Goal: Task Accomplishment & Management: Use online tool/utility

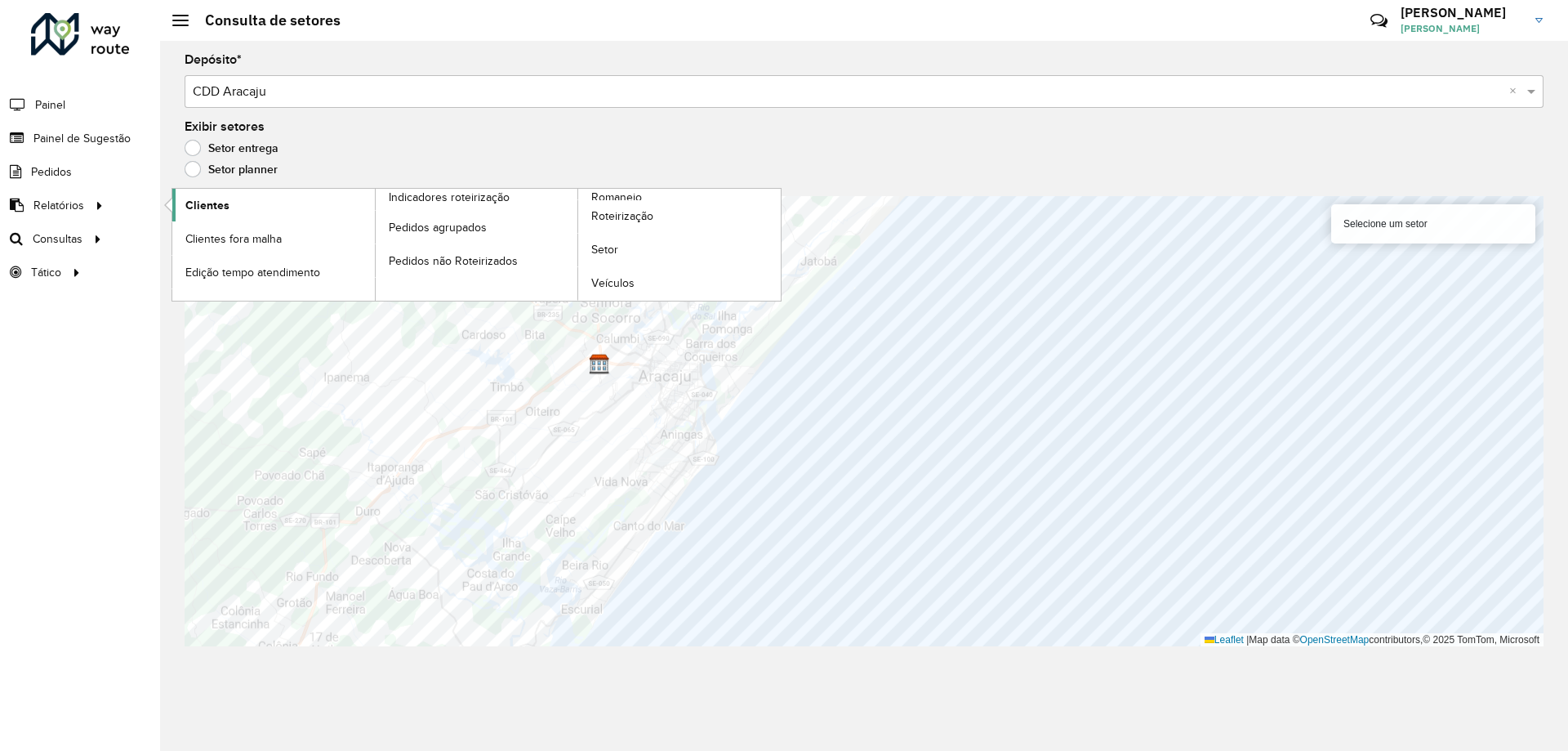
click at [214, 206] on span "Clientes" at bounding box center [207, 205] width 44 height 17
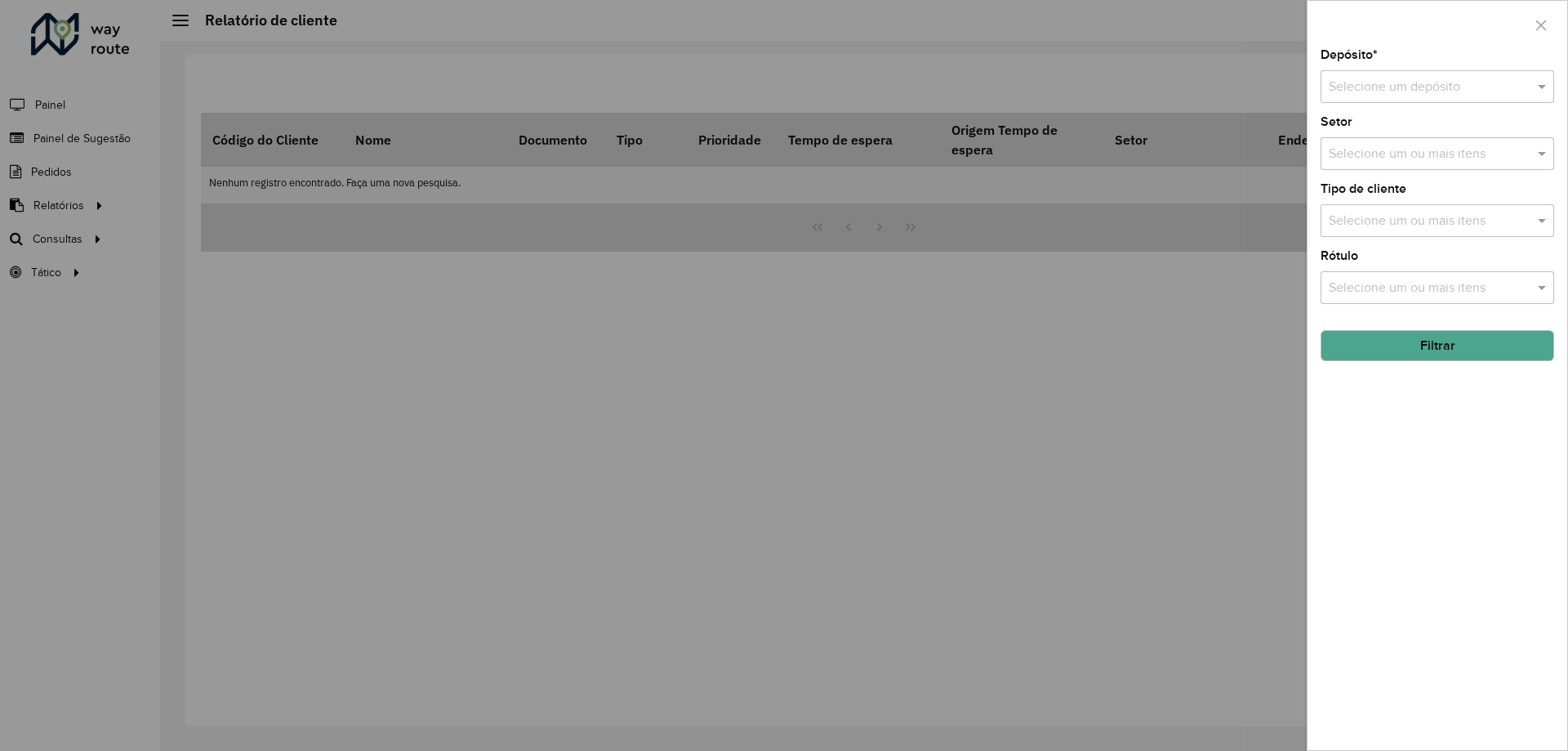
click at [1408, 50] on div "Depósito * Selecione um depósito" at bounding box center [1437, 76] width 233 height 54
click at [1408, 71] on div "Selecione um depósito" at bounding box center [1437, 86] width 233 height 33
click at [1381, 160] on span "CDD Aracaju" at bounding box center [1365, 161] width 74 height 14
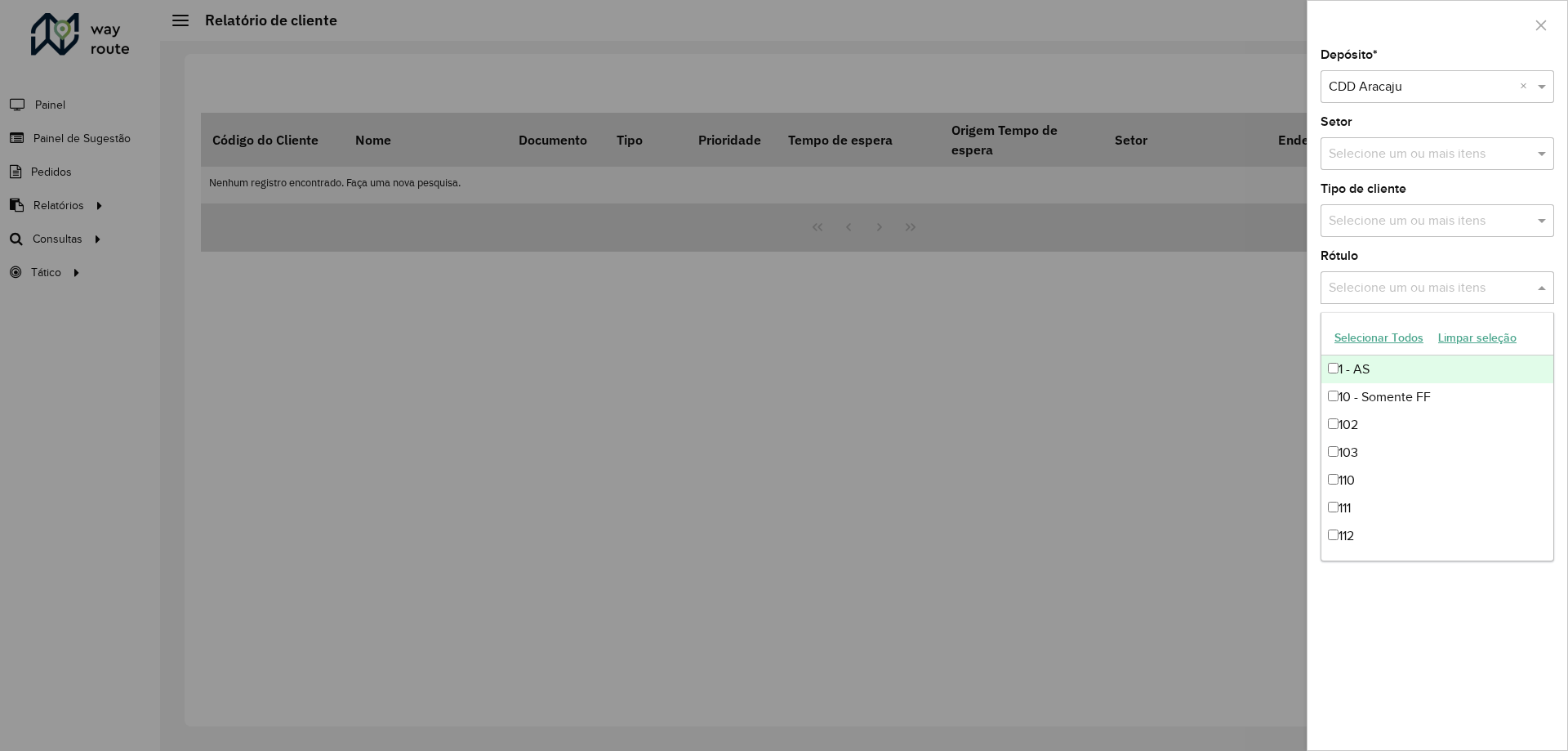
click at [1377, 280] on input "text" at bounding box center [1429, 288] width 209 height 20
click at [1382, 232] on div "Selecione um ou mais itens" at bounding box center [1437, 220] width 233 height 33
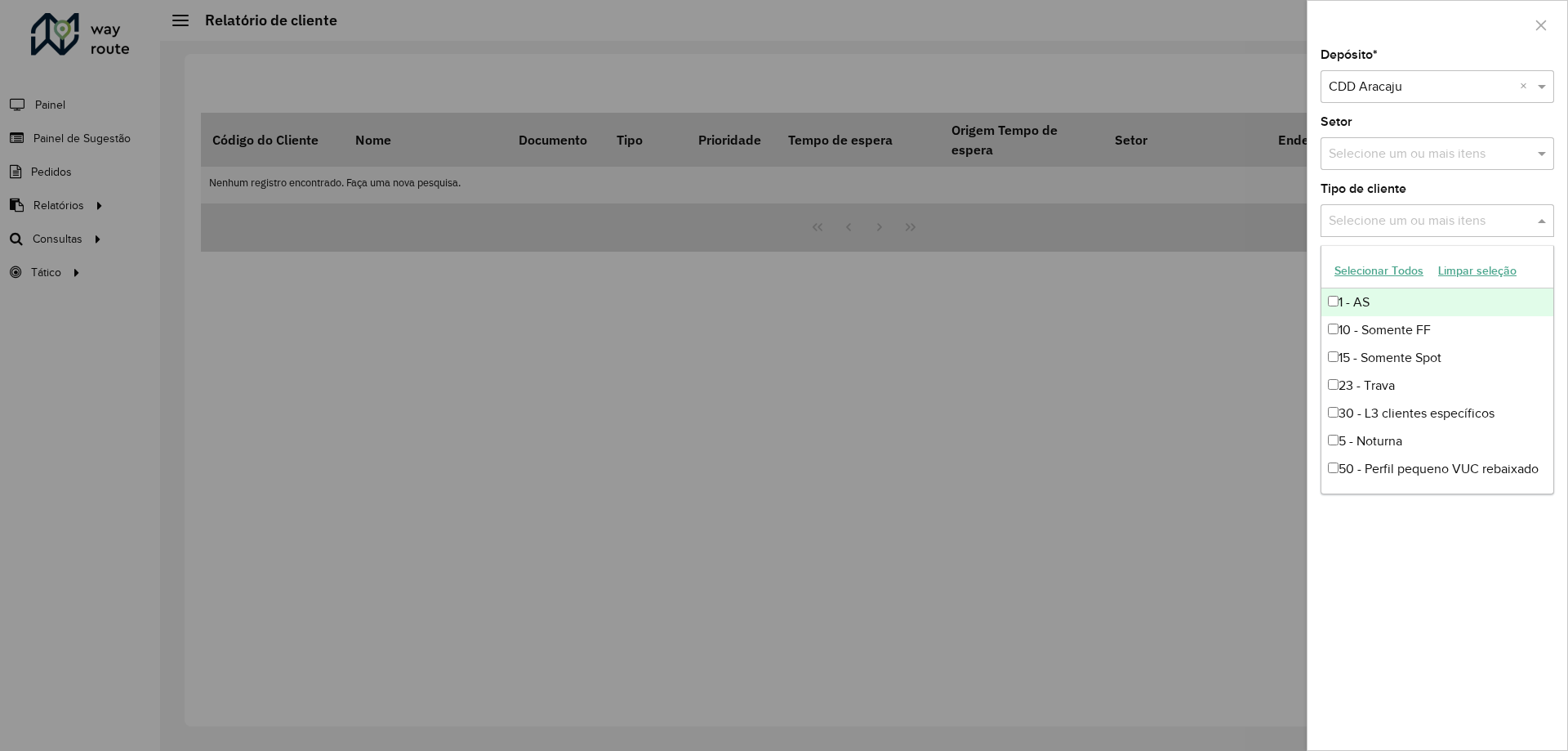
click at [1393, 214] on input "text" at bounding box center [1429, 221] width 209 height 20
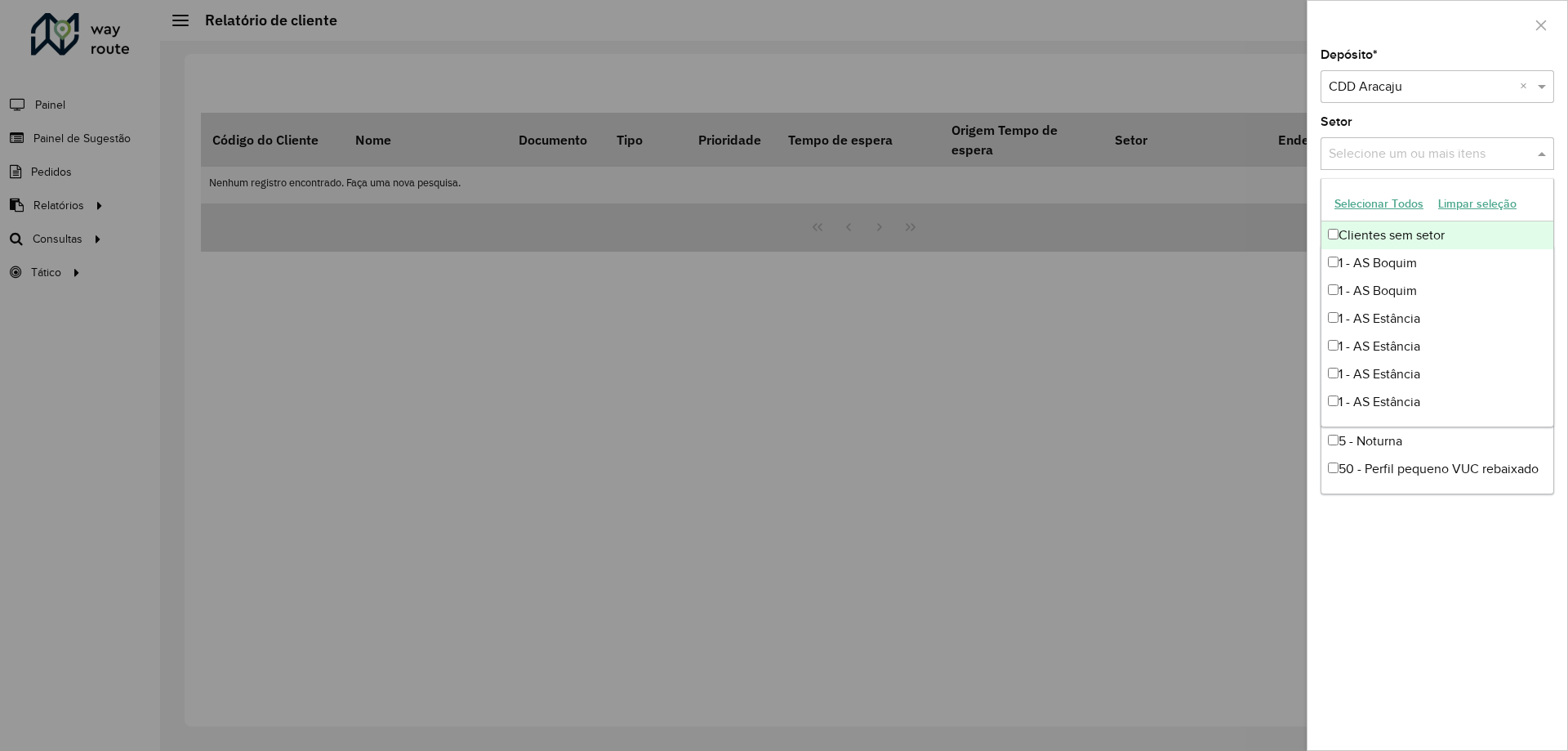
click at [1396, 138] on div "Selecione um ou mais itens" at bounding box center [1437, 153] width 233 height 33
click at [1396, 145] on input "text" at bounding box center [1429, 154] width 209 height 20
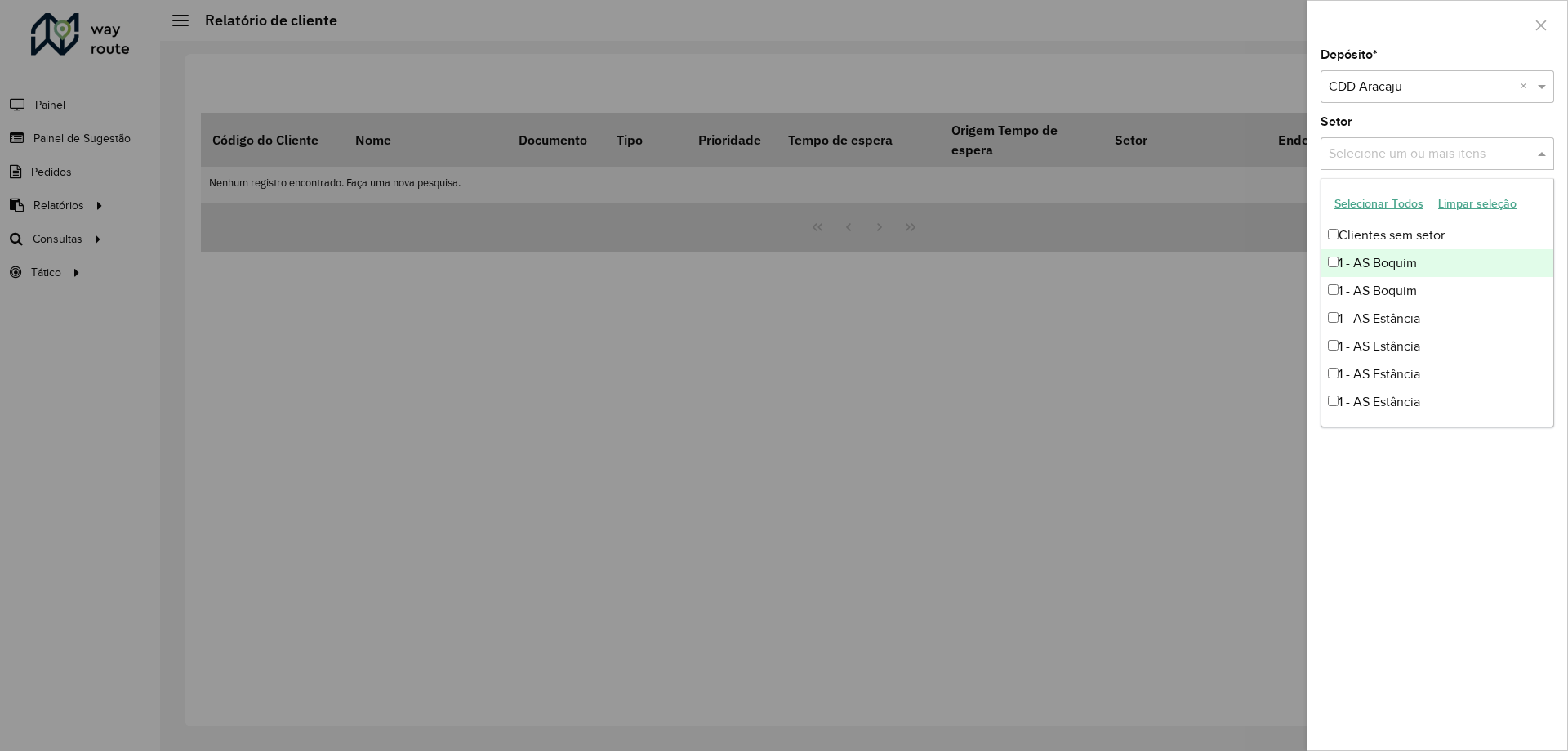
click at [1297, 266] on div at bounding box center [784, 375] width 1568 height 751
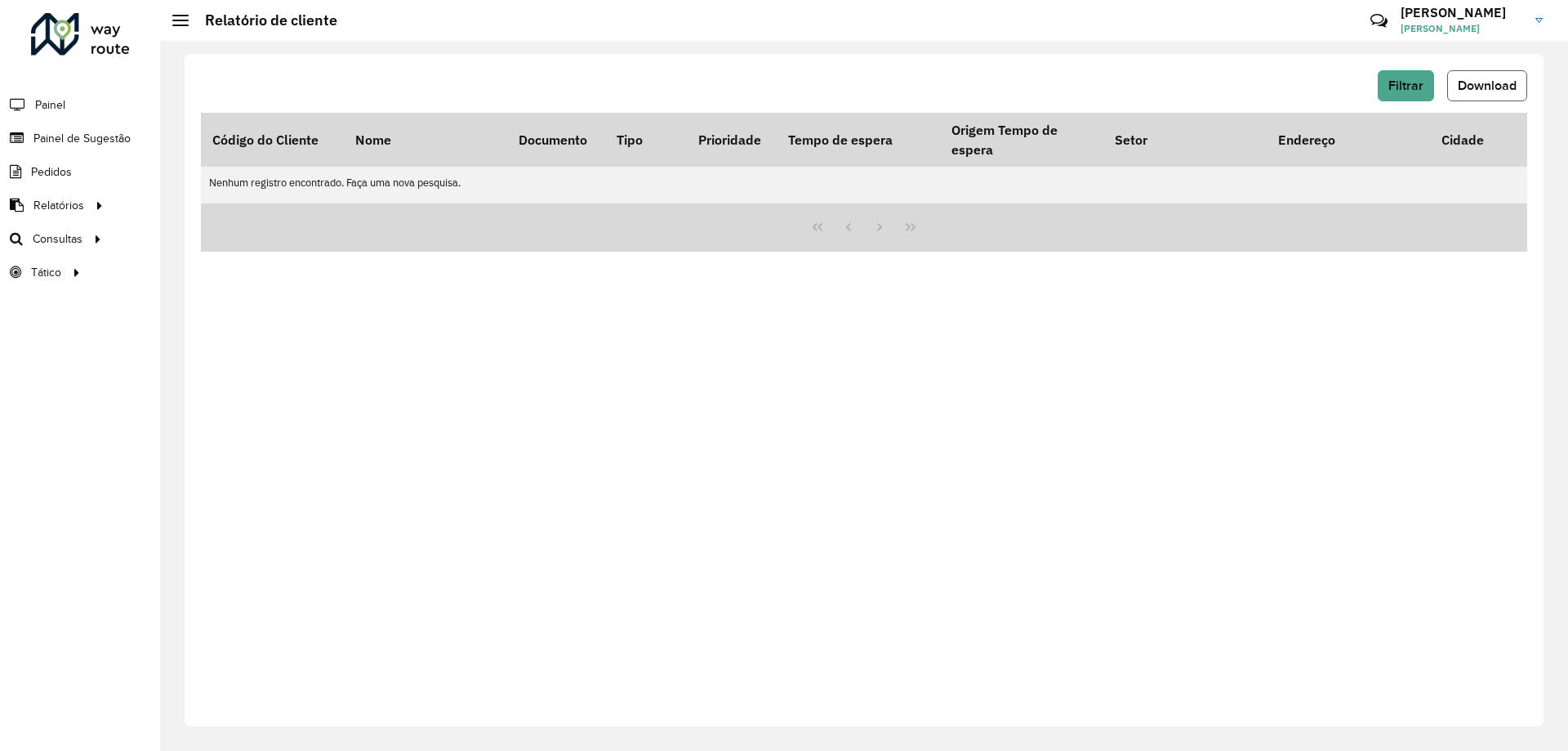
click at [1459, 95] on button "Download" at bounding box center [1488, 85] width 80 height 31
click at [1416, 81] on span "Filtrar" at bounding box center [1407, 85] width 35 height 14
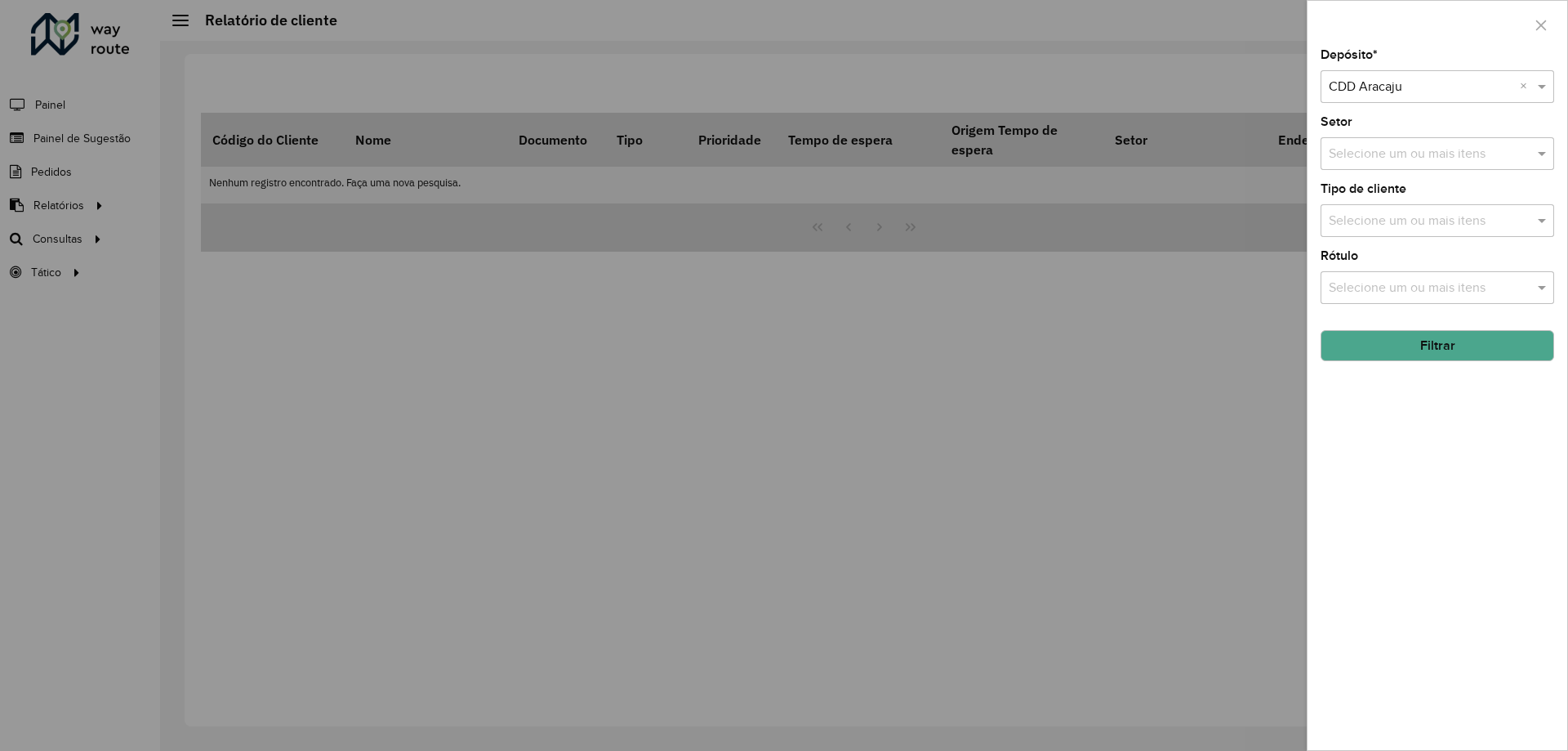
click at [1429, 349] on button "Filtrar" at bounding box center [1437, 345] width 233 height 31
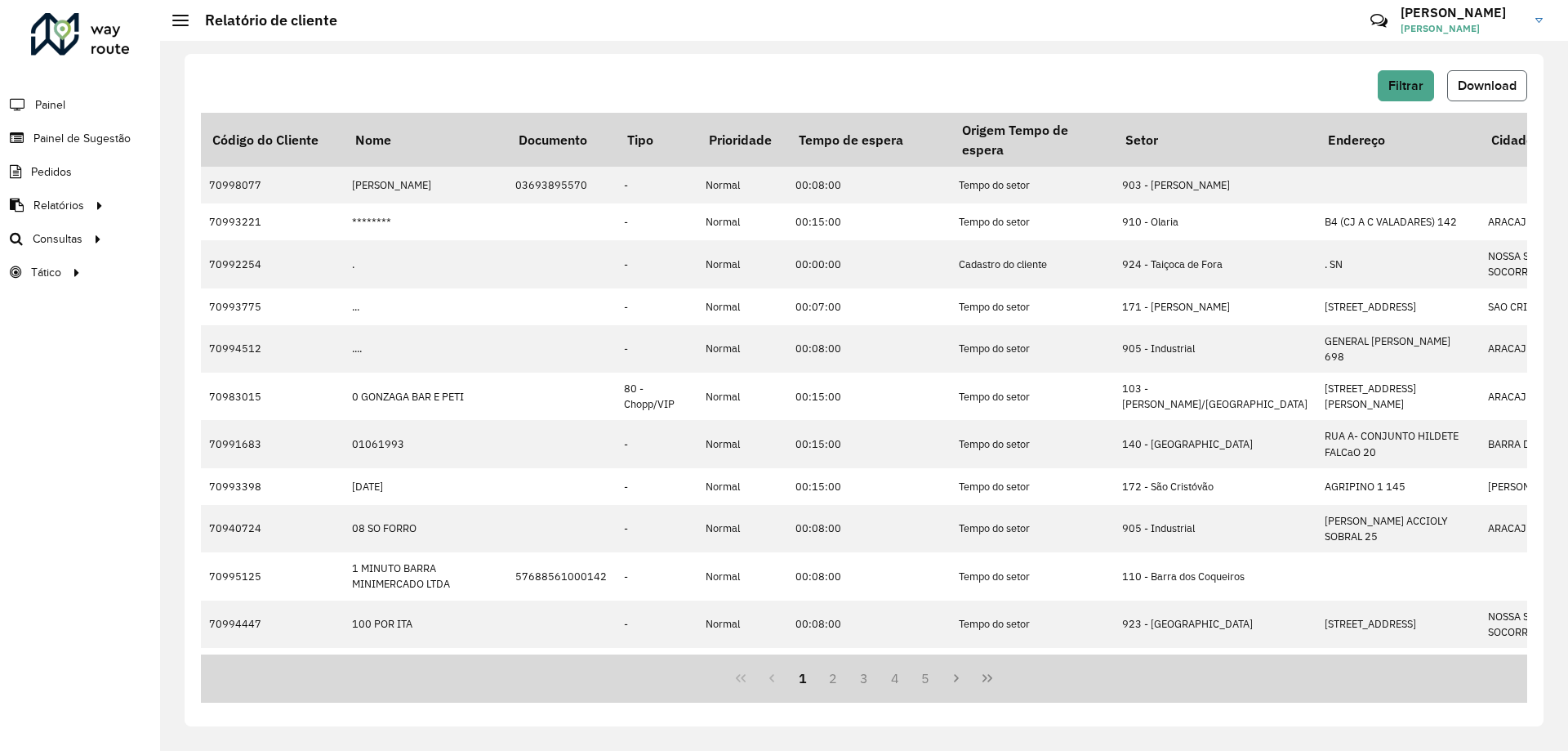
click at [1479, 82] on span "Download" at bounding box center [1487, 85] width 59 height 14
click at [1048, 75] on div "Filtrar Download" at bounding box center [864, 85] width 1326 height 31
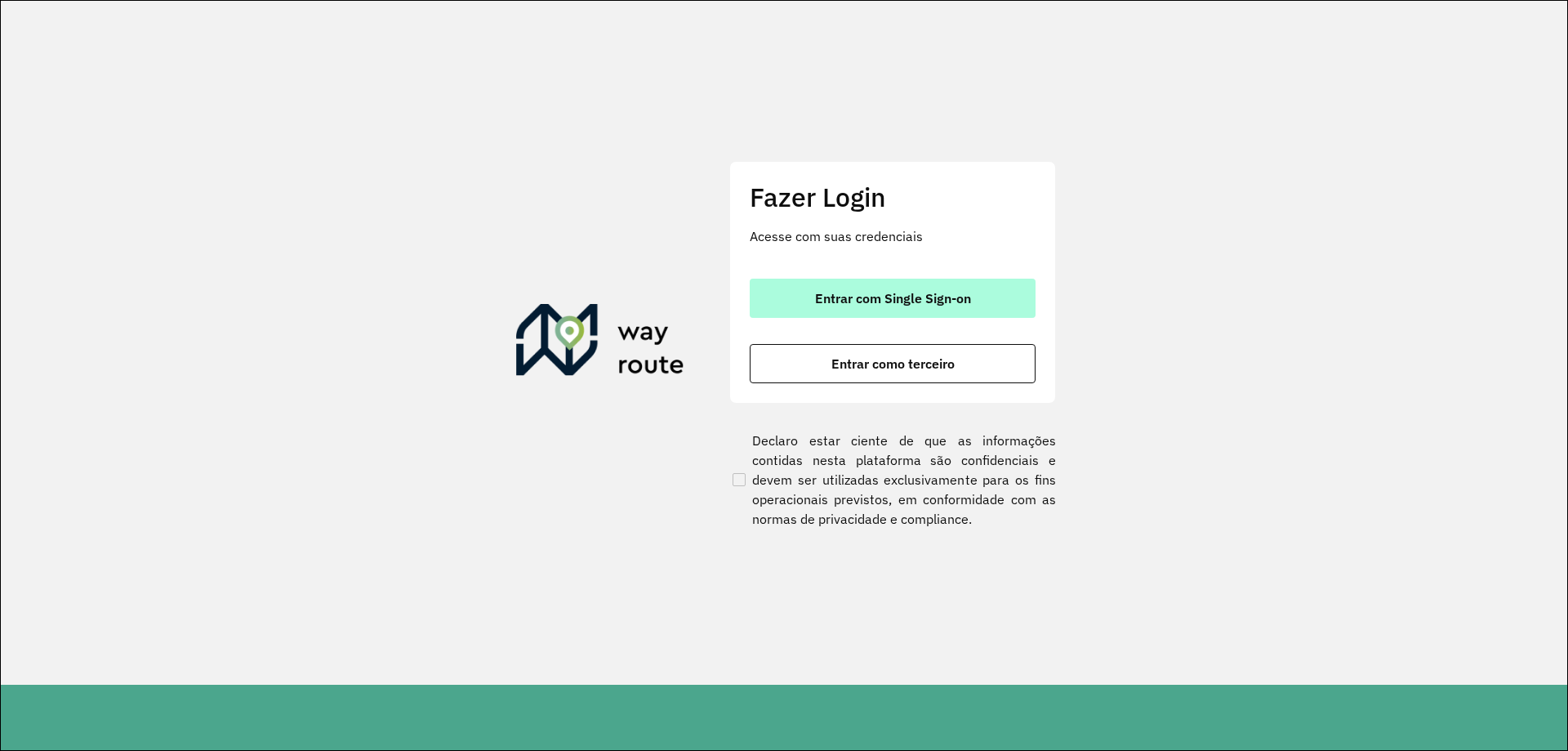
click at [879, 293] on span "Entrar com Single Sign-on" at bounding box center [893, 299] width 156 height 13
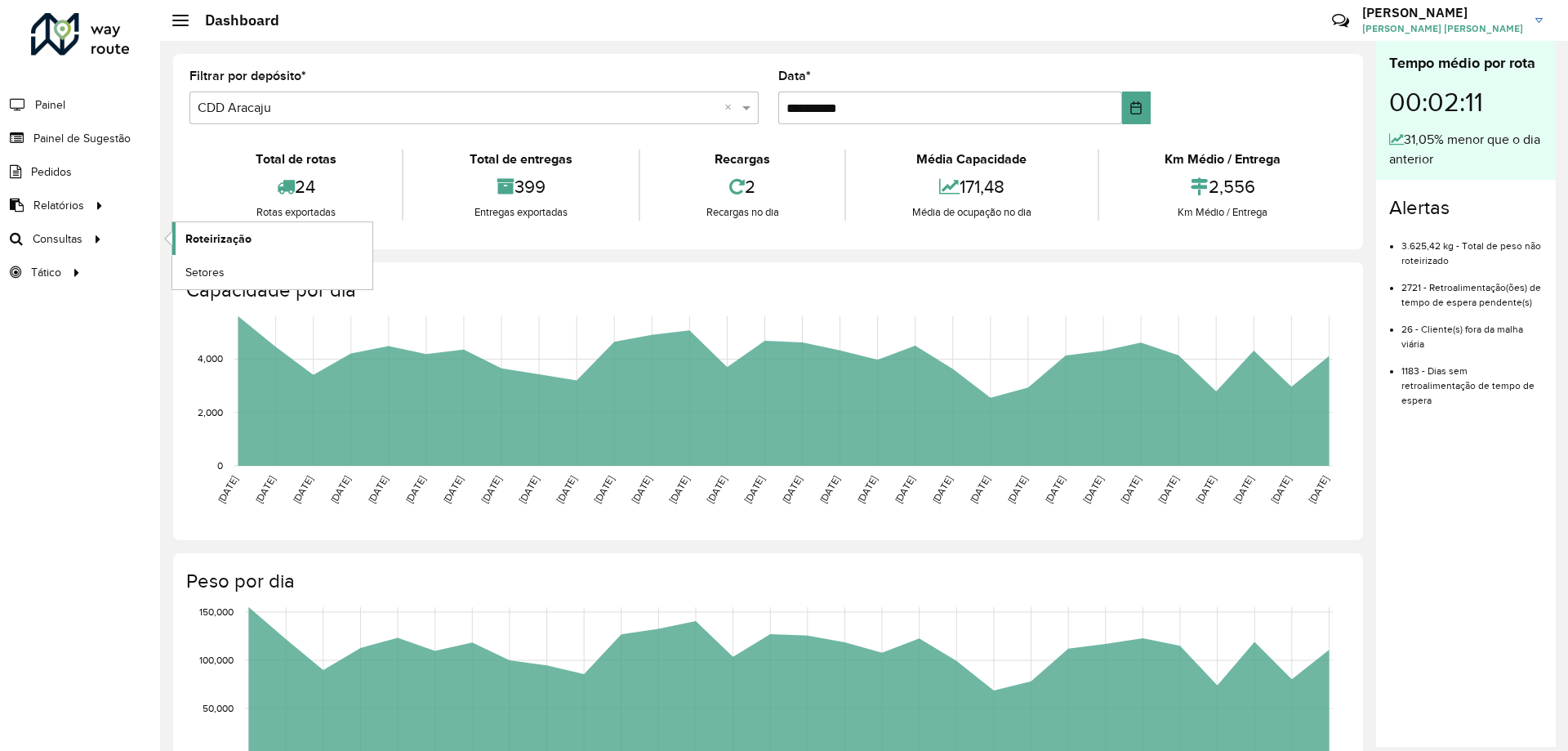
click at [204, 233] on span "Roteirização" at bounding box center [218, 239] width 66 height 17
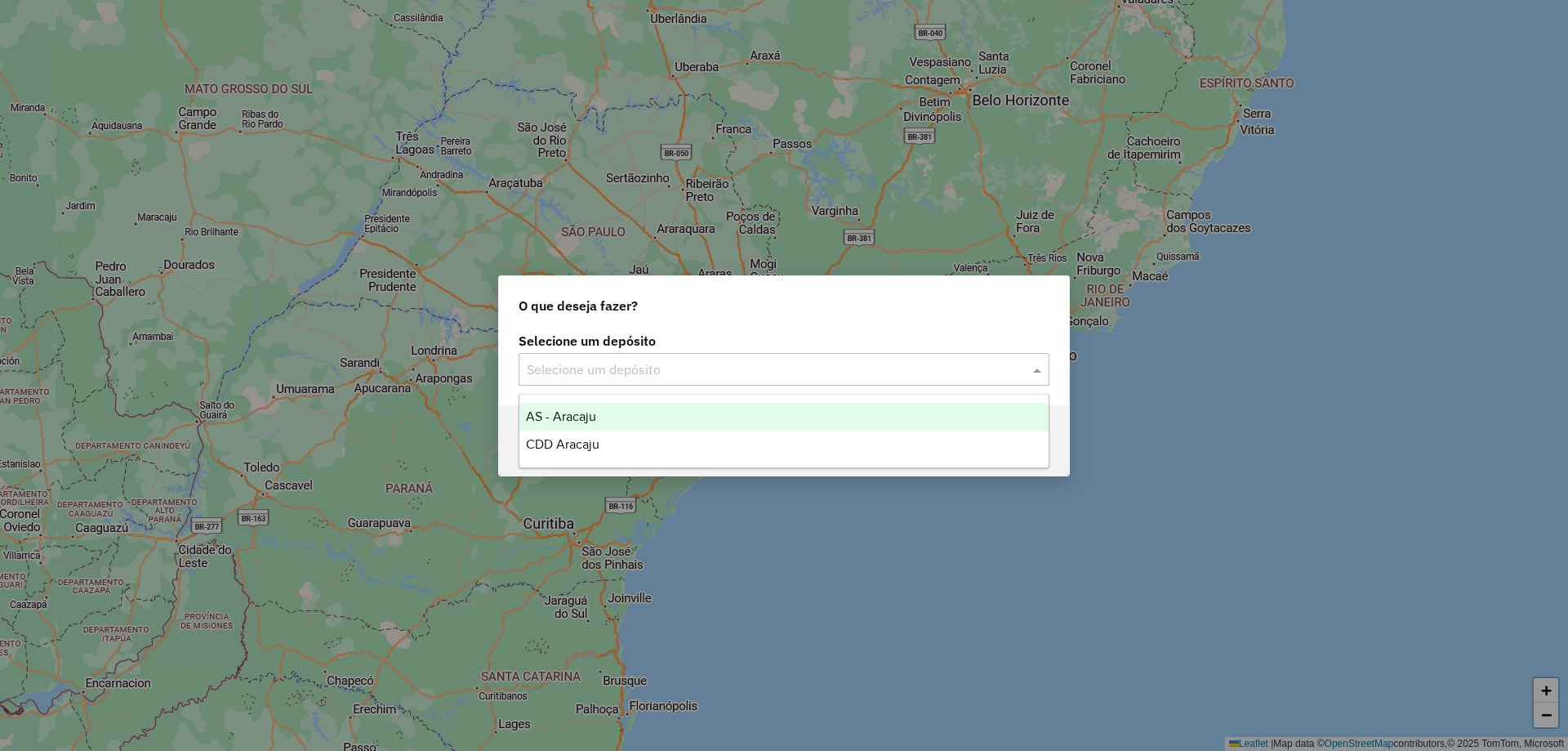
click at [598, 360] on input "text" at bounding box center [768, 369] width 482 height 20
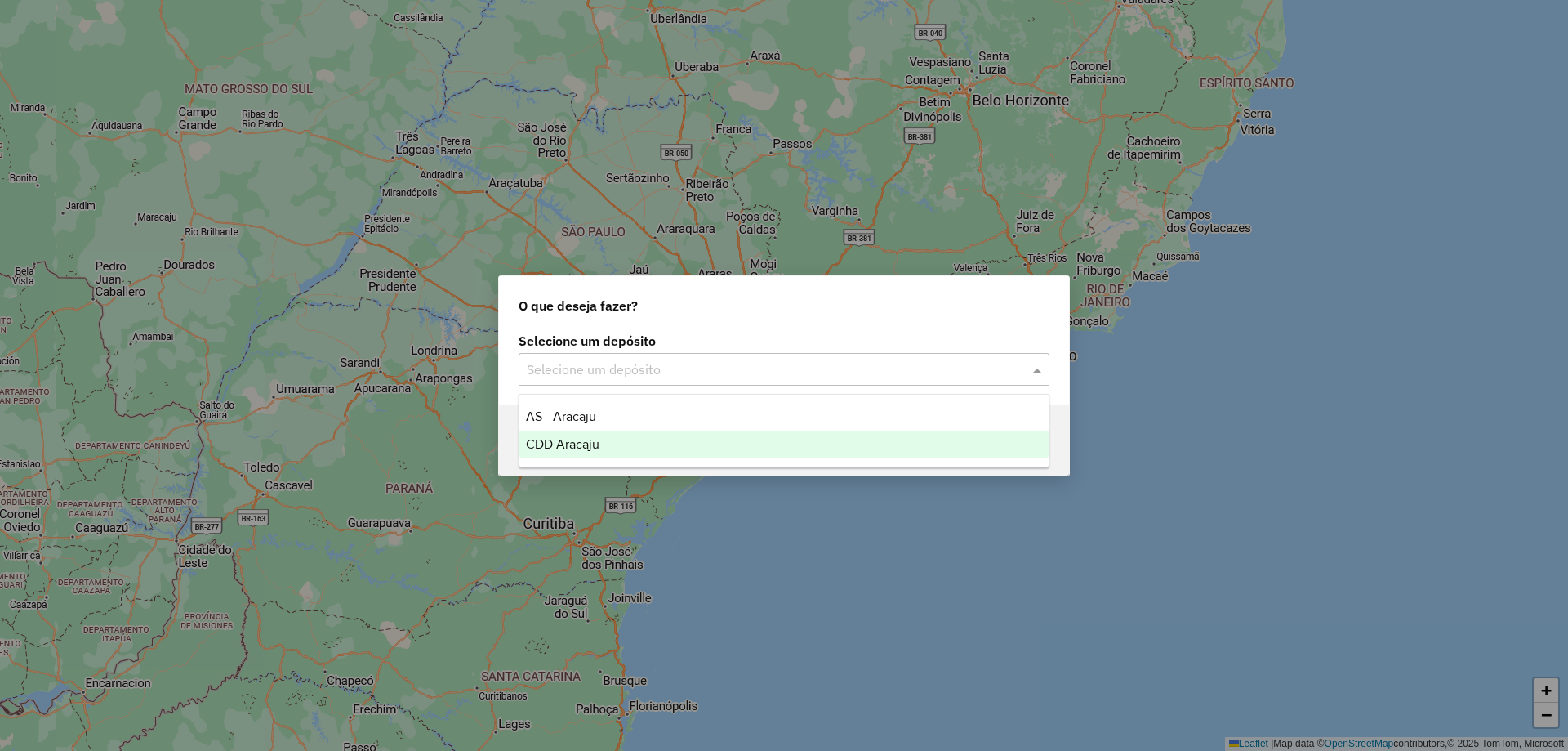
click at [589, 438] on span "CDD Aracaju" at bounding box center [562, 444] width 74 height 14
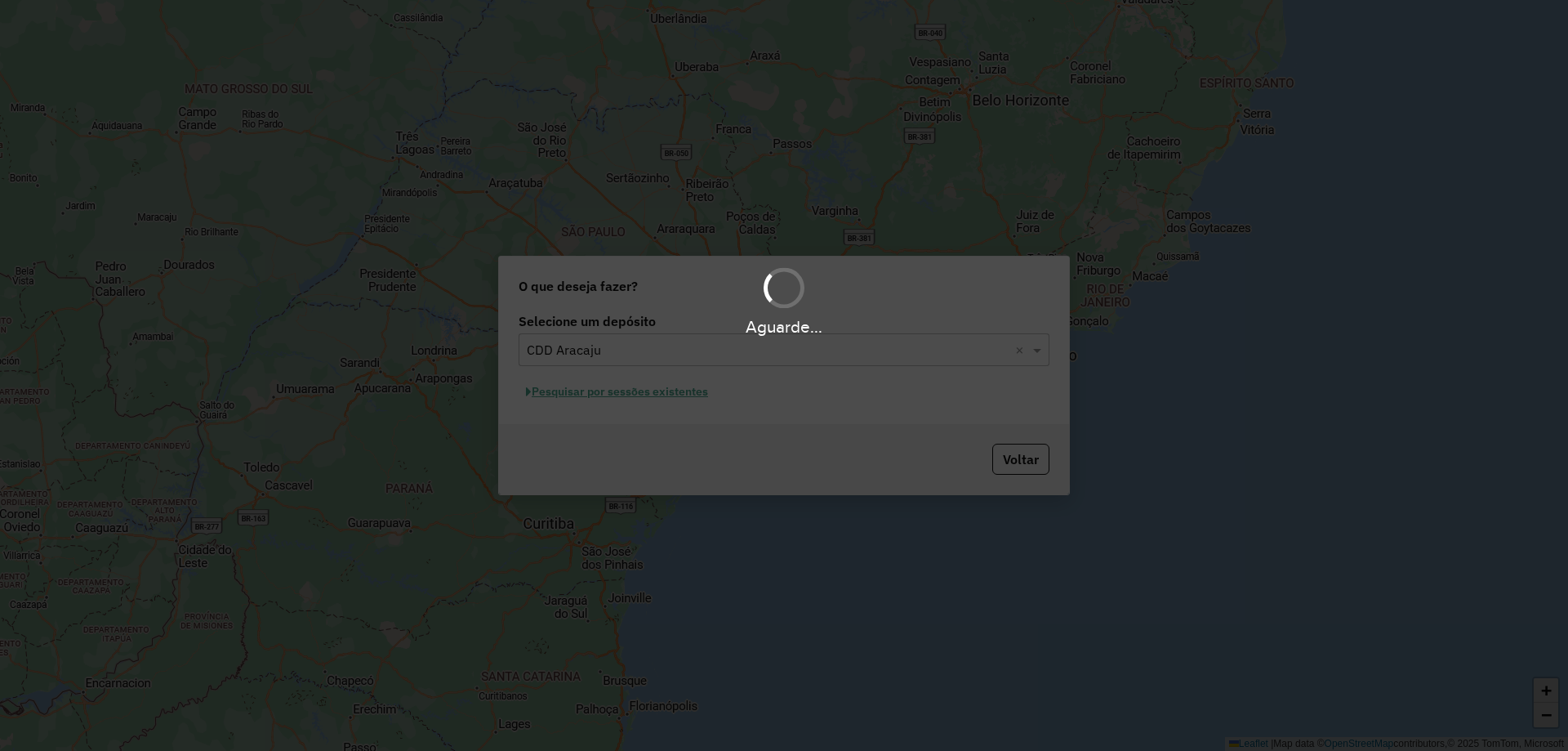
click at [667, 390] on div "Aguarde..." at bounding box center [784, 375] width 1568 height 751
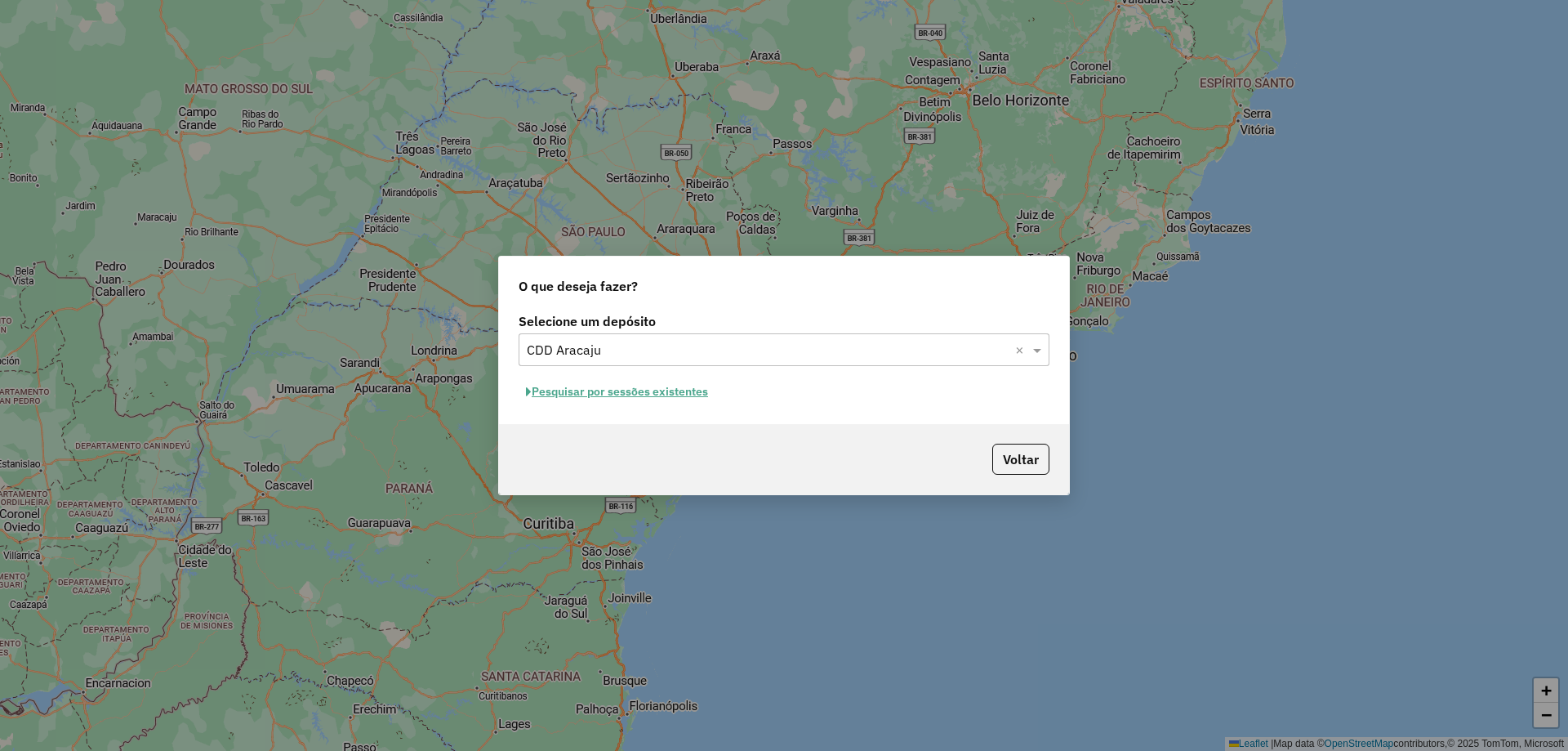
click at [654, 405] on div "Selecione um depósito Selecione um depósito × CDD Aracaju × Pesquisar por sessõ…" at bounding box center [784, 366] width 570 height 115
click at [657, 392] on button "Pesquisar por sessões existentes" at bounding box center [617, 391] width 197 height 25
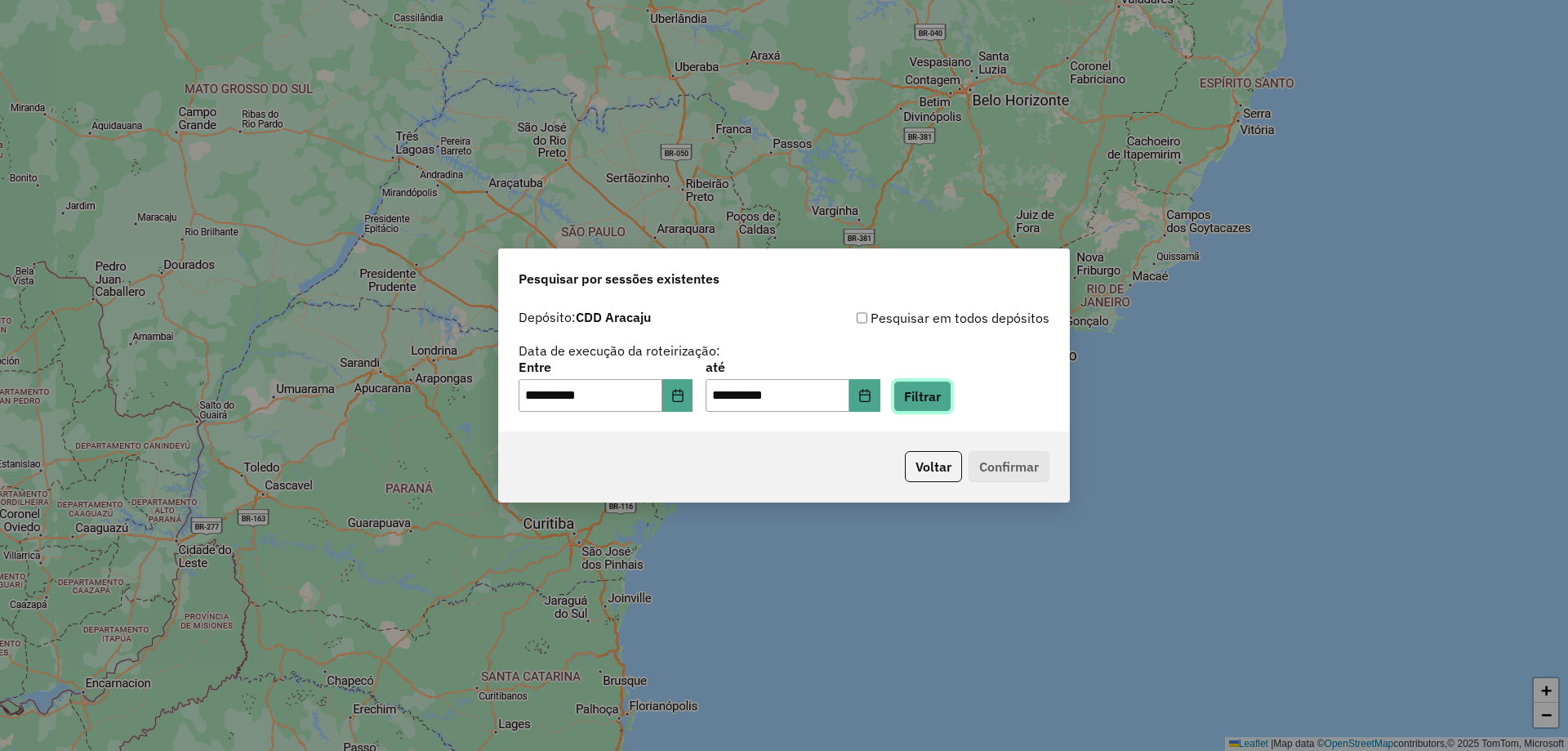
click at [928, 389] on button "Filtrar" at bounding box center [923, 396] width 58 height 31
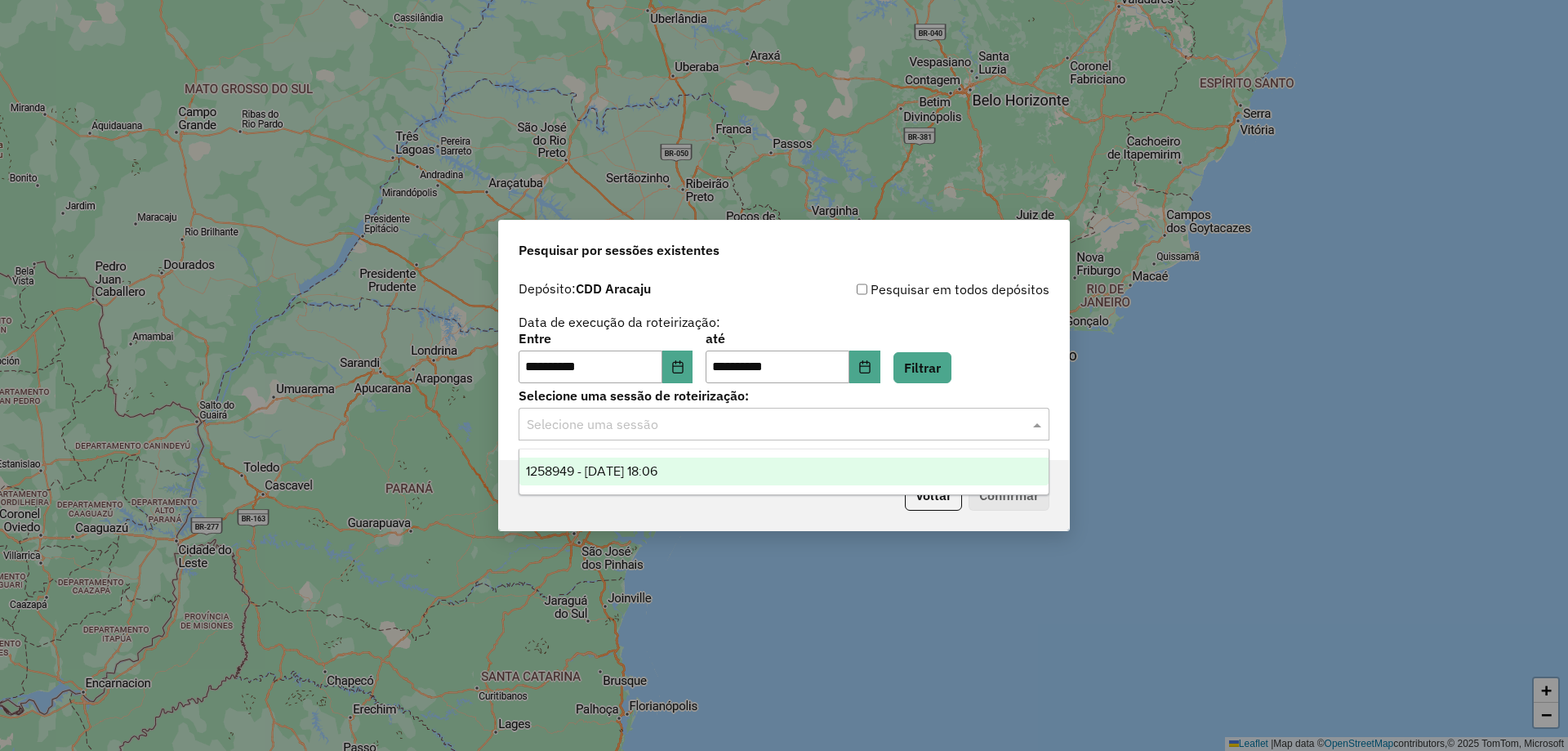
click at [892, 424] on input "text" at bounding box center [768, 424] width 482 height 20
click at [727, 470] on div "1258949 - 04/09/2025 18:06" at bounding box center [784, 471] width 529 height 28
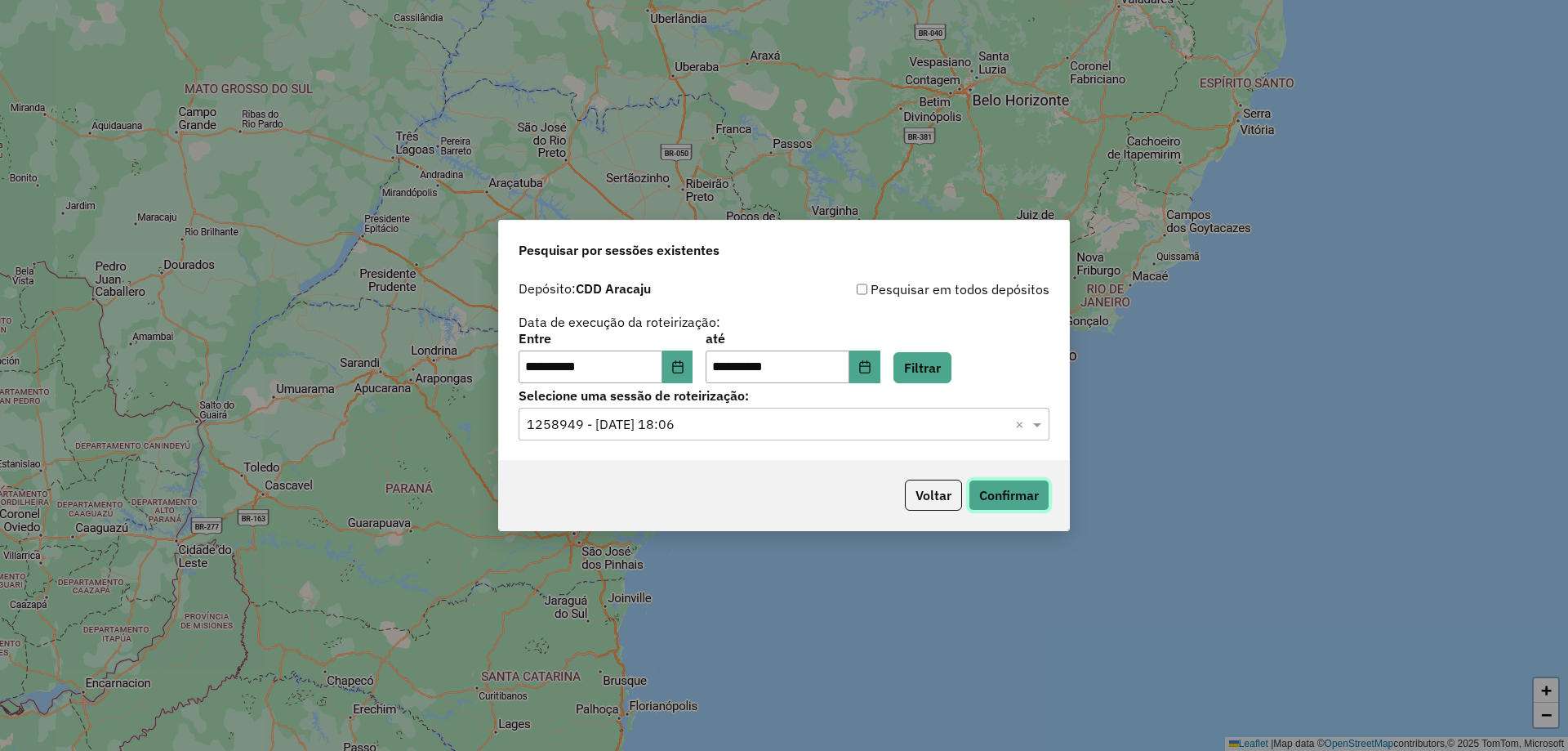
click at [1031, 490] on button "Confirmar" at bounding box center [1009, 494] width 81 height 31
click at [680, 367] on button "Choose Date" at bounding box center [677, 367] width 31 height 33
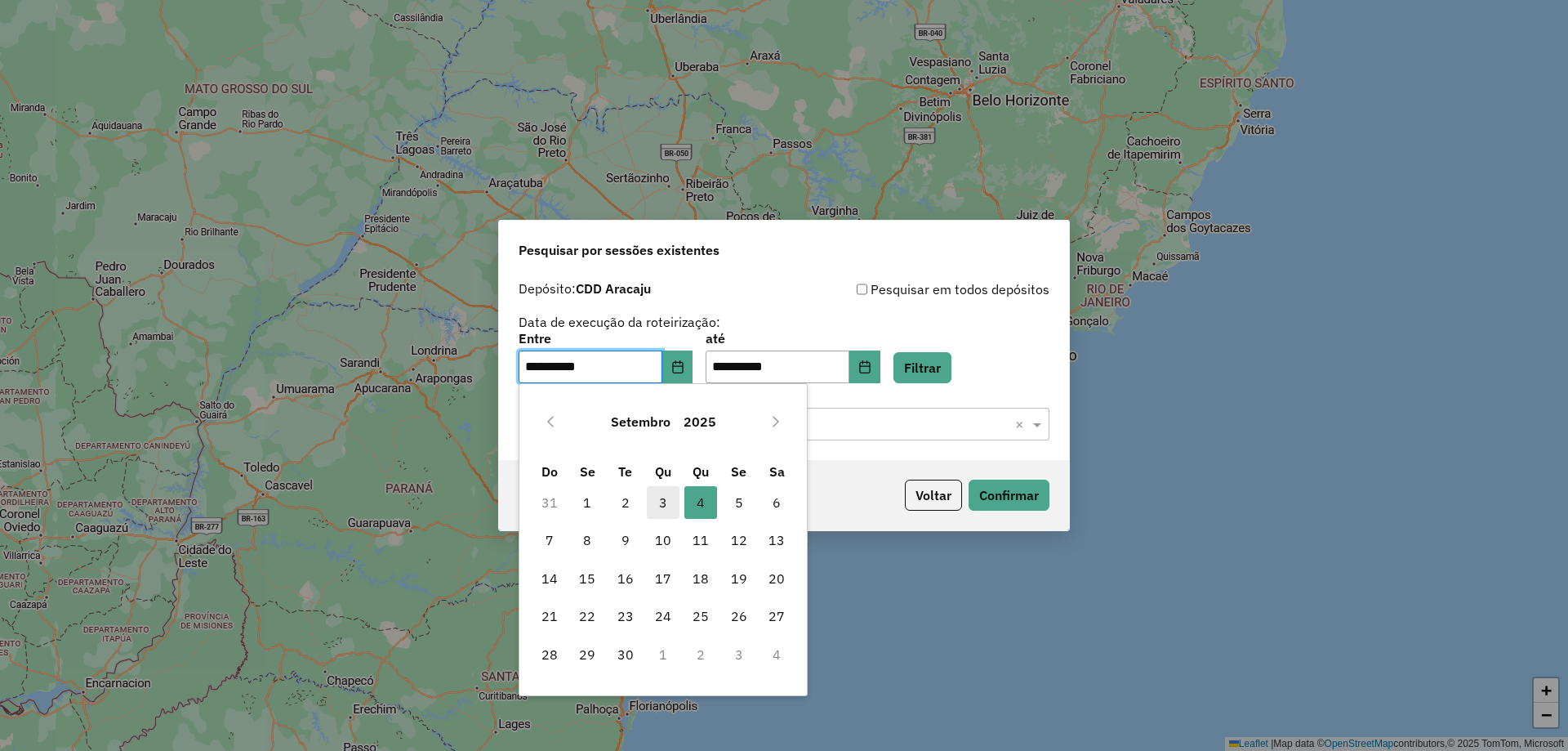
click at [662, 500] on span "3" at bounding box center [663, 502] width 33 height 33
type input "**********"
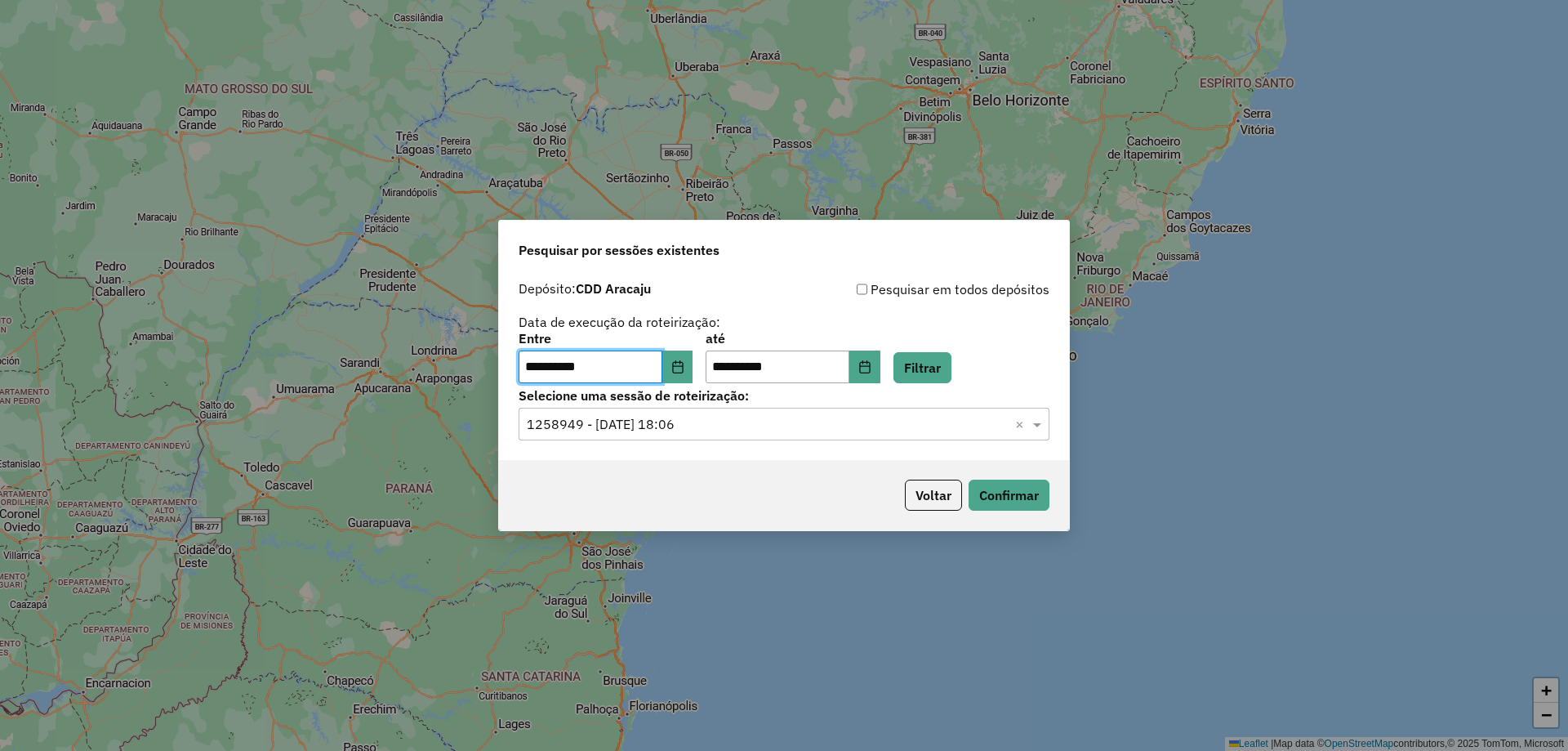
click at [662, 500] on div "Voltar Confirmar" at bounding box center [784, 494] width 570 height 70
click at [871, 369] on icon "Choose Date" at bounding box center [865, 367] width 13 height 13
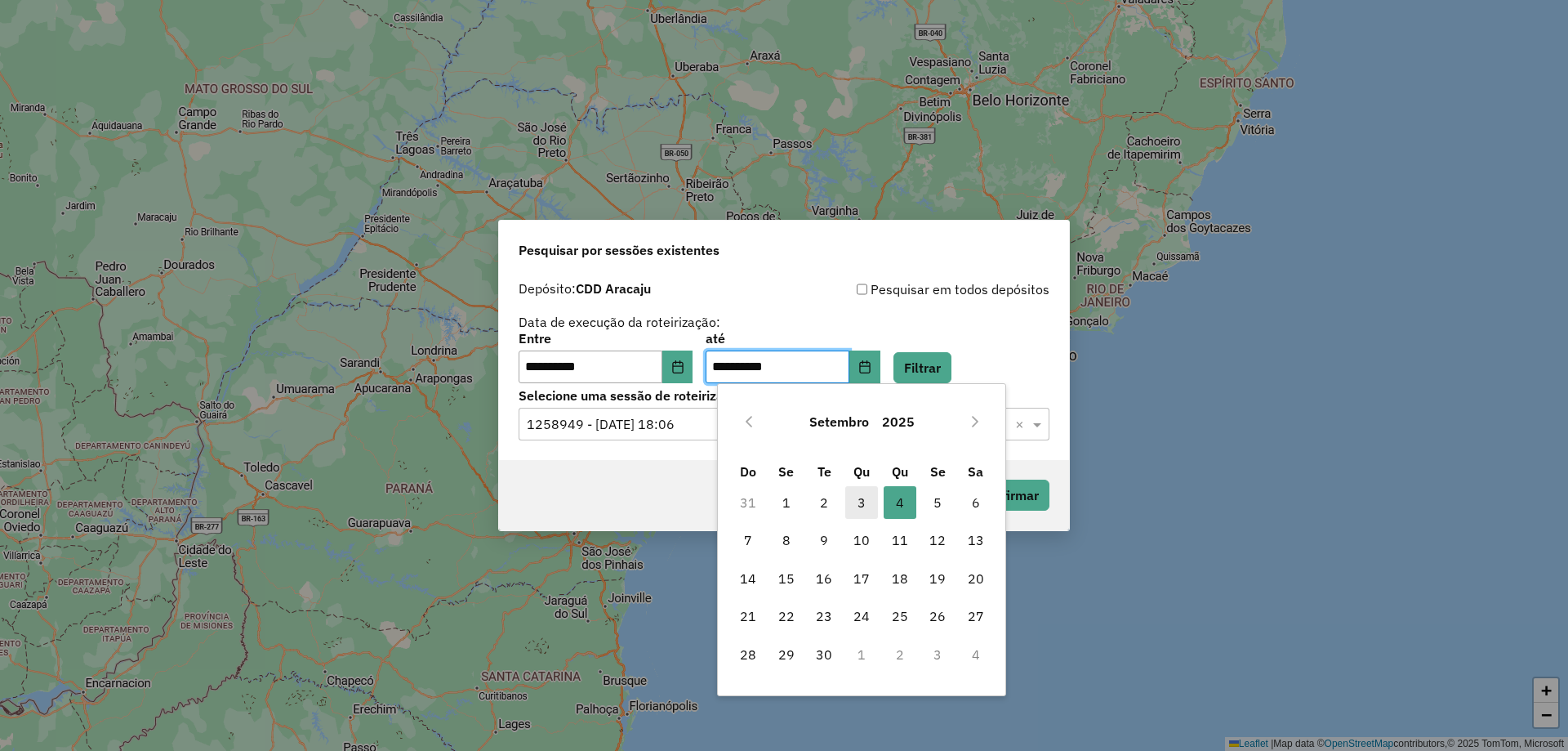
click at [869, 503] on span "3" at bounding box center [861, 502] width 33 height 33
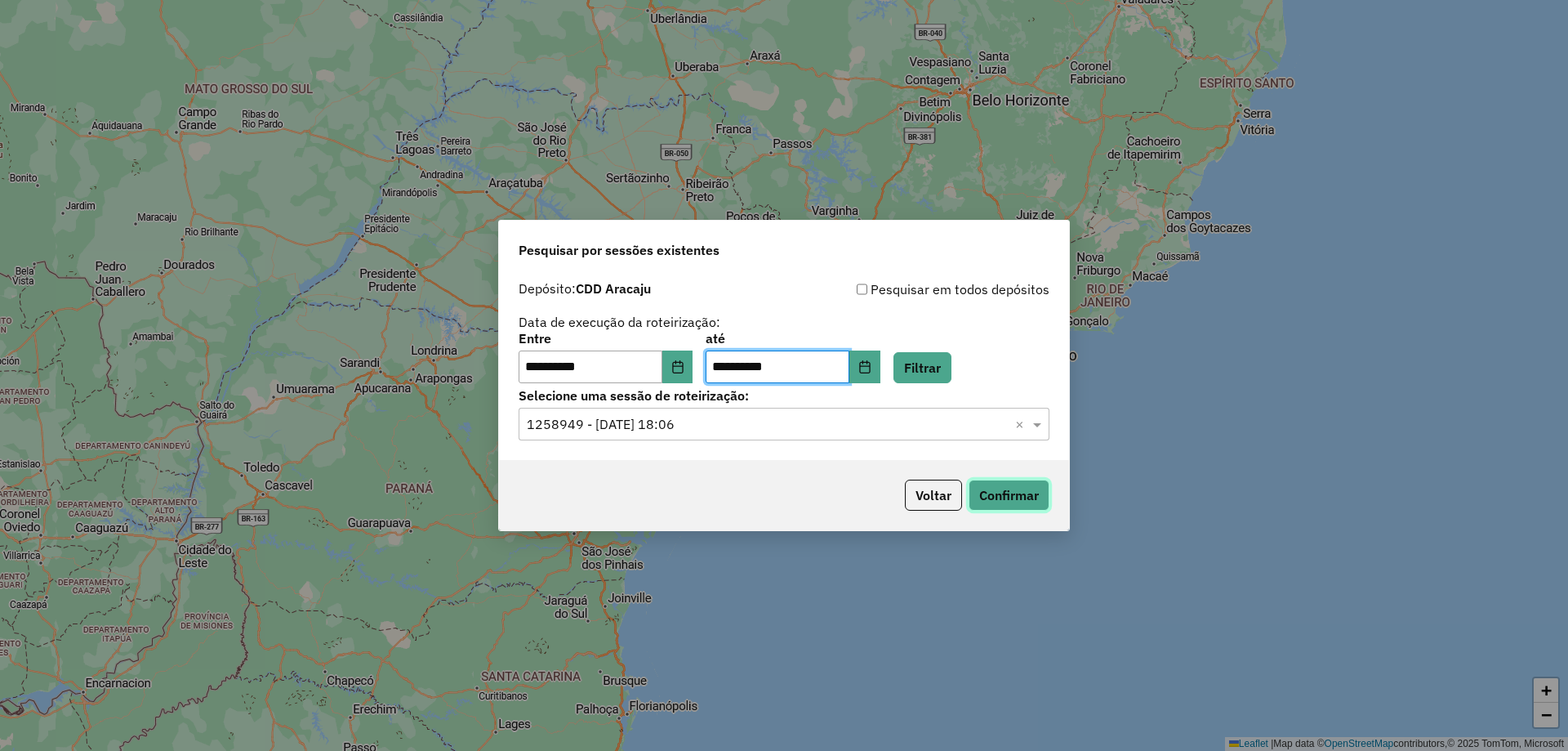
click at [995, 489] on button "Confirmar" at bounding box center [1009, 494] width 81 height 31
click at [793, 422] on input "text" at bounding box center [768, 424] width 482 height 20
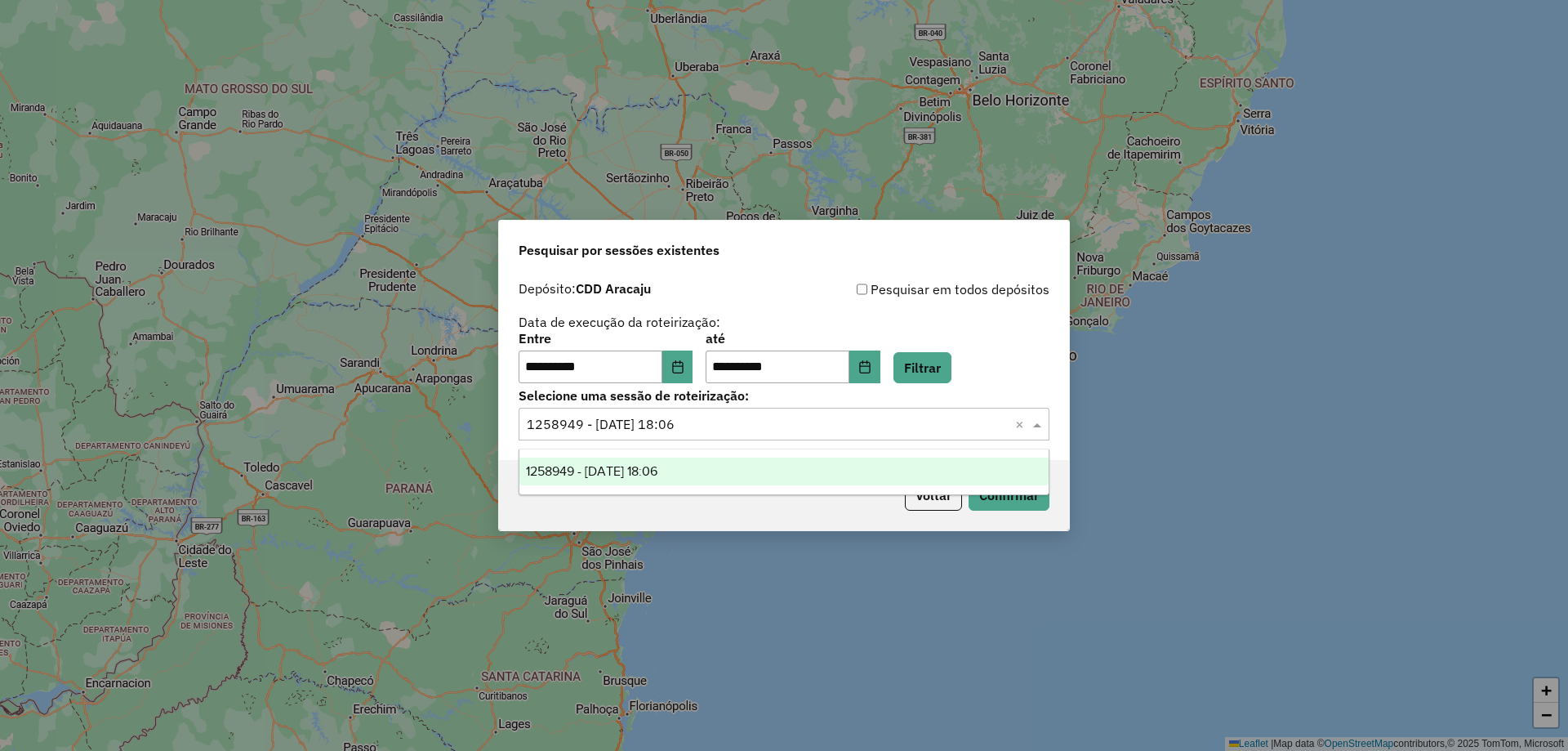
click at [793, 422] on input "text" at bounding box center [768, 424] width 482 height 20
click at [937, 371] on button "Filtrar" at bounding box center [923, 367] width 58 height 31
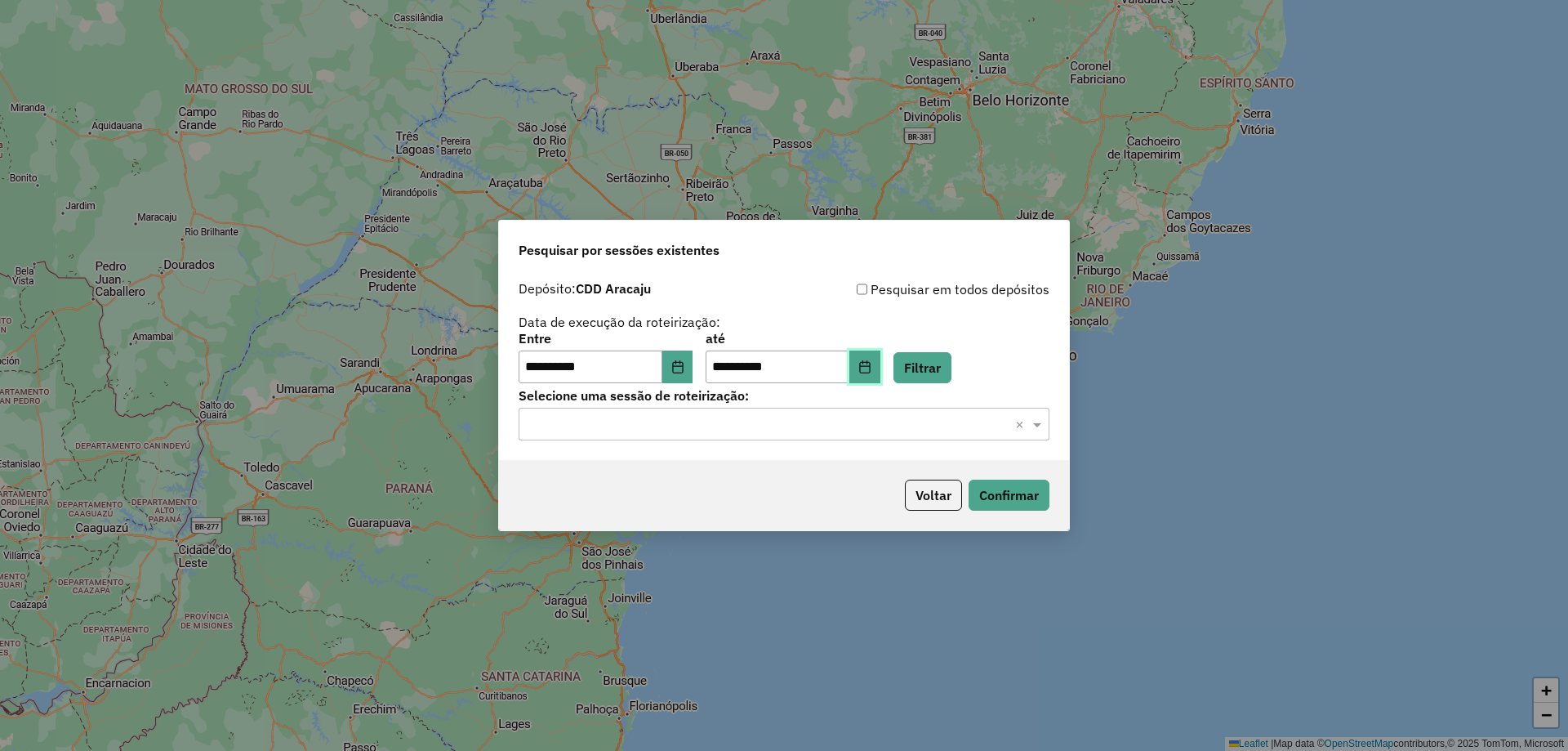
click at [873, 372] on button "Choose Date" at bounding box center [865, 367] width 31 height 33
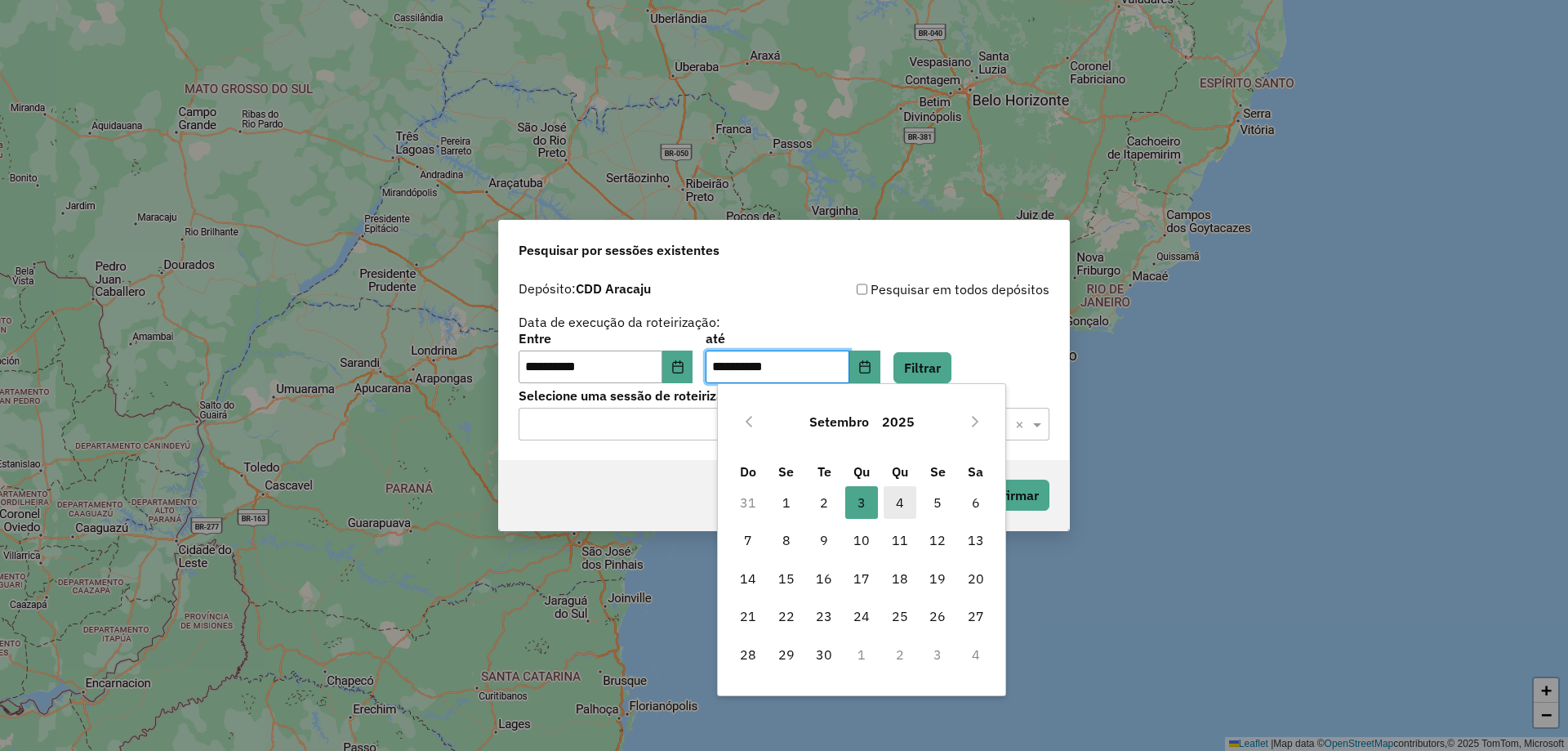
click at [911, 508] on span "4" at bounding box center [900, 502] width 33 height 33
type input "**********"
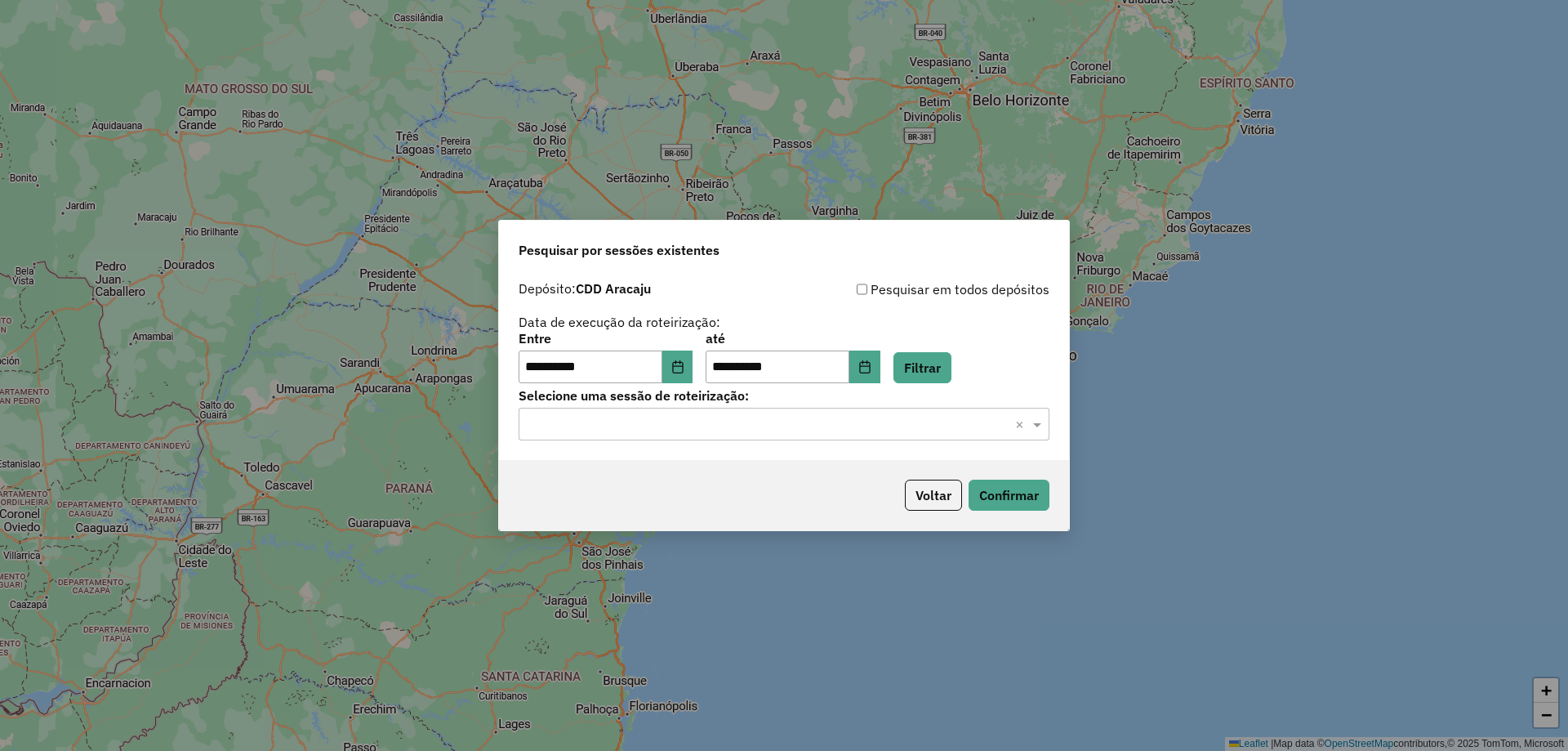
click at [915, 364] on div "**********" at bounding box center [784, 357] width 531 height 50
click at [928, 363] on button "Filtrar" at bounding box center [923, 367] width 58 height 31
click at [678, 365] on button "Choose Date" at bounding box center [677, 367] width 31 height 33
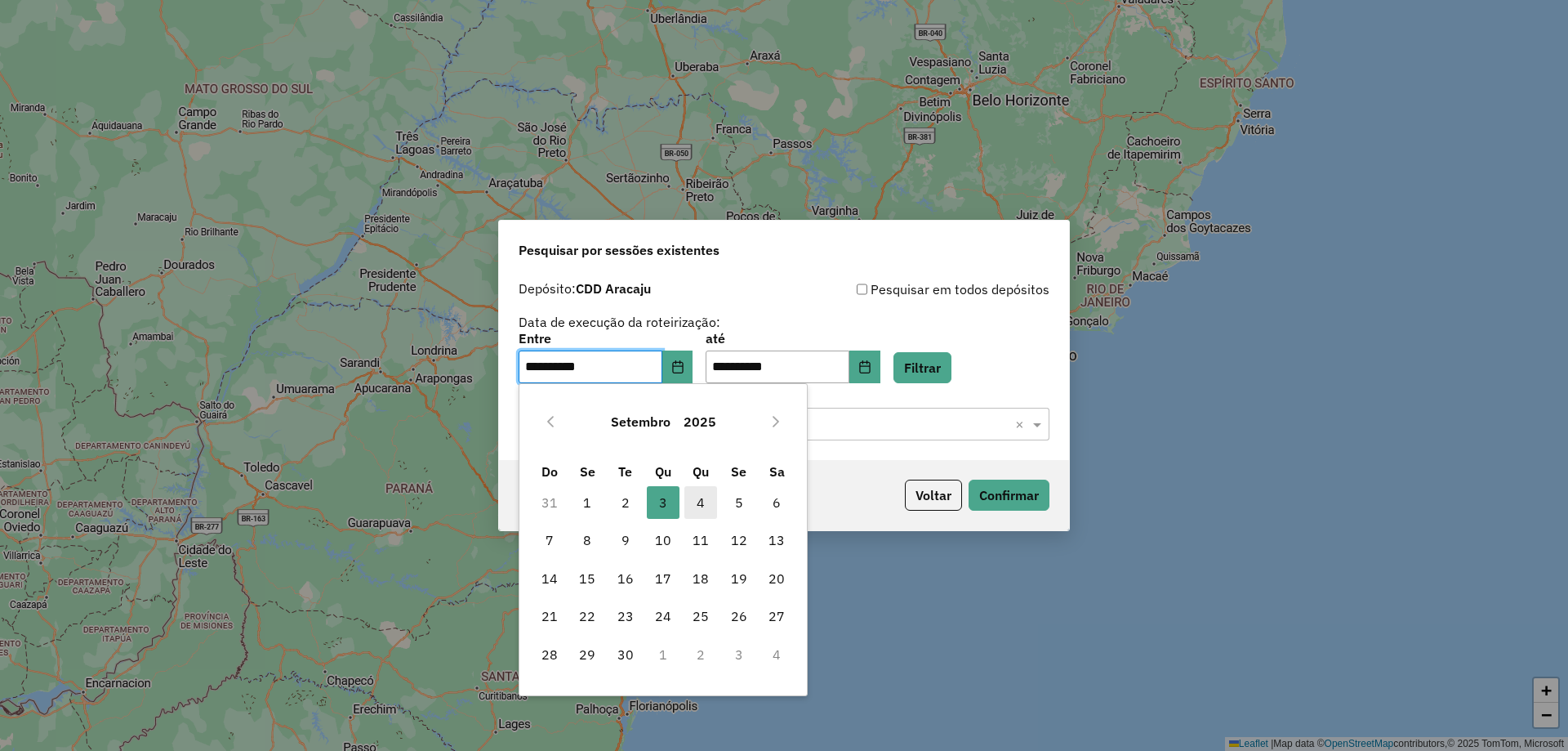
click at [697, 494] on span "4" at bounding box center [701, 502] width 33 height 33
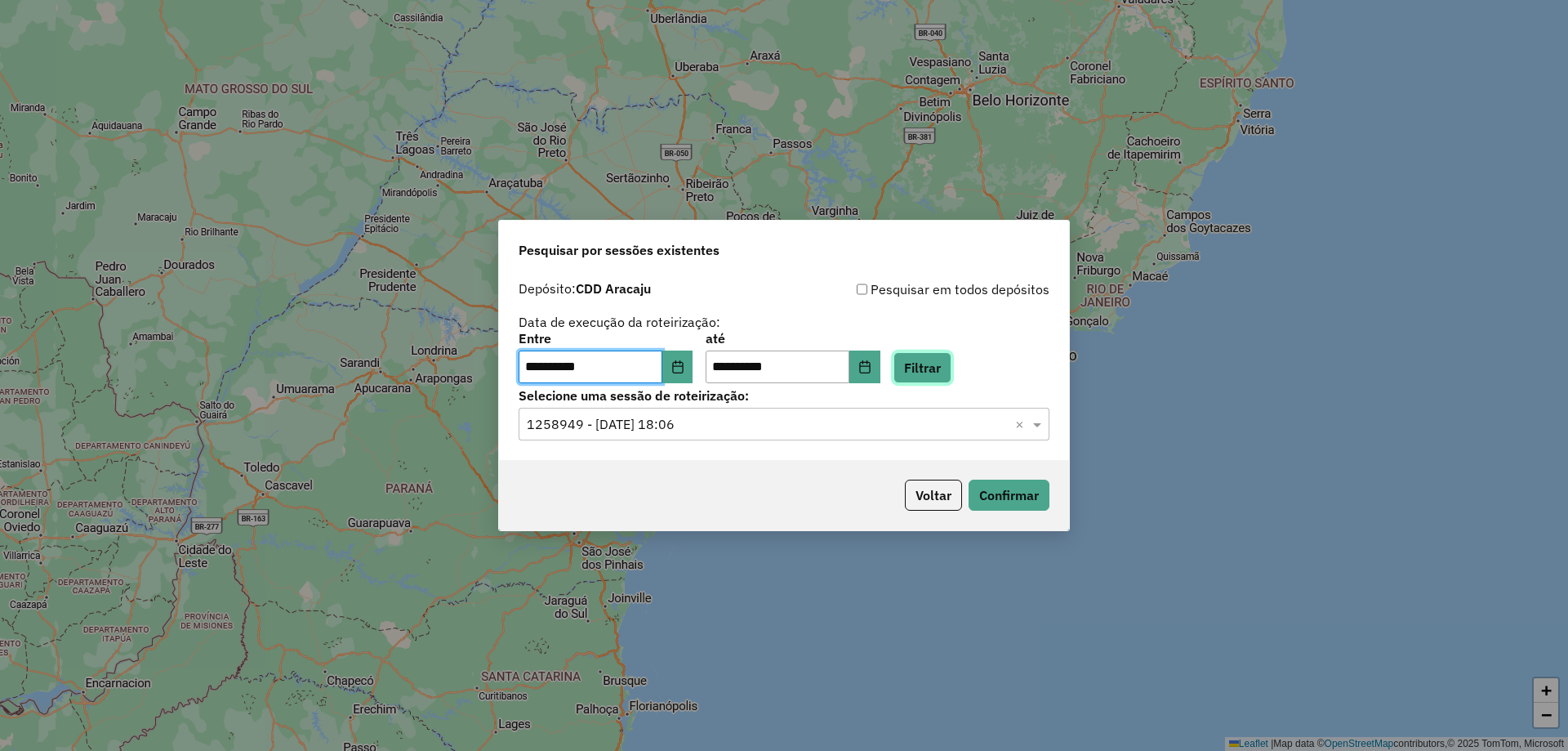
click at [932, 357] on button "Filtrar" at bounding box center [923, 367] width 58 height 31
click at [1005, 484] on button "Confirmar" at bounding box center [1009, 494] width 81 height 31
click at [685, 367] on icon "Choose Date" at bounding box center [678, 367] width 13 height 13
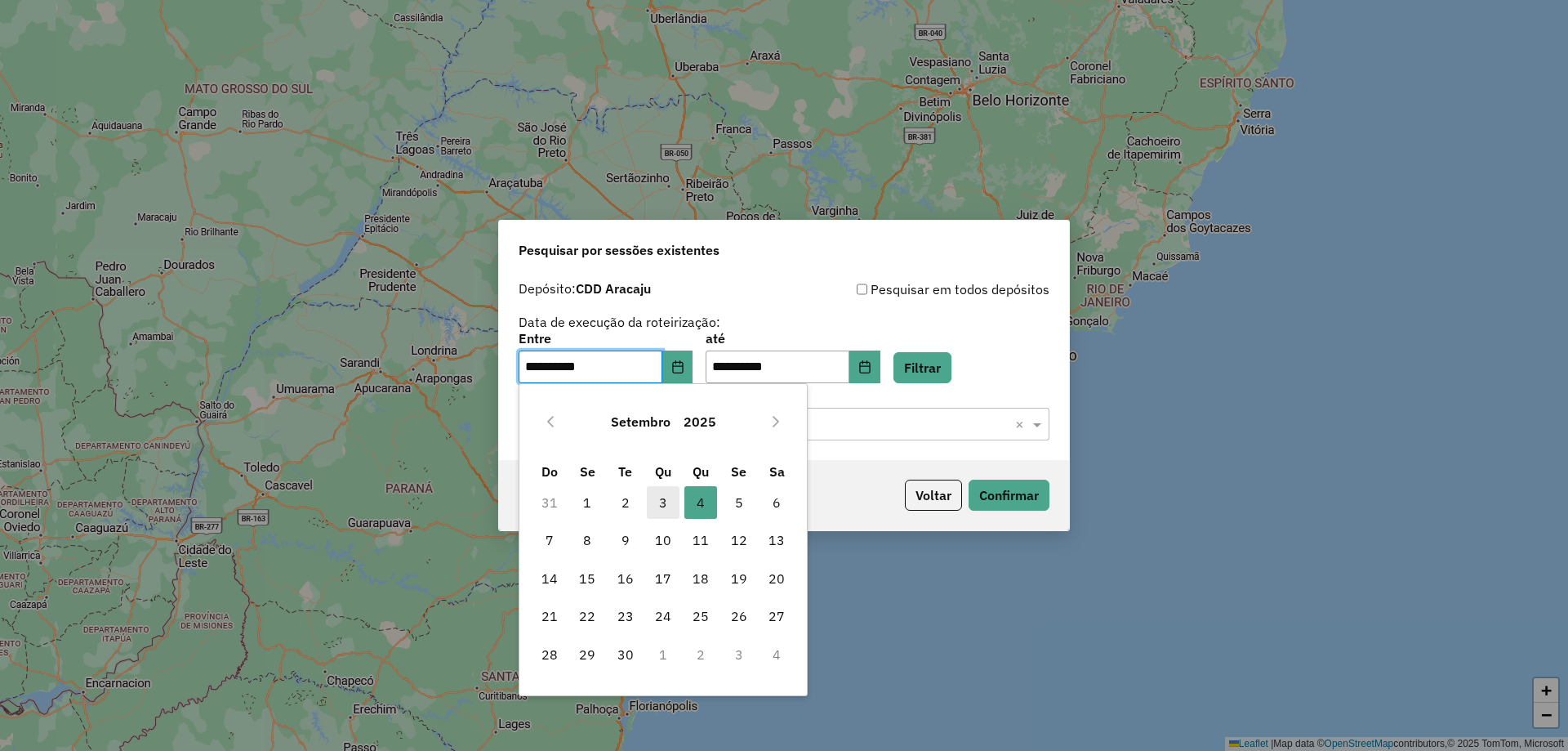
click at [665, 501] on span "3" at bounding box center [663, 502] width 33 height 33
type input "**********"
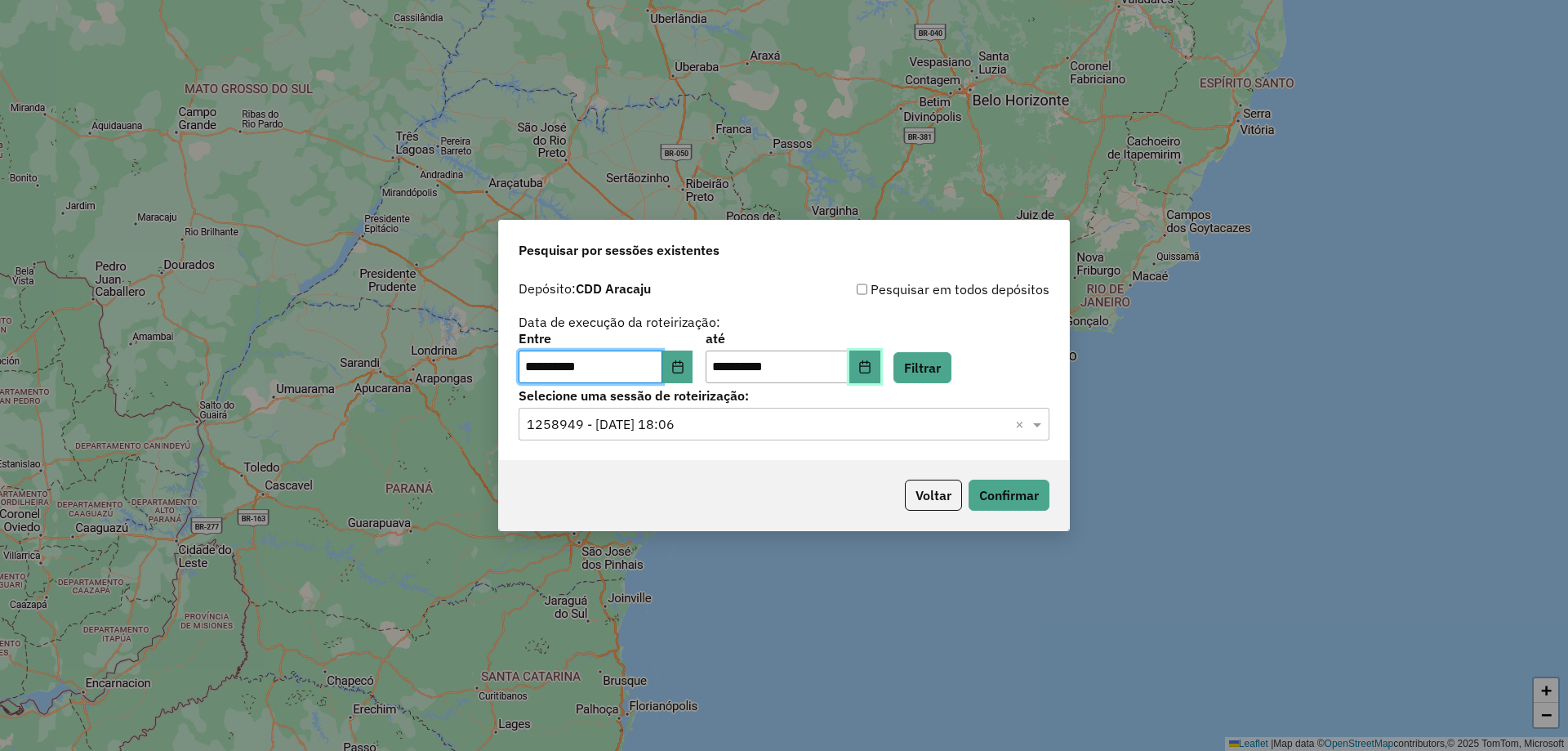
click at [881, 367] on button "Choose Date" at bounding box center [865, 367] width 31 height 33
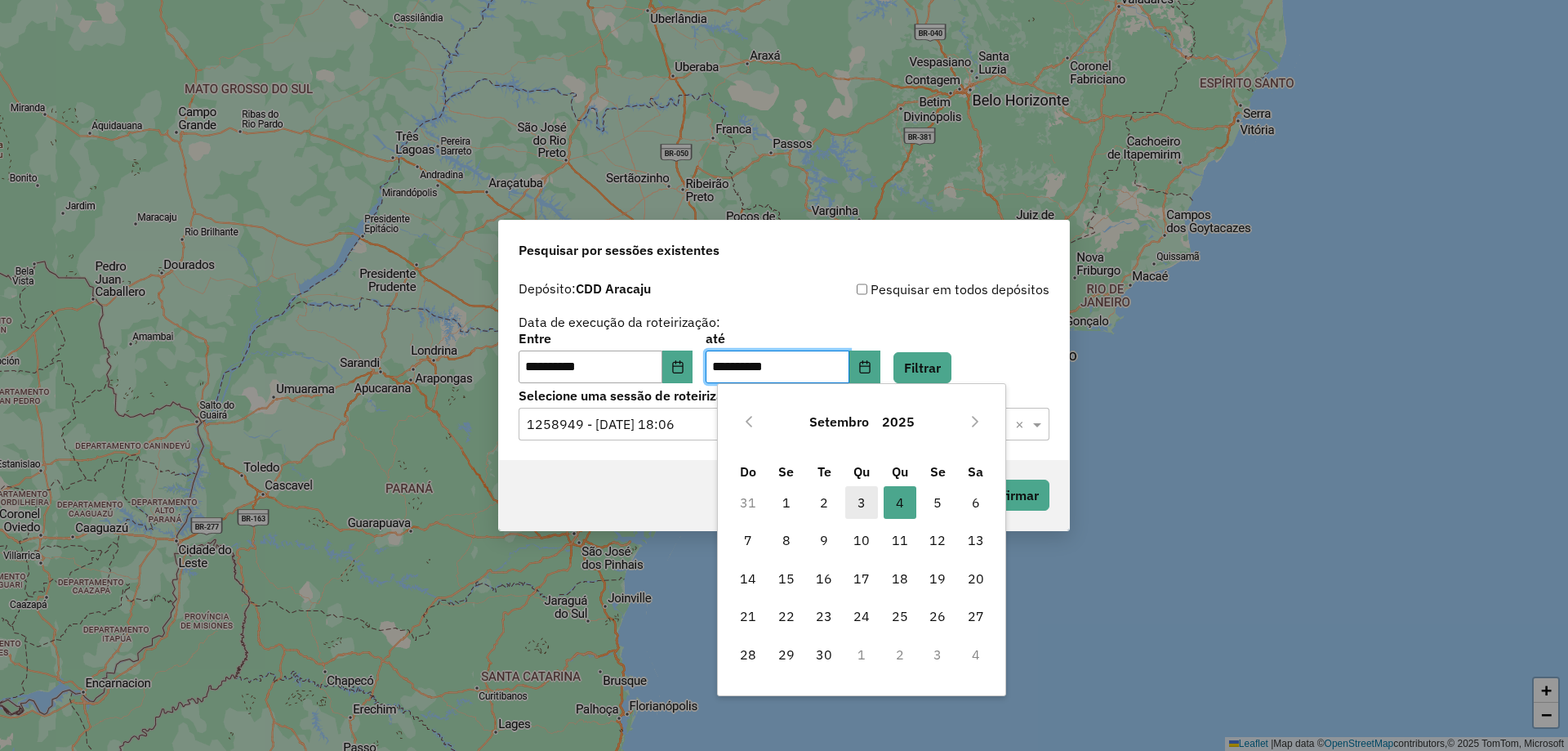
click at [861, 503] on span "3" at bounding box center [861, 502] width 33 height 33
type input "**********"
click at [942, 356] on button "Filtrar" at bounding box center [923, 367] width 58 height 31
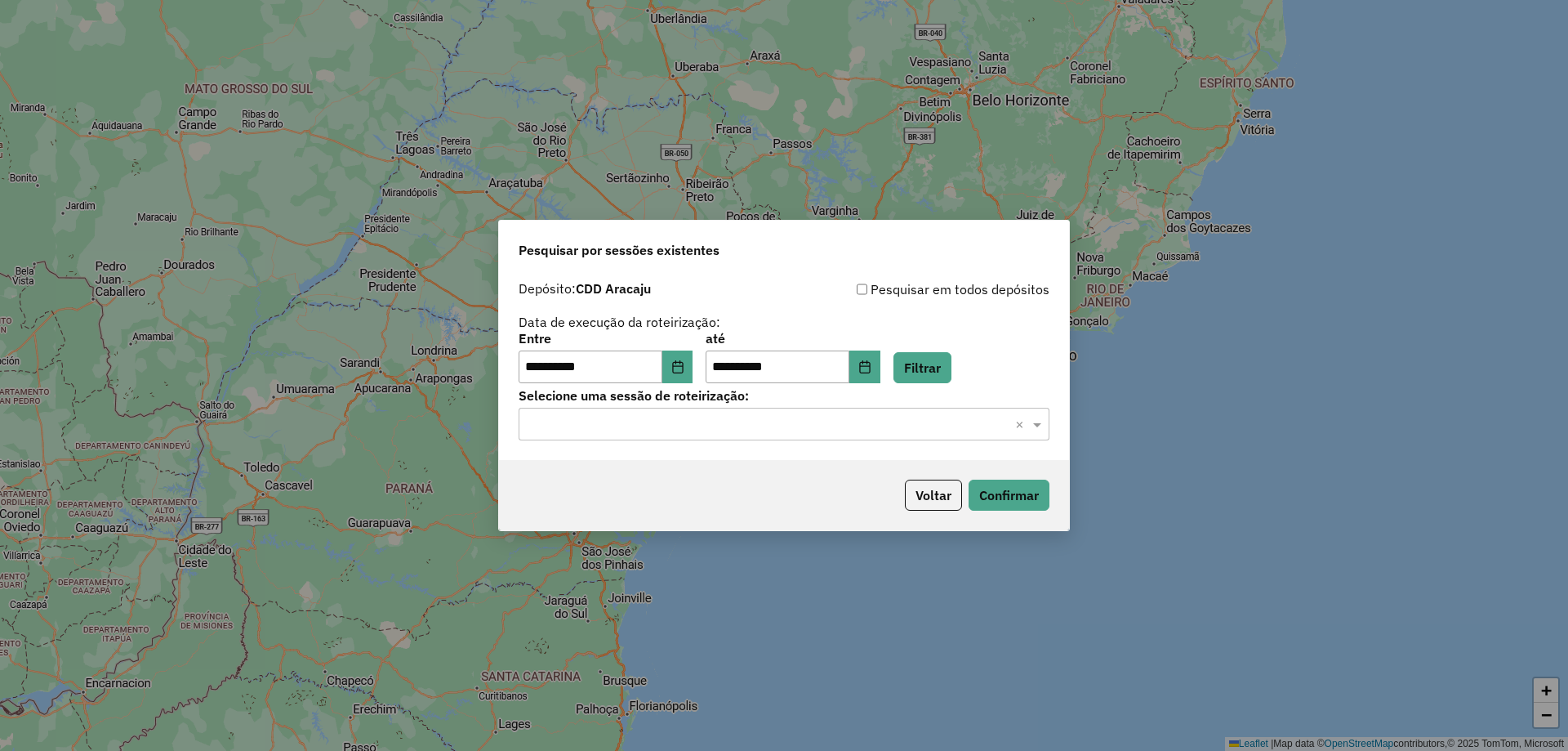
click at [798, 411] on div "Selecione uma sessão × ×" at bounding box center [784, 424] width 531 height 33
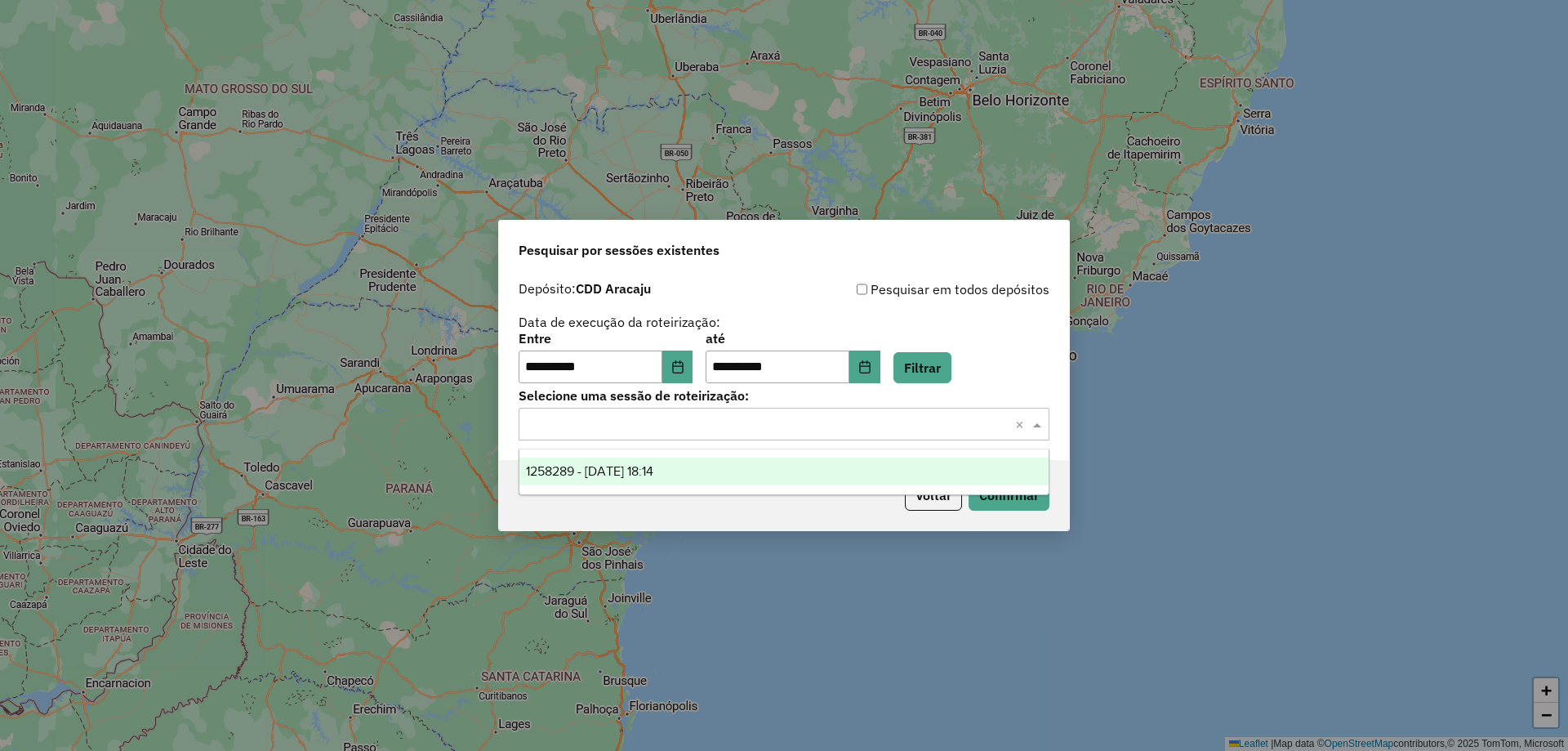
click at [741, 467] on div "1258289 - 03/09/2025 18:14" at bounding box center [784, 471] width 529 height 28
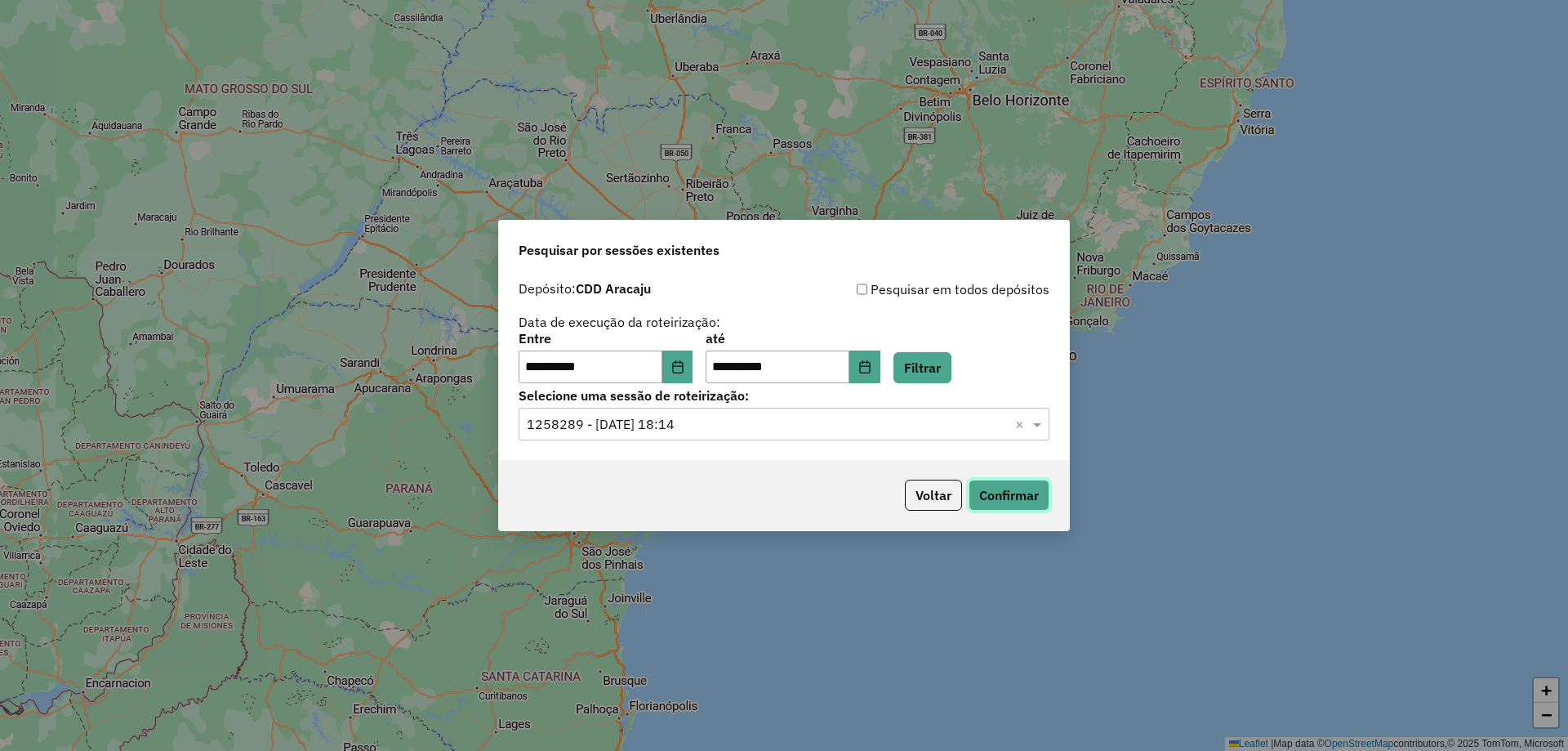
click at [976, 499] on button "Confirmar" at bounding box center [1009, 494] width 81 height 31
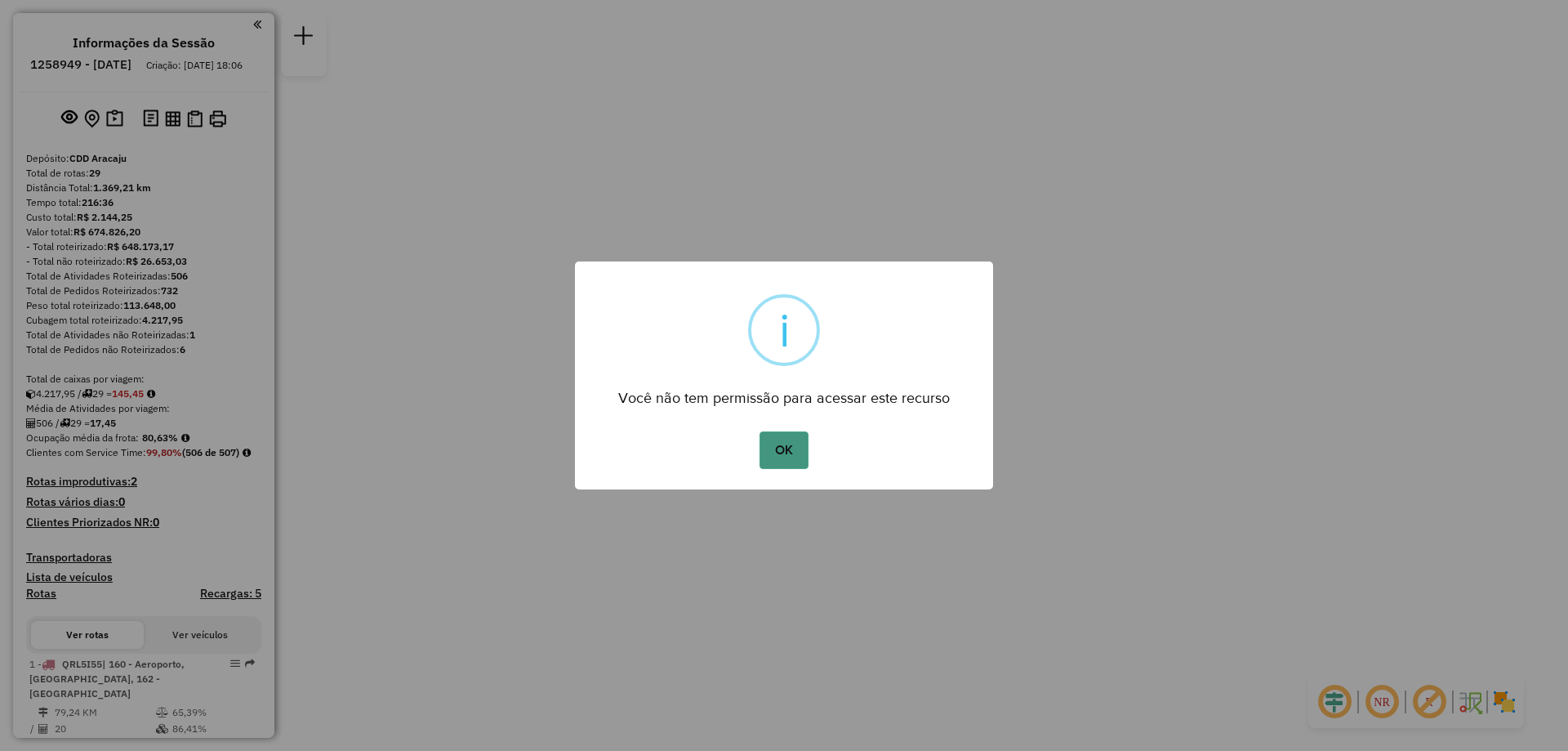
click at [789, 449] on button "OK" at bounding box center [784, 450] width 49 height 37
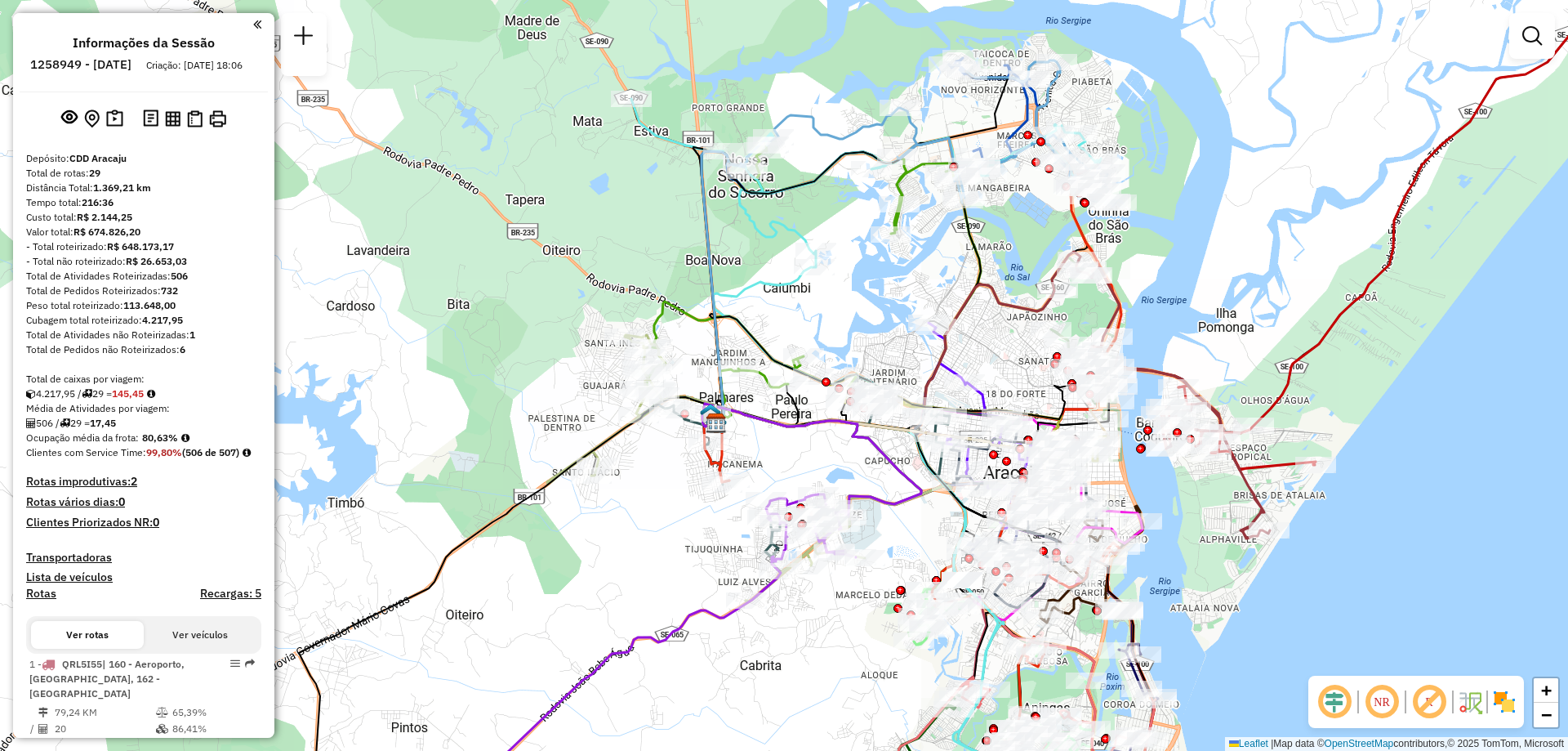
click at [253, 24] on em at bounding box center [257, 24] width 8 height 15
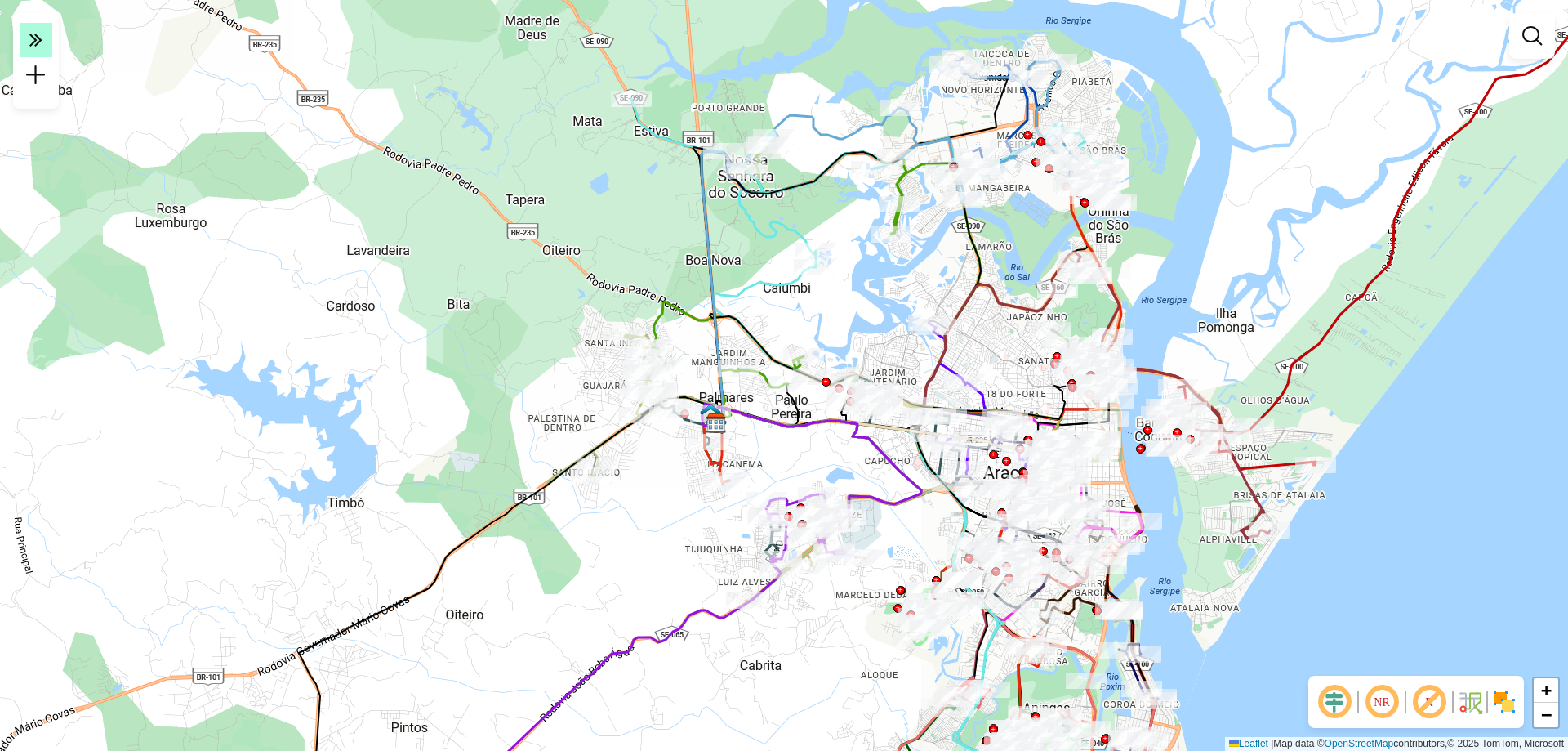
click at [34, 43] on icon at bounding box center [36, 39] width 13 height 23
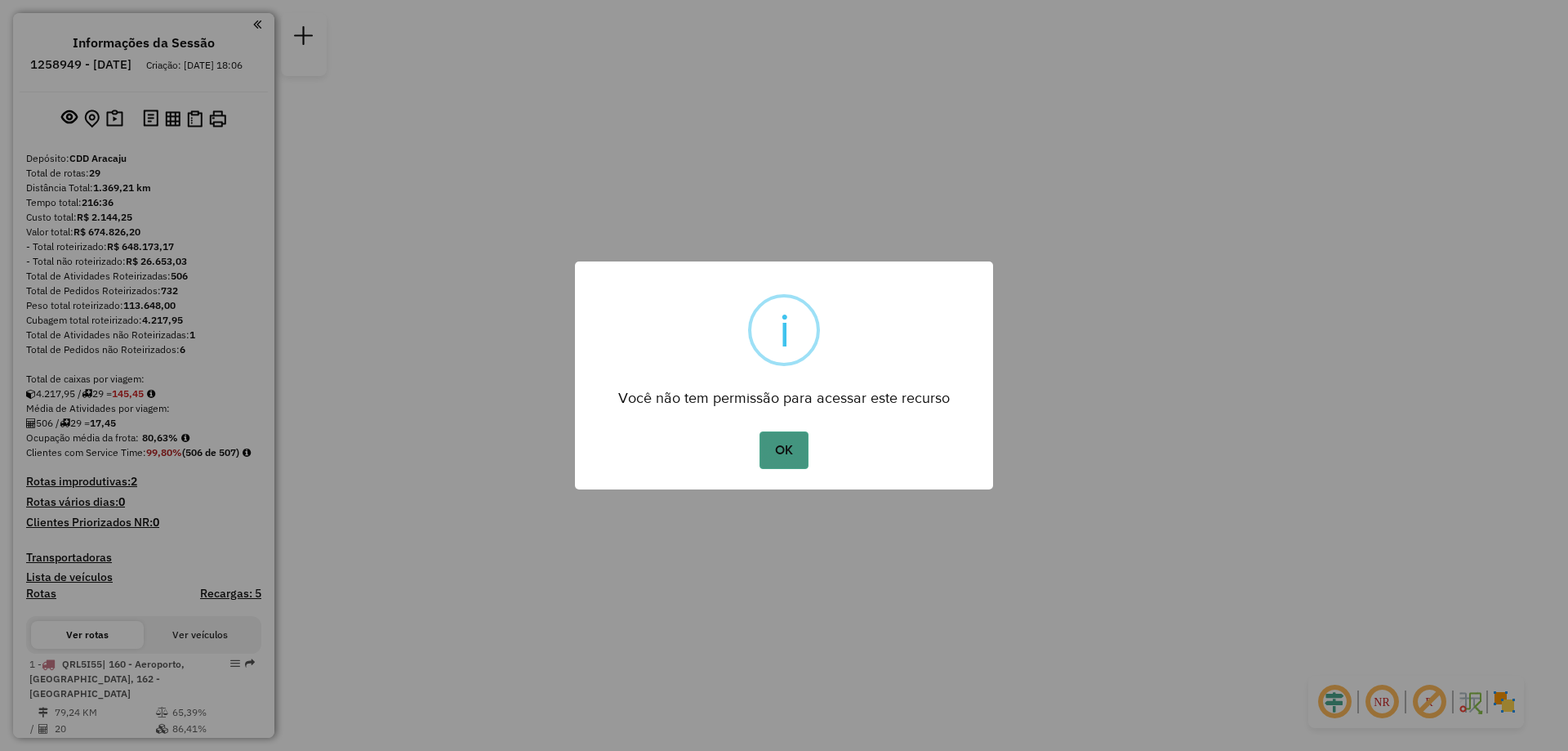
click at [779, 448] on button "OK" at bounding box center [784, 450] width 49 height 37
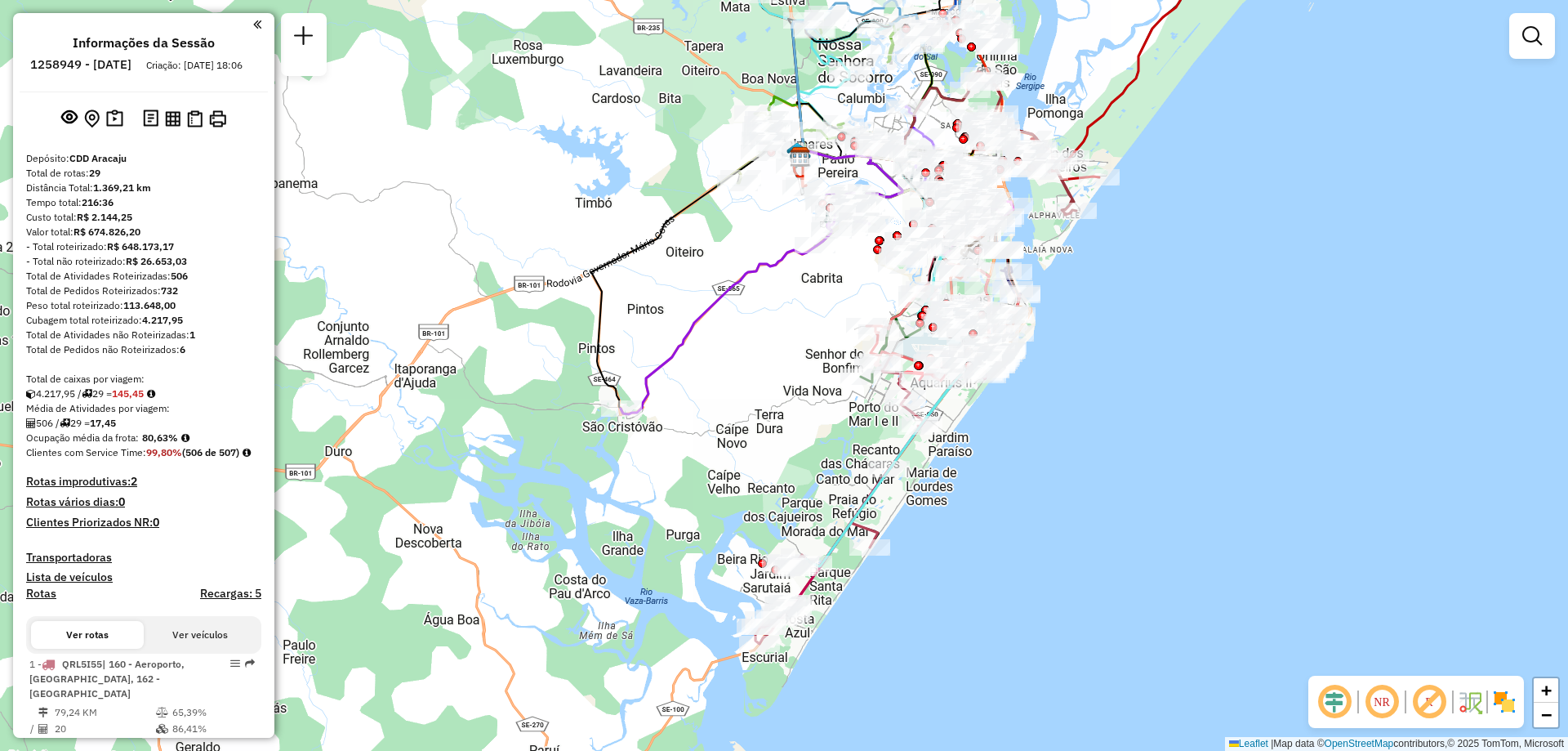
click at [253, 21] on em at bounding box center [257, 24] width 8 height 15
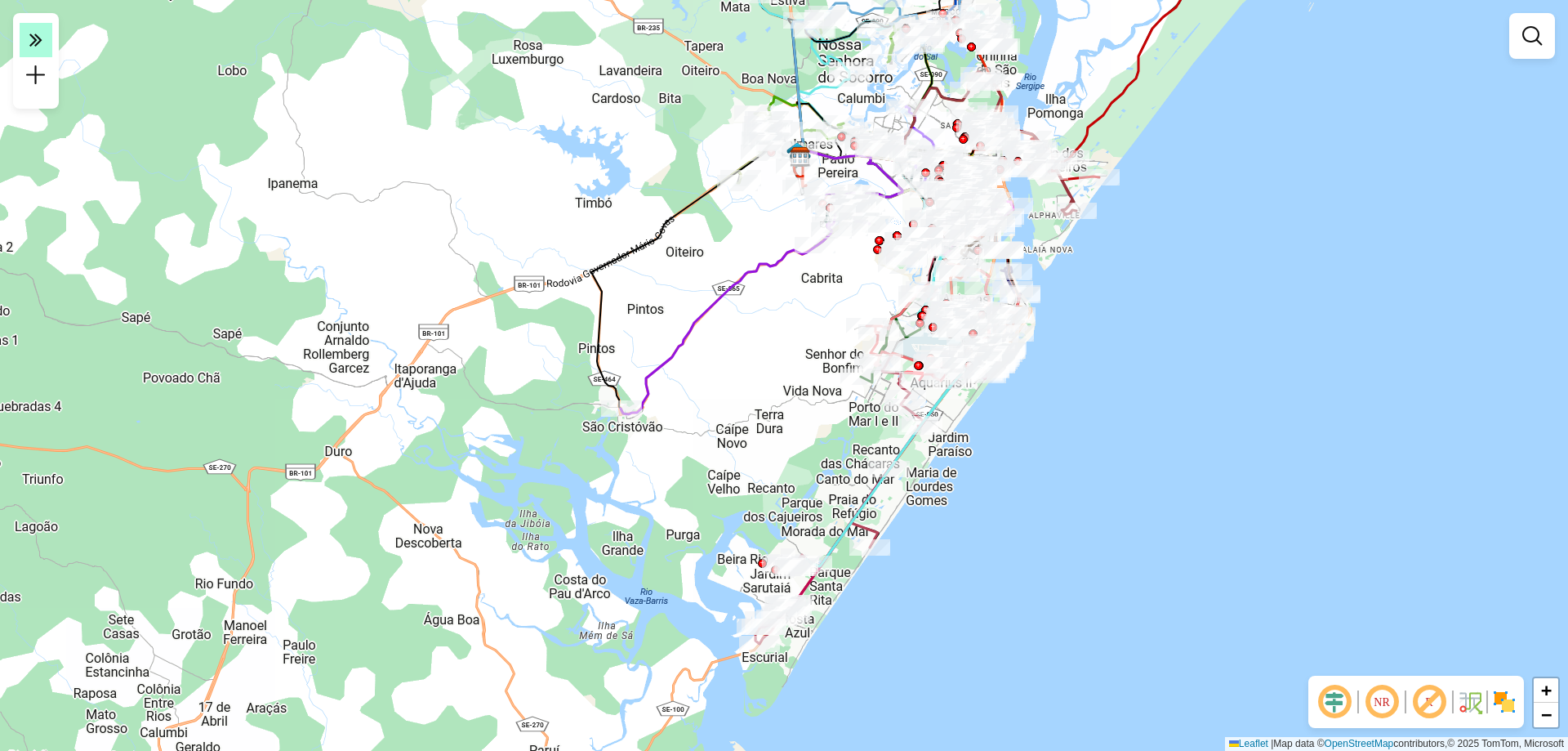
click at [39, 38] on icon at bounding box center [36, 39] width 13 height 23
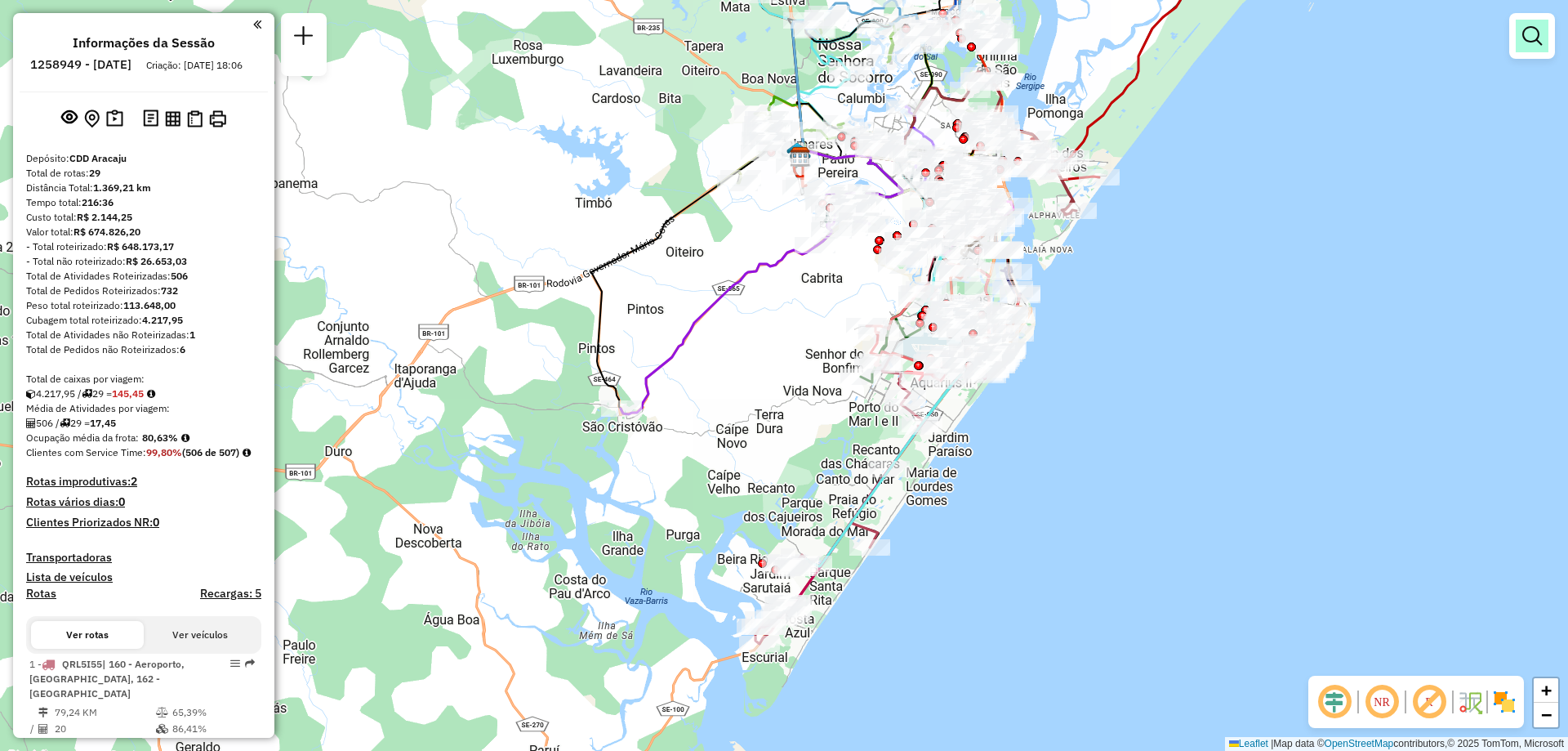
click at [1542, 30] on link at bounding box center [1532, 35] width 33 height 33
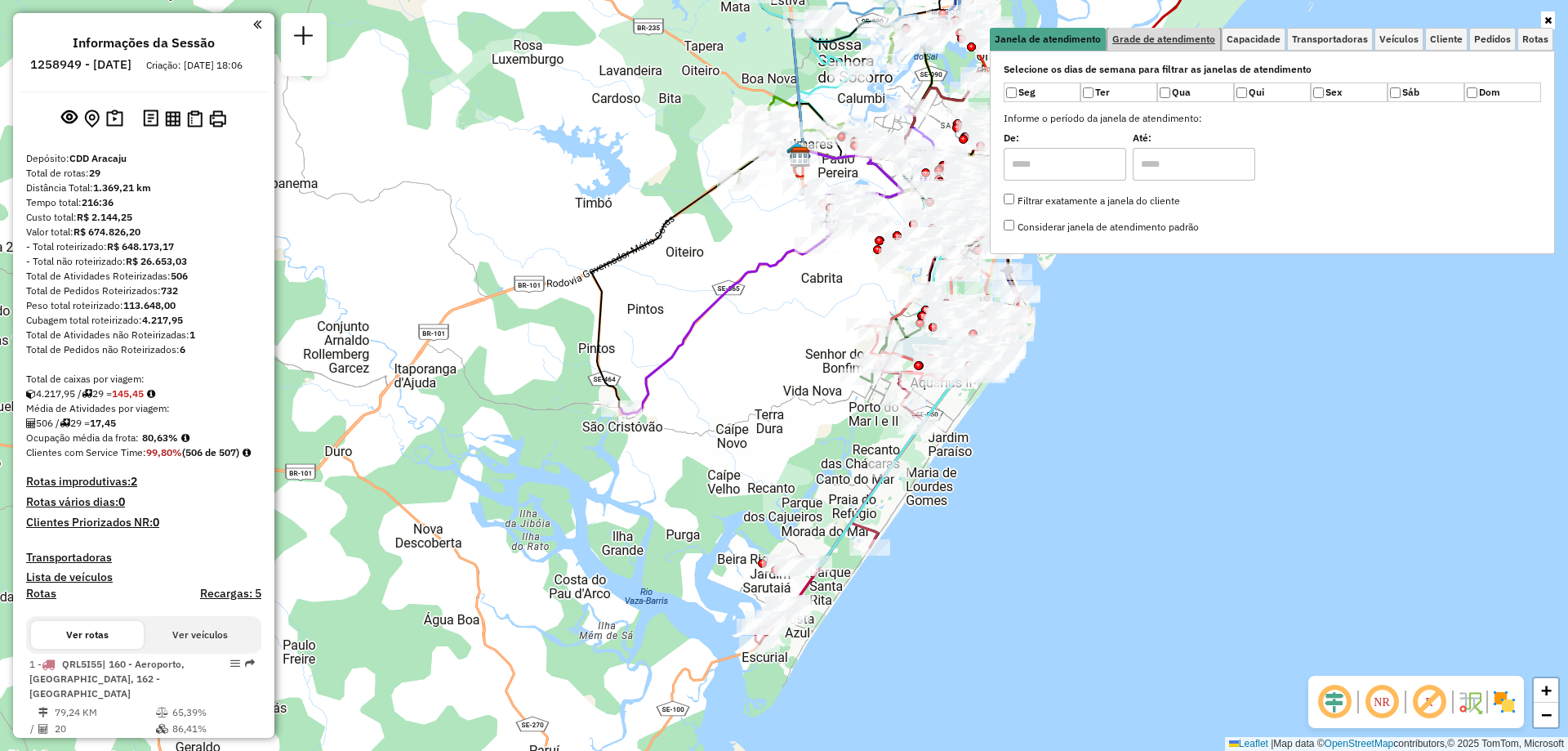
click at [1180, 39] on span "Grade de atendimento" at bounding box center [1164, 39] width 103 height 10
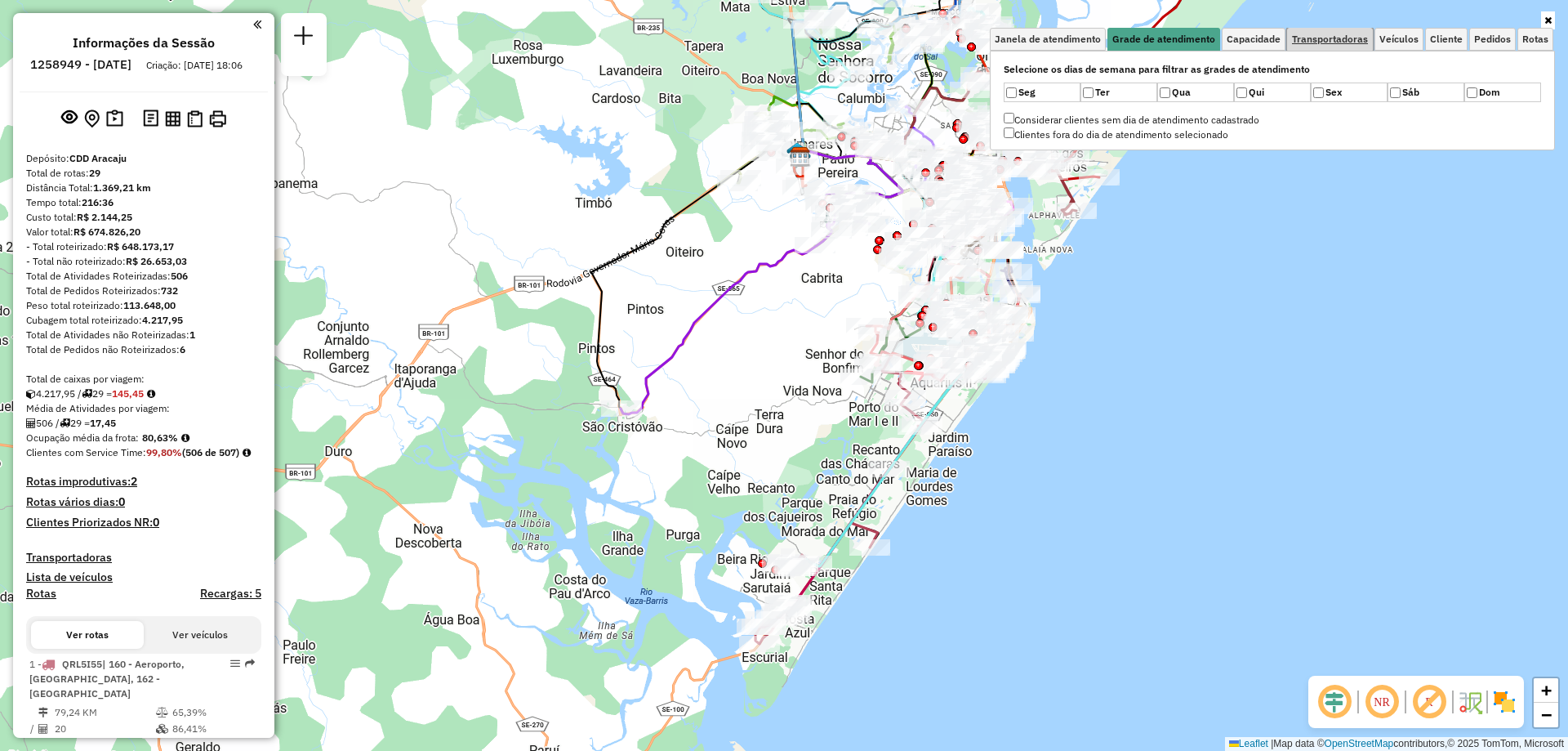
click at [1315, 35] on span "Transportadoras" at bounding box center [1329, 39] width 76 height 10
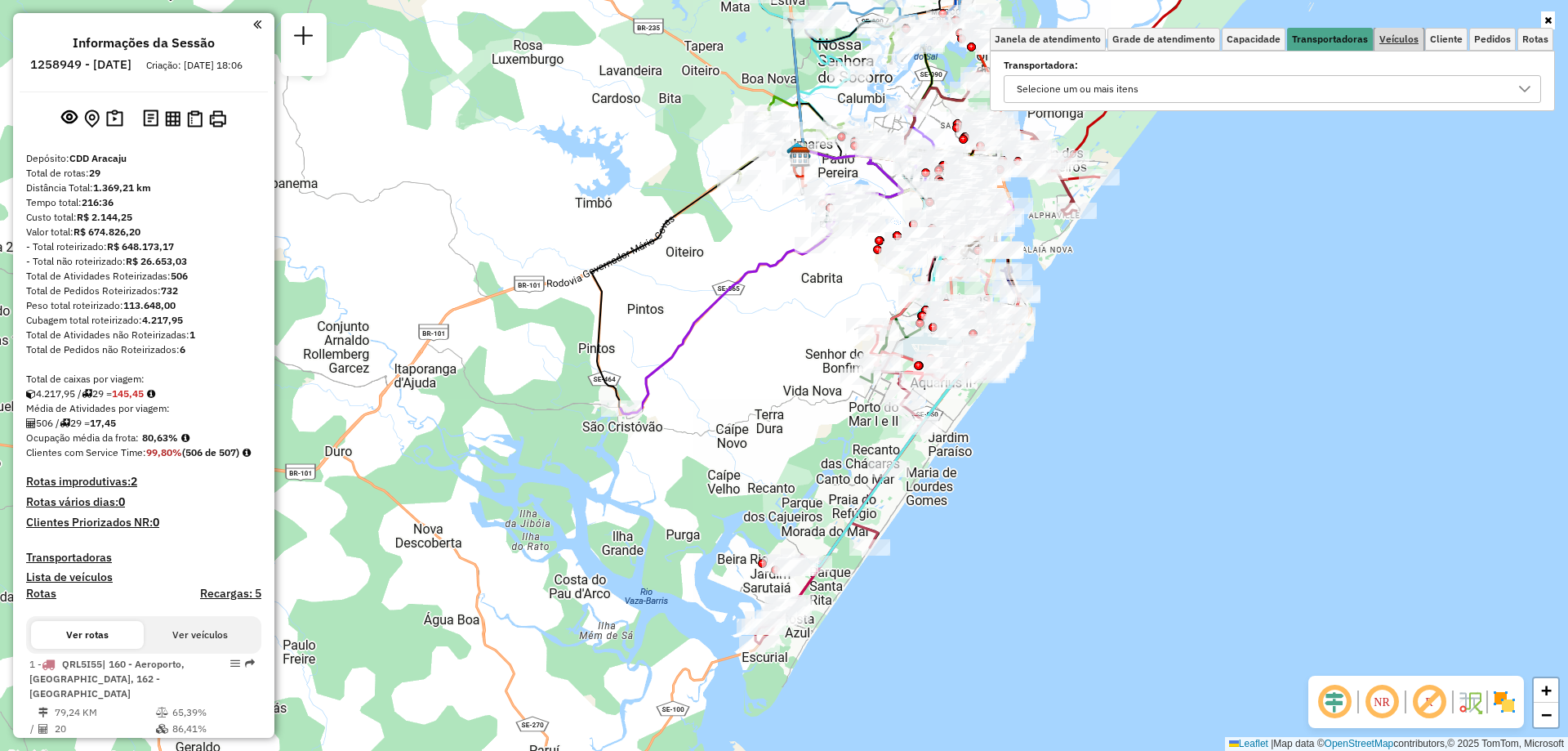
click at [1378, 36] on link "Veículos" at bounding box center [1399, 39] width 49 height 23
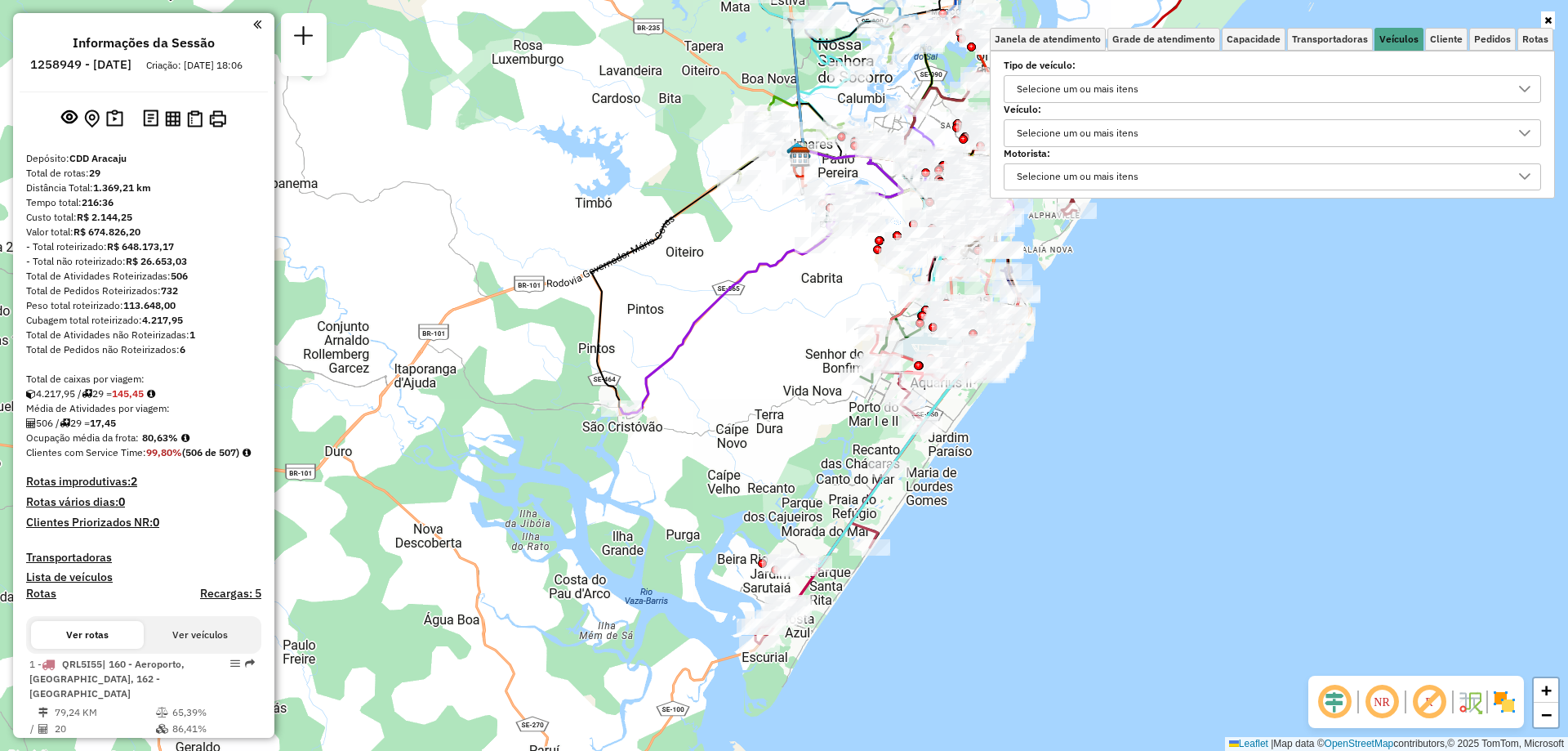
click at [1227, 86] on div "Selecione um ou mais itens" at bounding box center [1260, 89] width 498 height 26
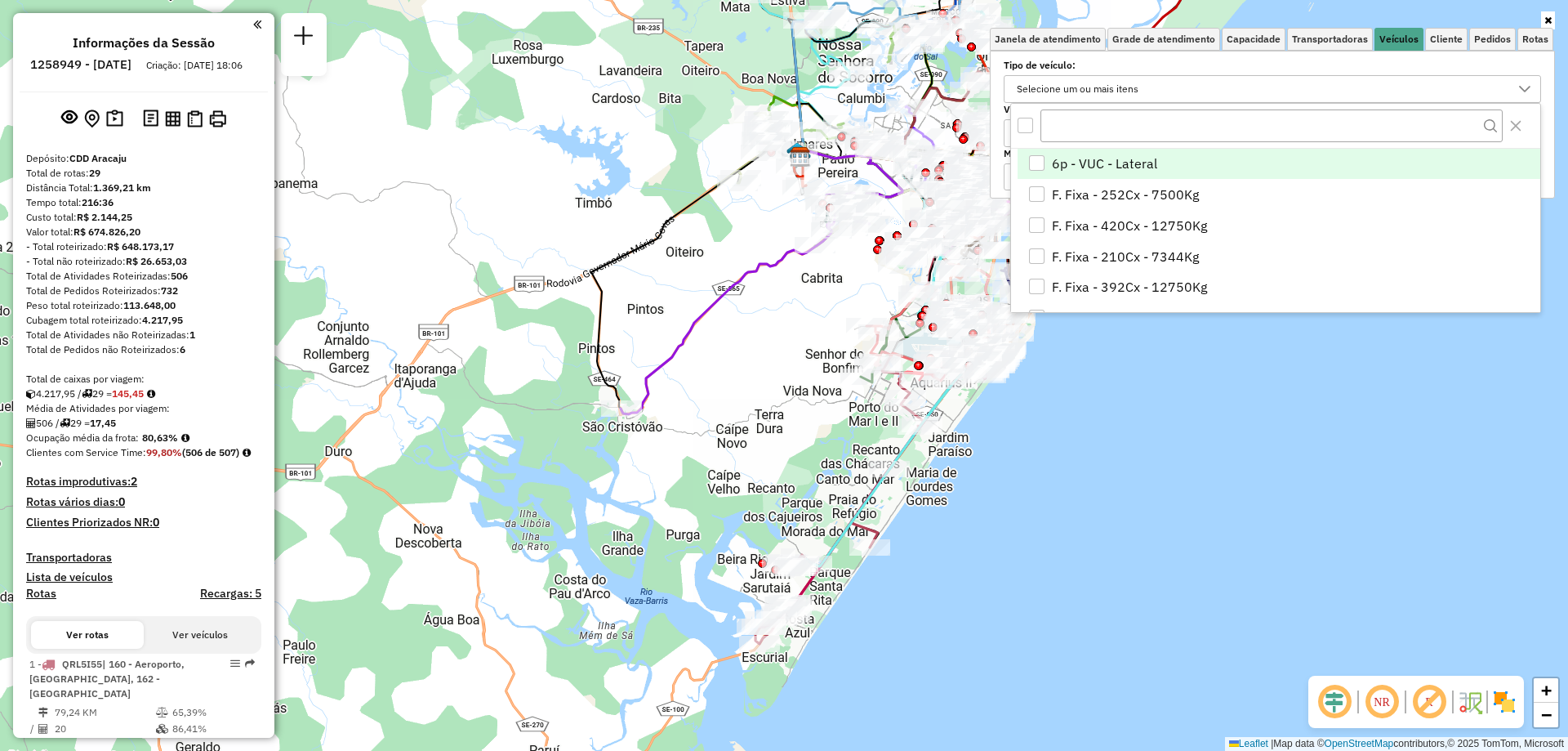
click at [1227, 86] on div "Selecione um ou mais itens" at bounding box center [1260, 89] width 498 height 26
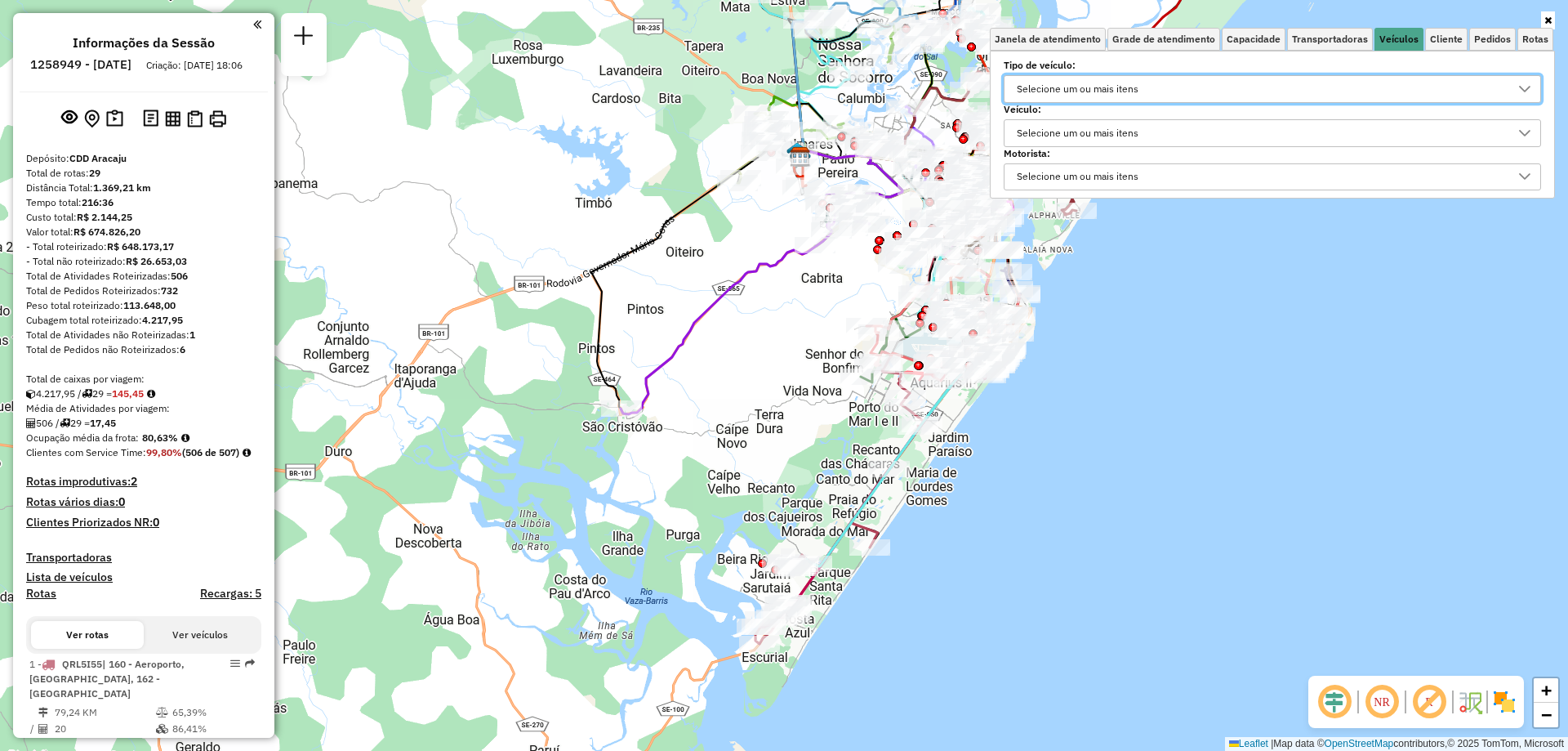
click at [1180, 171] on div "Selecione um ou mais itens" at bounding box center [1260, 177] width 498 height 26
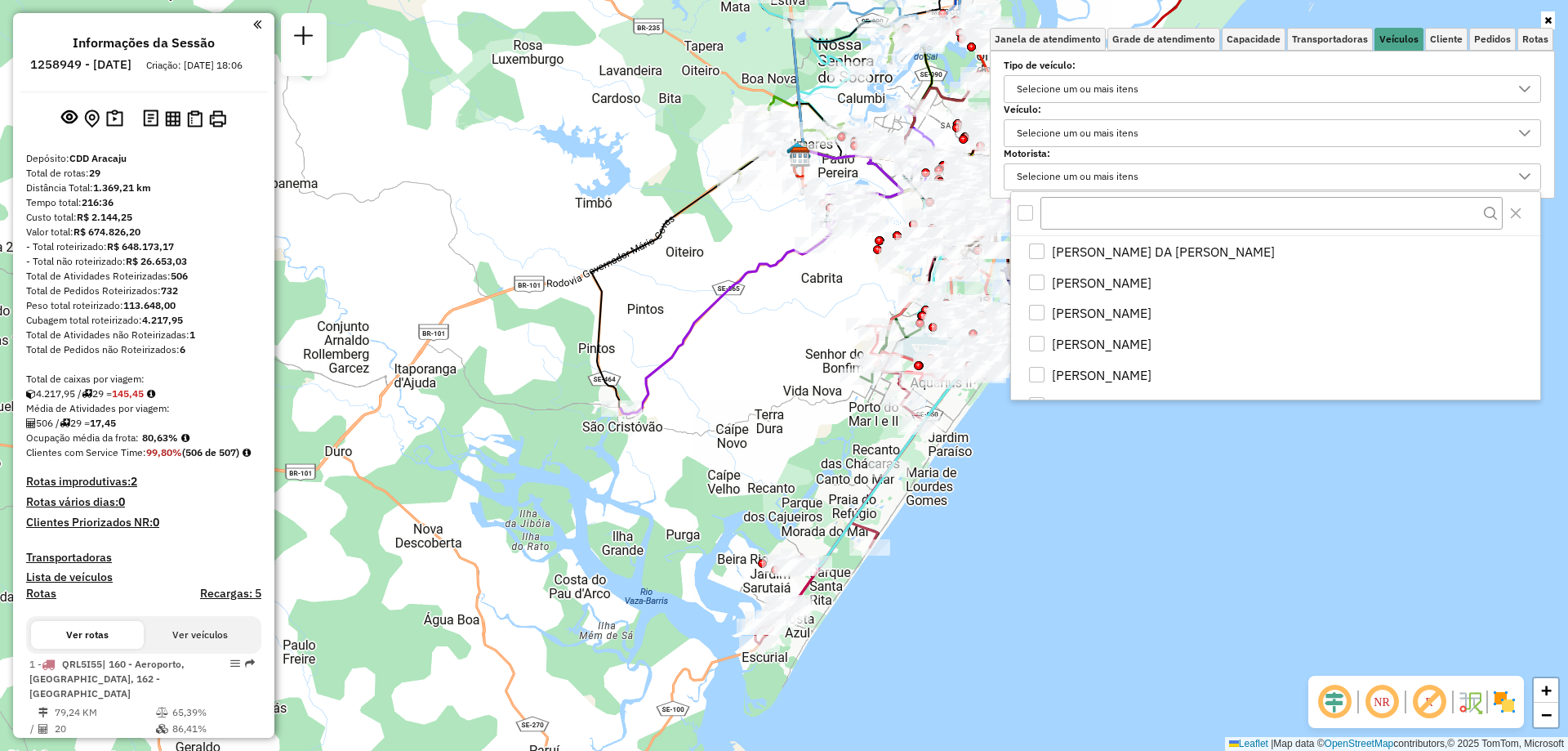
click at [1180, 170] on div "Selecione um ou mais itens" at bounding box center [1260, 177] width 498 height 26
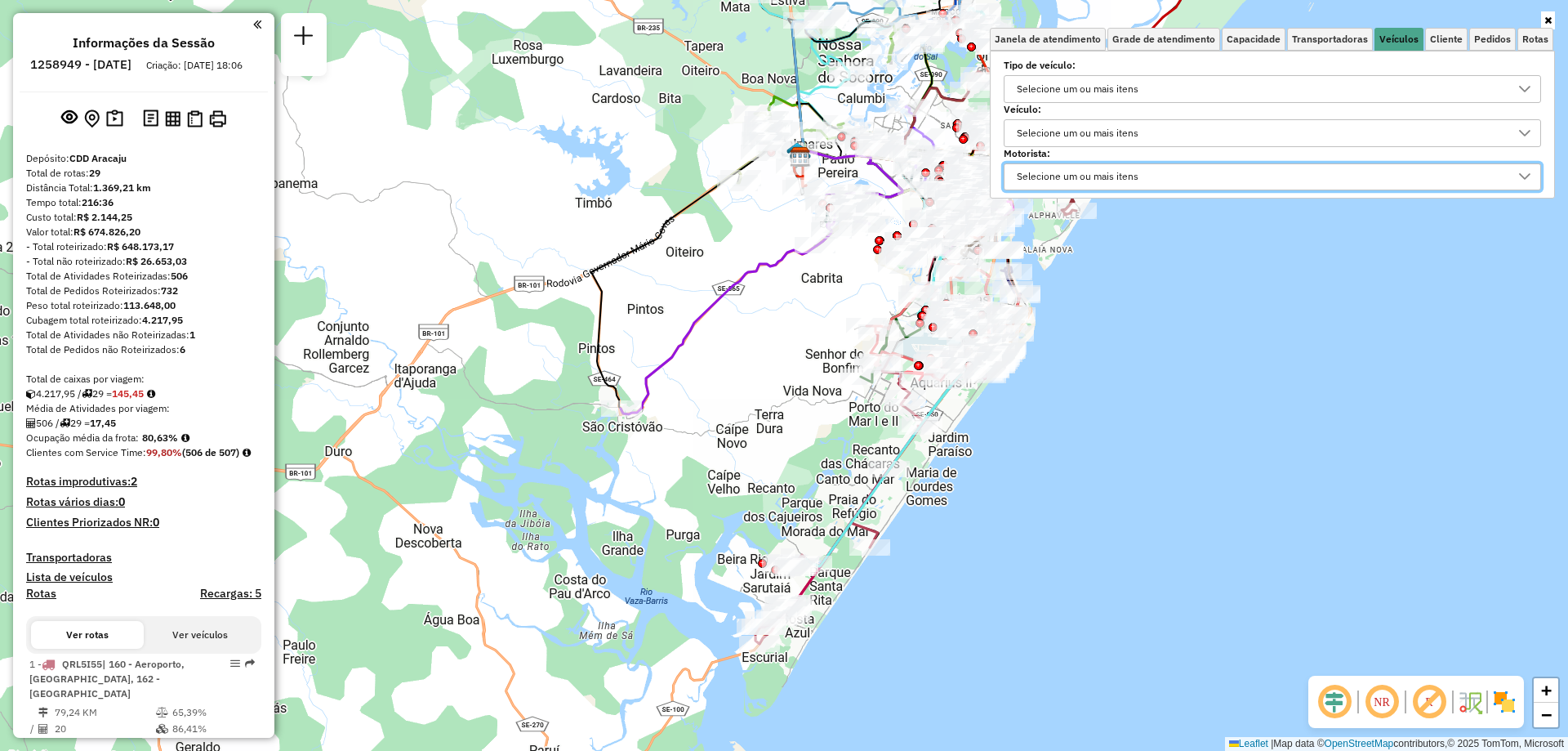
click at [1177, 139] on div "Selecione um ou mais itens" at bounding box center [1260, 133] width 498 height 26
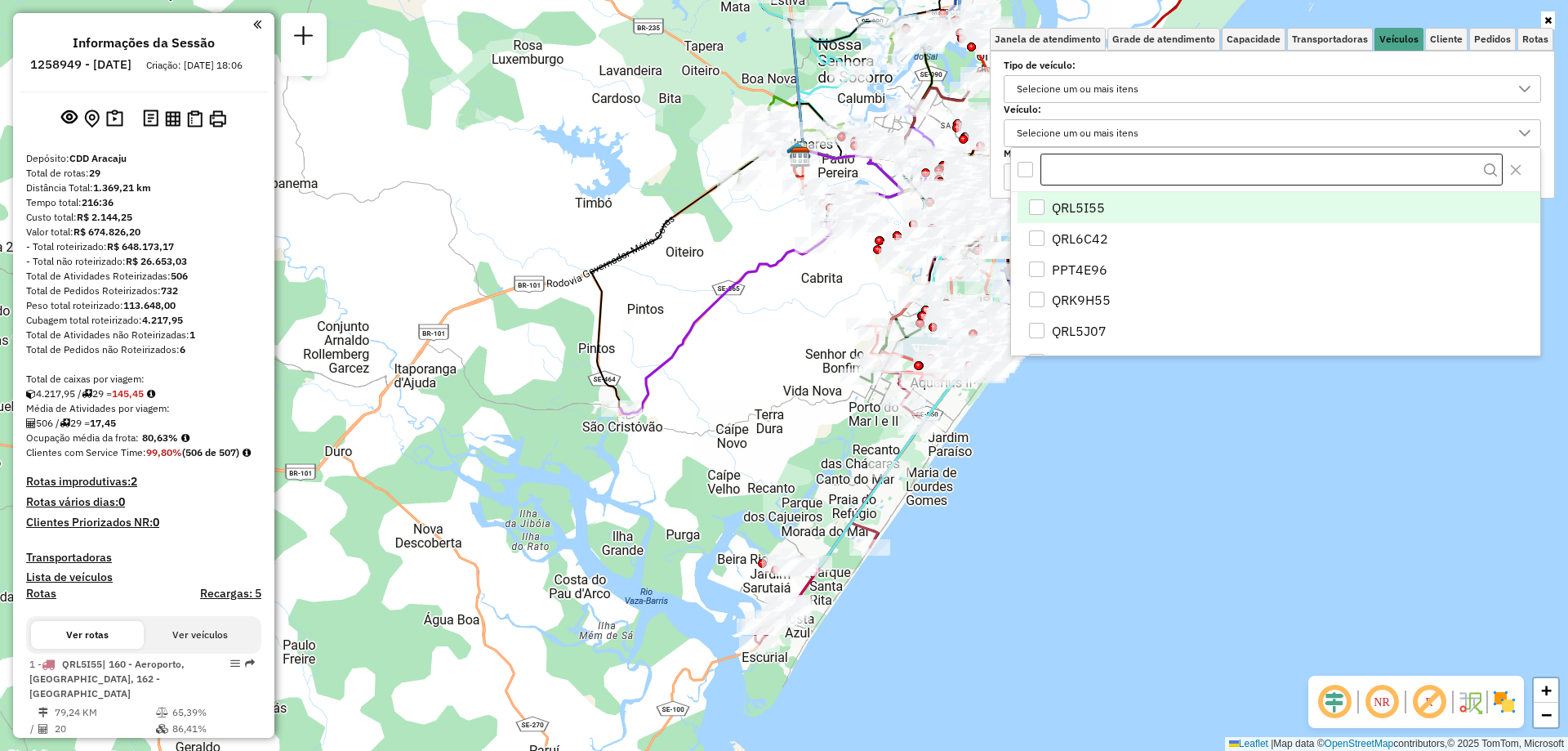
click at [1148, 162] on input "text" at bounding box center [1272, 170] width 463 height 33
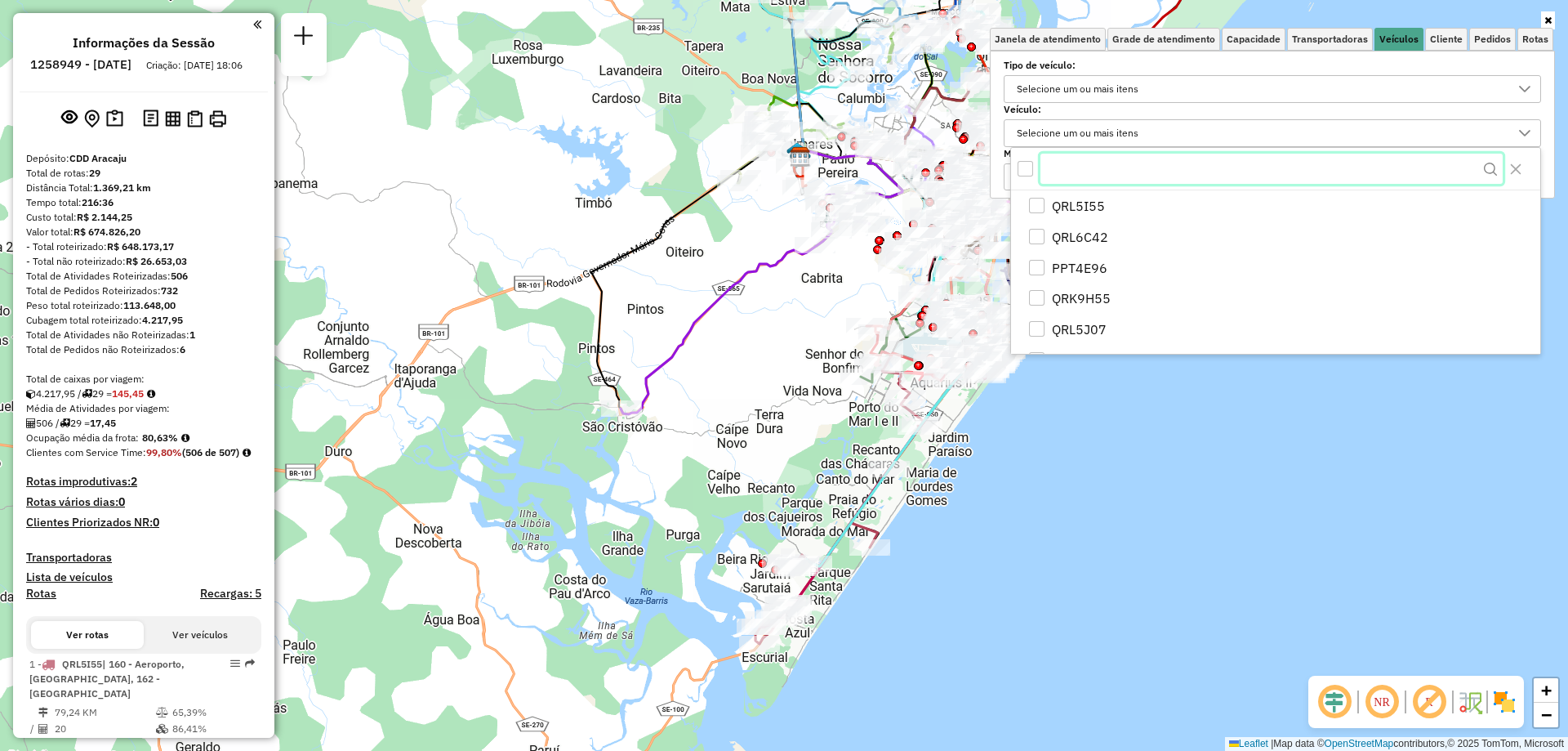
click at [1092, 175] on input "text" at bounding box center [1272, 169] width 463 height 31
paste input "*******"
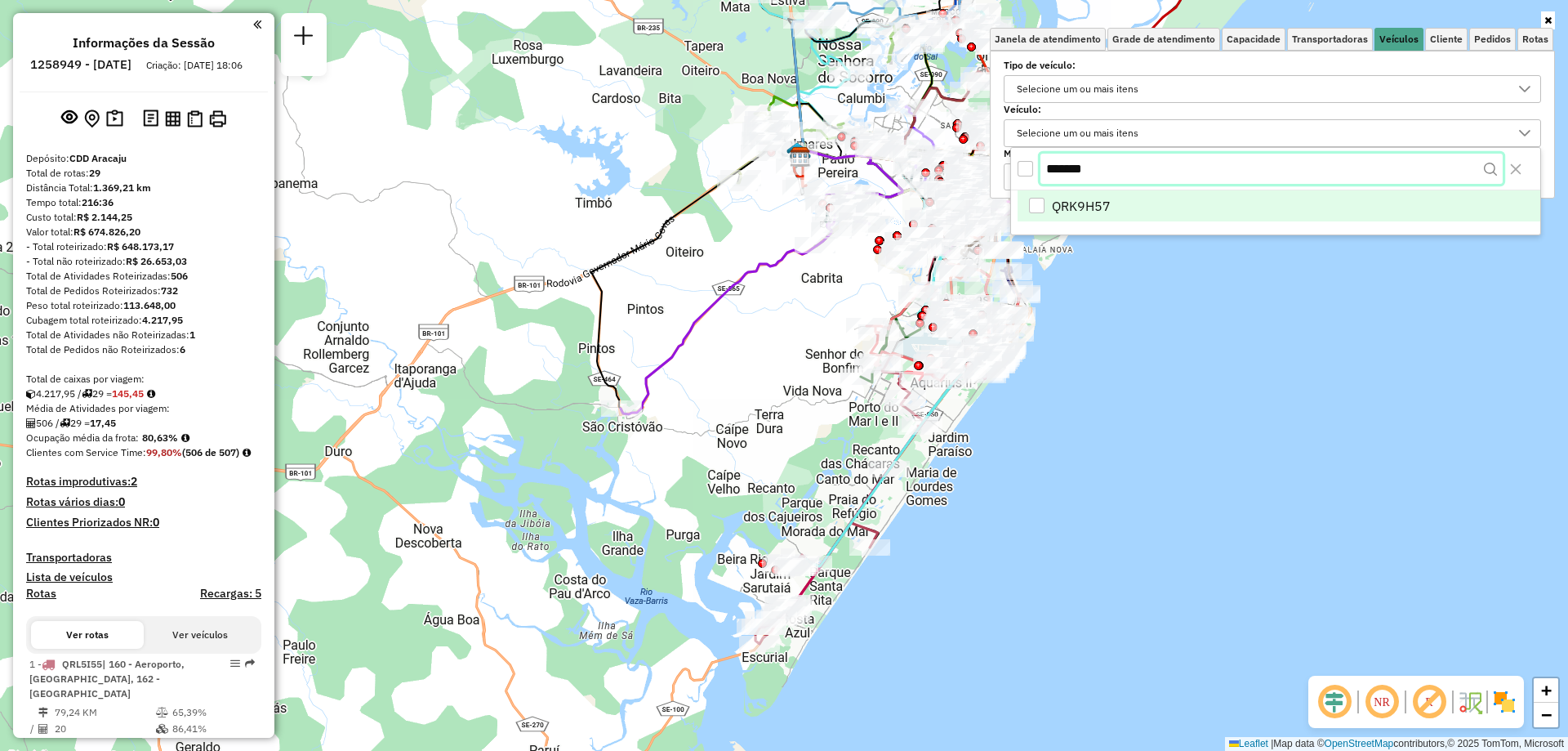
type input "*******"
click at [1095, 196] on li "QRK9H57" at bounding box center [1279, 207] width 522 height 31
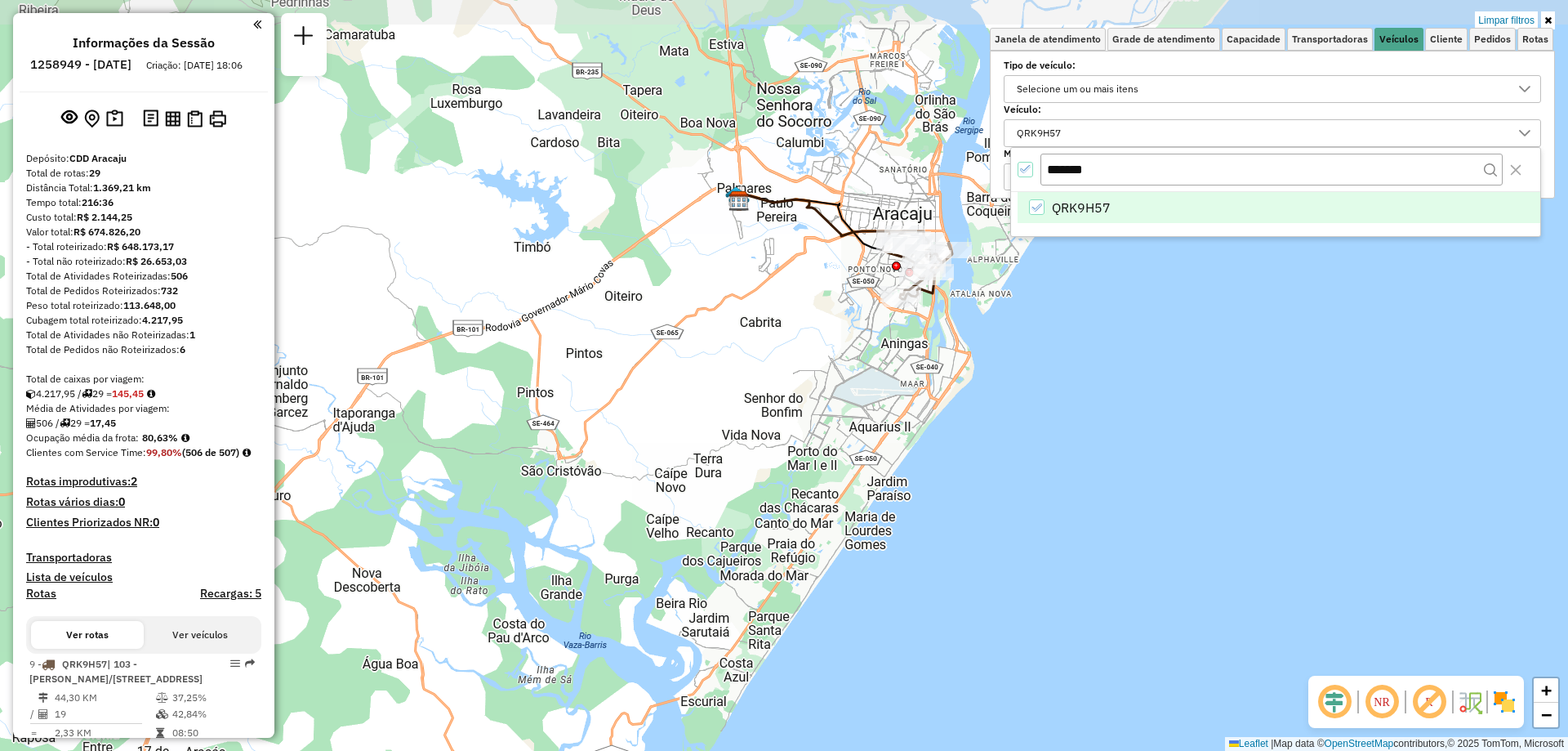
drag, startPoint x: 1041, startPoint y: 288, endPoint x: 979, endPoint y: 332, distance: 76.0
click at [979, 332] on div "Limpar filtros Janela de atendimento Grade de atendimento Capacidade Transporta…" at bounding box center [784, 375] width 1568 height 751
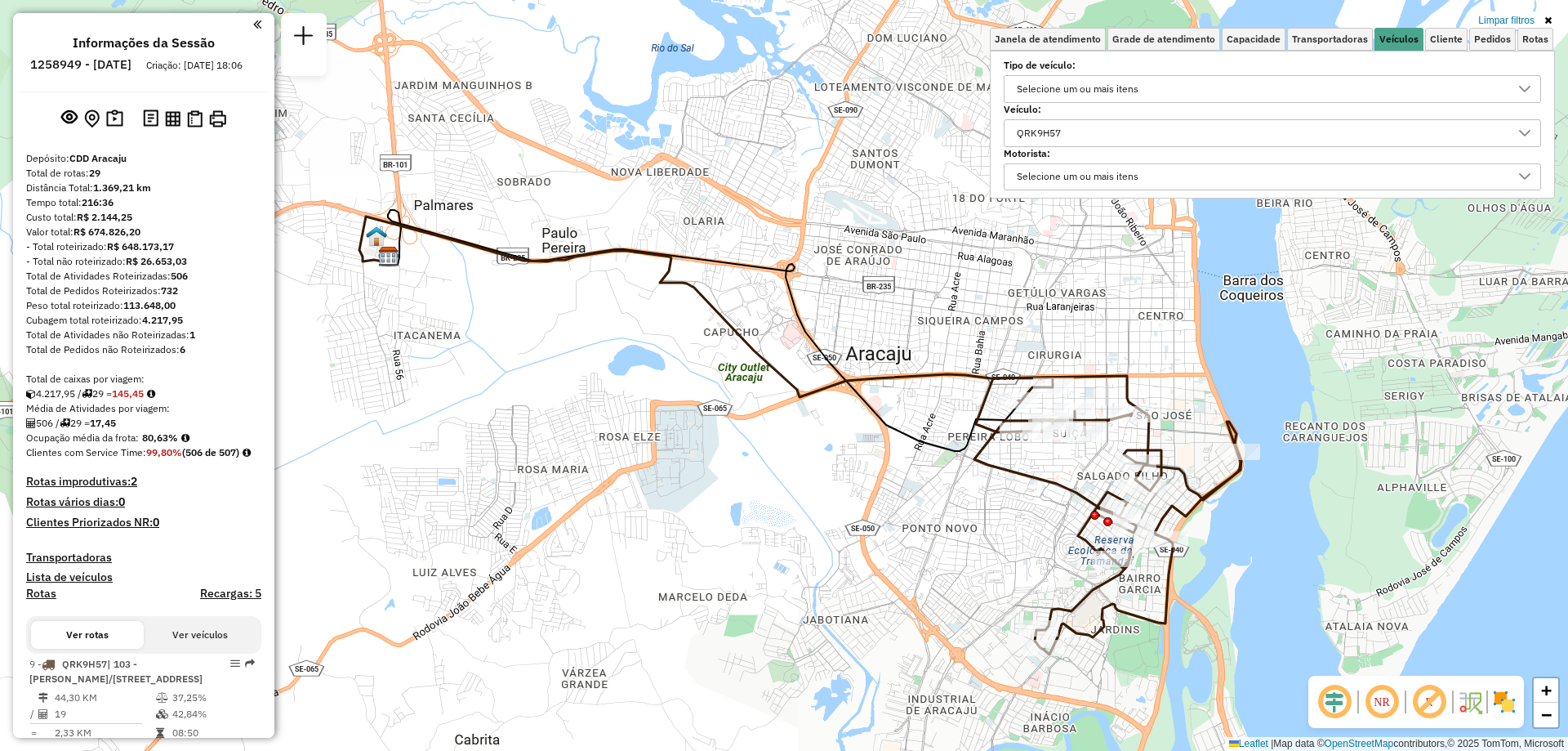
drag, startPoint x: 946, startPoint y: 299, endPoint x: 959, endPoint y: 480, distance: 181.5
click at [959, 480] on div "Limpar filtros Janela de atendimento Grade de atendimento Capacidade Transporta…" at bounding box center [784, 375] width 1568 height 751
click at [1545, 16] on icon at bounding box center [1548, 21] width 7 height 10
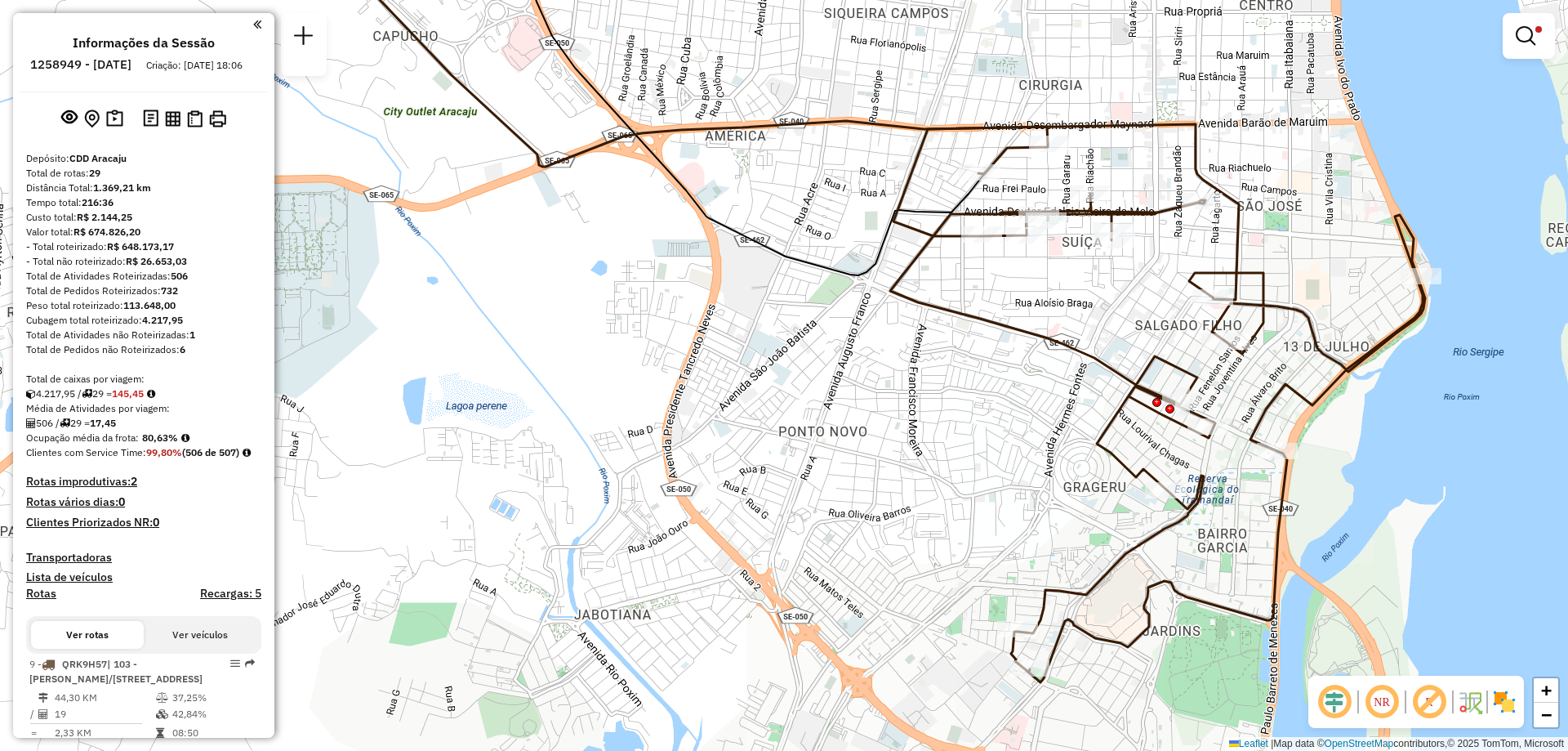
drag, startPoint x: 910, startPoint y: 557, endPoint x: 985, endPoint y: 424, distance: 152.7
click at [985, 424] on div "Limpar filtros Janela de atendimento Grade de atendimento Capacidade Transporta…" at bounding box center [784, 375] width 1568 height 751
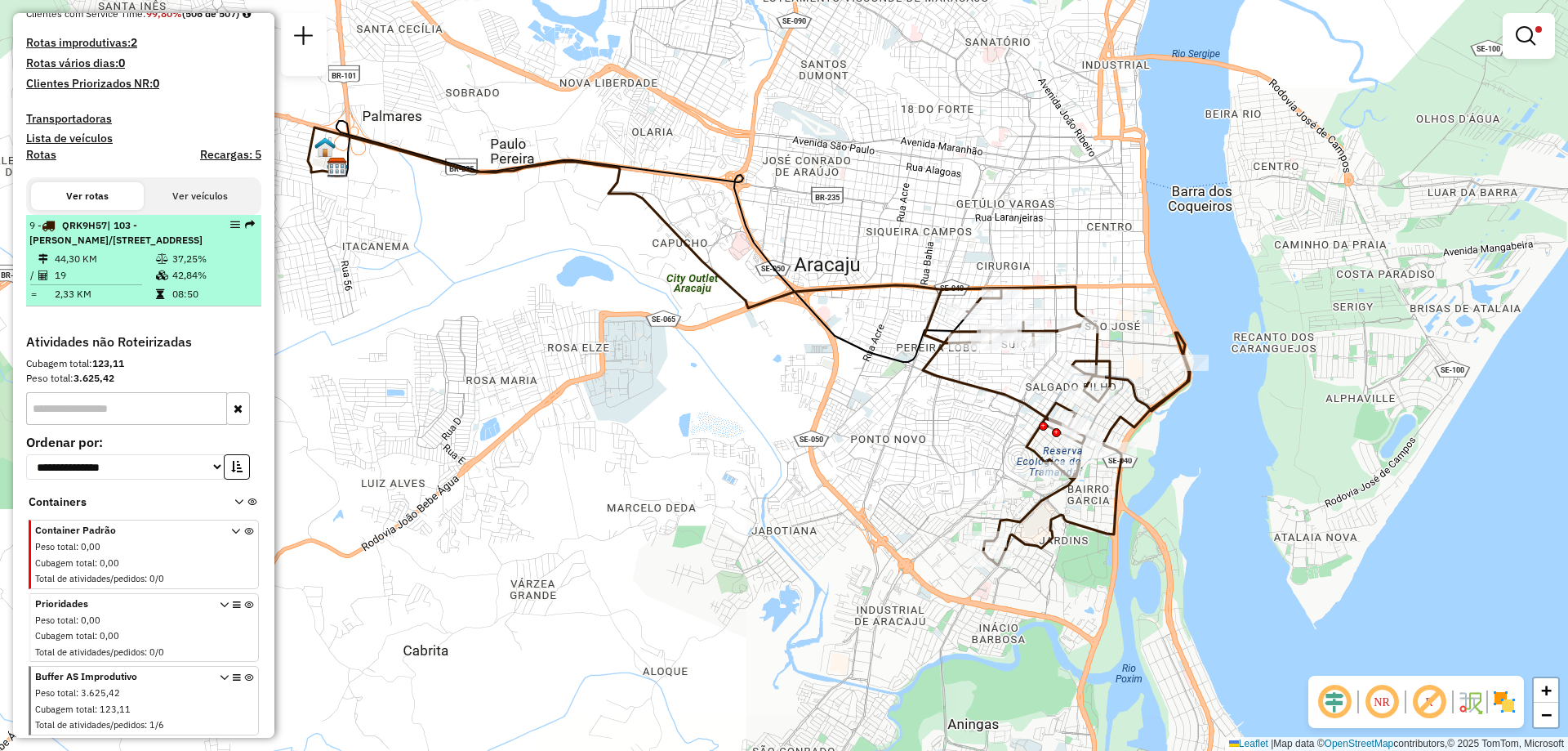
scroll to position [319, 0]
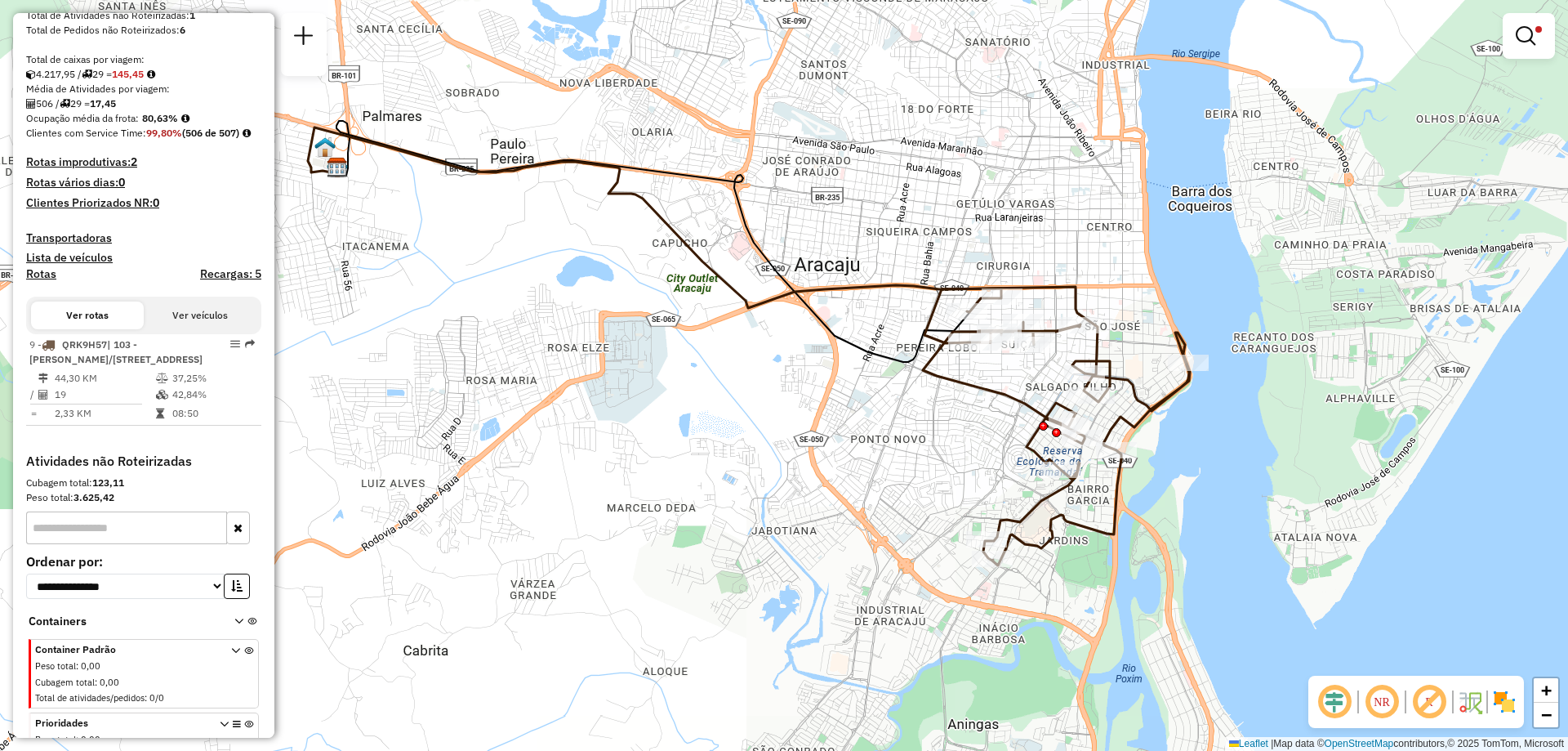
click at [184, 329] on button "Ver veículos" at bounding box center [200, 315] width 113 height 28
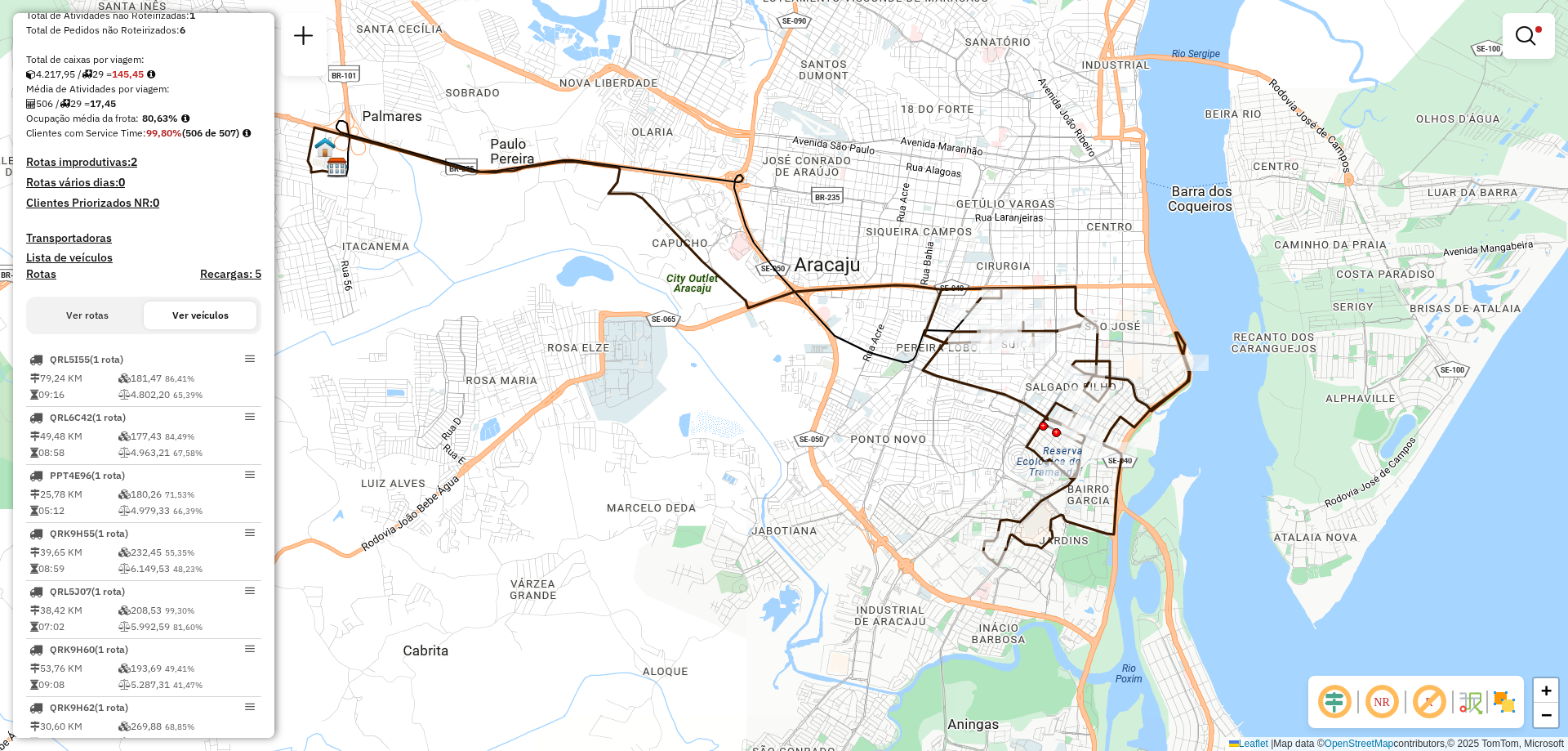
click at [90, 329] on button "Ver rotas" at bounding box center [87, 315] width 113 height 28
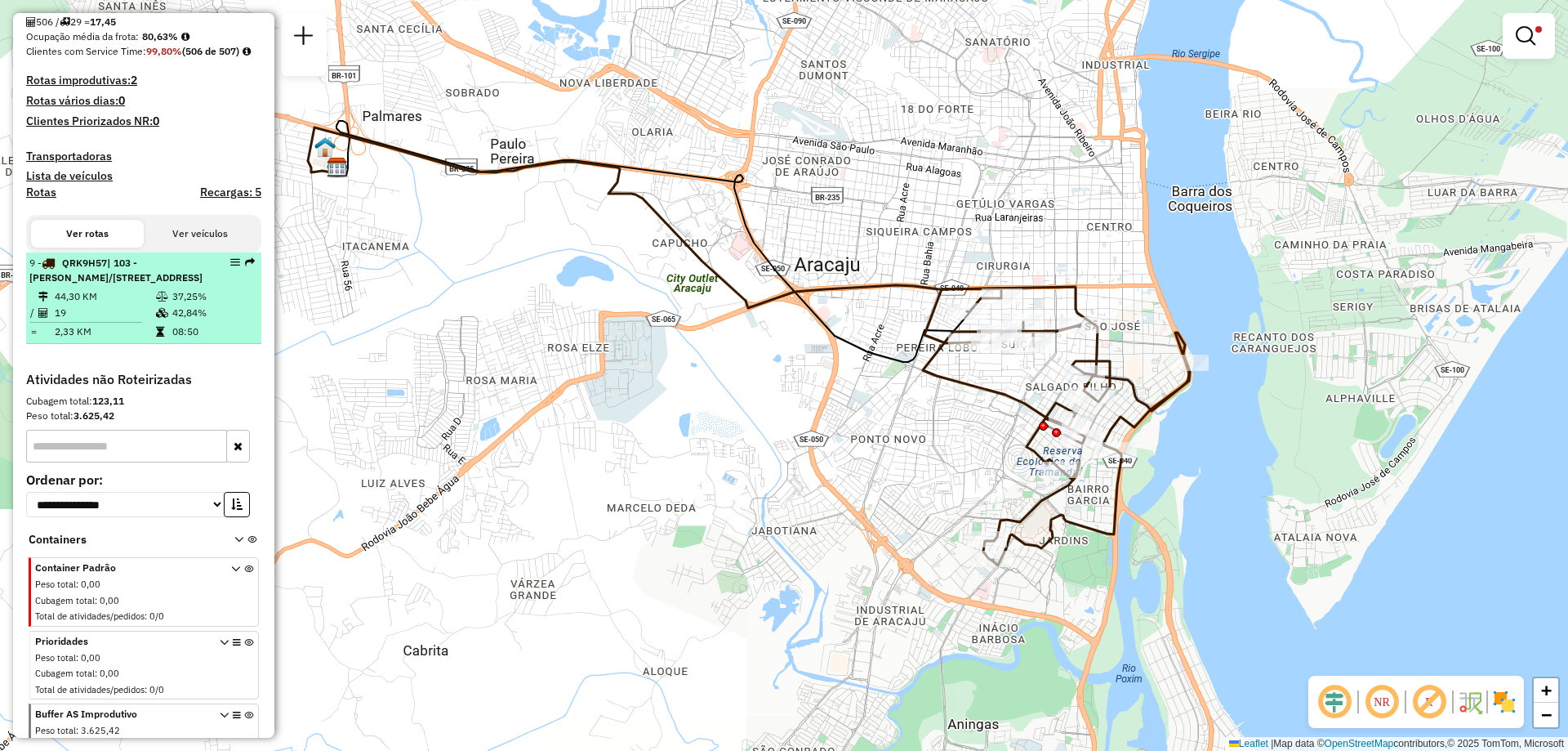
scroll to position [483, 0]
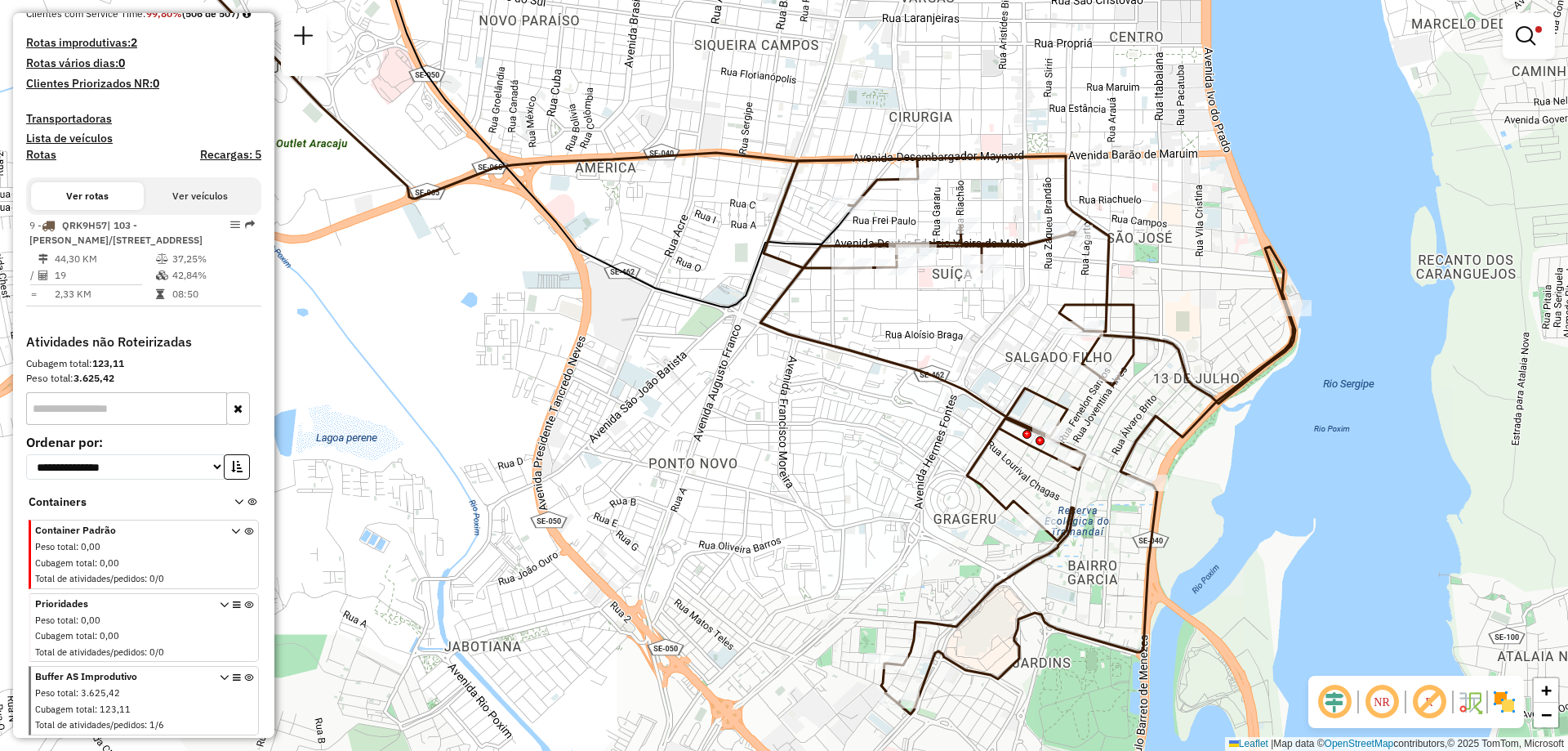
drag, startPoint x: 1002, startPoint y: 376, endPoint x: 915, endPoint y: 327, distance: 99.8
click at [915, 327] on div "Limpar filtros Janela de atendimento Grade de atendimento Capacidade Transporta…" at bounding box center [784, 375] width 1568 height 751
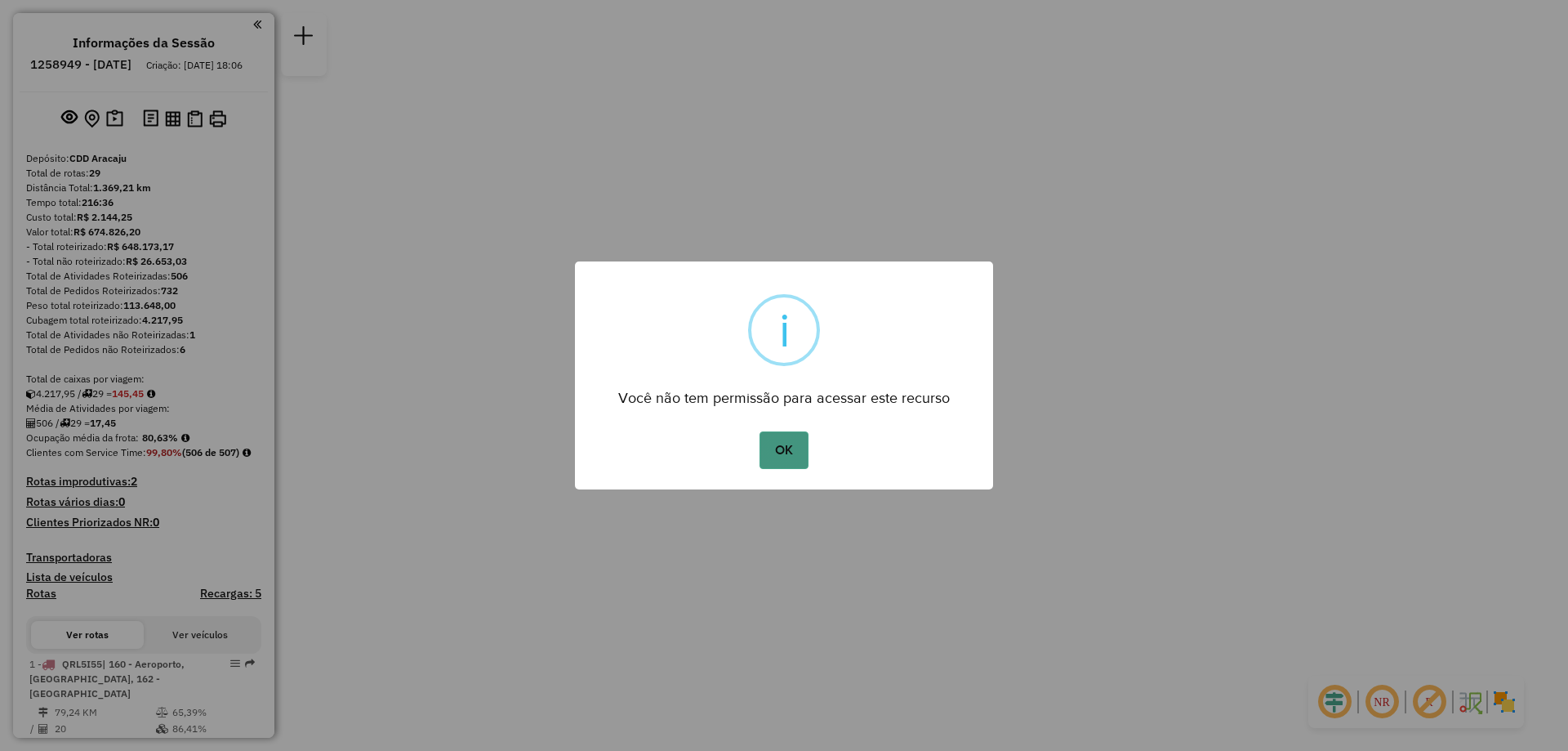
click at [807, 452] on button "OK" at bounding box center [784, 450] width 49 height 37
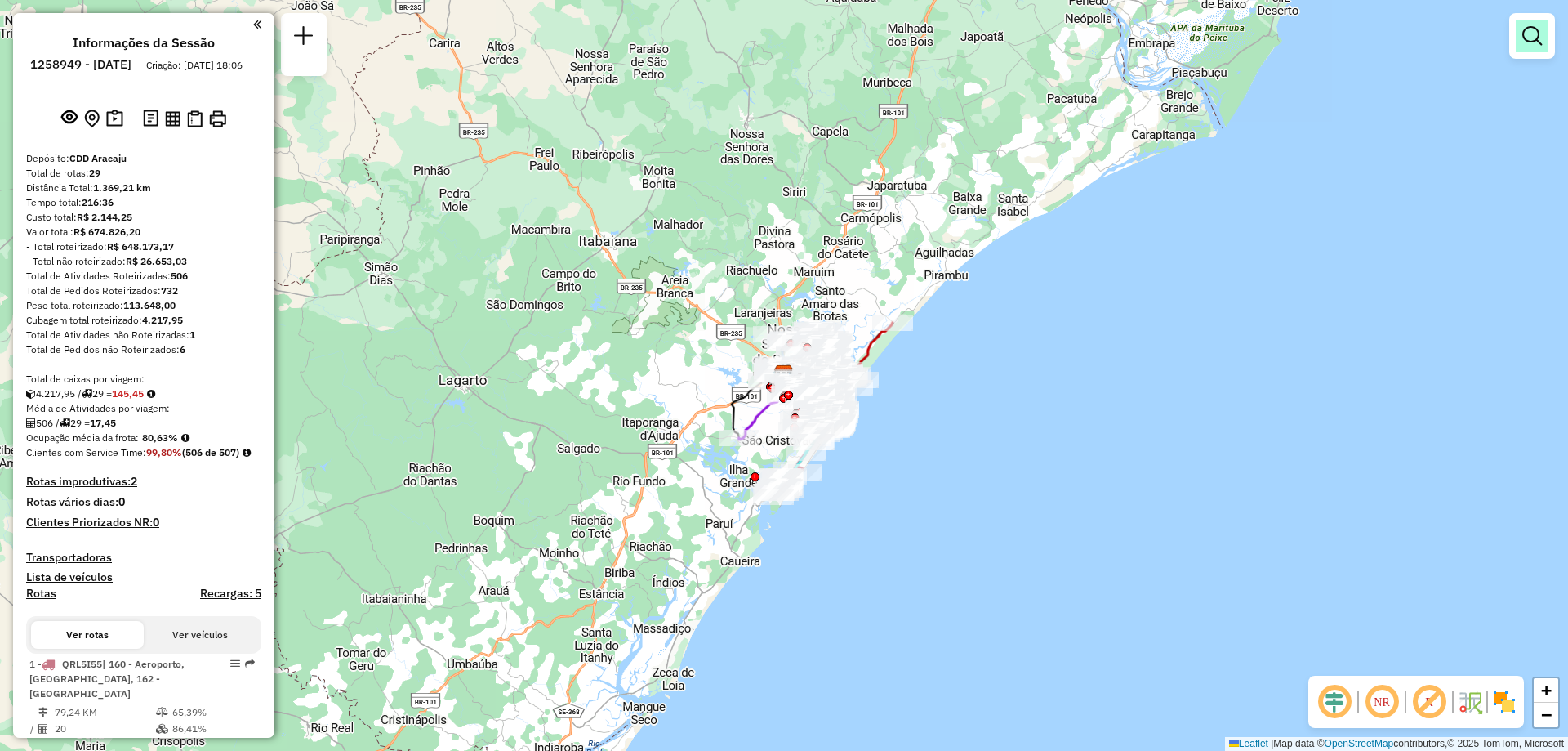
click at [1519, 45] on link at bounding box center [1532, 35] width 33 height 33
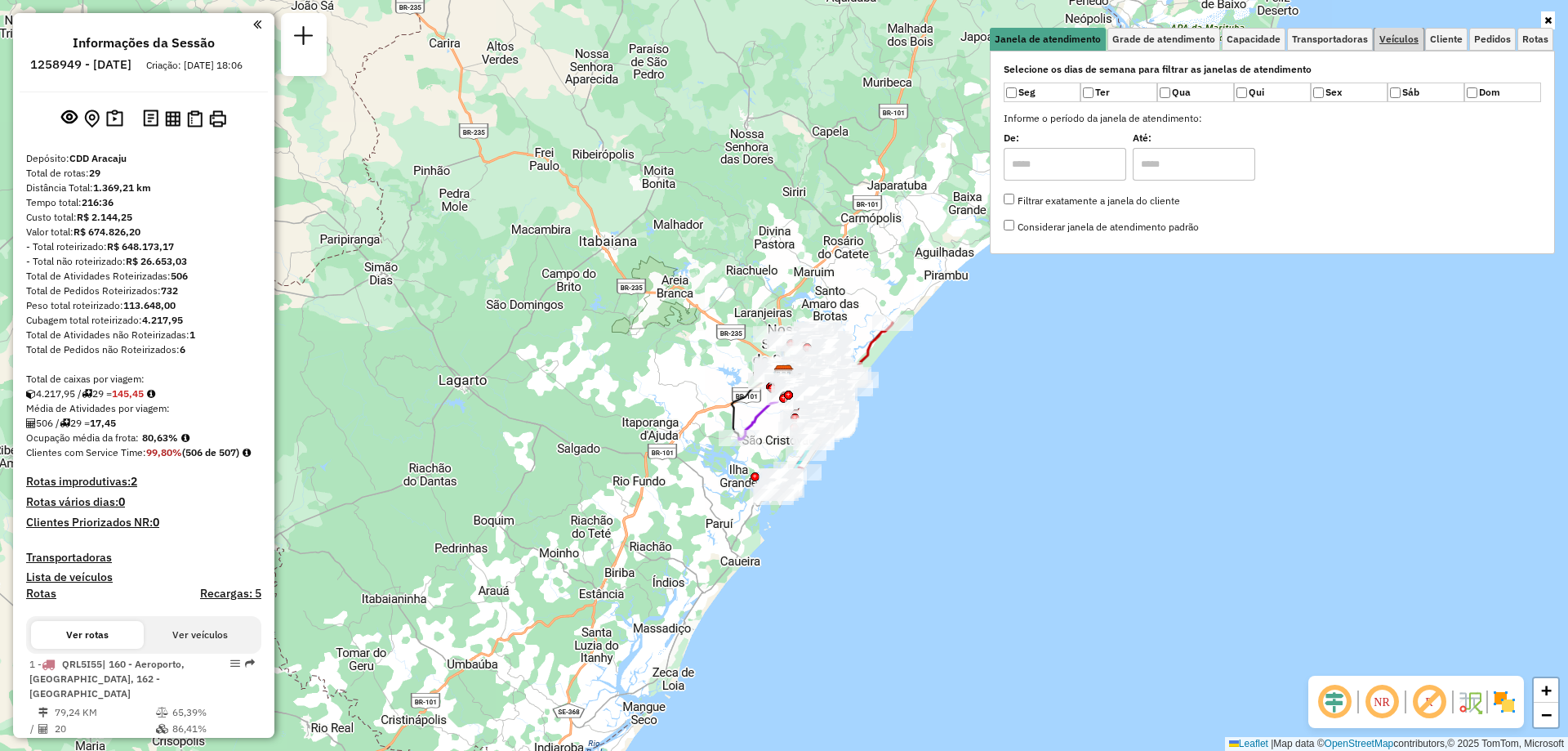
click at [1396, 35] on span "Veículos" at bounding box center [1399, 39] width 39 height 10
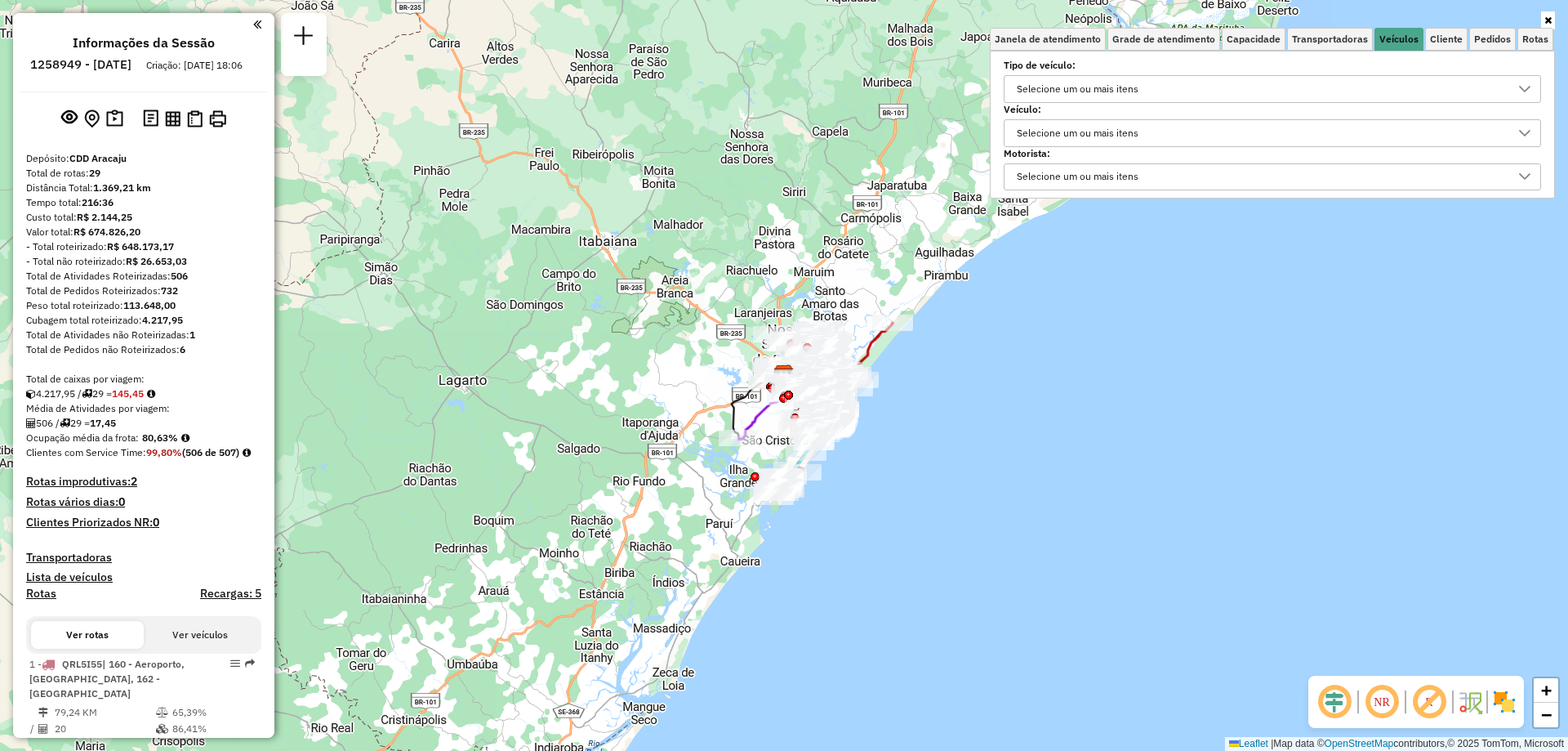
click at [1081, 125] on div "Selecione um ou mais itens" at bounding box center [1077, 133] width 133 height 26
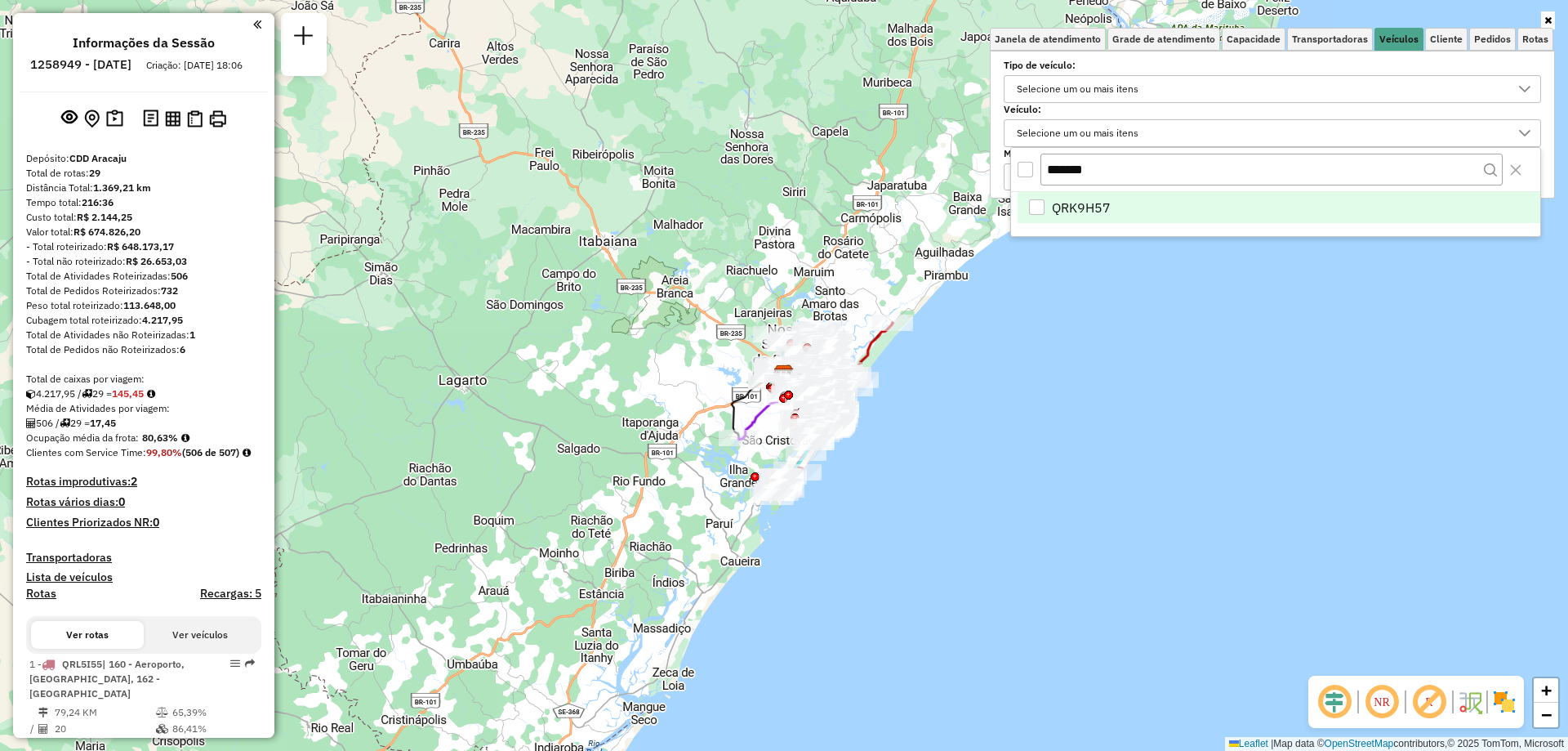
type input "*******"
click at [1094, 202] on span "QRK9H57" at bounding box center [1081, 207] width 59 height 20
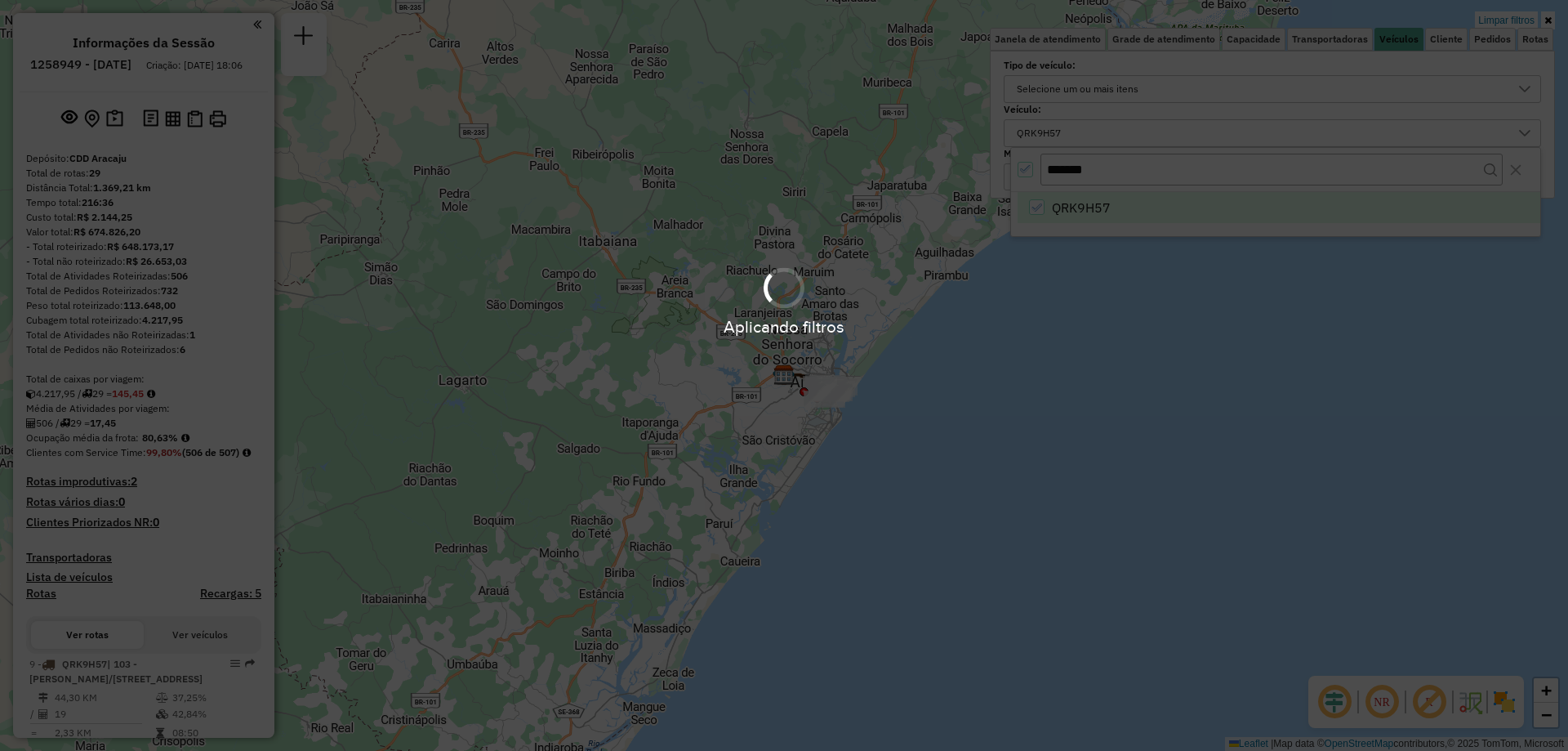
click at [1048, 291] on div "Aplicando filtros" at bounding box center [784, 299] width 1568 height 77
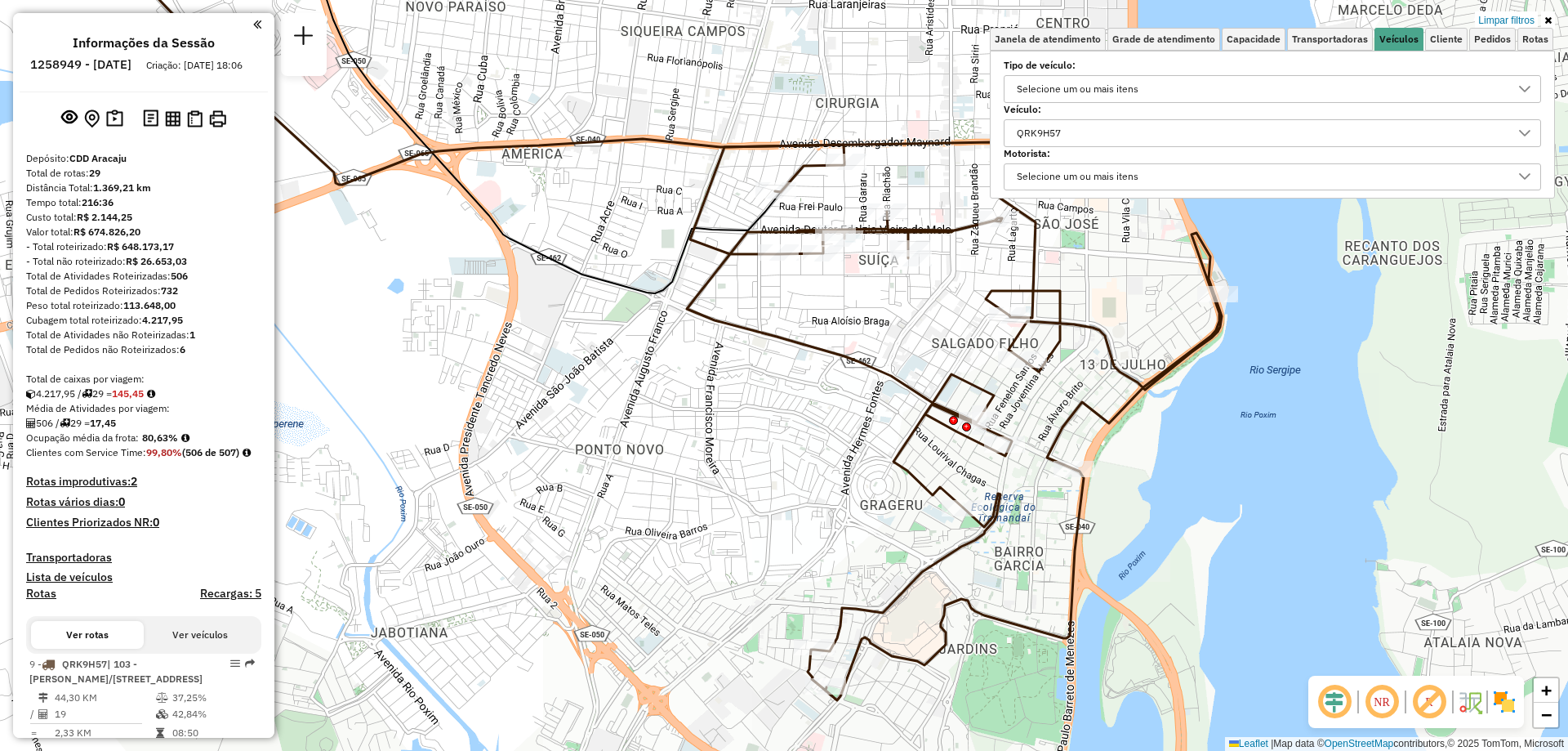
drag, startPoint x: 826, startPoint y: 423, endPoint x: 767, endPoint y: 419, distance: 59.1
click at [767, 419] on div "Limpar filtros Janela de atendimento Grade de atendimento Capacidade Transporta…" at bounding box center [784, 375] width 1568 height 751
click at [253, 24] on em at bounding box center [257, 24] width 8 height 15
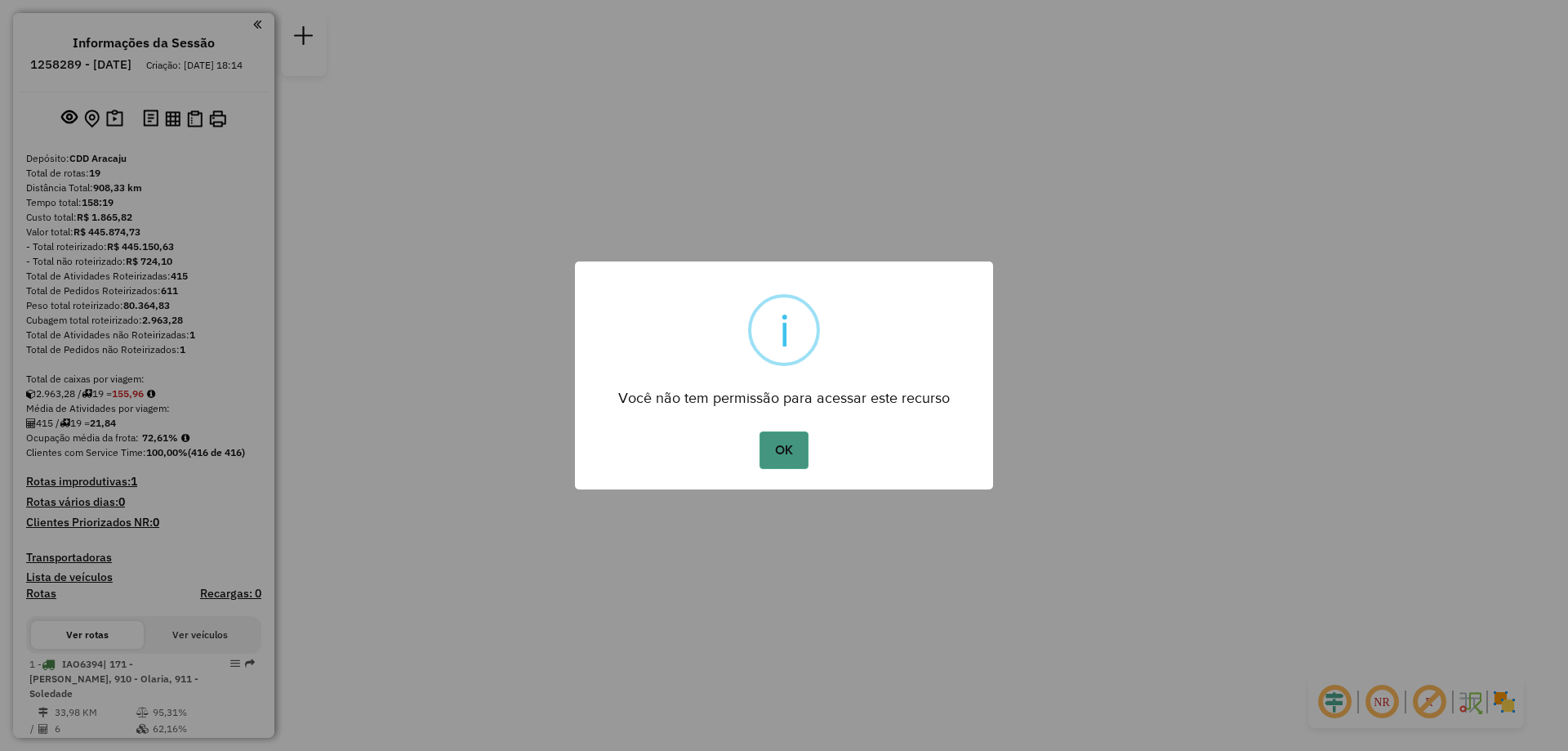
click at [775, 440] on button "OK" at bounding box center [784, 450] width 49 height 37
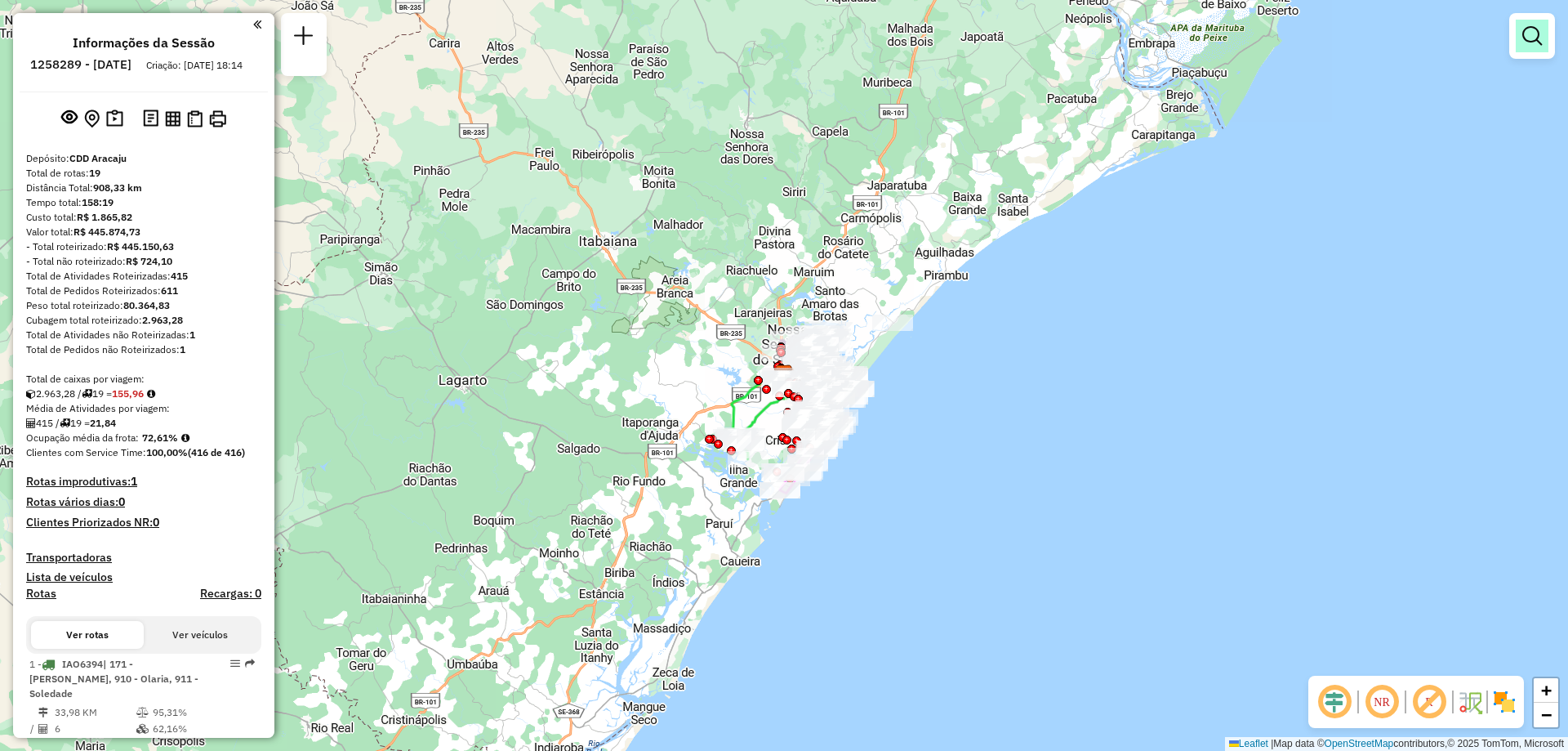
click at [1533, 51] on link at bounding box center [1532, 35] width 33 height 33
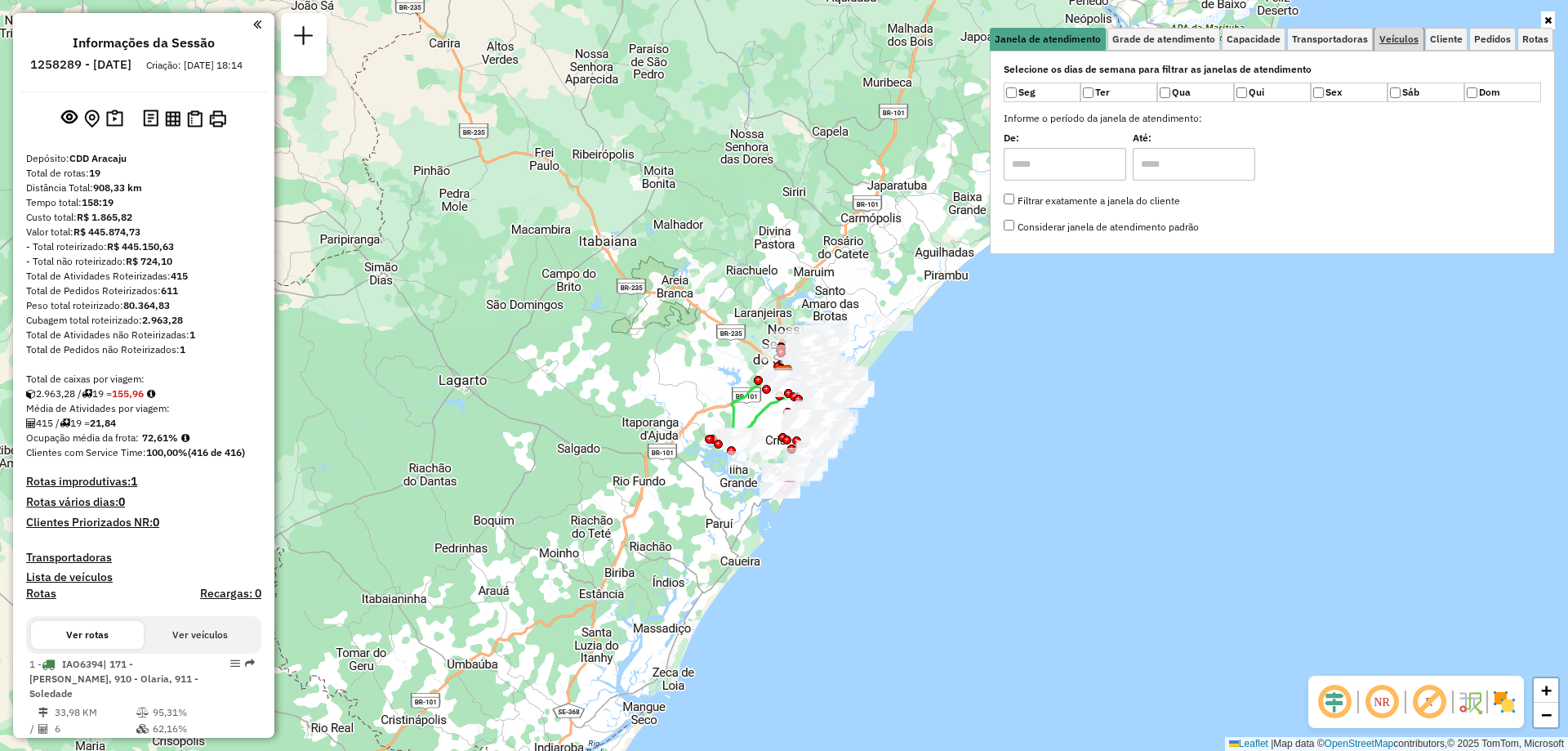
click at [1377, 40] on link "Veículos" at bounding box center [1399, 39] width 49 height 23
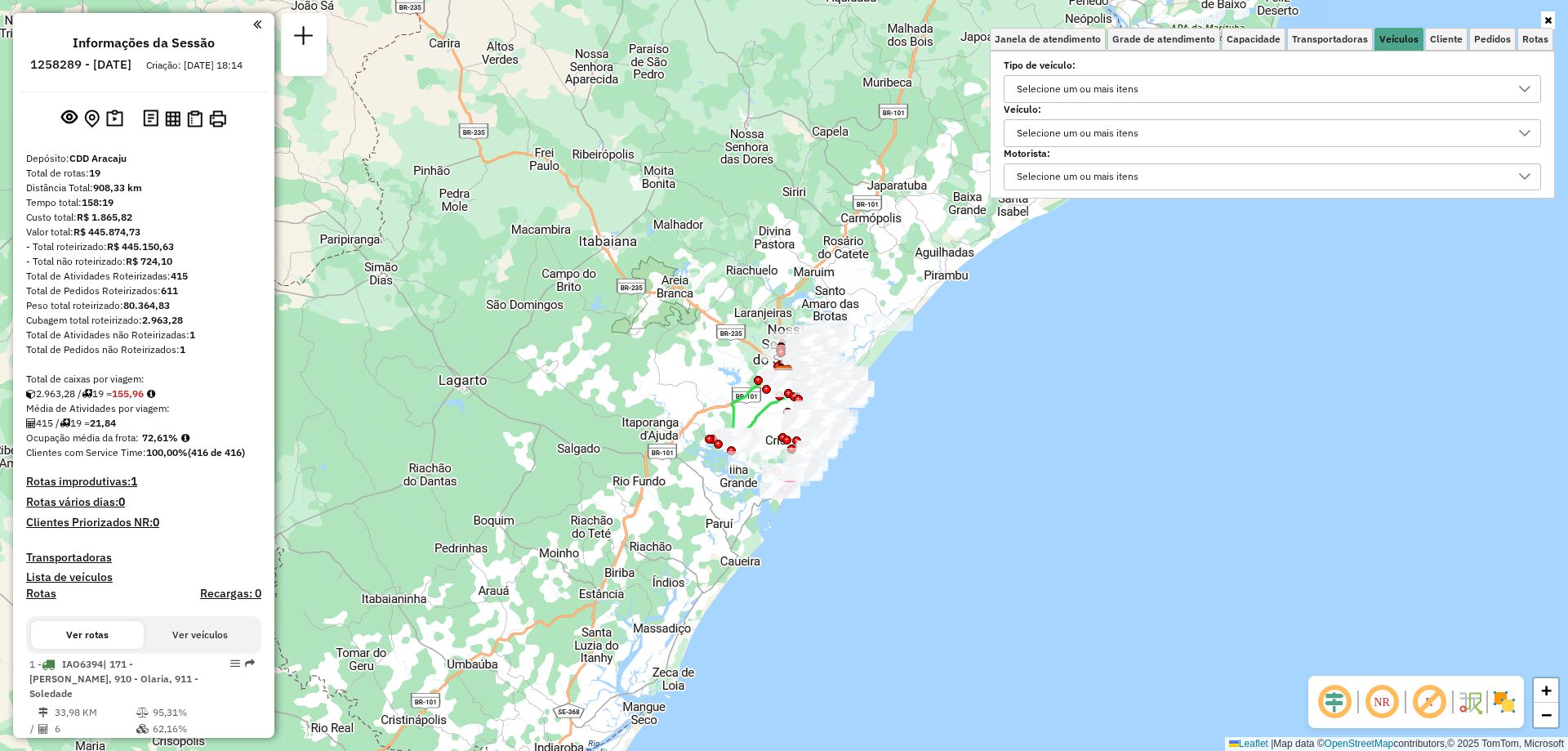
click at [1134, 126] on div "Selecione um ou mais itens" at bounding box center [1077, 133] width 133 height 26
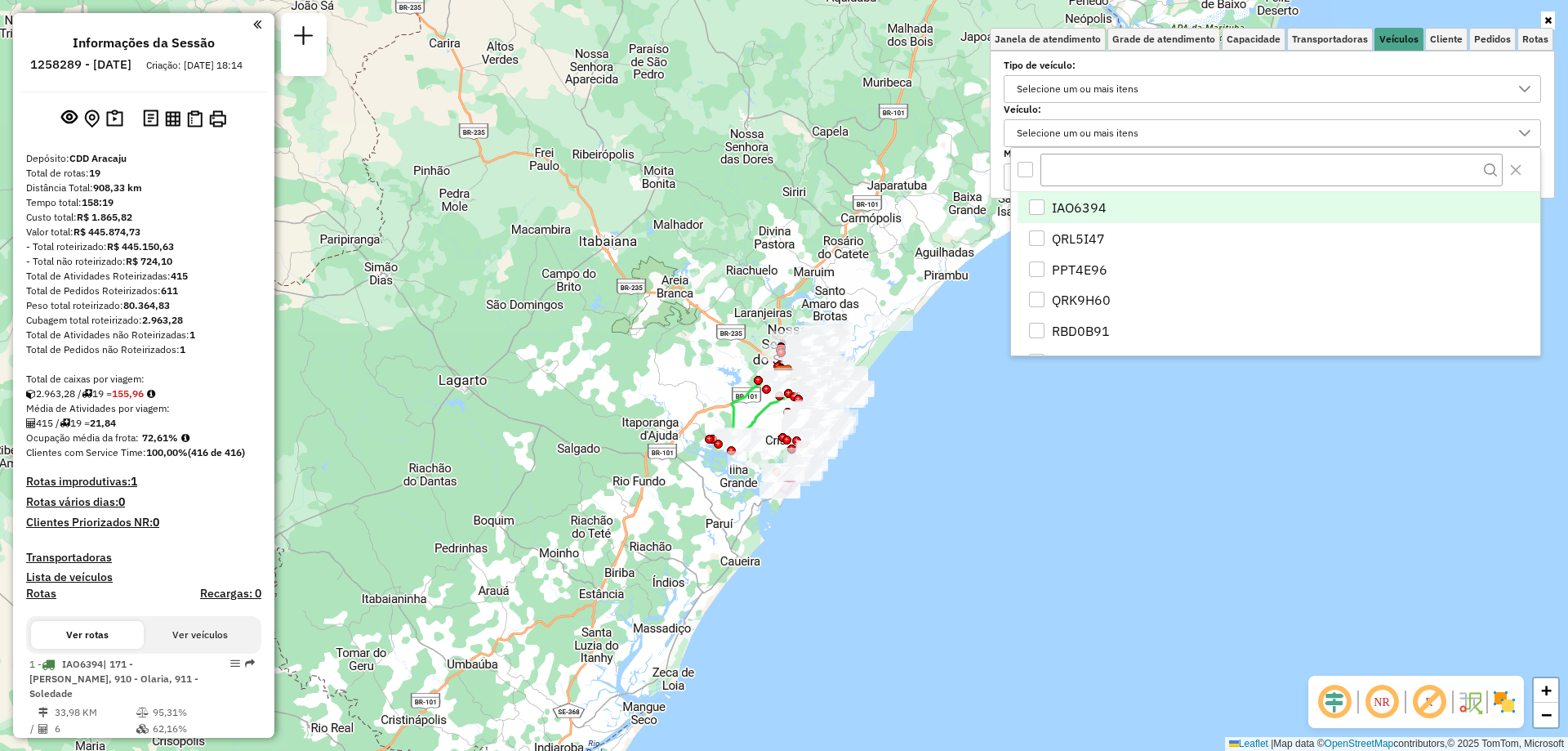
scroll to position [10, 56]
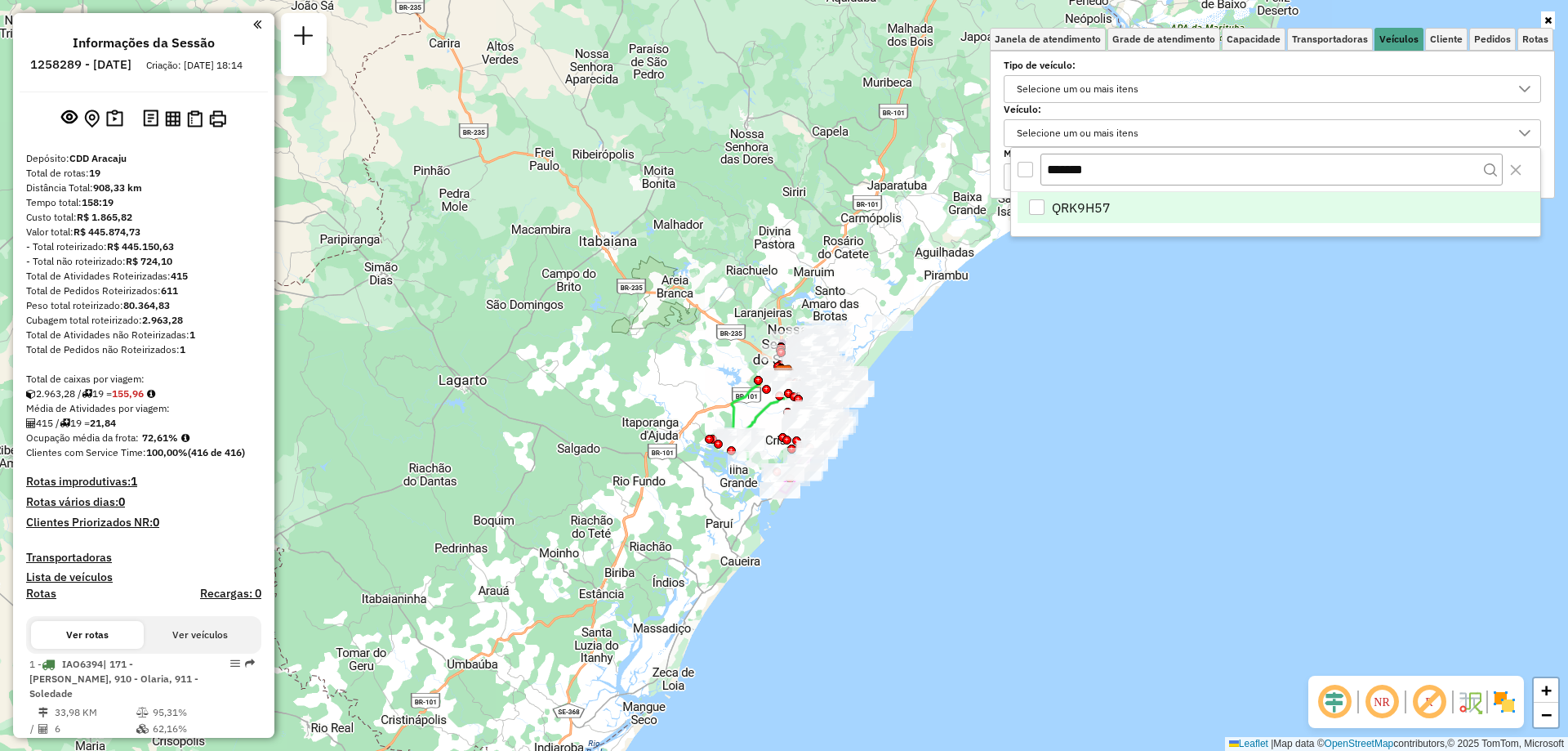
type input "*******"
click at [1096, 216] on span "QRK9H57" at bounding box center [1081, 207] width 59 height 20
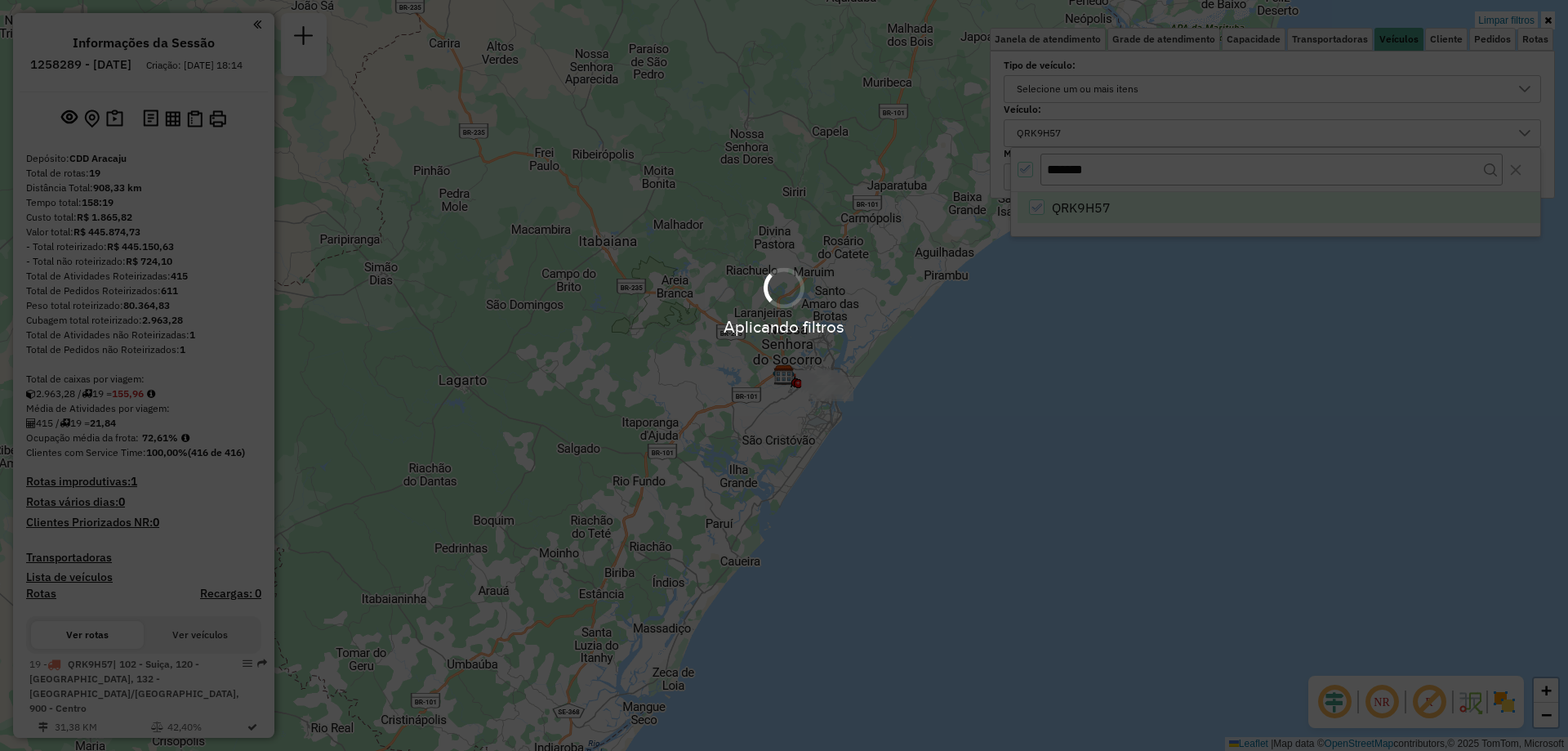
click at [1033, 327] on div "Aplicando filtros" at bounding box center [784, 326] width 1568 height 25
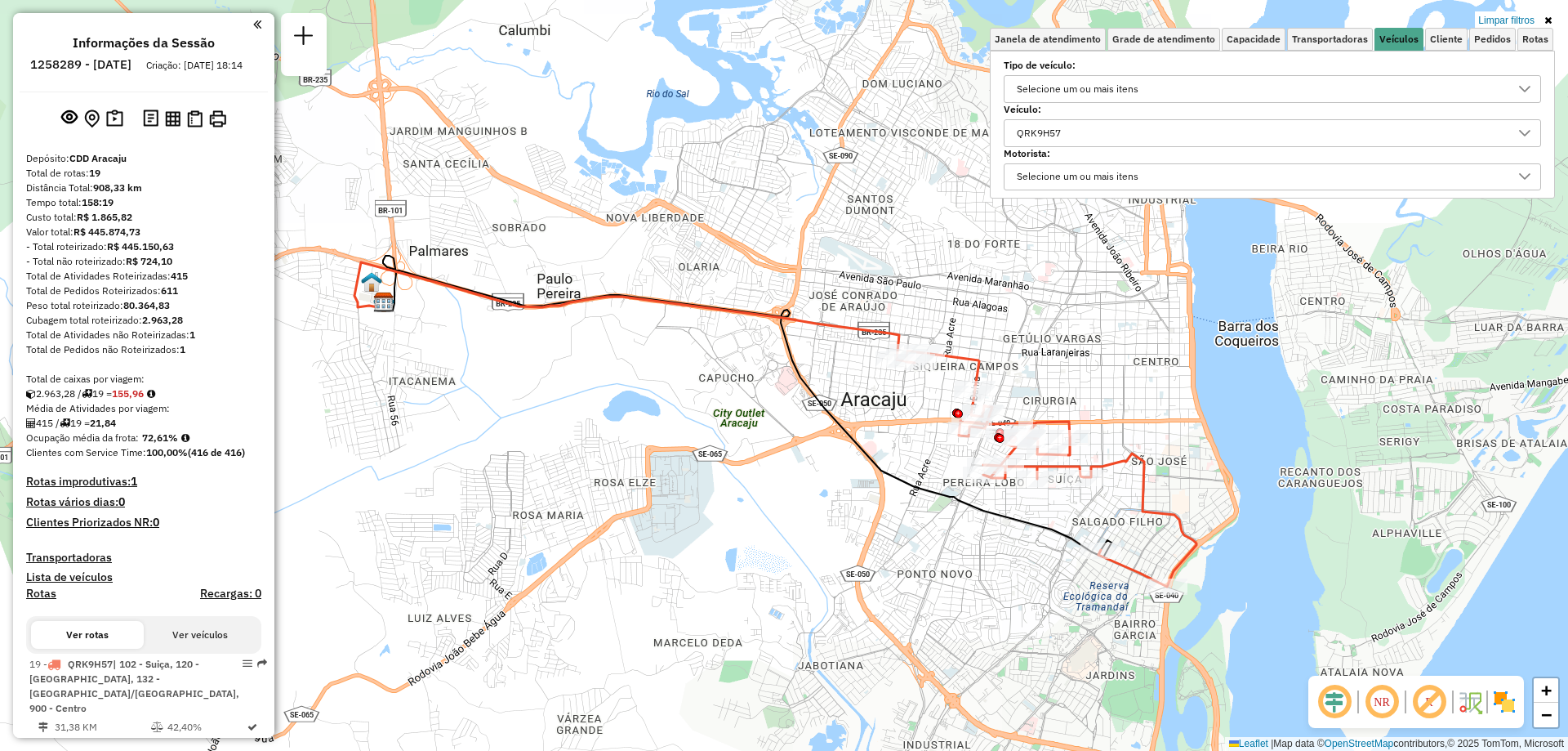
drag, startPoint x: 782, startPoint y: 386, endPoint x: 989, endPoint y: 561, distance: 271.1
click at [989, 561] on div "Limpar filtros Janela de atendimento Grade de atendimento Capacidade Transporta…" at bounding box center [784, 375] width 1568 height 751
click at [1548, 17] on icon at bounding box center [1548, 21] width 7 height 10
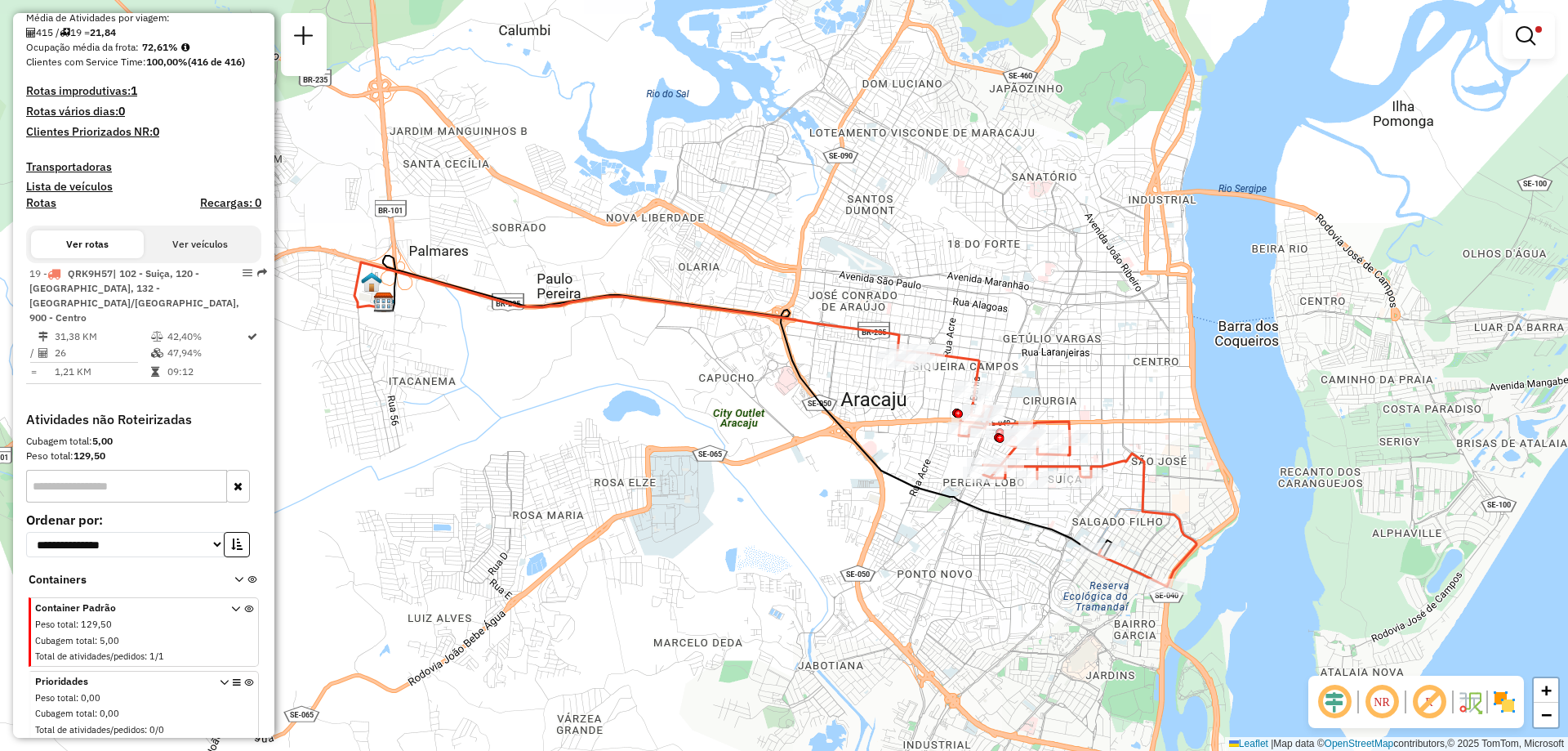
scroll to position [395, 0]
click at [1538, 38] on link at bounding box center [1529, 35] width 39 height 33
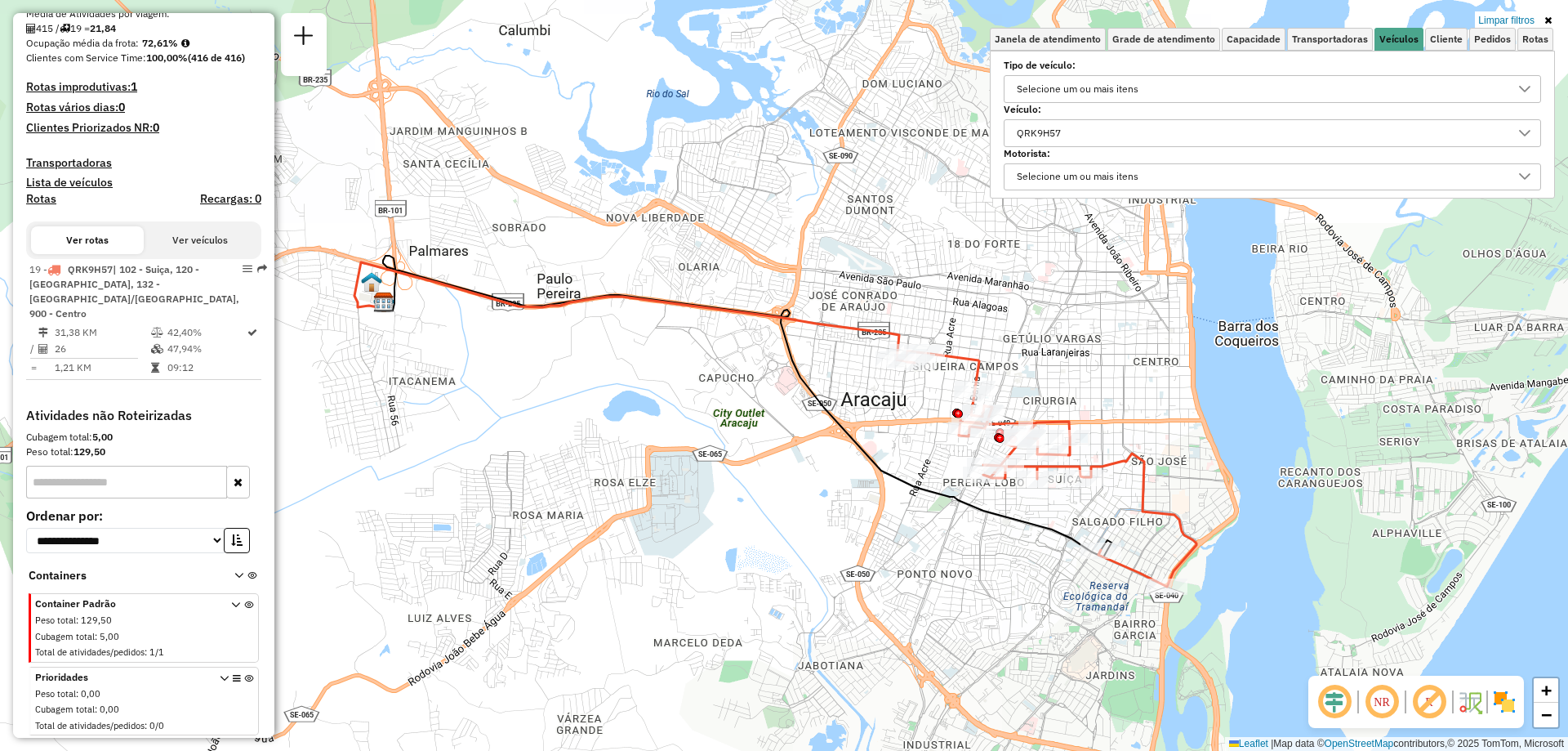
click at [1130, 122] on div "QRK9H57" at bounding box center [1260, 133] width 498 height 26
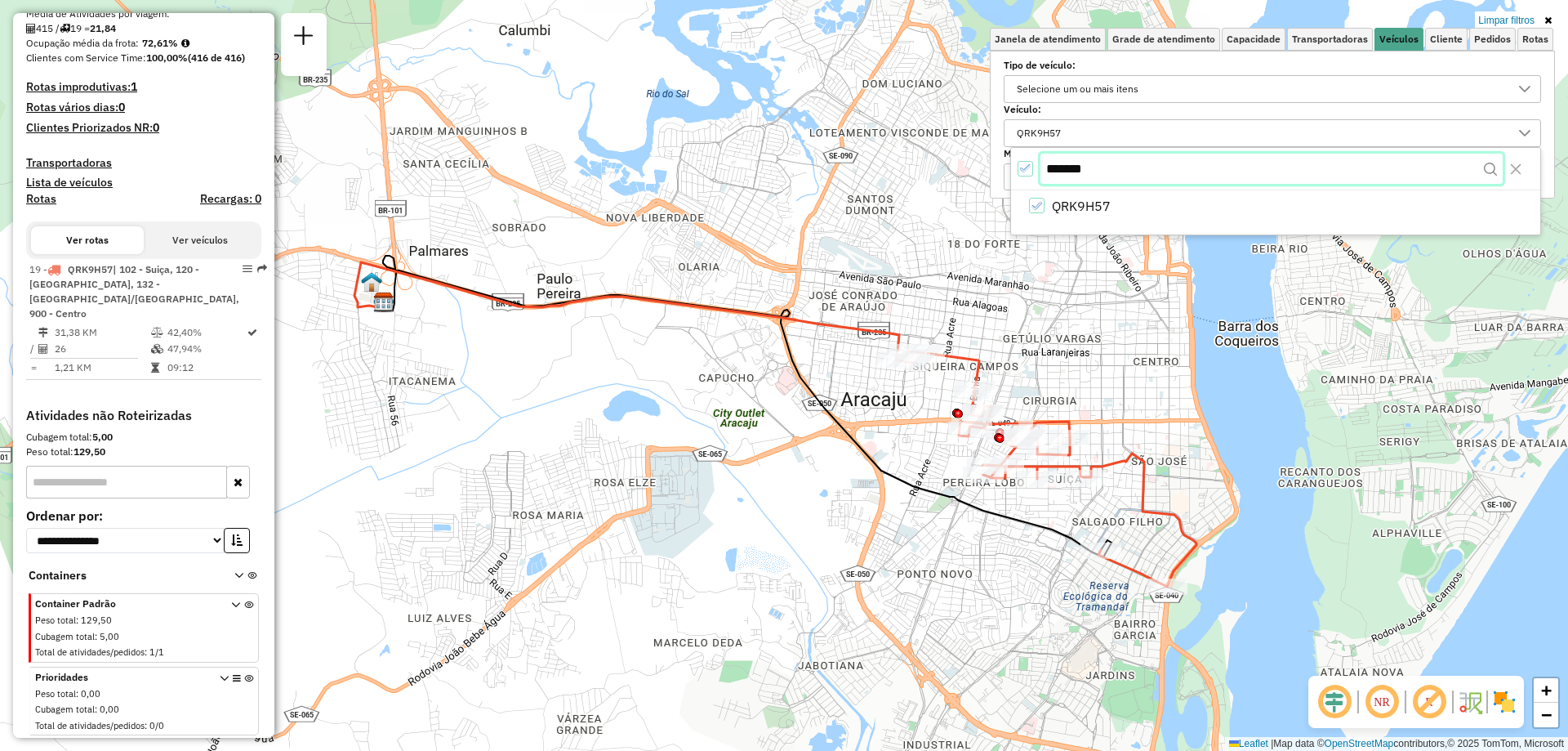
drag, startPoint x: 1094, startPoint y: 168, endPoint x: 1048, endPoint y: 168, distance: 46.0
click at [1048, 168] on input "*******" at bounding box center [1272, 169] width 463 height 31
paste input "text"
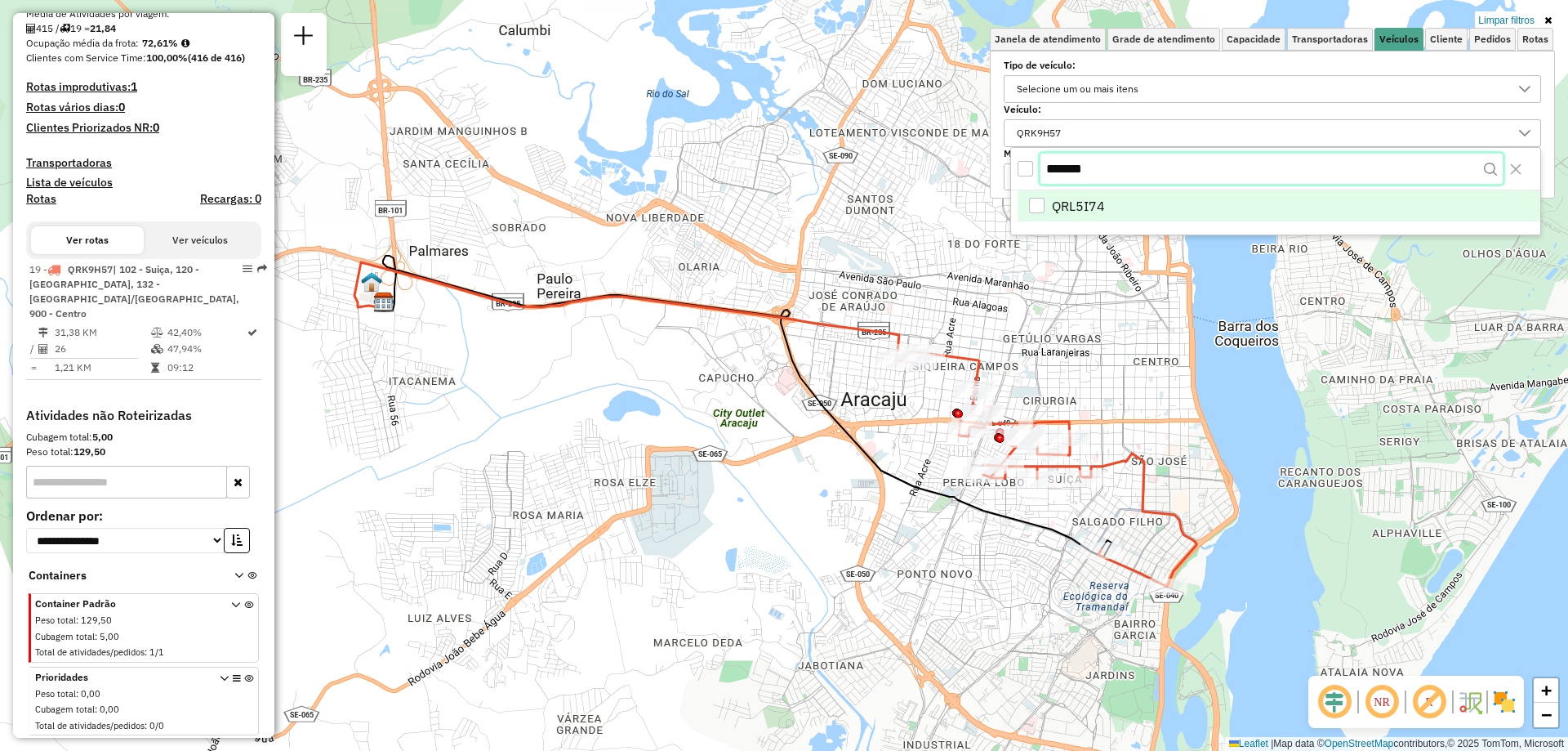
type input "*******"
click at [1041, 201] on div "QRL5I74" at bounding box center [1036, 207] width 16 height 16
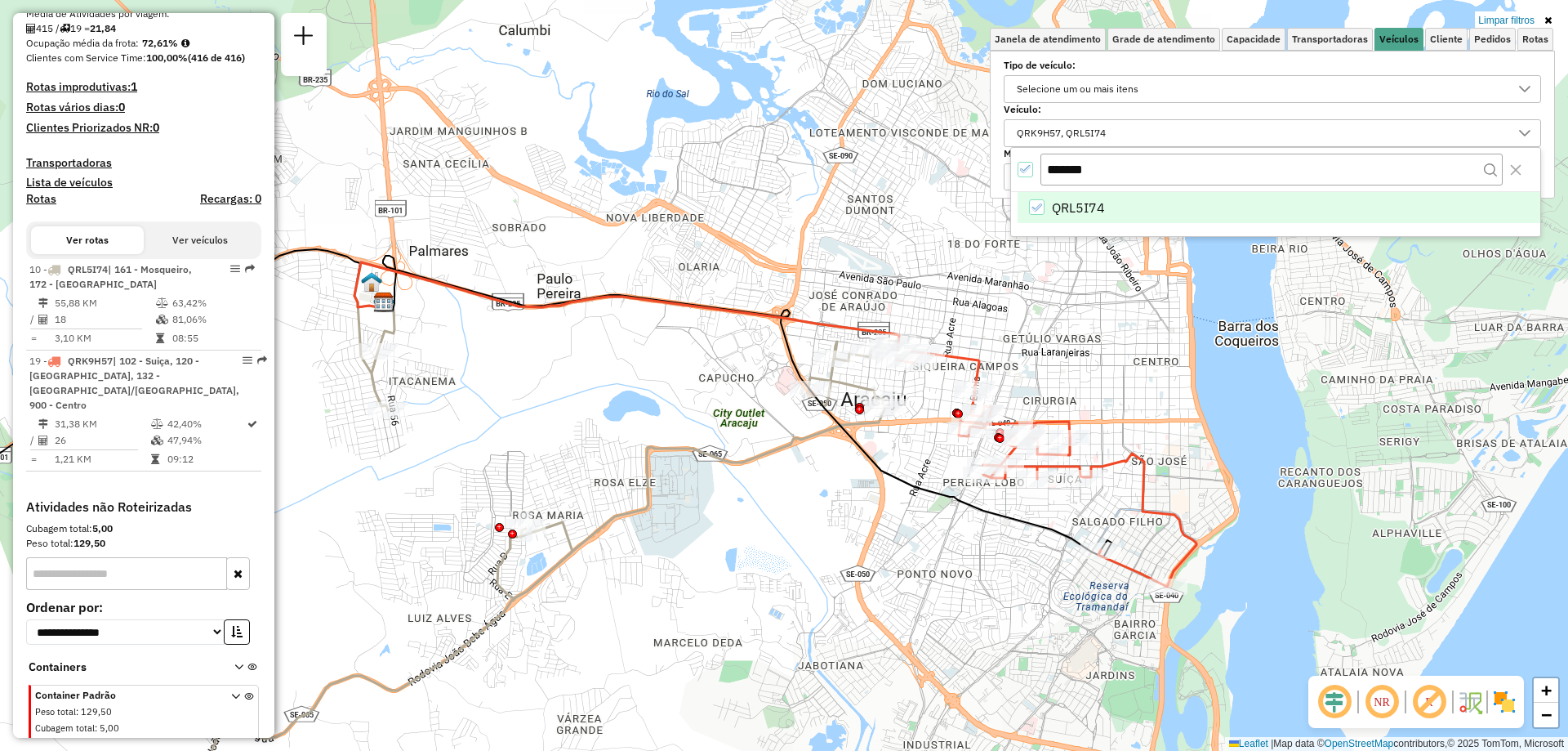
click at [1117, 207] on li "QRL5I74" at bounding box center [1279, 207] width 522 height 31
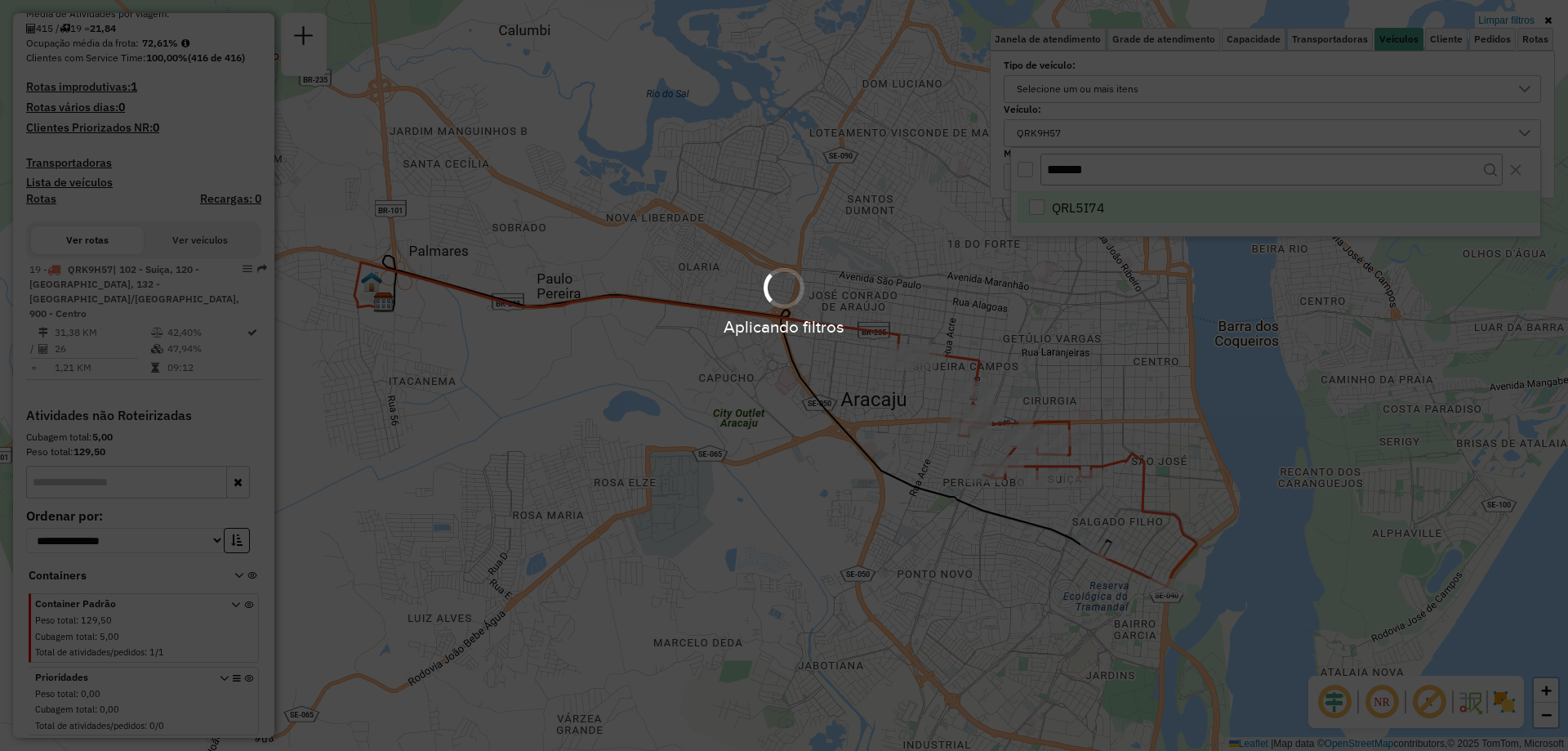
click at [1117, 207] on div "Aplicando filtros" at bounding box center [784, 375] width 1568 height 751
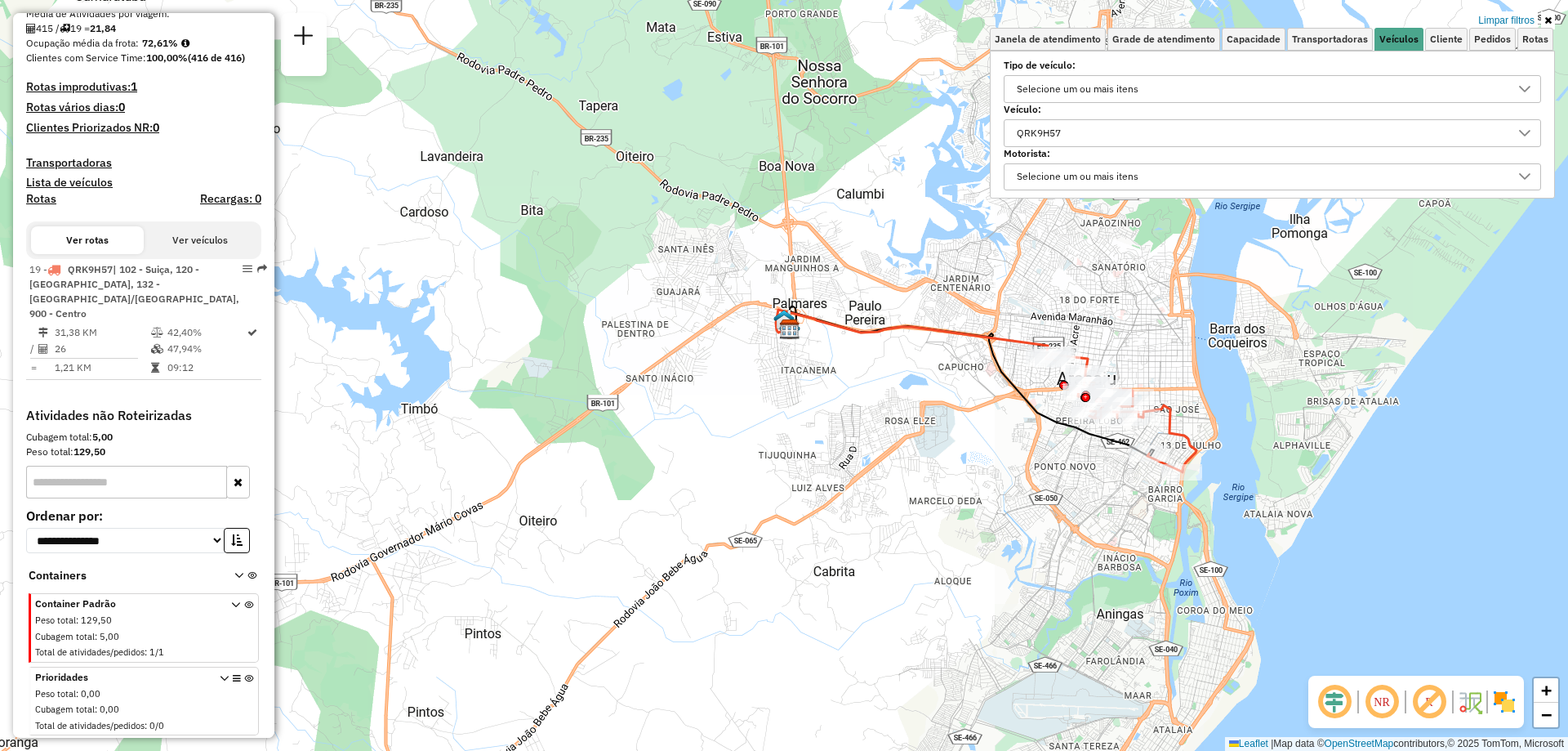
click at [1124, 128] on div "QRK9H57" at bounding box center [1260, 133] width 498 height 26
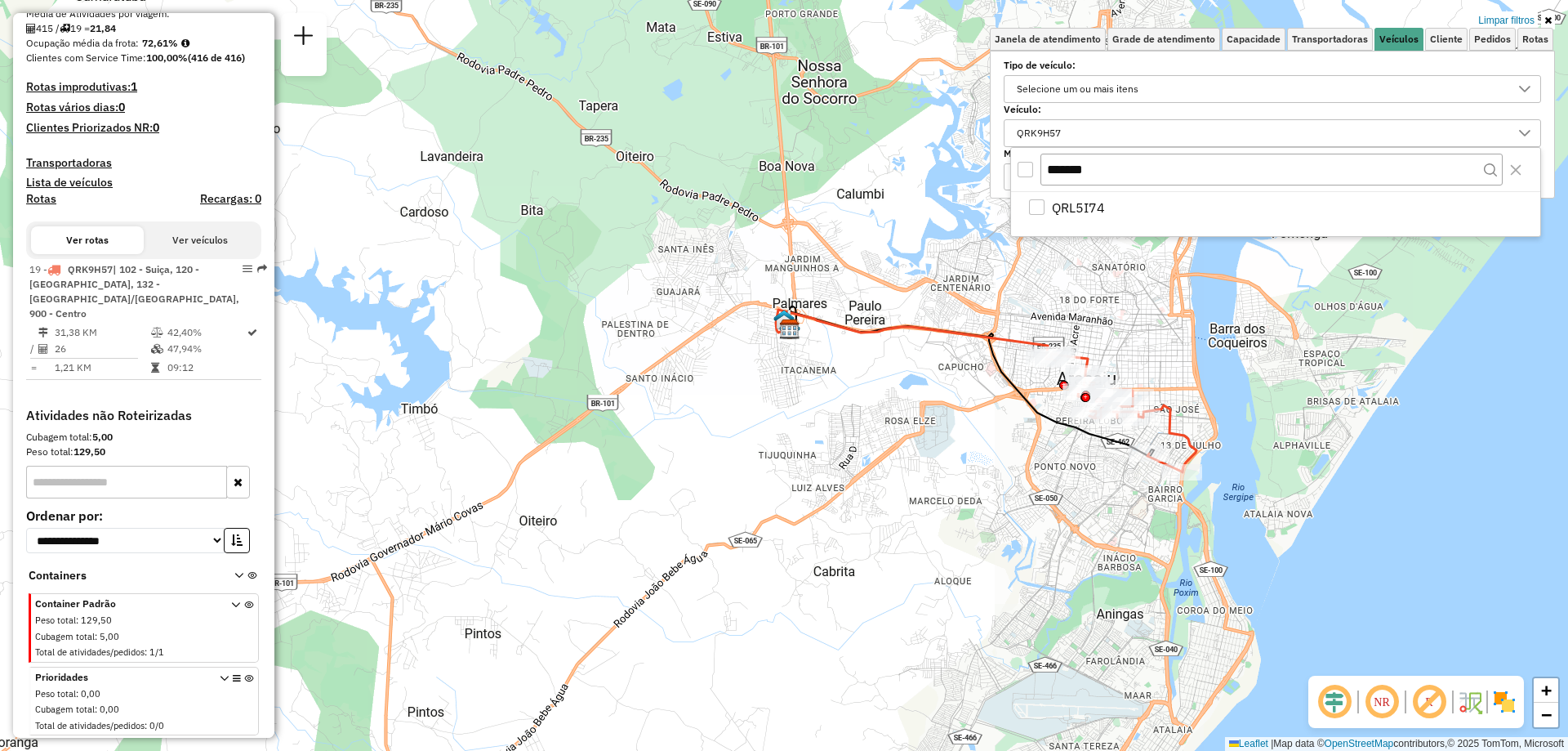
click at [1025, 171] on div "All items unselected" at bounding box center [1025, 169] width 16 height 16
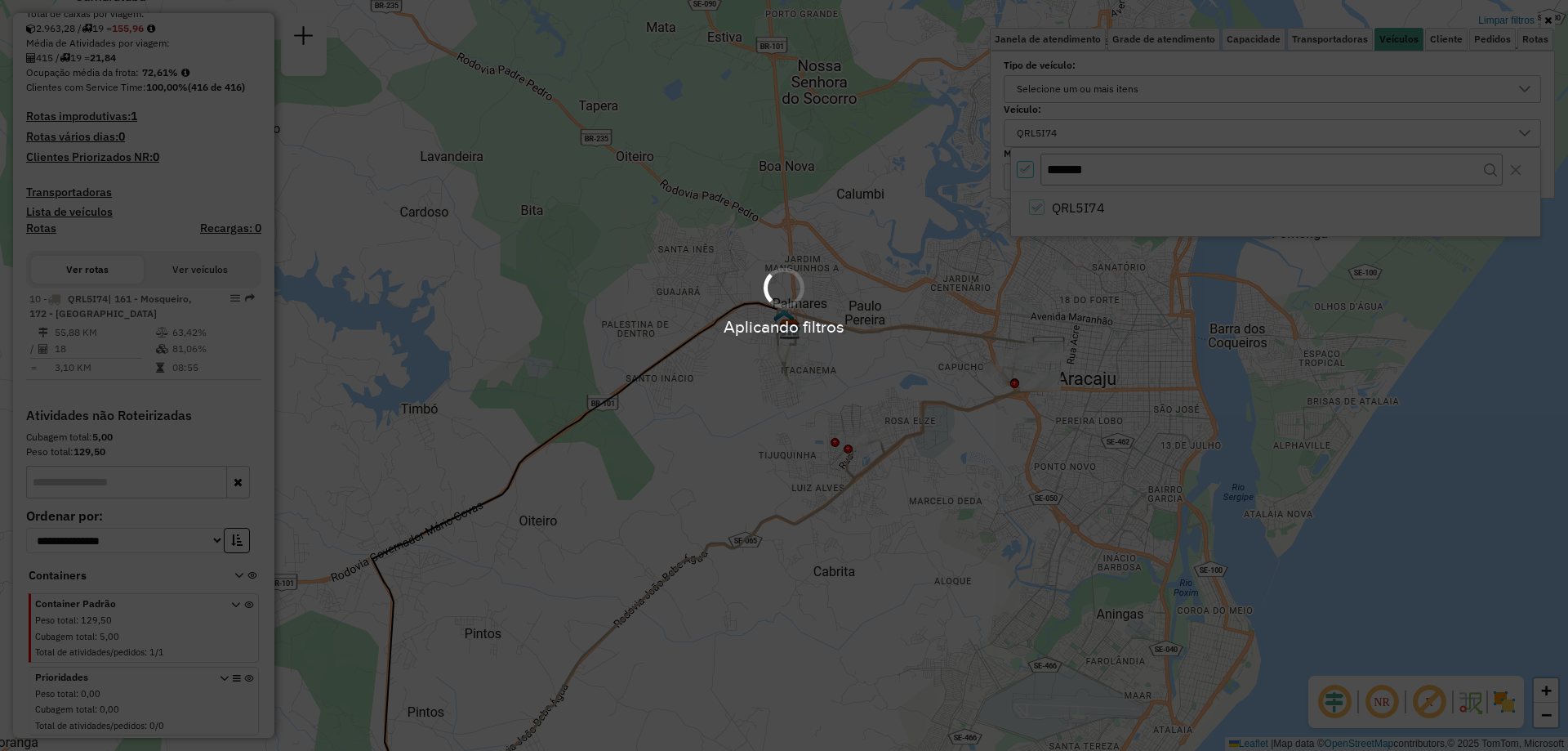
scroll to position [380, 0]
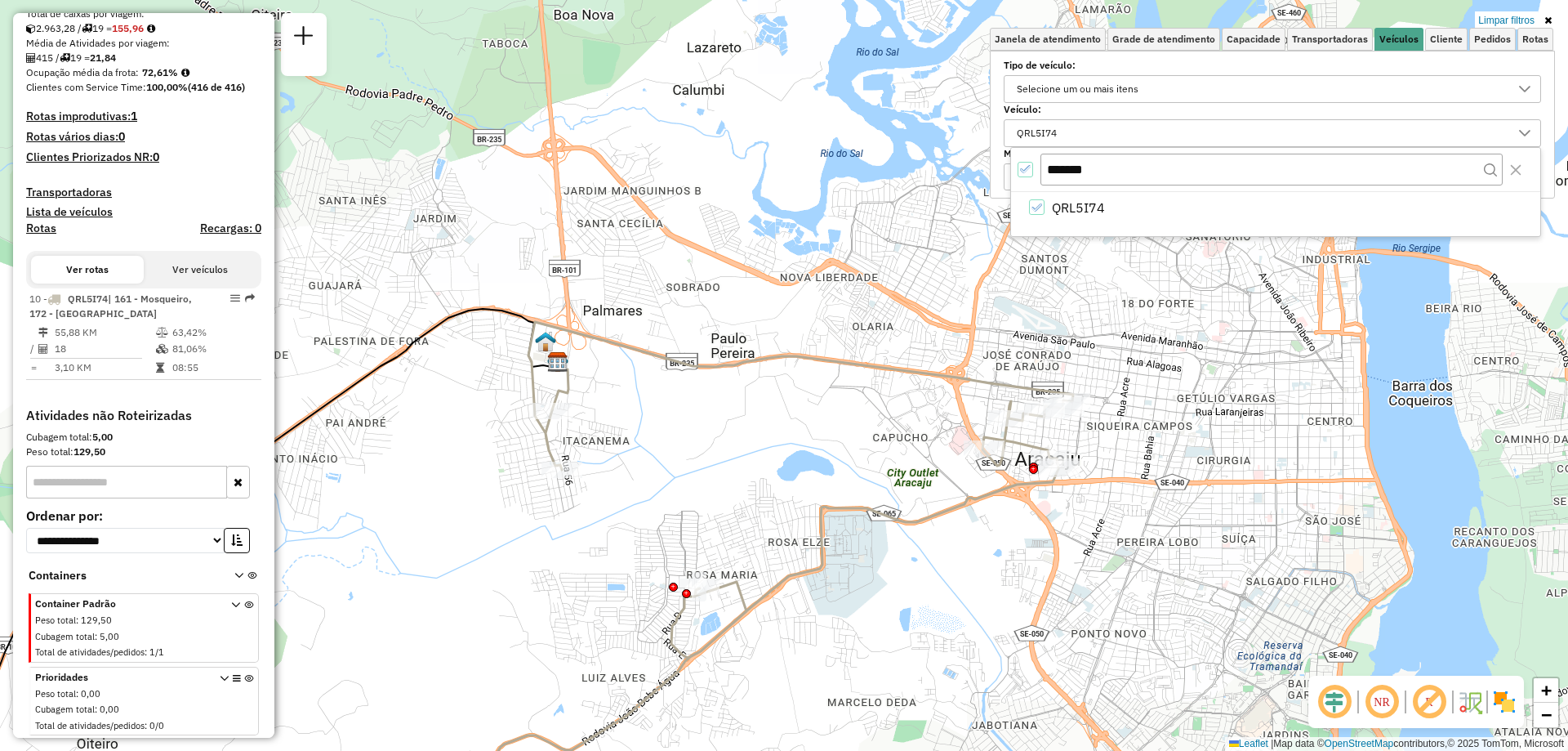
drag, startPoint x: 817, startPoint y: 335, endPoint x: 843, endPoint y: 420, distance: 88.9
click at [843, 420] on div "Limpar filtros Janela de atendimento Grade de atendimento Capacidade Transporta…" at bounding box center [784, 375] width 1568 height 751
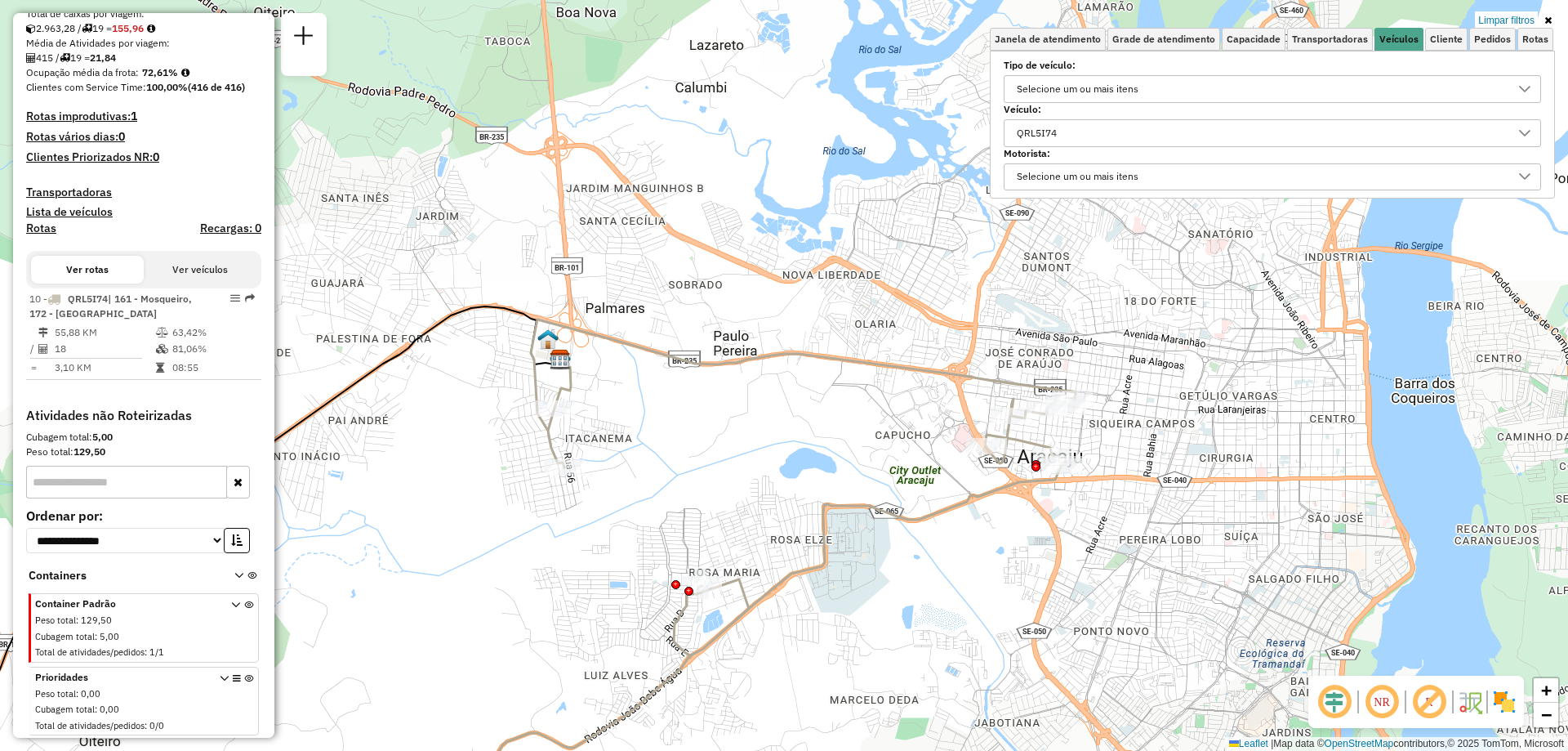
click at [1199, 131] on div "QRL5I74" at bounding box center [1260, 133] width 498 height 26
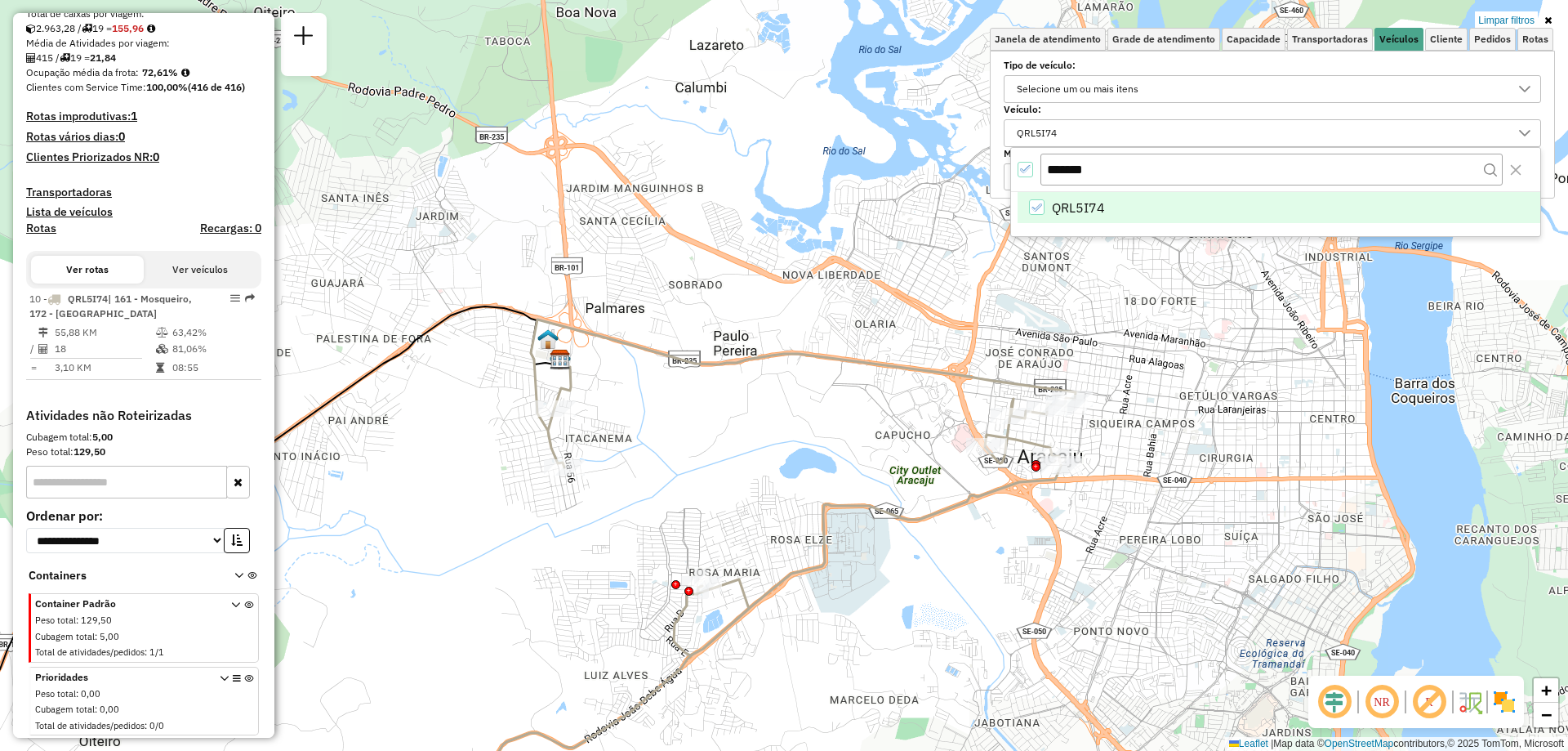
drag, startPoint x: 1108, startPoint y: 158, endPoint x: 1027, endPoint y: 161, distance: 81.1
click at [1027, 161] on div "*******" at bounding box center [1275, 170] width 529 height 44
type input "*******"
click at [1078, 209] on span "RBD0B91" at bounding box center [1081, 207] width 58 height 20
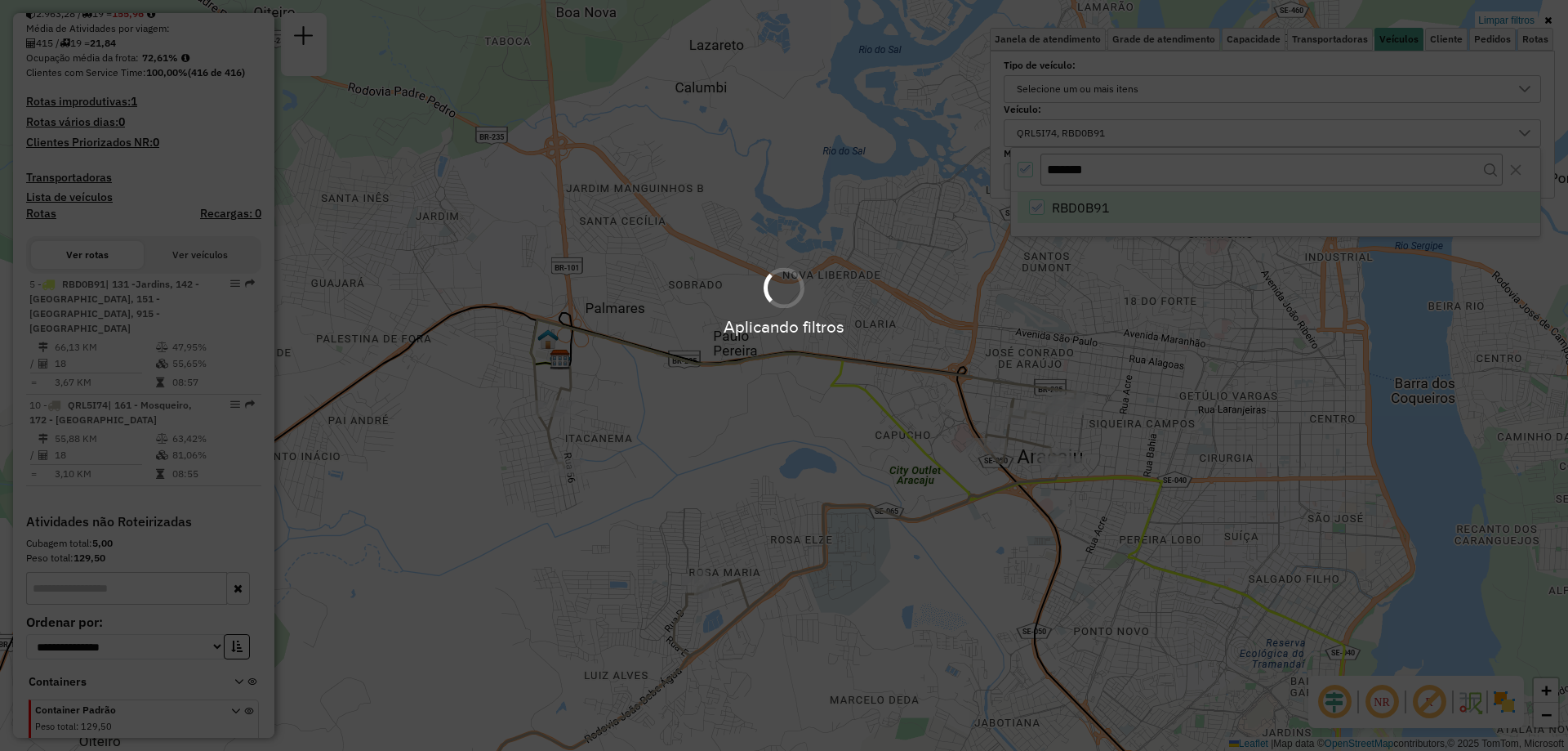
scroll to position [395, 0]
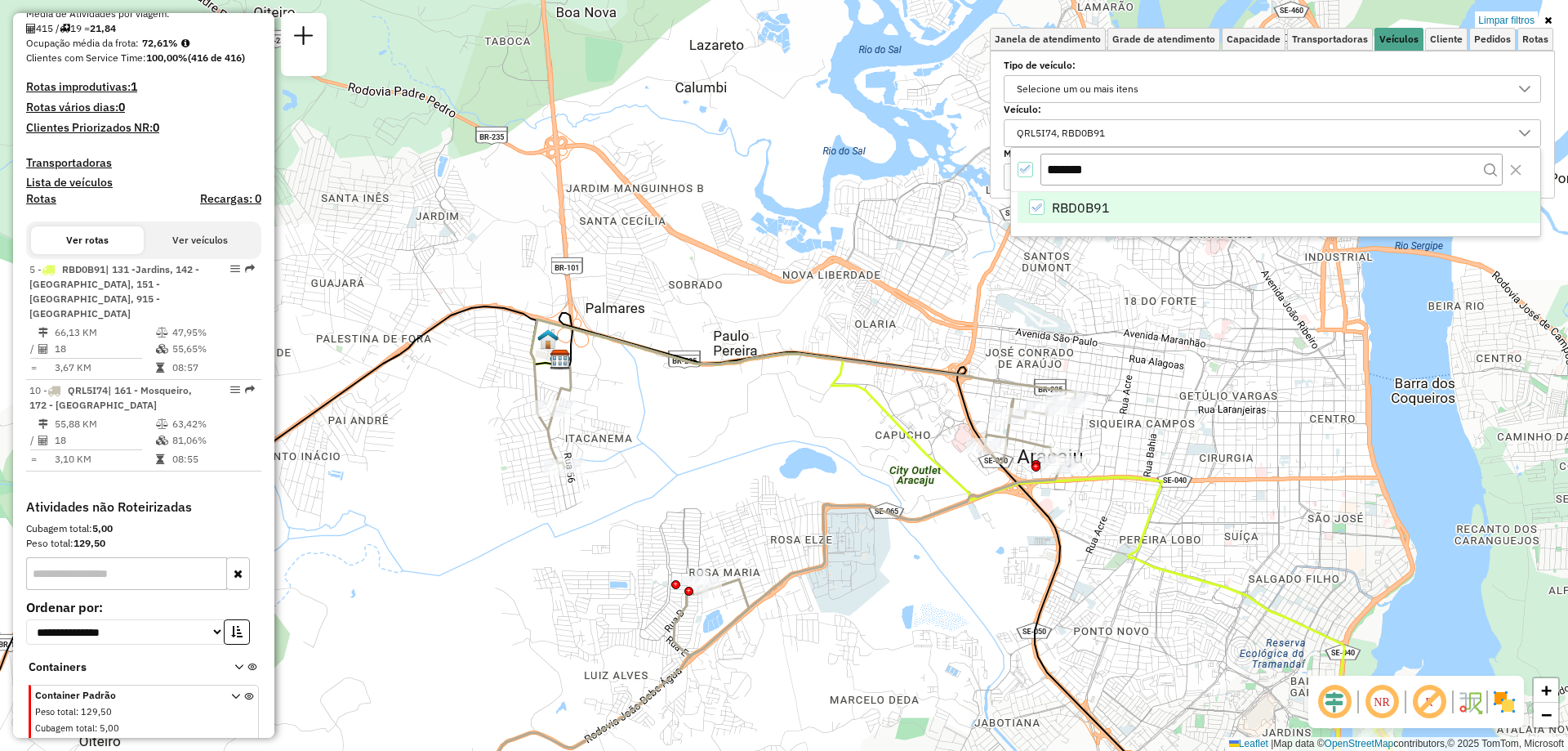
click at [1497, 166] on icon at bounding box center [1491, 170] width 13 height 13
click at [1493, 169] on icon at bounding box center [1491, 170] width 13 height 13
click at [1483, 169] on input "*******" at bounding box center [1272, 169] width 463 height 31
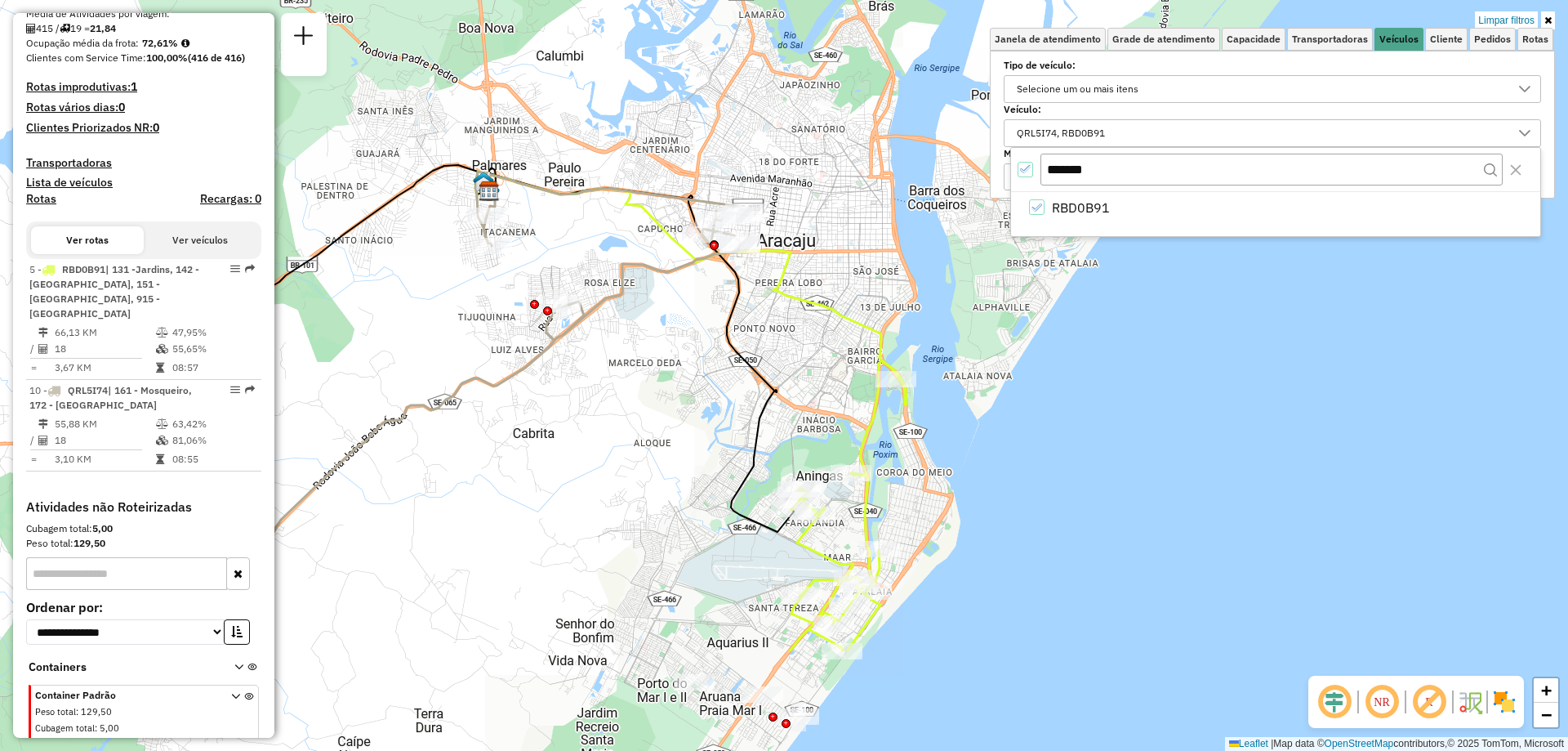
drag, startPoint x: 964, startPoint y: 537, endPoint x: 611, endPoint y: 366, distance: 392.2
click at [611, 366] on div "Limpar filtros Janela de atendimento Grade de atendimento Capacidade Transporta…" at bounding box center [784, 375] width 1568 height 751
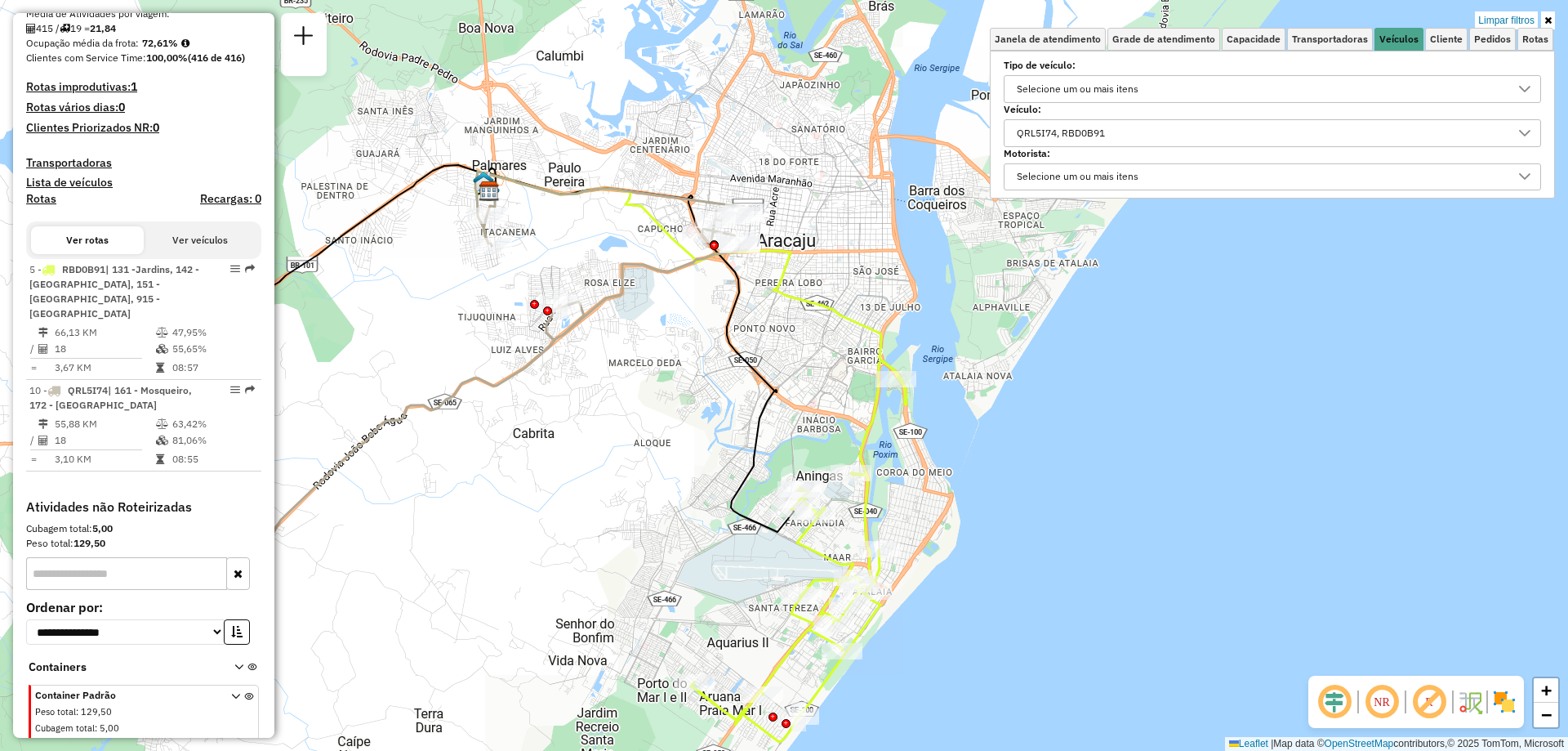
click at [1111, 128] on div "QRL5I74, RBD0B91" at bounding box center [1061, 133] width 100 height 26
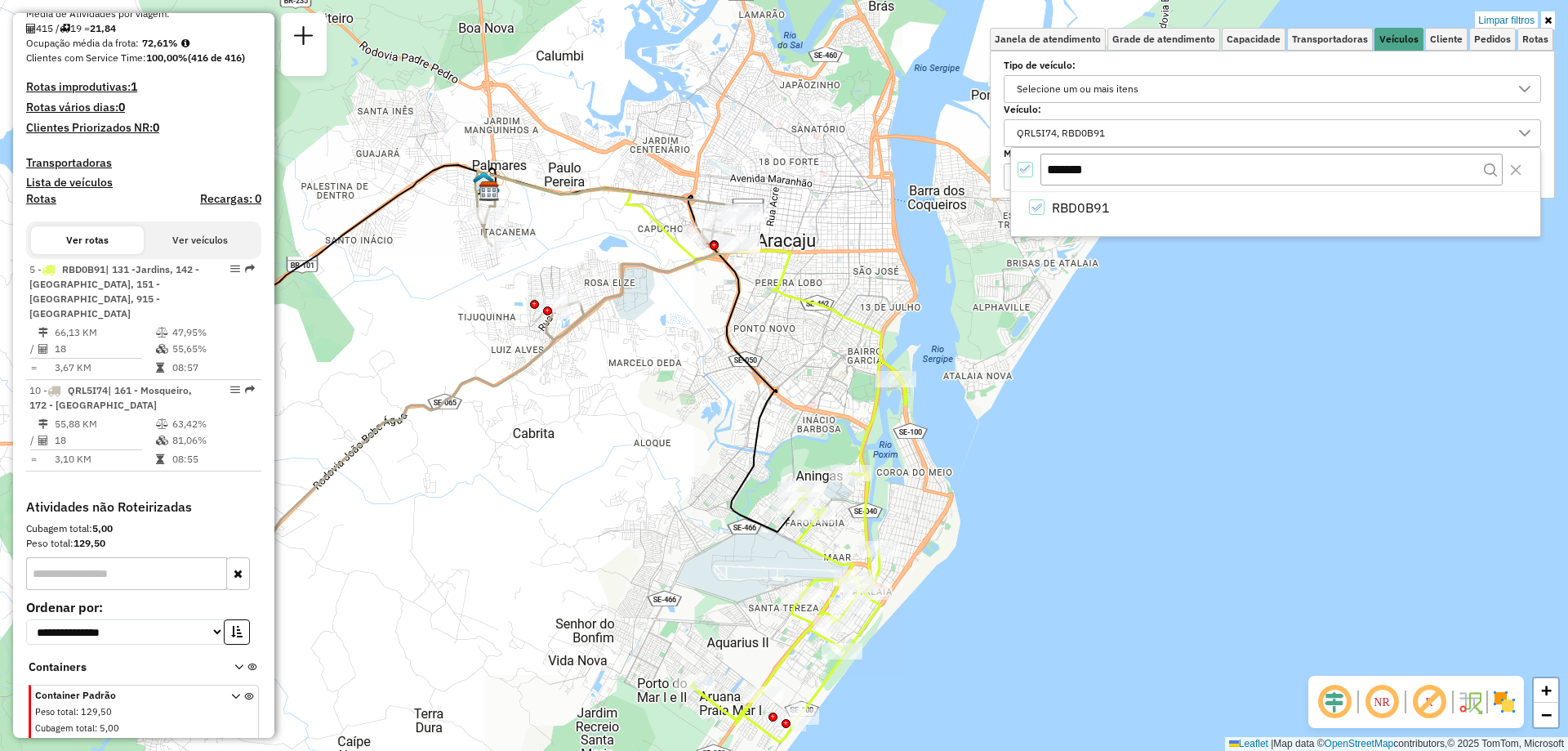
click at [1052, 125] on div "QRL5I74, RBD0B91" at bounding box center [1061, 133] width 100 height 26
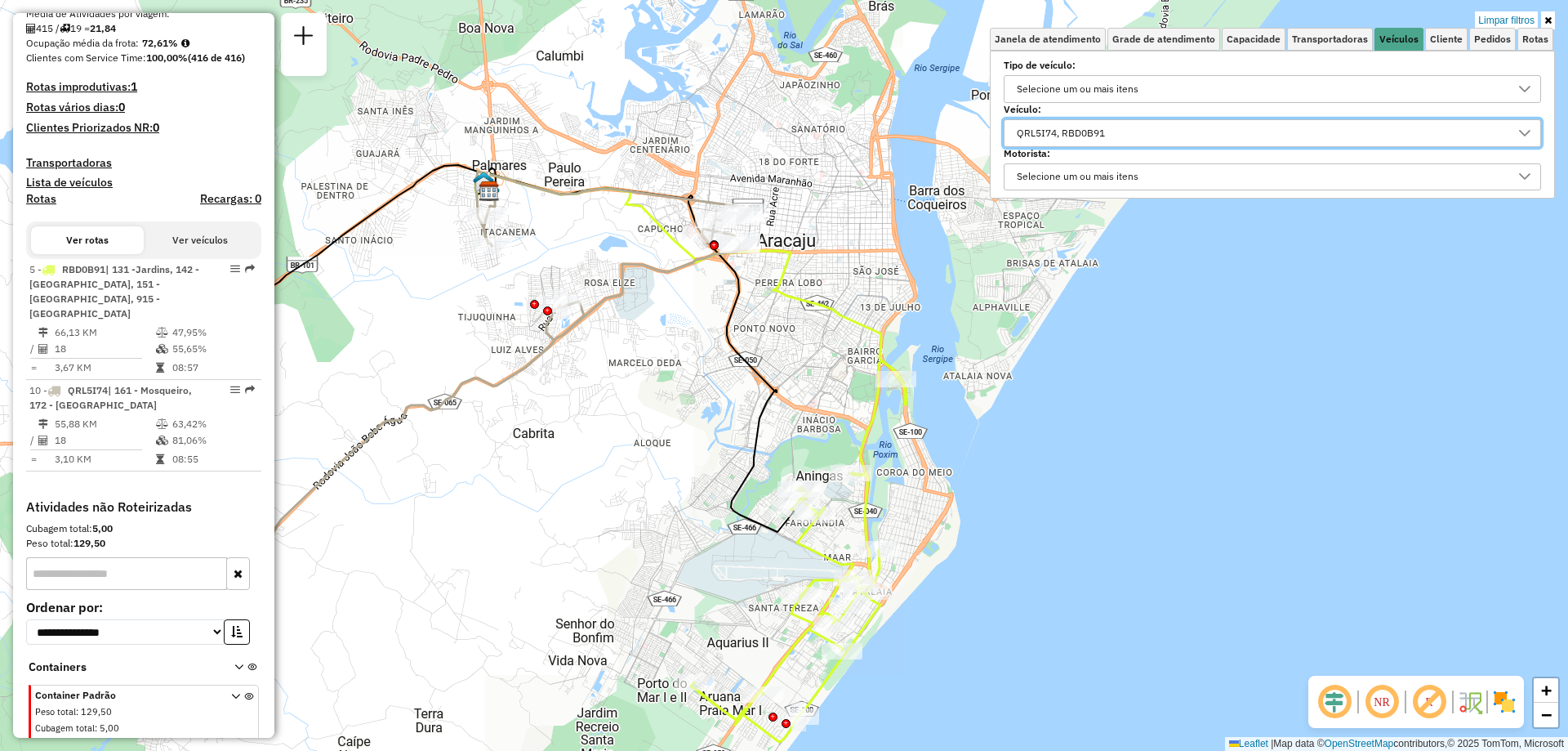
click at [1050, 132] on div "QRL5I74, RBD0B91" at bounding box center [1061, 133] width 100 height 26
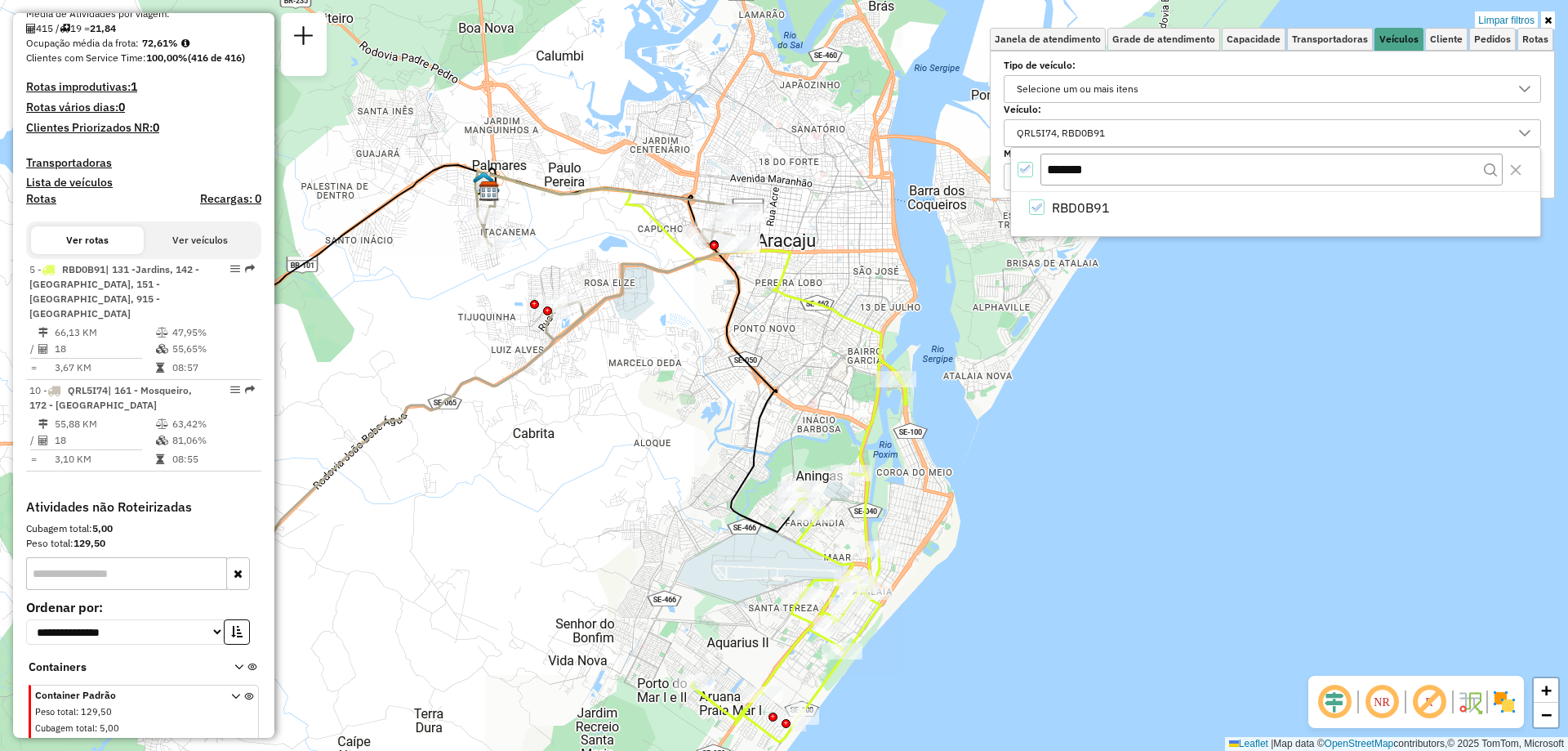
click at [1081, 129] on div "QRL5I74, RBD0B91" at bounding box center [1061, 133] width 100 height 26
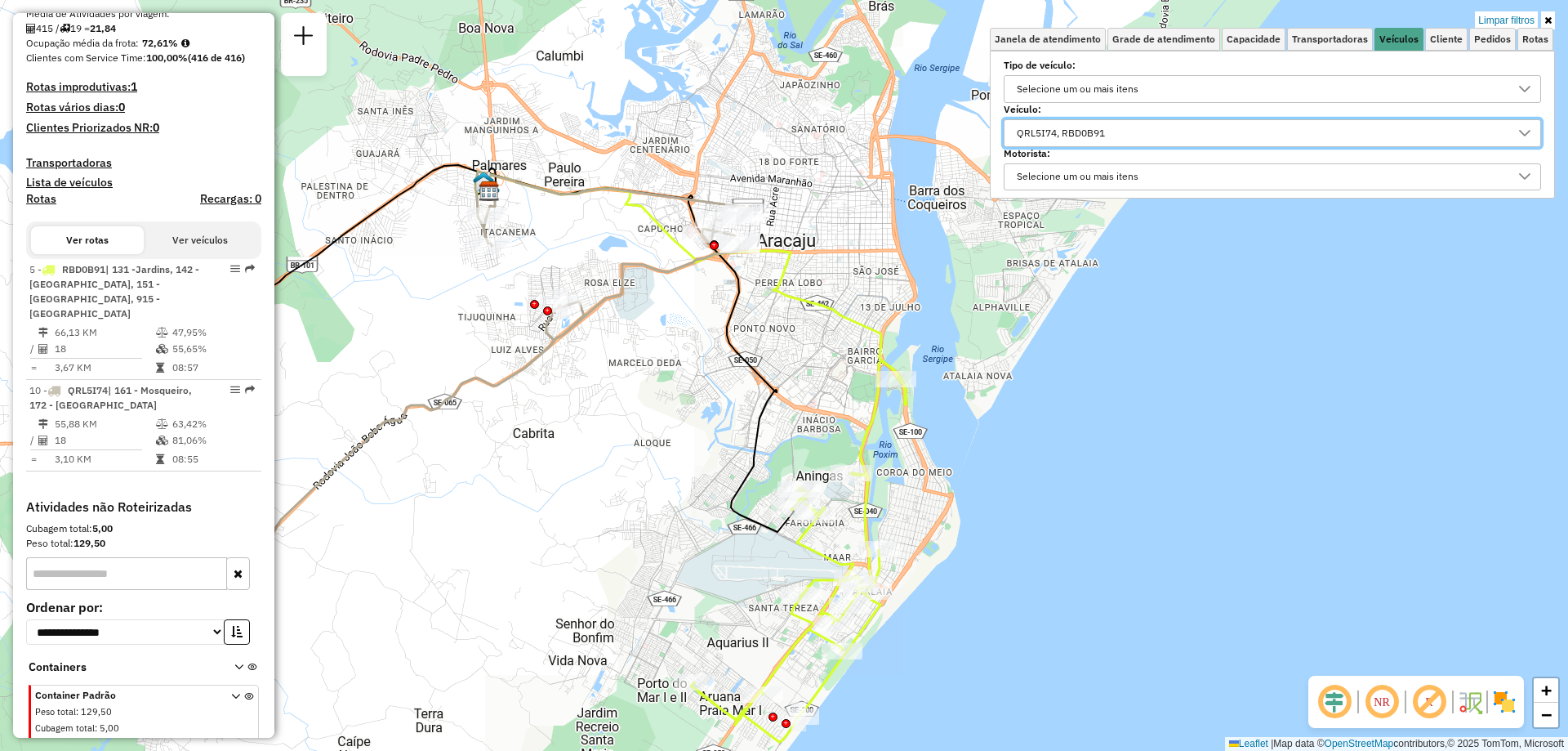
click at [1067, 131] on div "QRL5I74, RBD0B91" at bounding box center [1061, 133] width 100 height 26
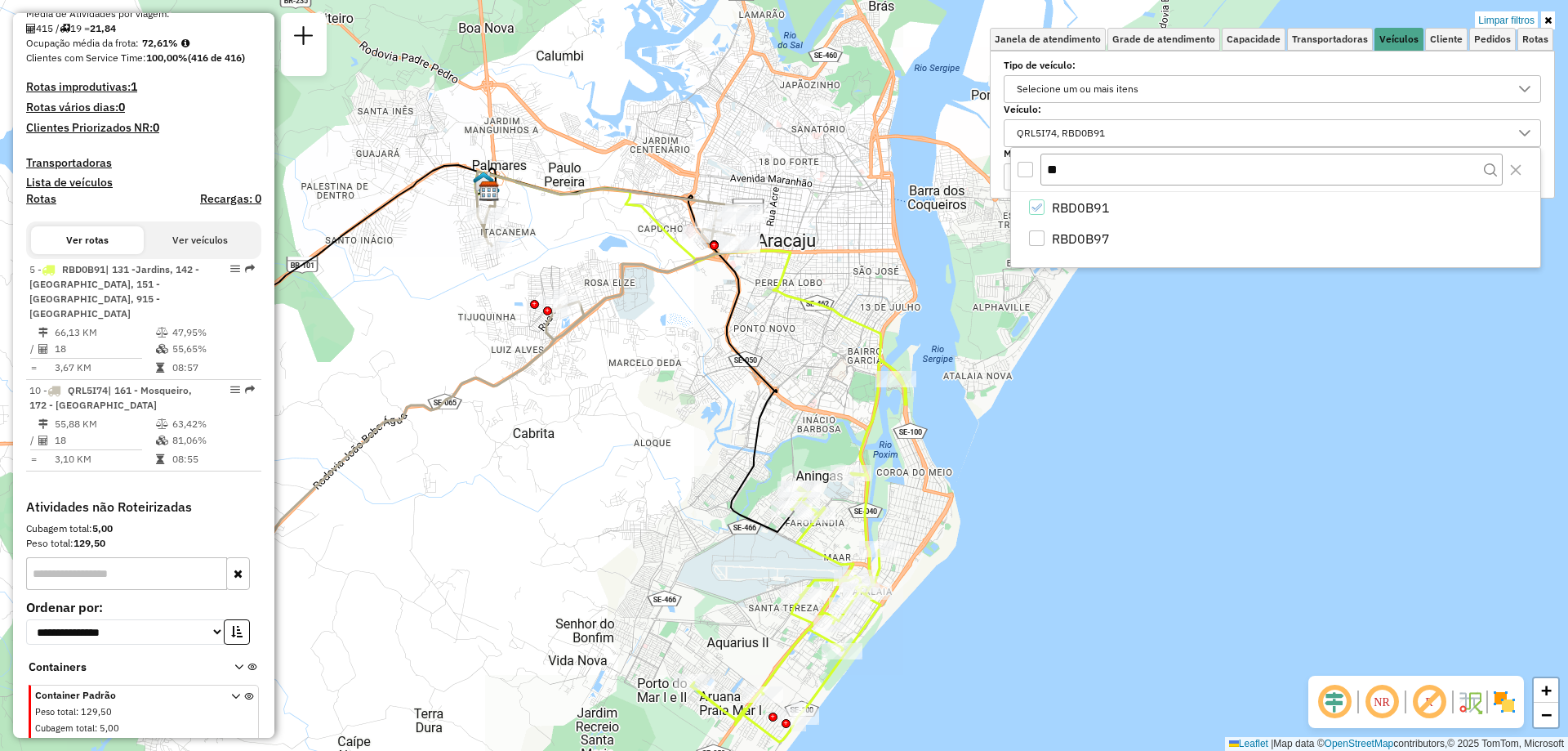
type input "*"
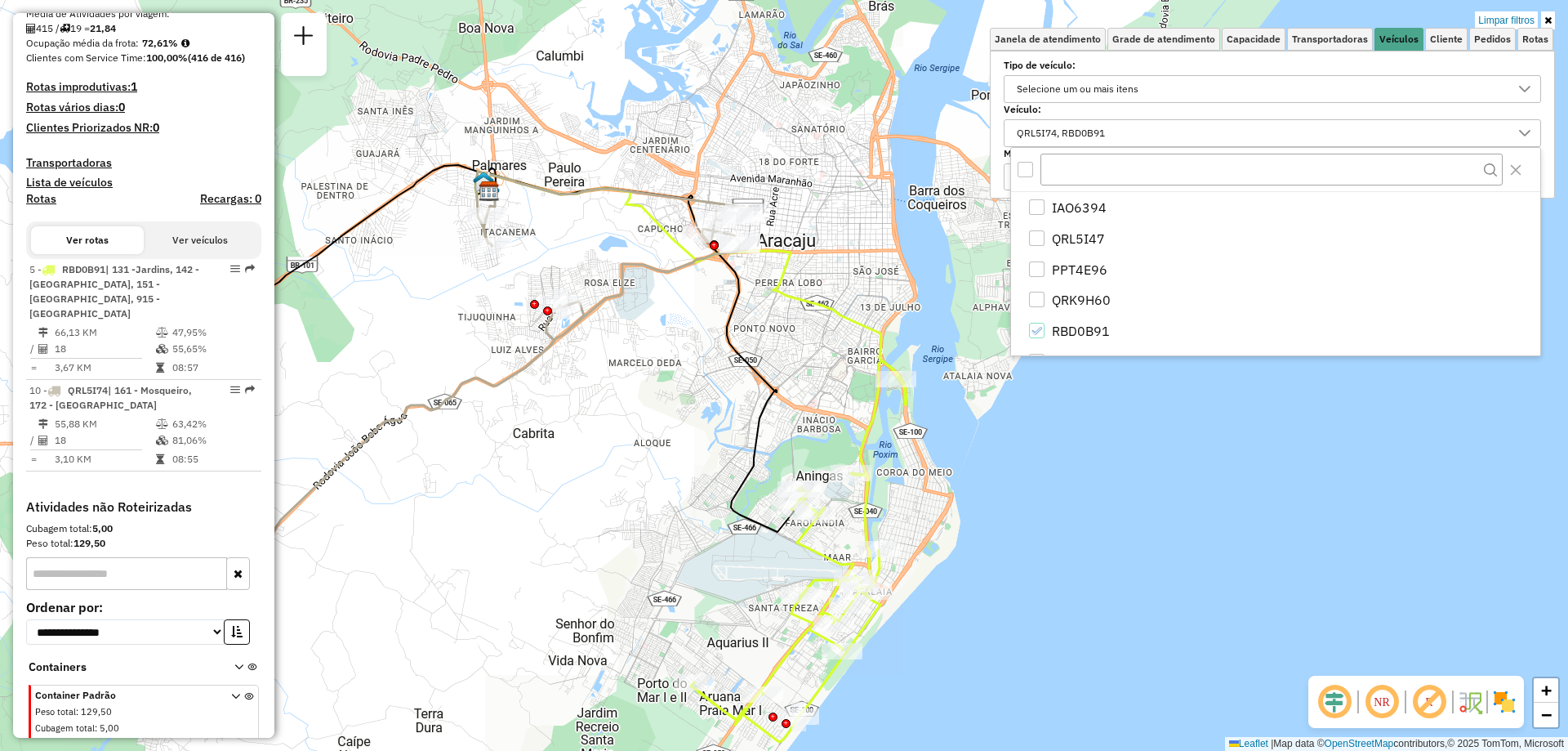
click at [1121, 131] on div "QRL5I74, RBD0B91" at bounding box center [1260, 133] width 498 height 26
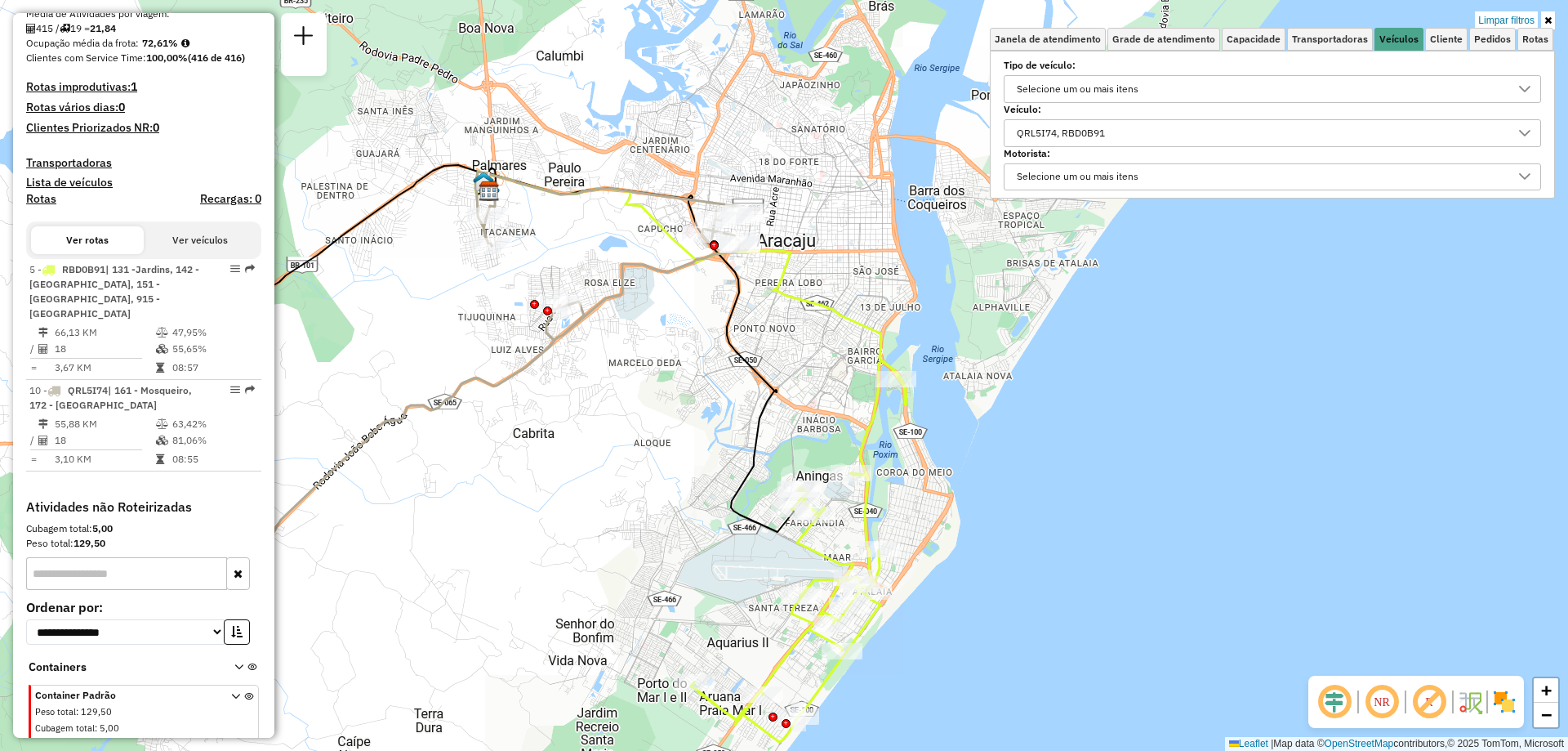
click at [1503, 126] on div "QRL5I74, RBD0B91" at bounding box center [1260, 133] width 498 height 26
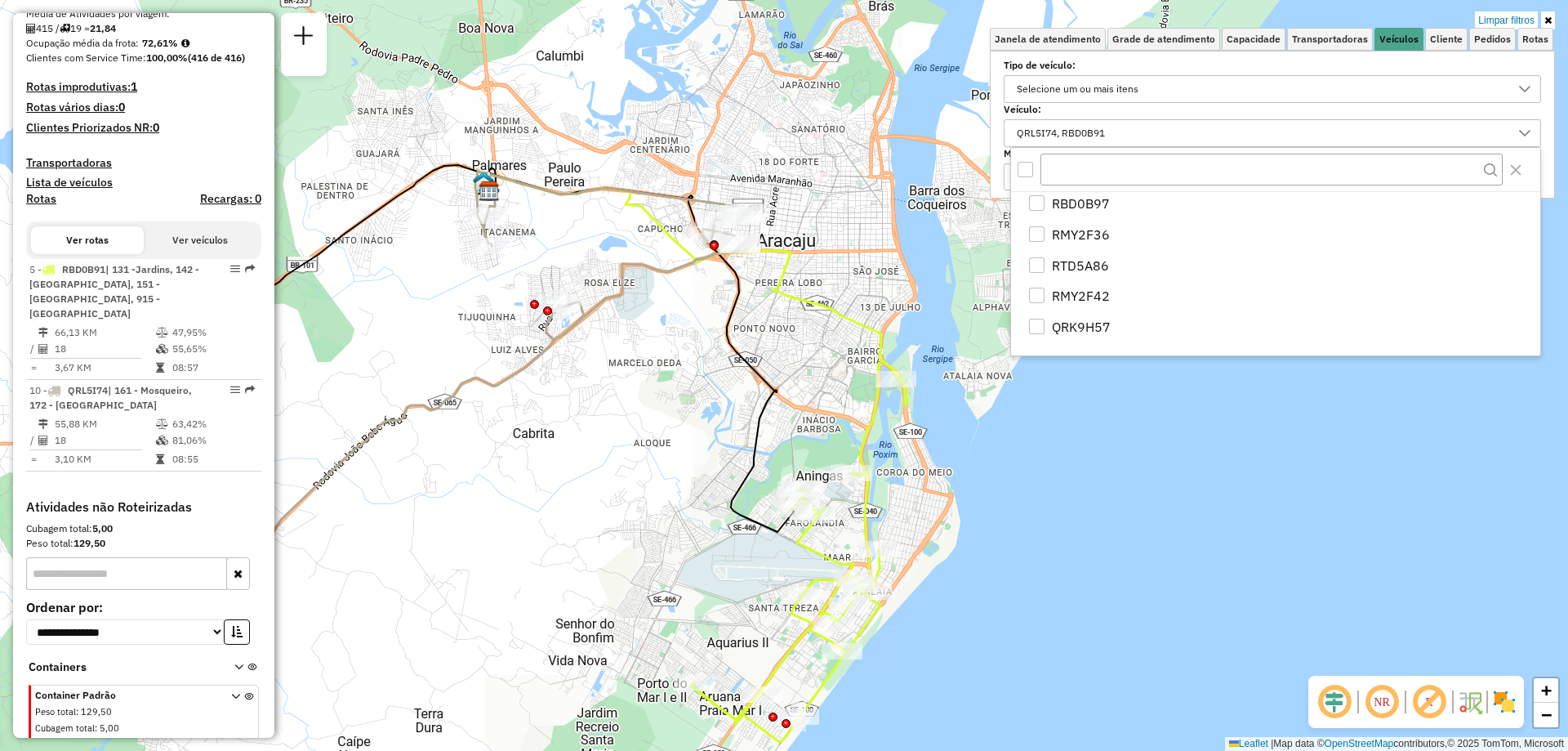
scroll to position [0, 0]
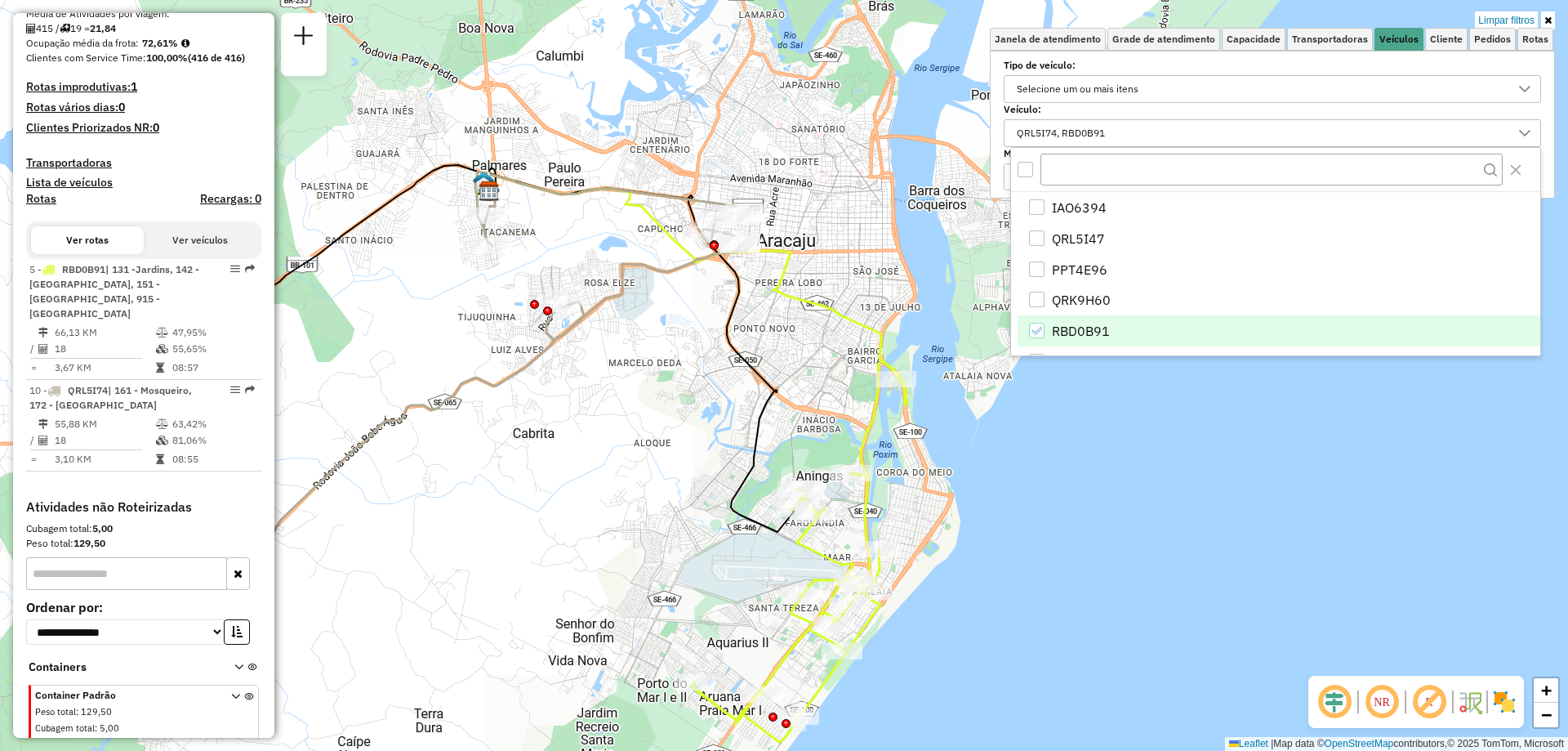
click at [1042, 327] on icon "RBD0B91" at bounding box center [1036, 331] width 11 height 11
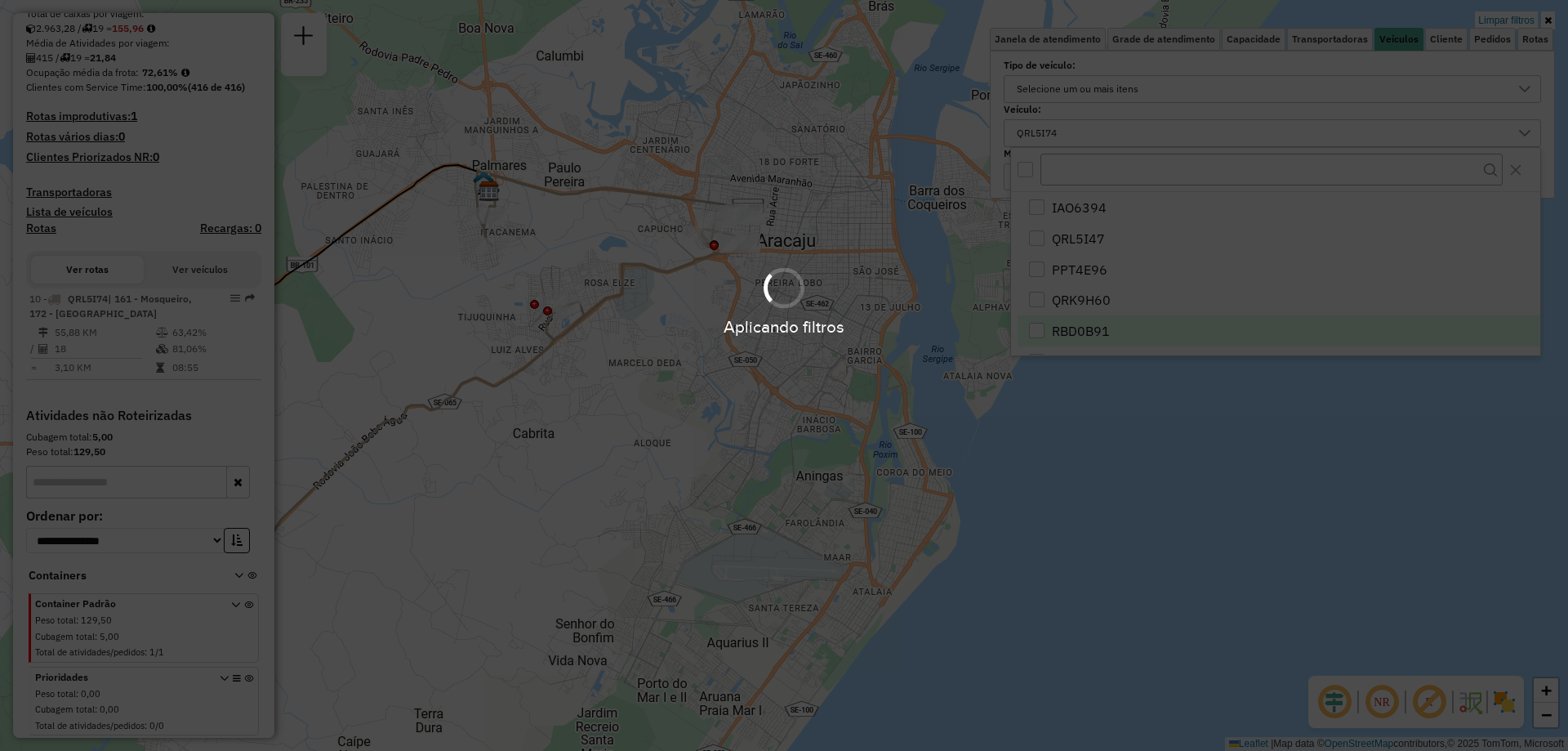
scroll to position [380, 0]
click at [1087, 124] on div "Aplicando filtros" at bounding box center [784, 375] width 1568 height 751
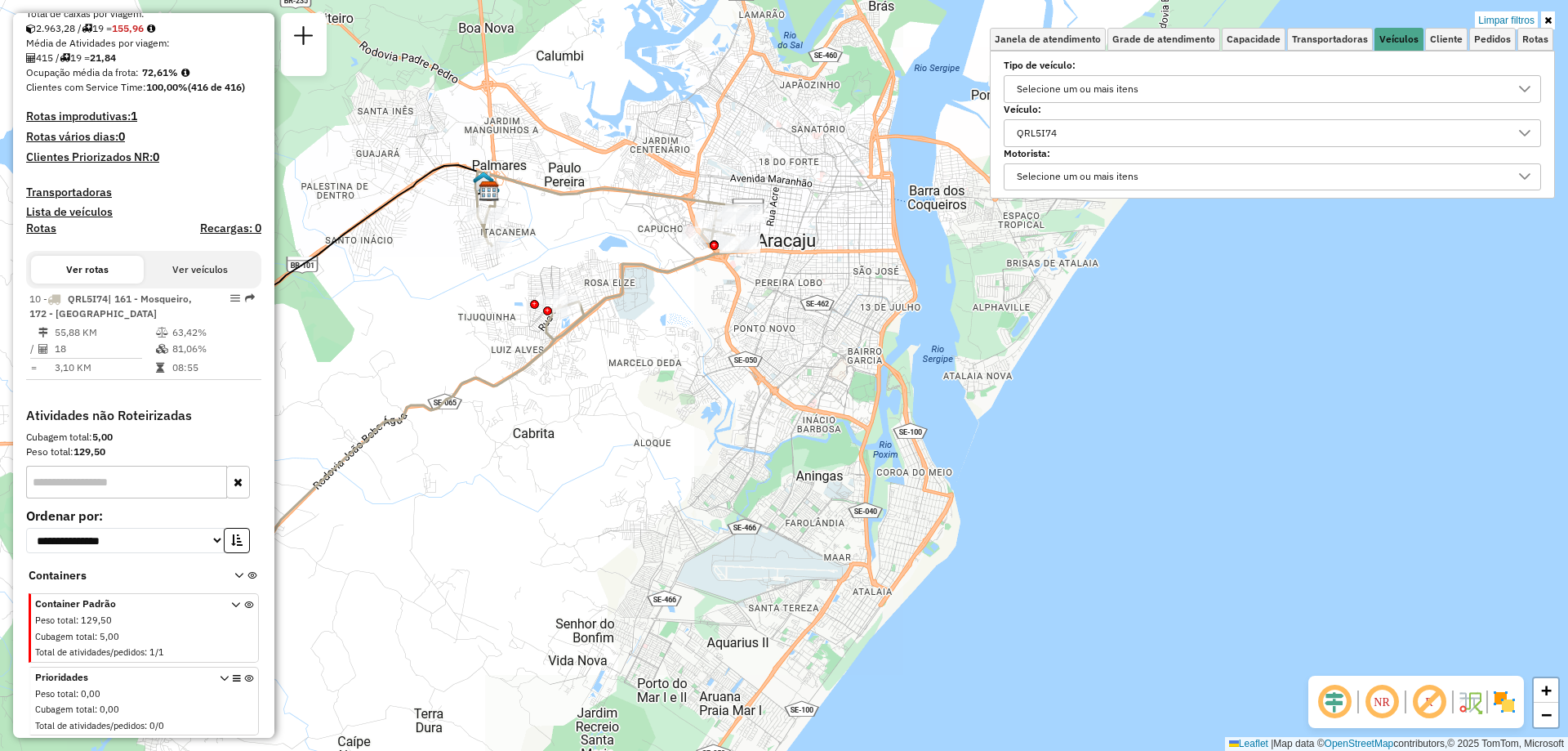
click at [1082, 125] on div "QRL5I74" at bounding box center [1260, 133] width 498 height 26
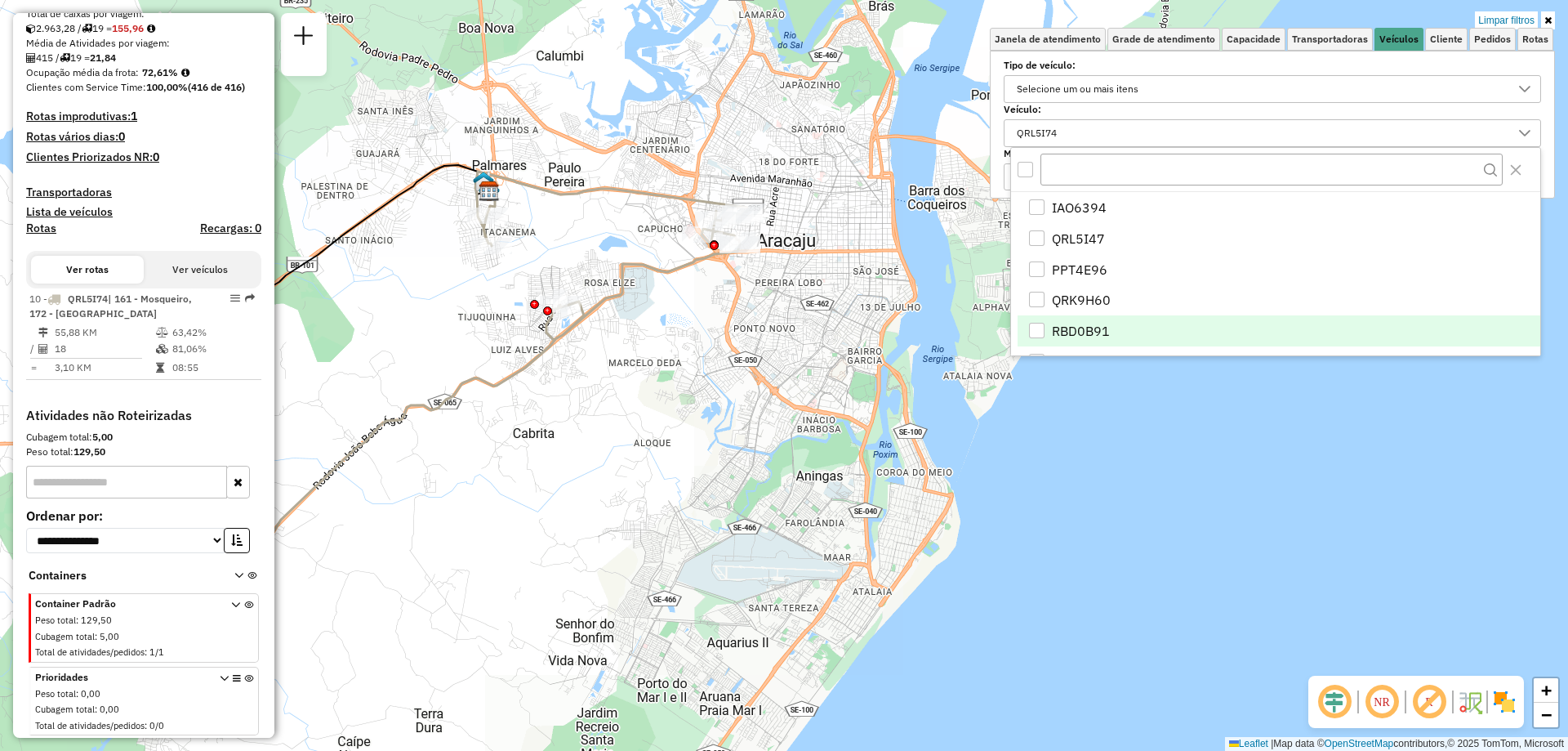
scroll to position [145, 0]
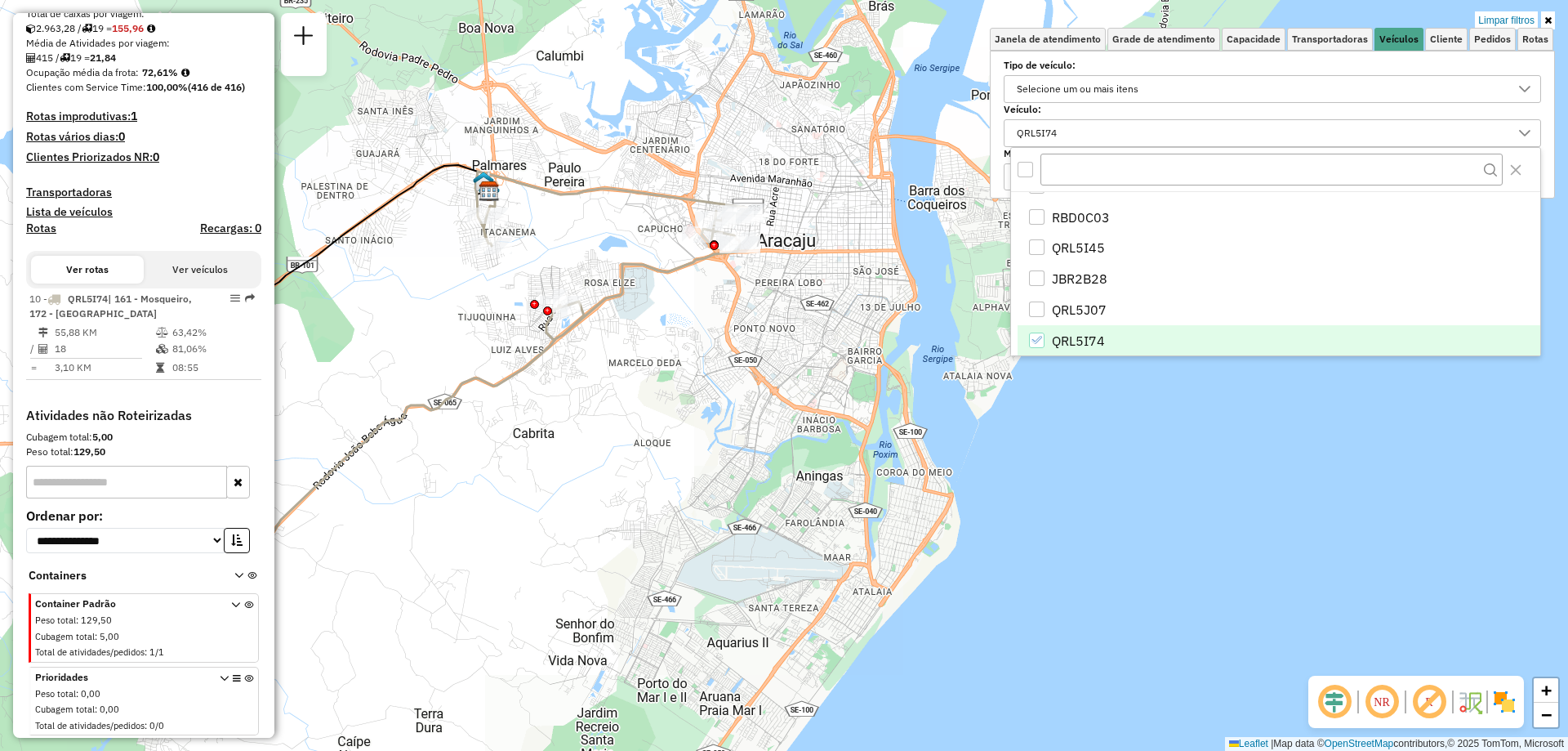
click at [1036, 336] on icon "QRL5I74" at bounding box center [1036, 340] width 11 height 11
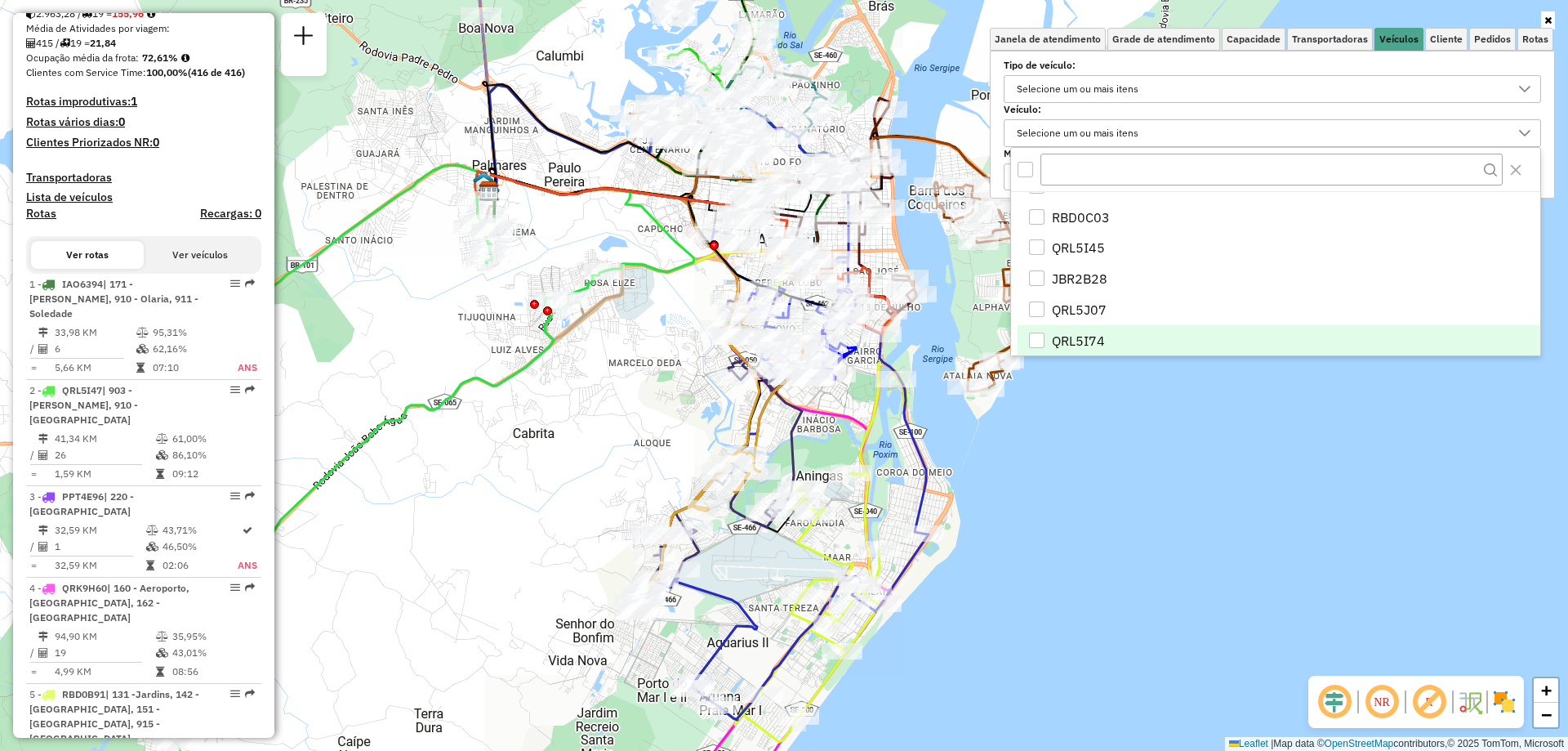
click at [1087, 122] on div "Selecione um ou mais itens" at bounding box center [1077, 133] width 133 height 26
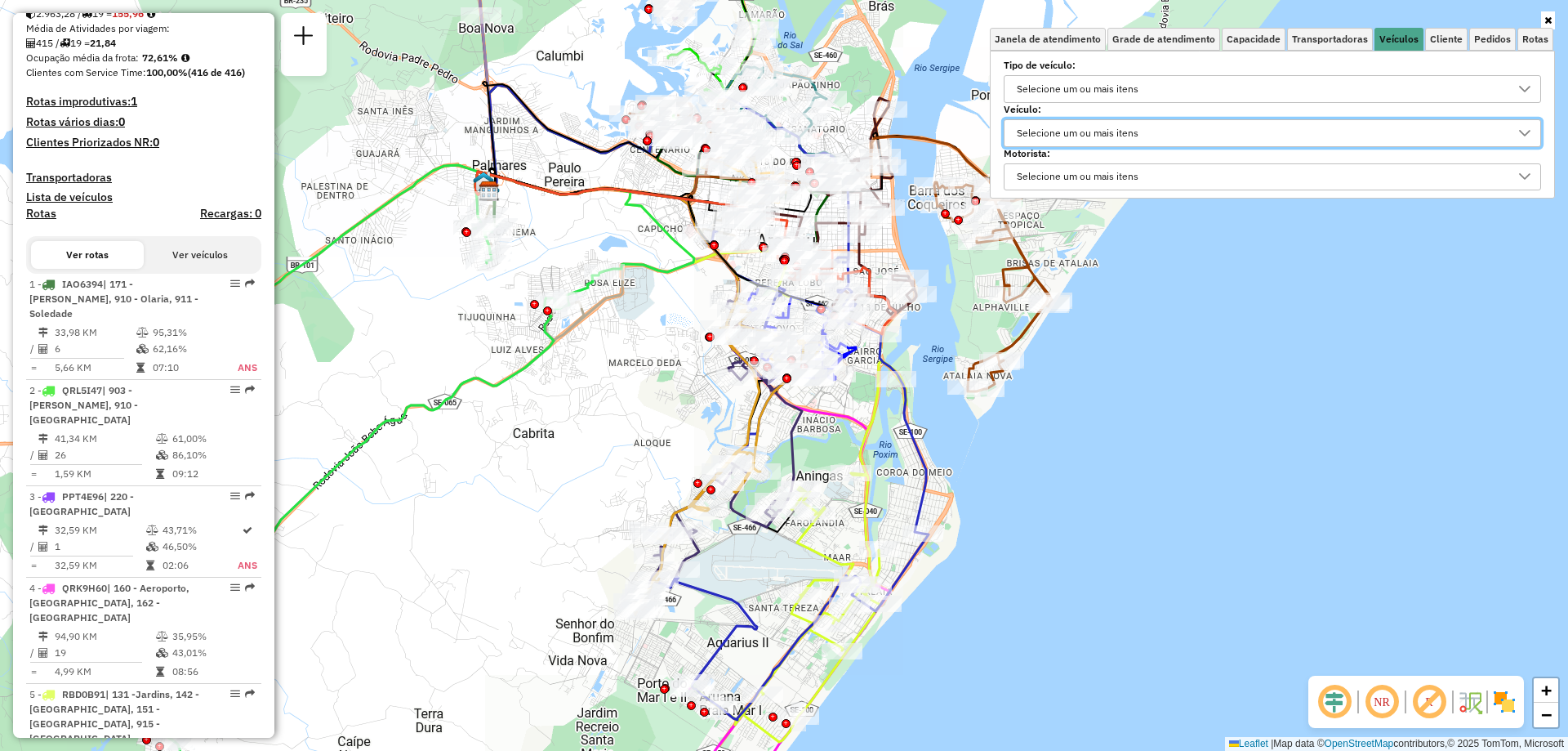
scroll to position [395, 0]
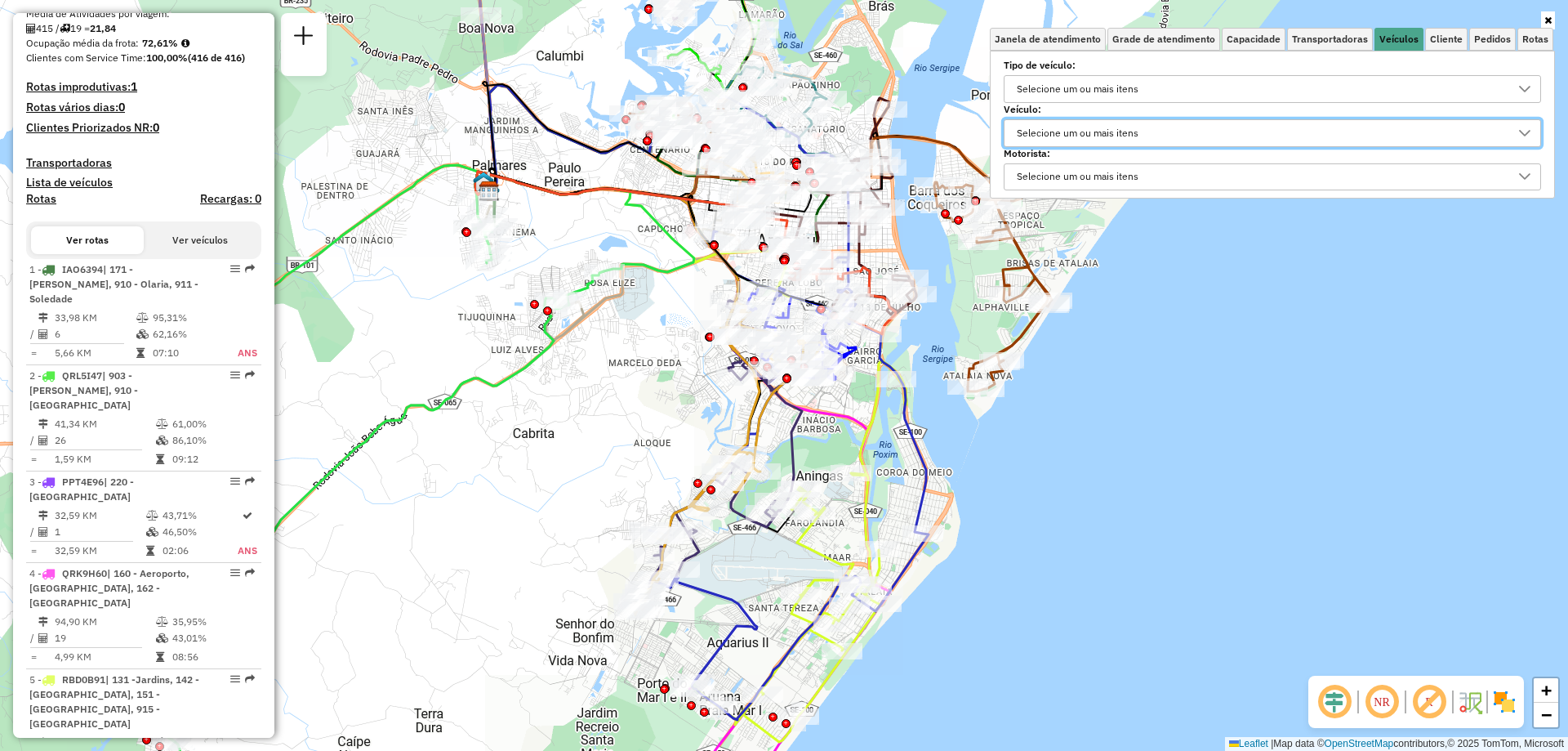
click at [1079, 133] on div "Selecione um ou mais itens" at bounding box center [1077, 133] width 133 height 26
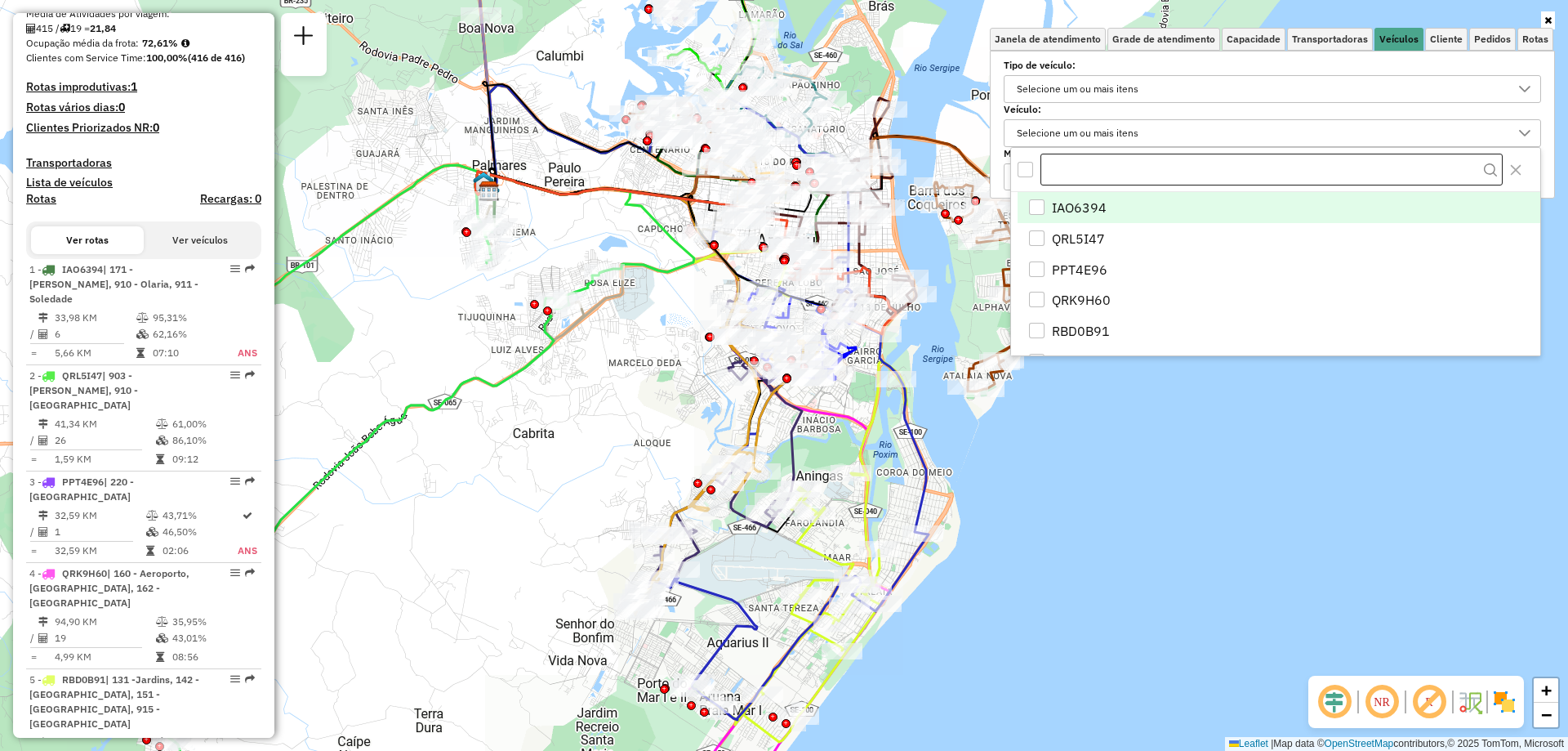
click at [1088, 176] on input "text" at bounding box center [1272, 170] width 463 height 33
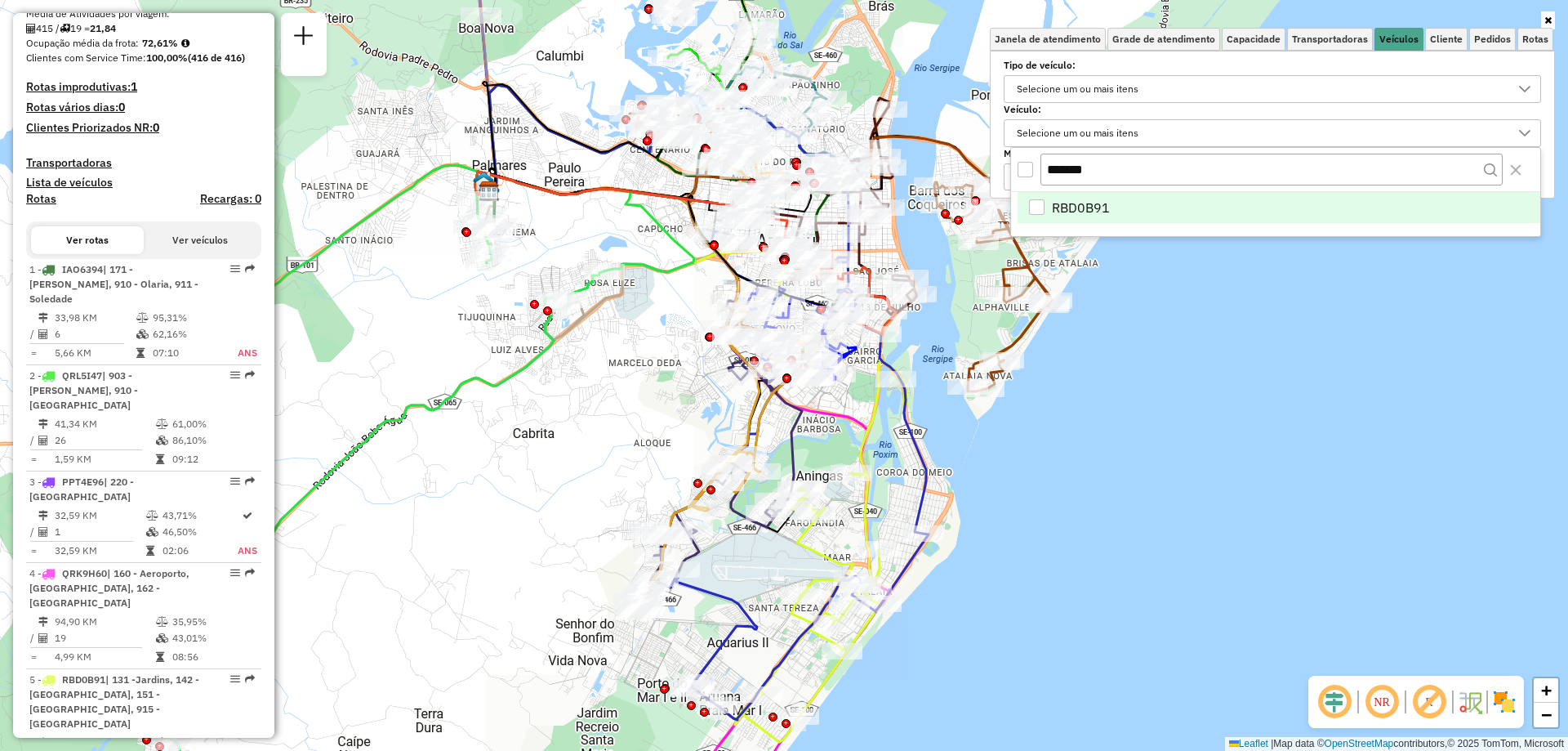
type input "*******"
click at [1063, 206] on span "RBD0B91" at bounding box center [1081, 207] width 58 height 20
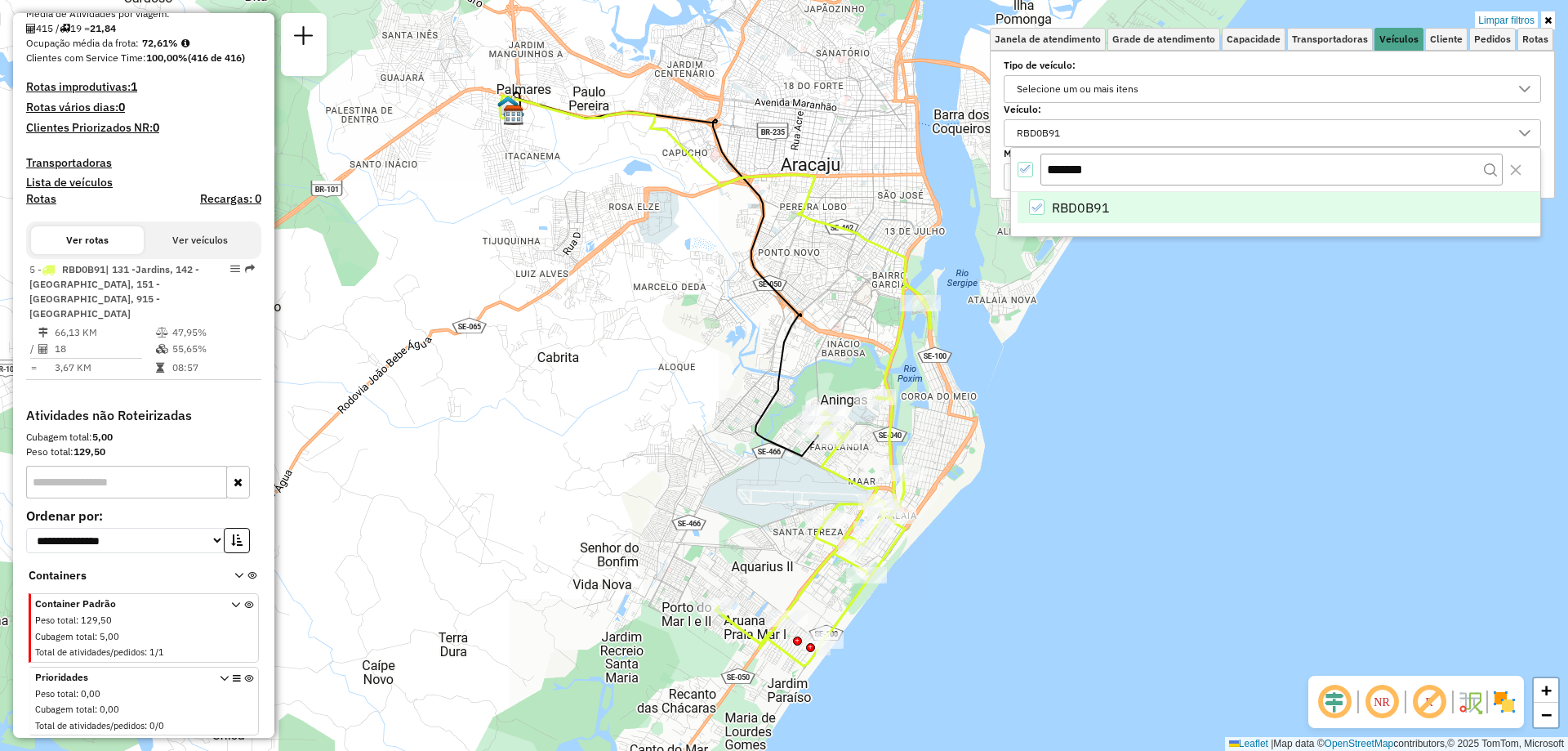
drag, startPoint x: 1079, startPoint y: 390, endPoint x: 1103, endPoint y: 313, distance: 80.7
click at [1103, 313] on div "Limpar filtros Janela de atendimento Grade de atendimento Capacidade Transporta…" at bounding box center [784, 375] width 1568 height 751
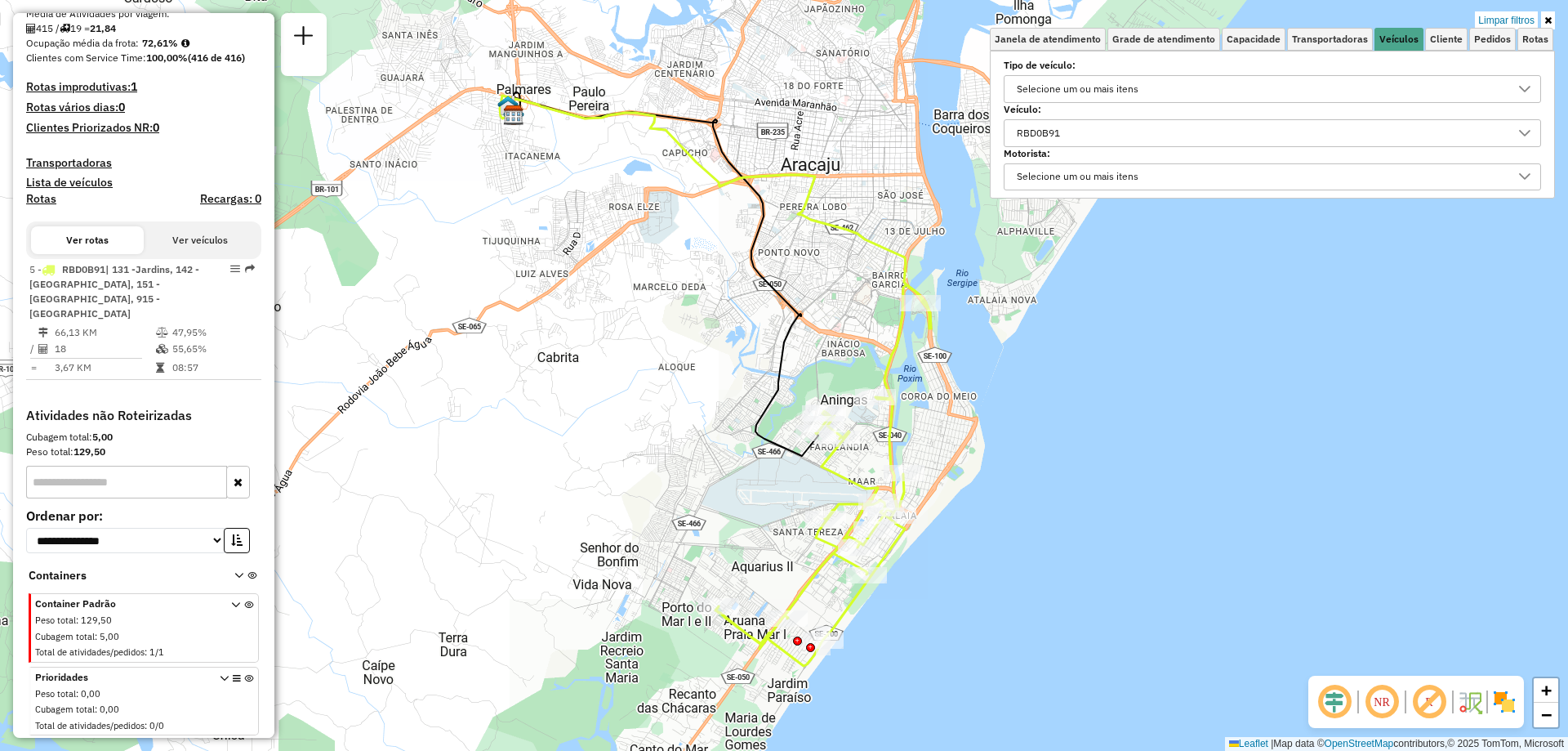
click at [1106, 131] on div "RBD0B91" at bounding box center [1260, 133] width 498 height 26
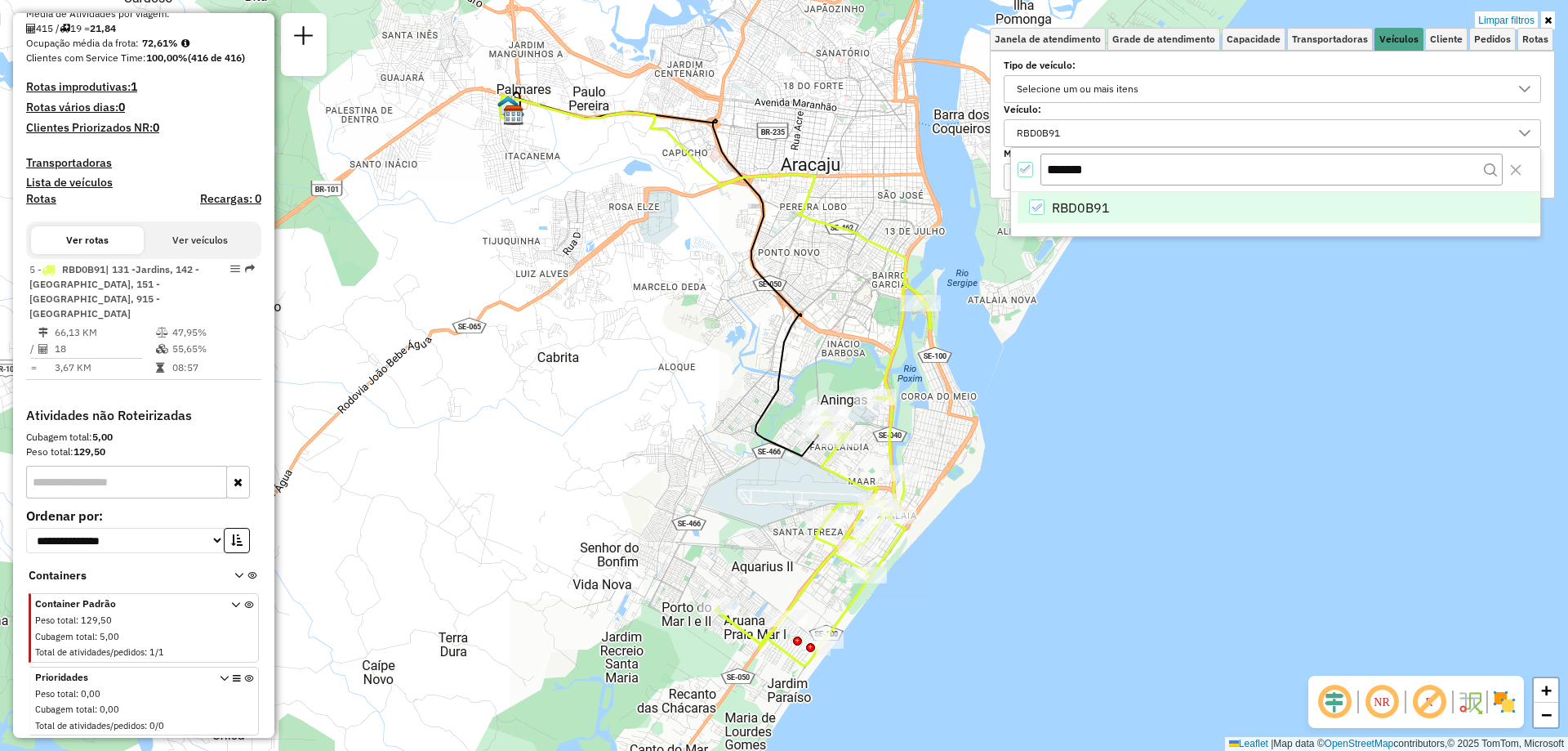
click at [1017, 169] on div "*******" at bounding box center [1275, 170] width 529 height 44
click at [1026, 169] on icon "All items selected" at bounding box center [1026, 169] width 11 height 11
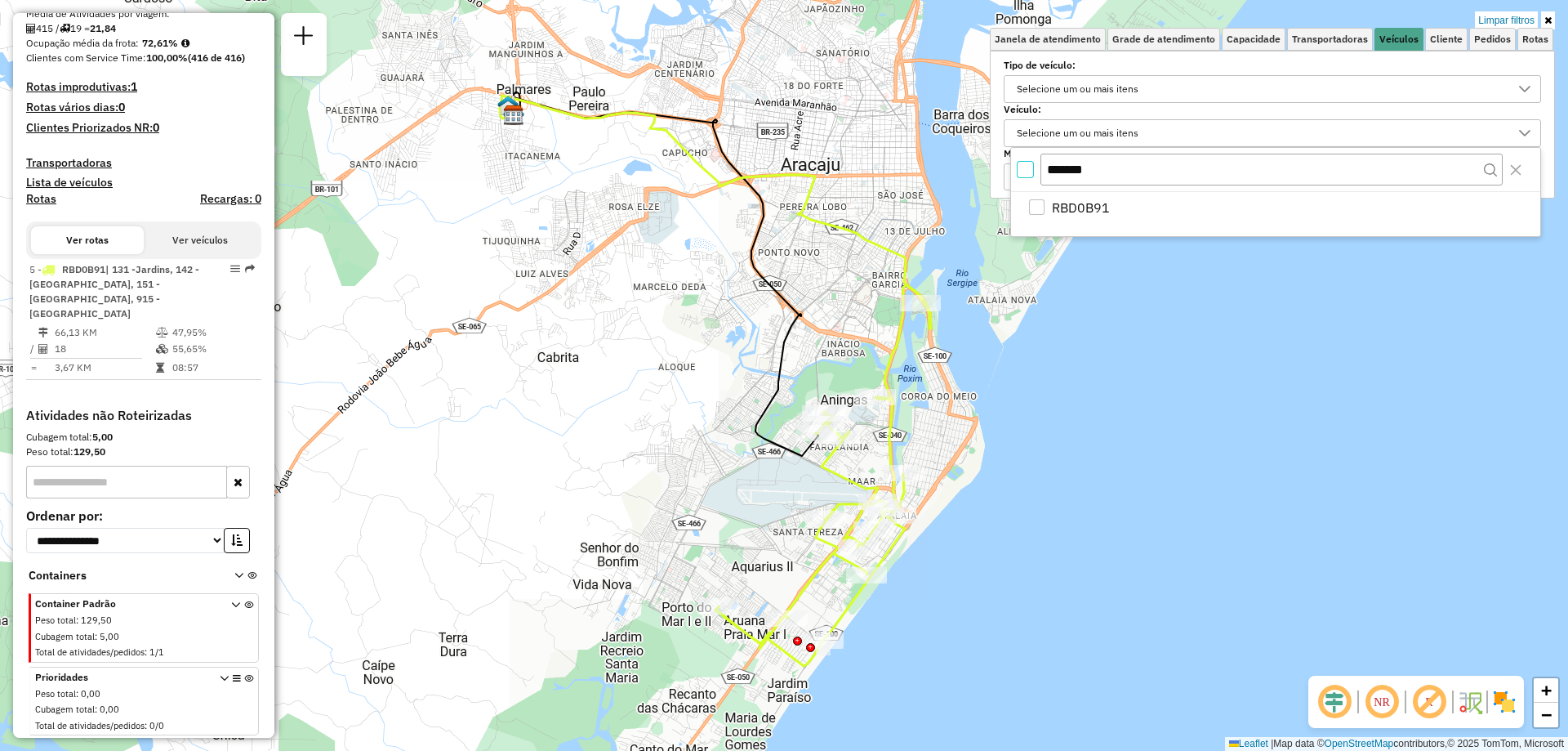
scroll to position [10, 6]
click at [1076, 164] on input "*******" at bounding box center [1272, 169] width 463 height 31
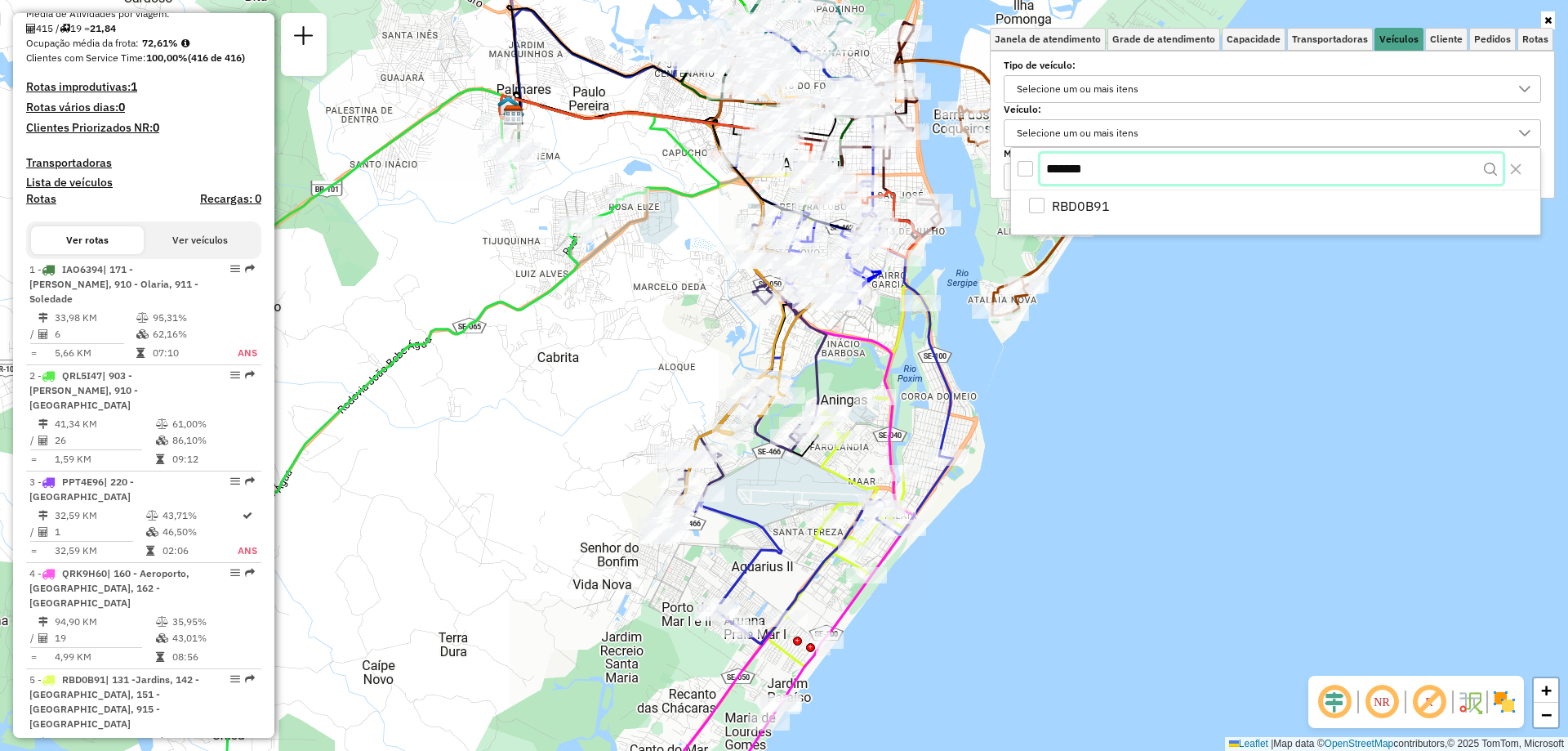
paste input "text"
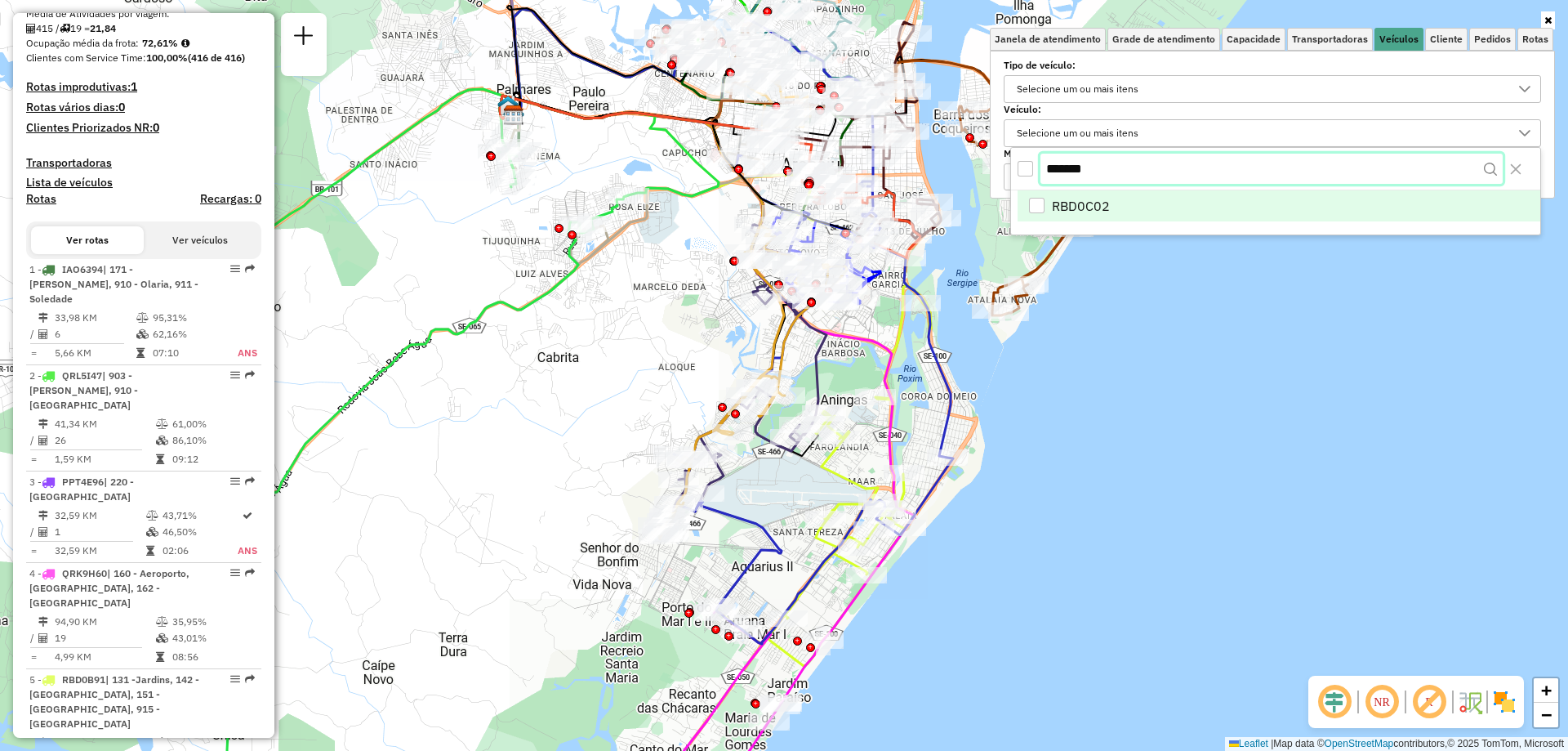
type input "*******"
click at [1034, 202] on div "RBD0C02" at bounding box center [1036, 207] width 16 height 16
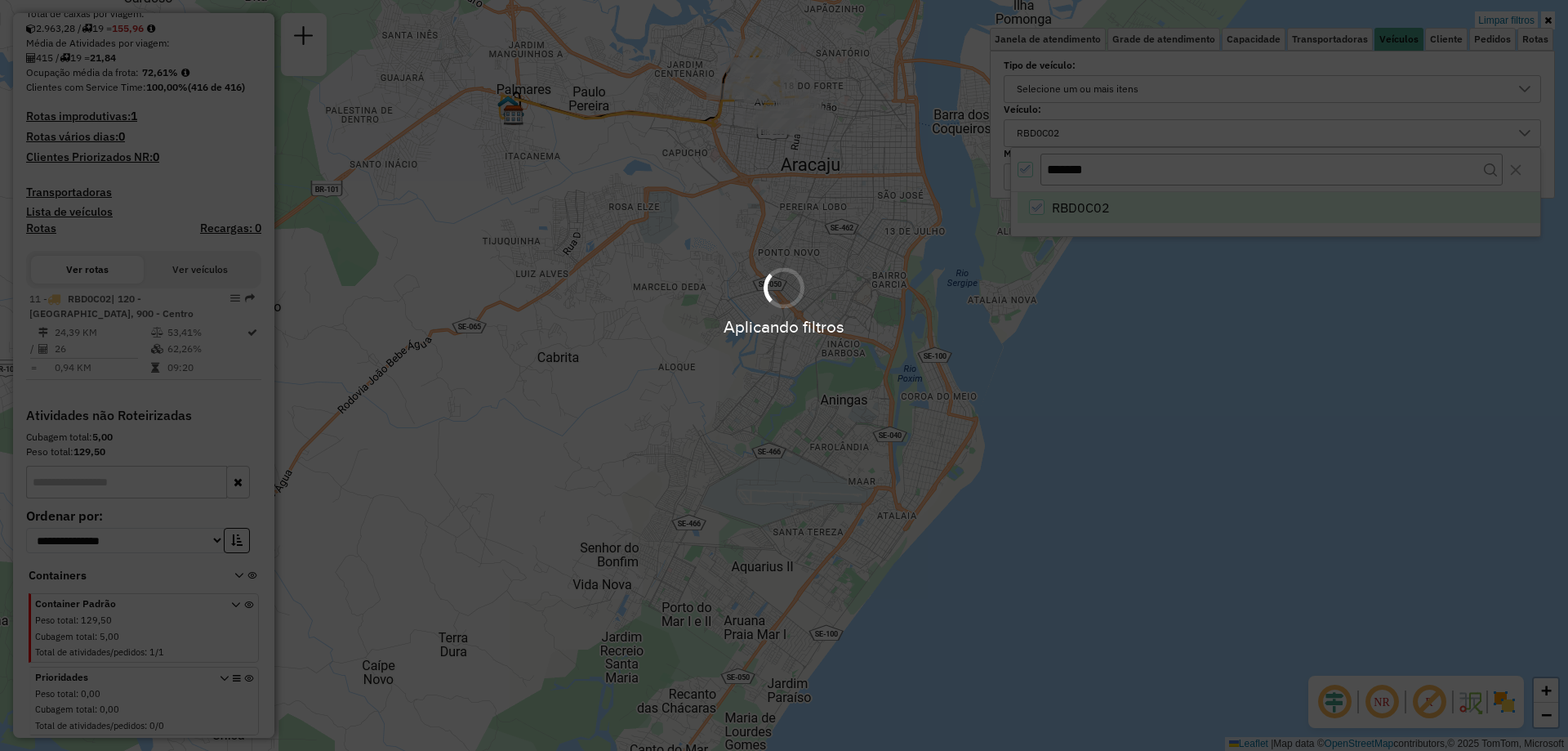
scroll to position [380, 0]
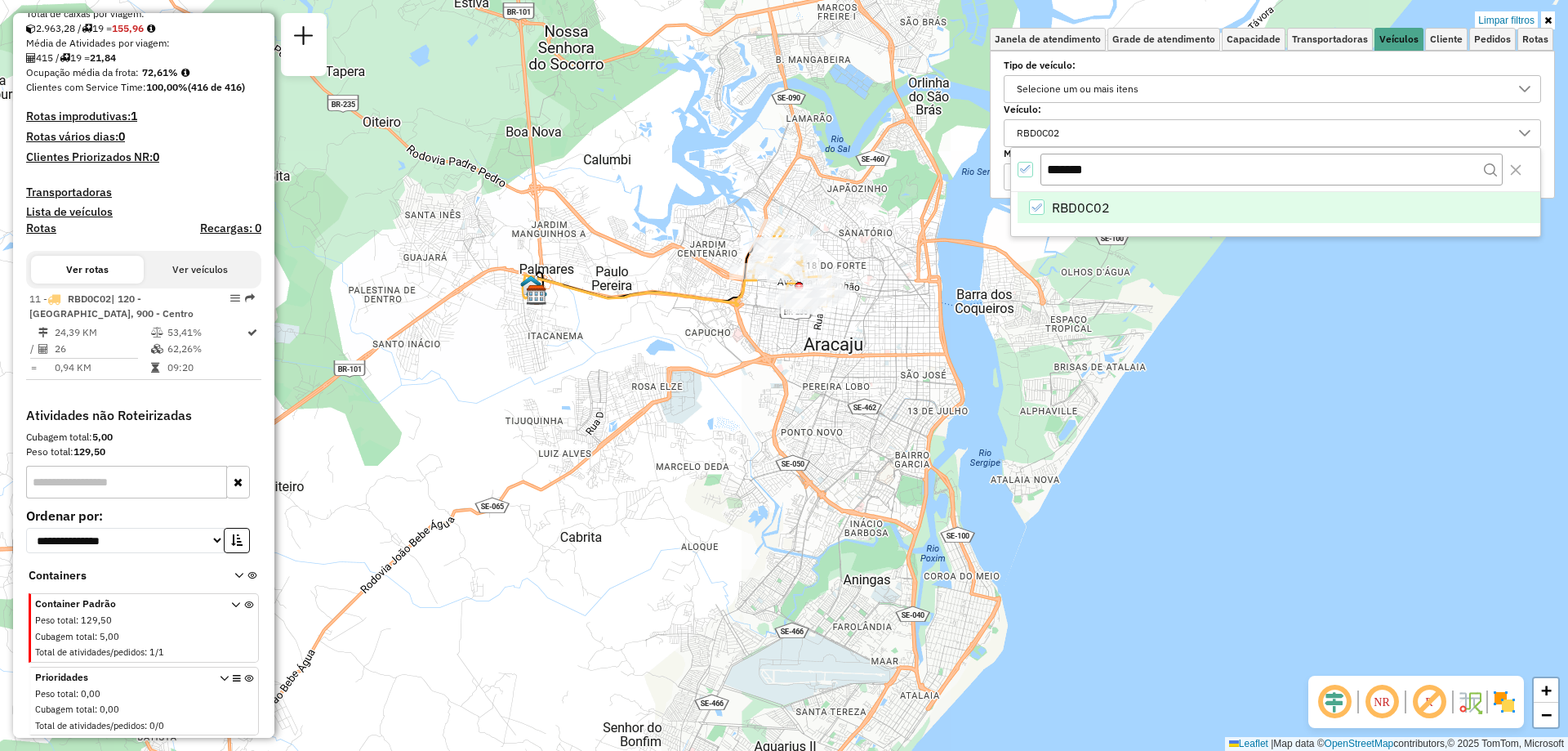
drag, startPoint x: 887, startPoint y: 197, endPoint x: 900, endPoint y: 371, distance: 174.5
click at [912, 385] on div "Limpar filtros Janela de atendimento Grade de atendimento Capacidade Transporta…" at bounding box center [784, 375] width 1568 height 751
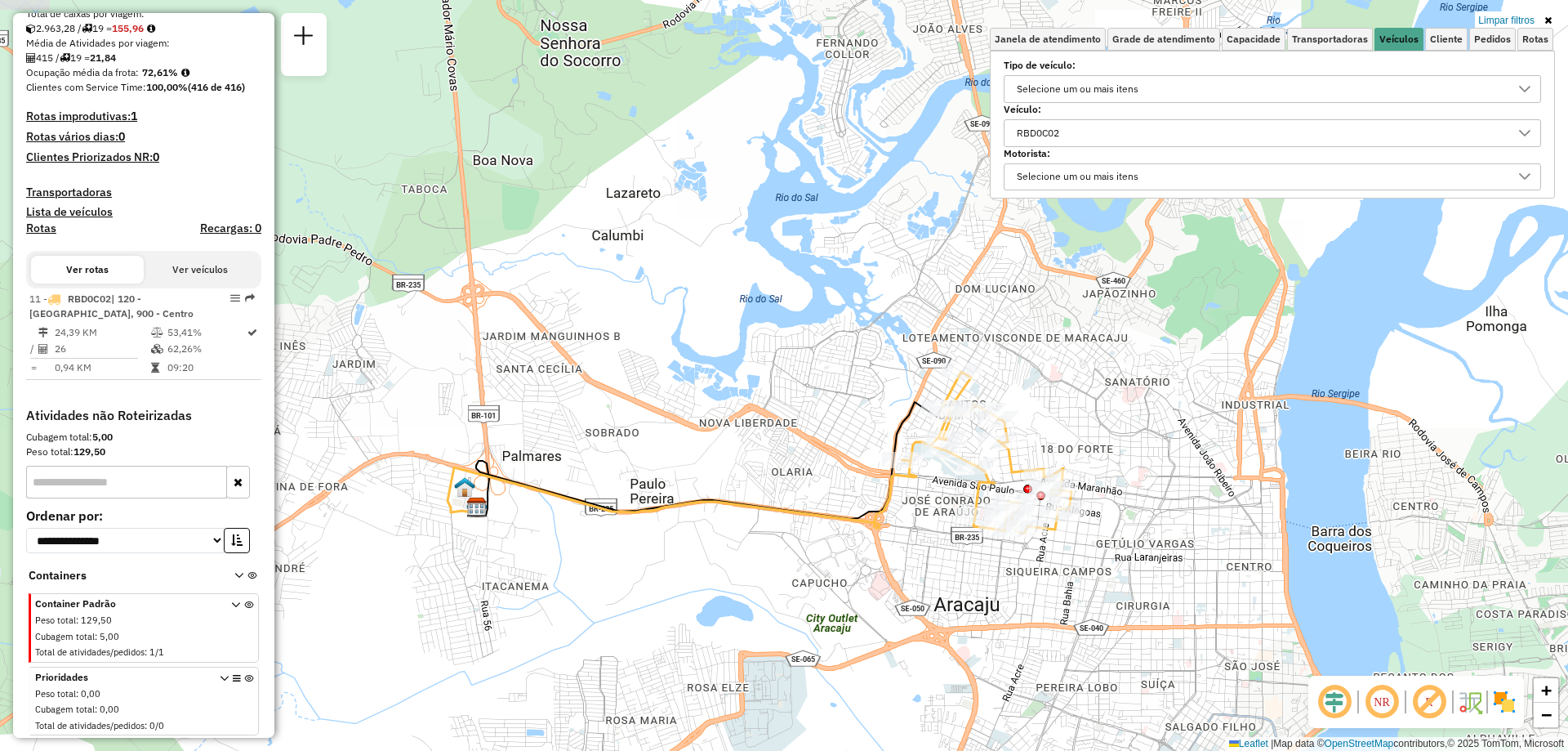
drag, startPoint x: 761, startPoint y: 226, endPoint x: 878, endPoint y: 230, distance: 117.1
click at [878, 230] on div "Limpar filtros Janela de atendimento Grade de atendimento Capacidade Transporta…" at bounding box center [784, 375] width 1568 height 751
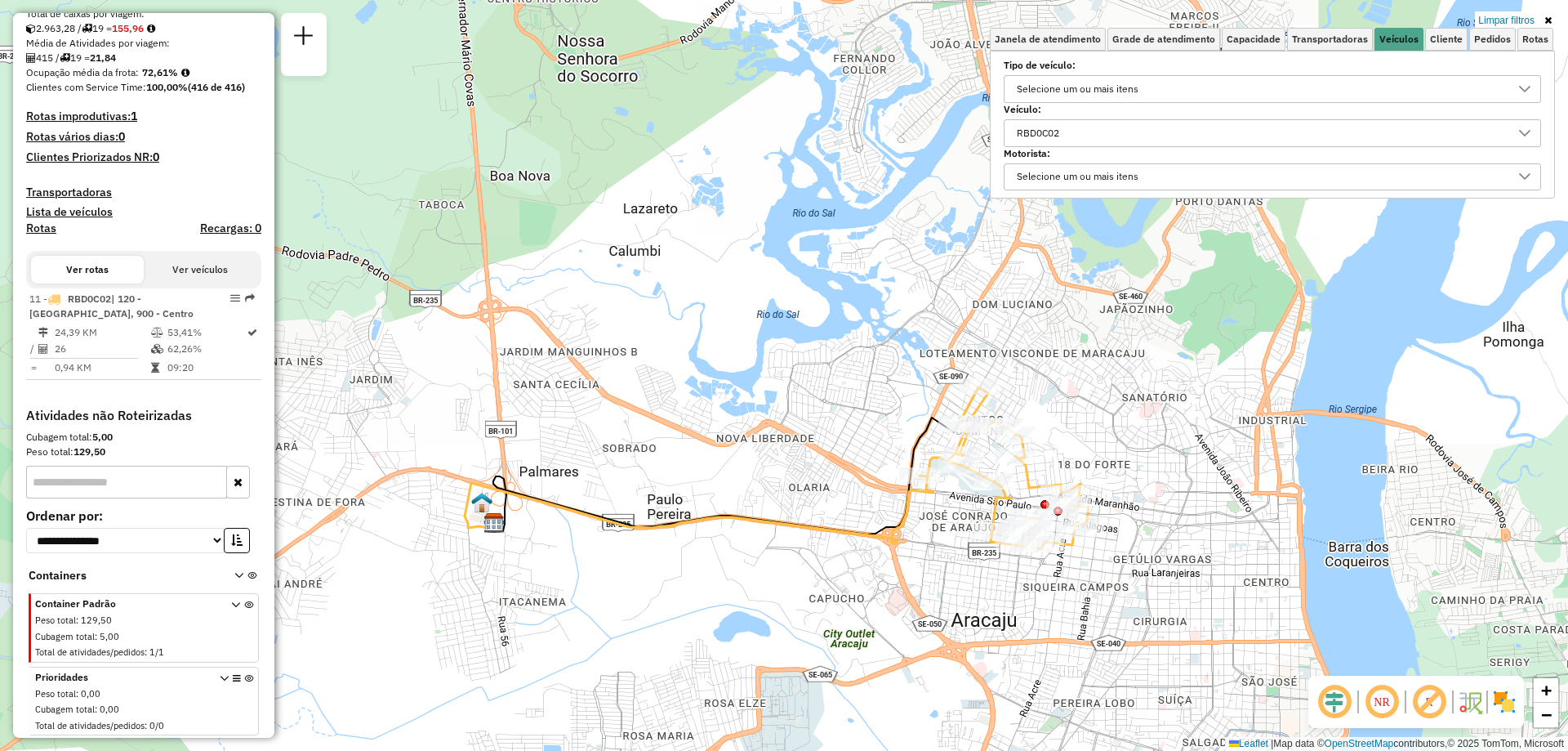
drag, startPoint x: 818, startPoint y: 367, endPoint x: 831, endPoint y: 371, distance: 13.6
click at [831, 371] on div "Limpar filtros Janela de atendimento Grade de atendimento Capacidade Transporta…" at bounding box center [784, 375] width 1568 height 751
click at [1065, 136] on div "RBD0C02" at bounding box center [1038, 133] width 54 height 26
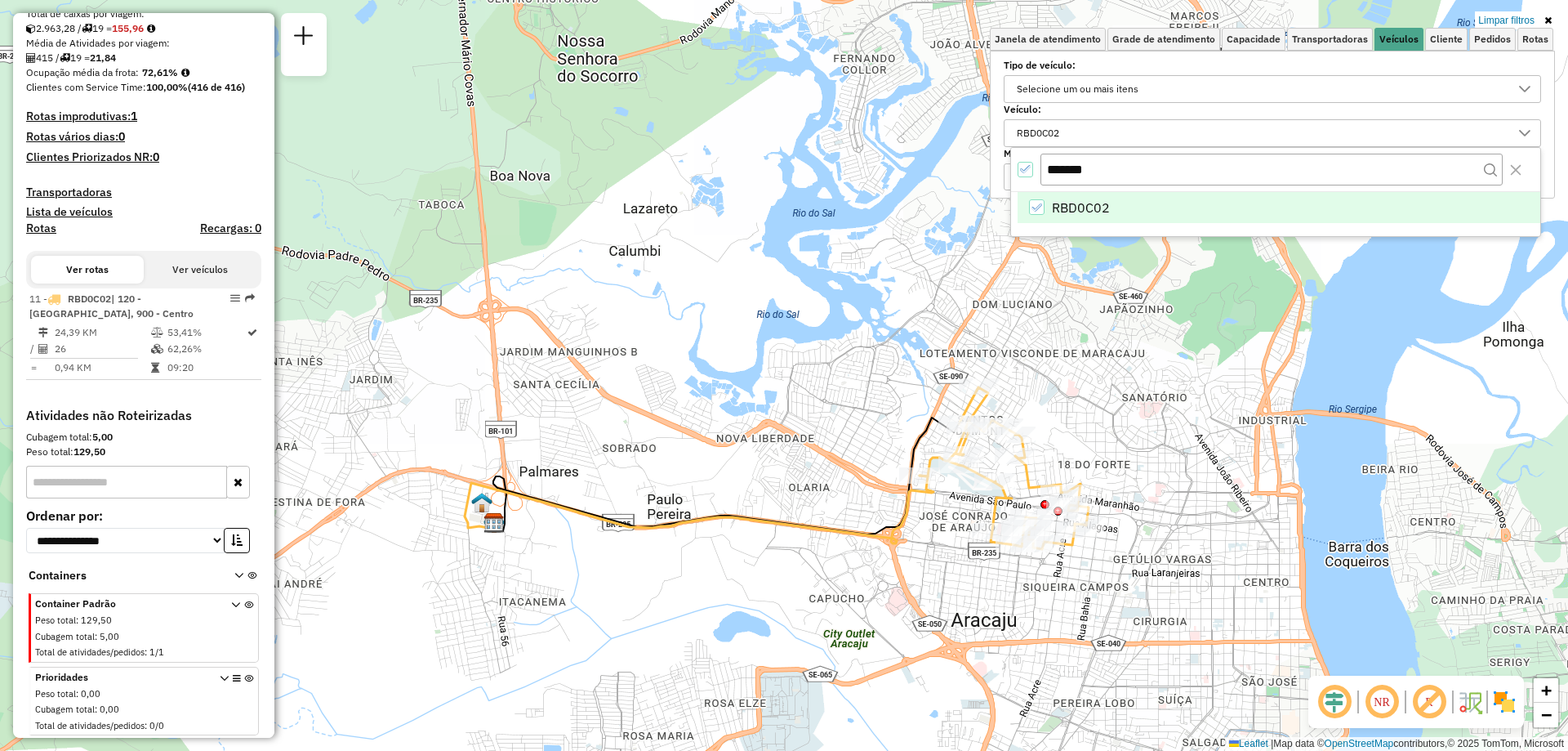
click at [1037, 195] on li "RBD0C02" at bounding box center [1279, 207] width 522 height 31
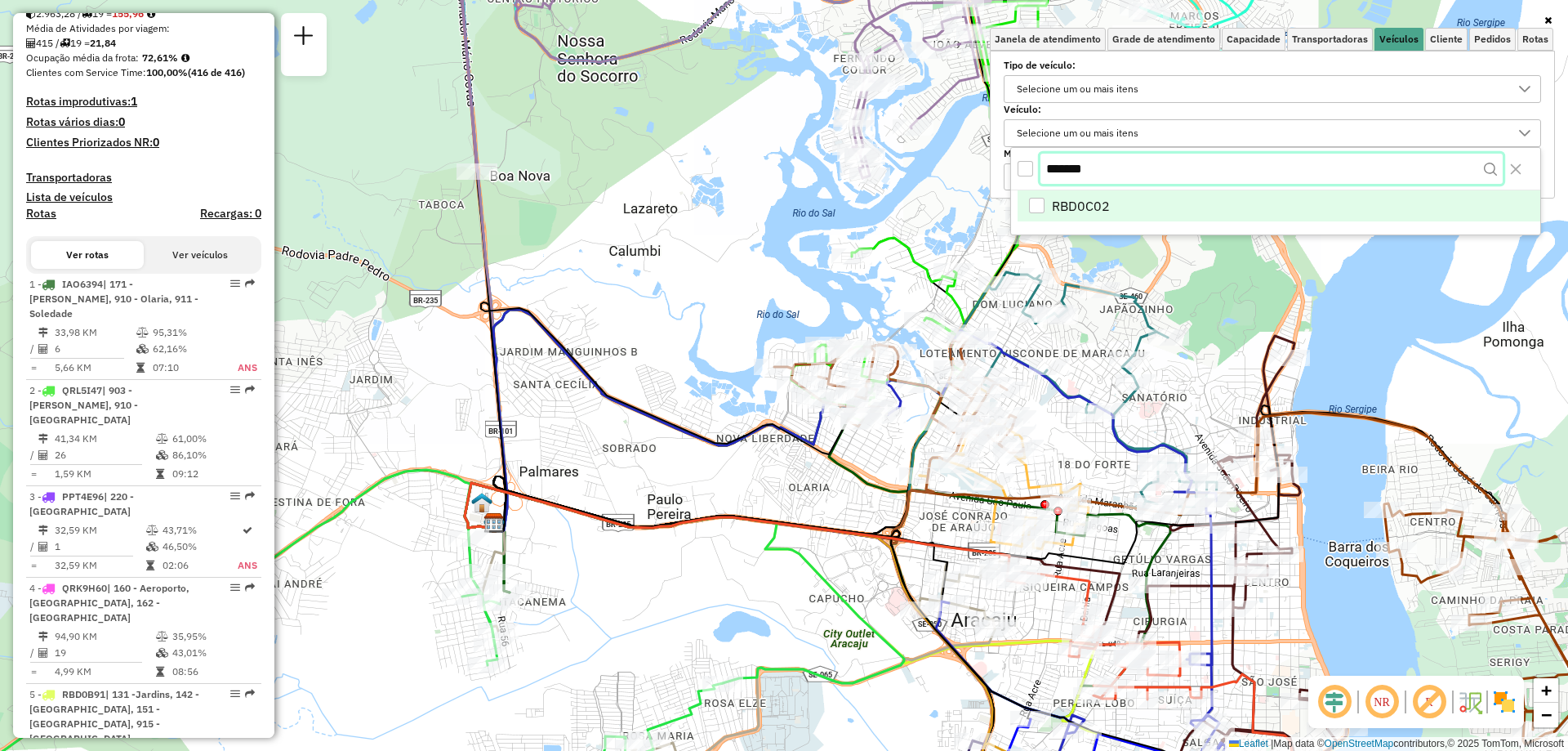
drag, startPoint x: 1066, startPoint y: 165, endPoint x: 1129, endPoint y: 168, distance: 63.1
click at [1129, 168] on input "*******" at bounding box center [1272, 169] width 463 height 31
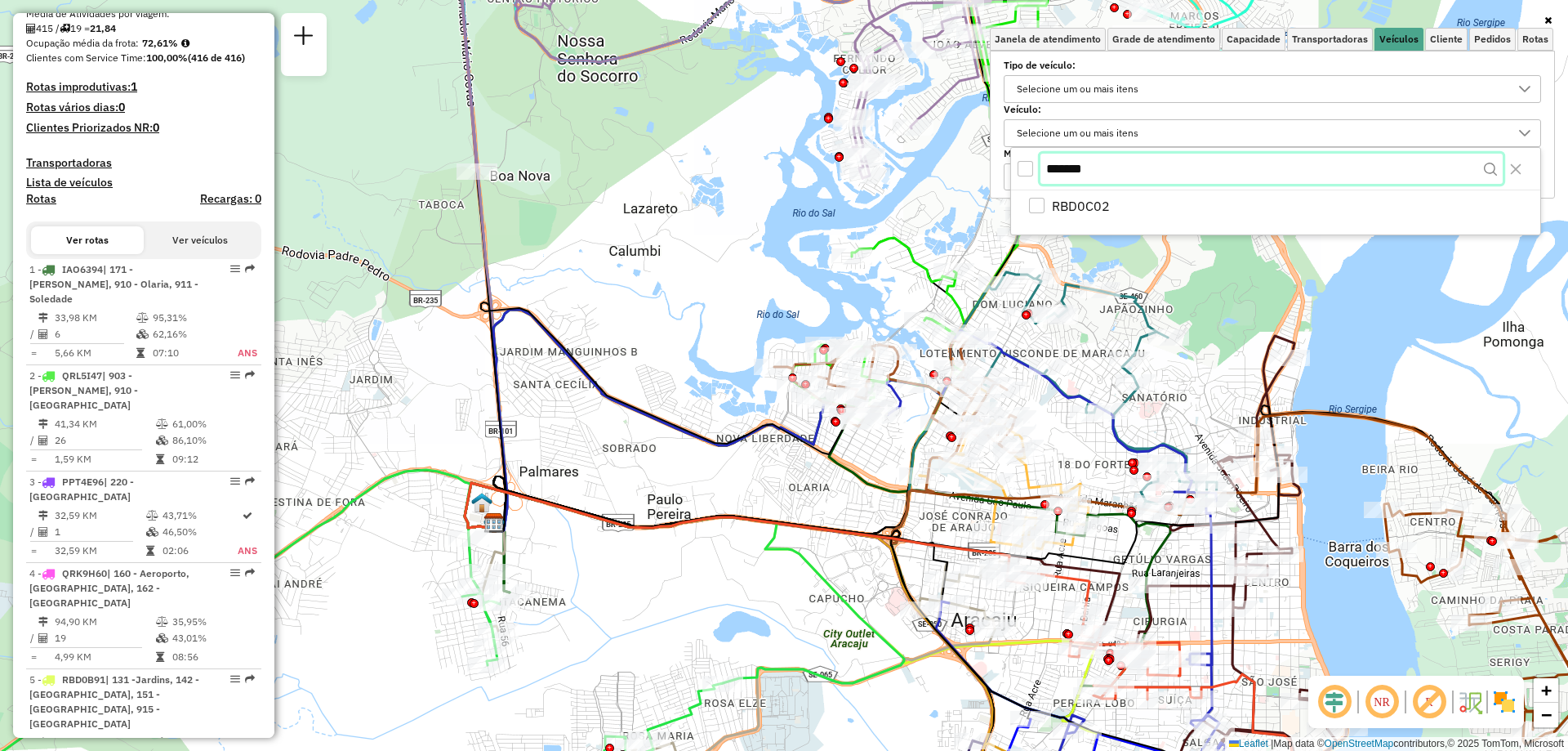
paste input "text"
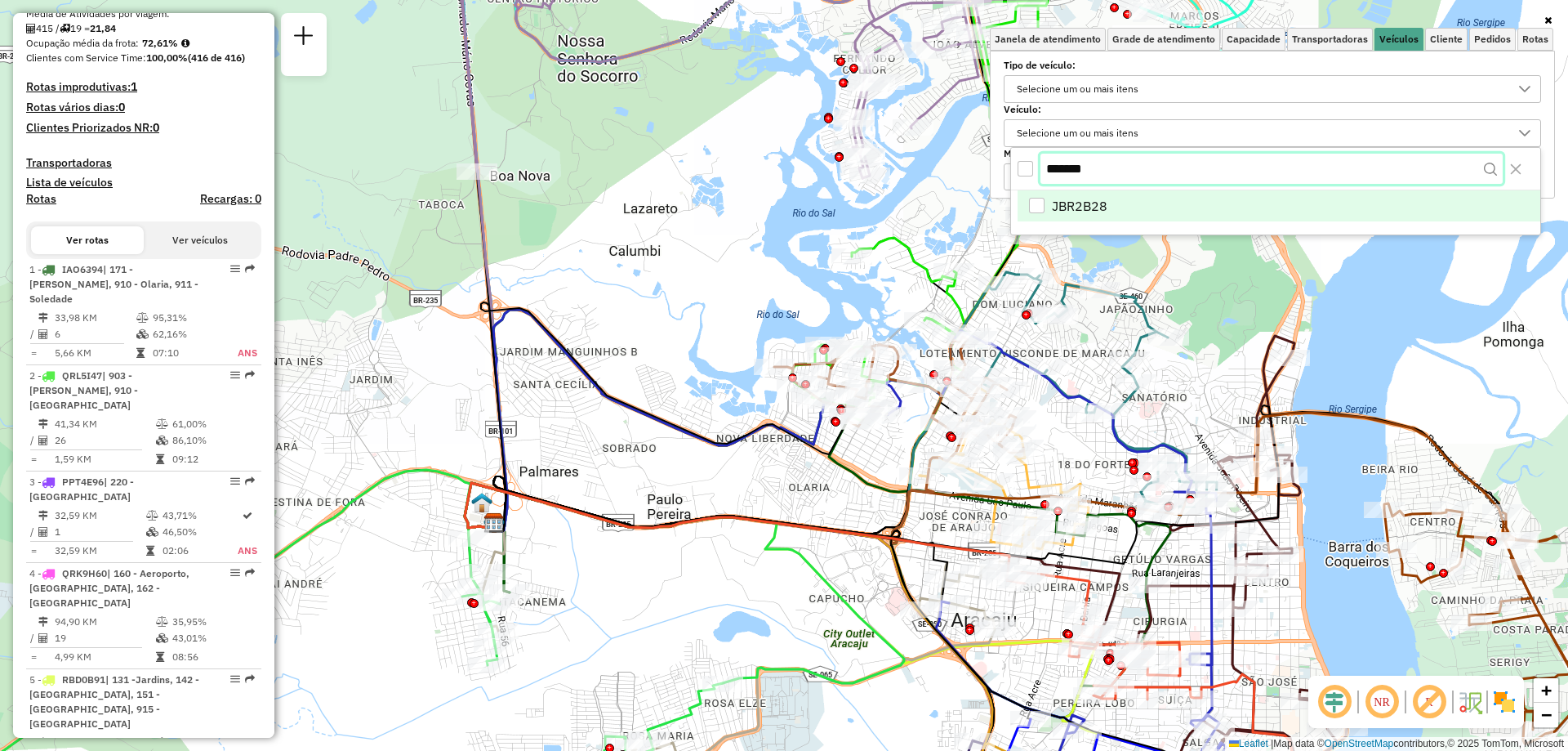
type input "*******"
click at [1042, 204] on div "JBR2B28" at bounding box center [1036, 207] width 16 height 16
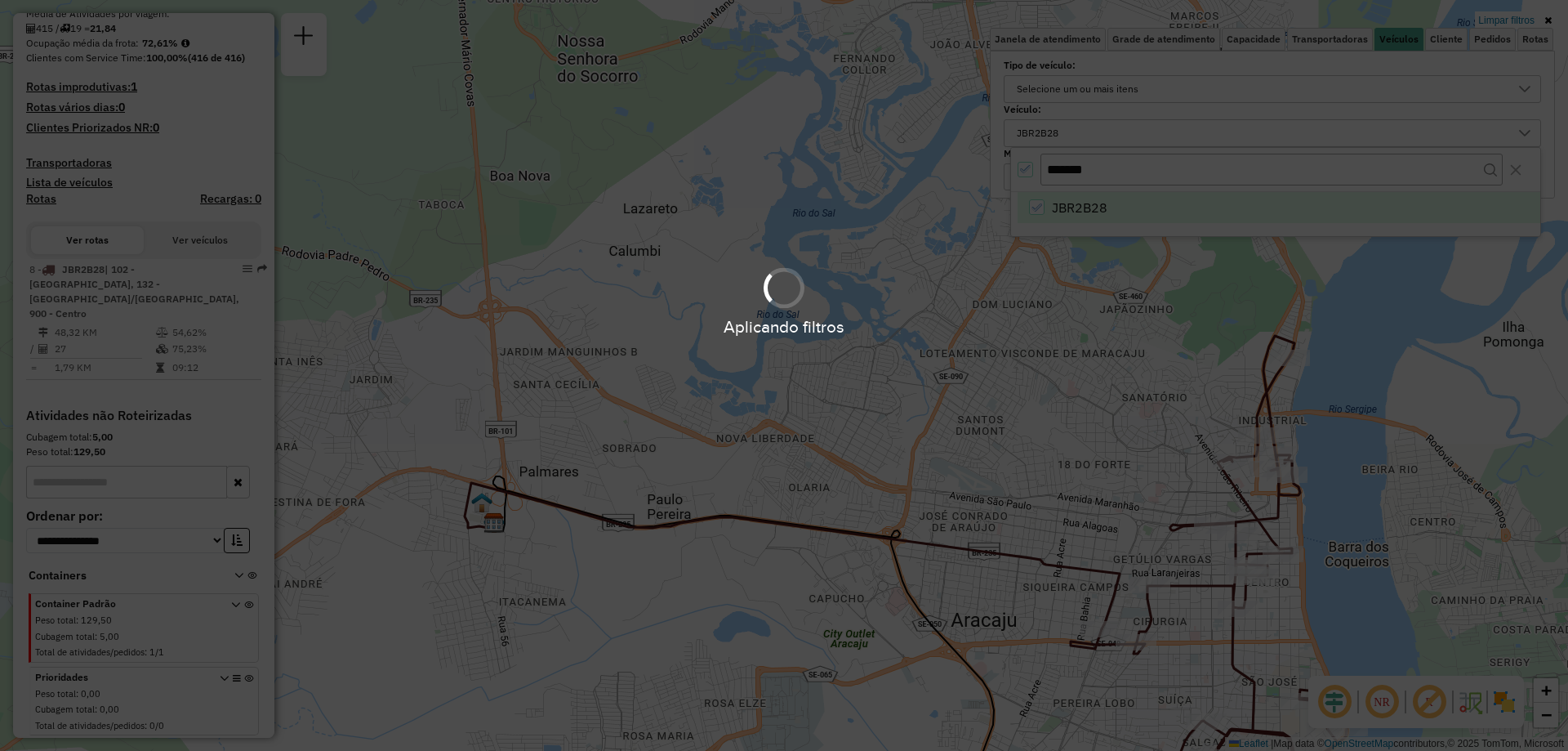
scroll to position [380, 0]
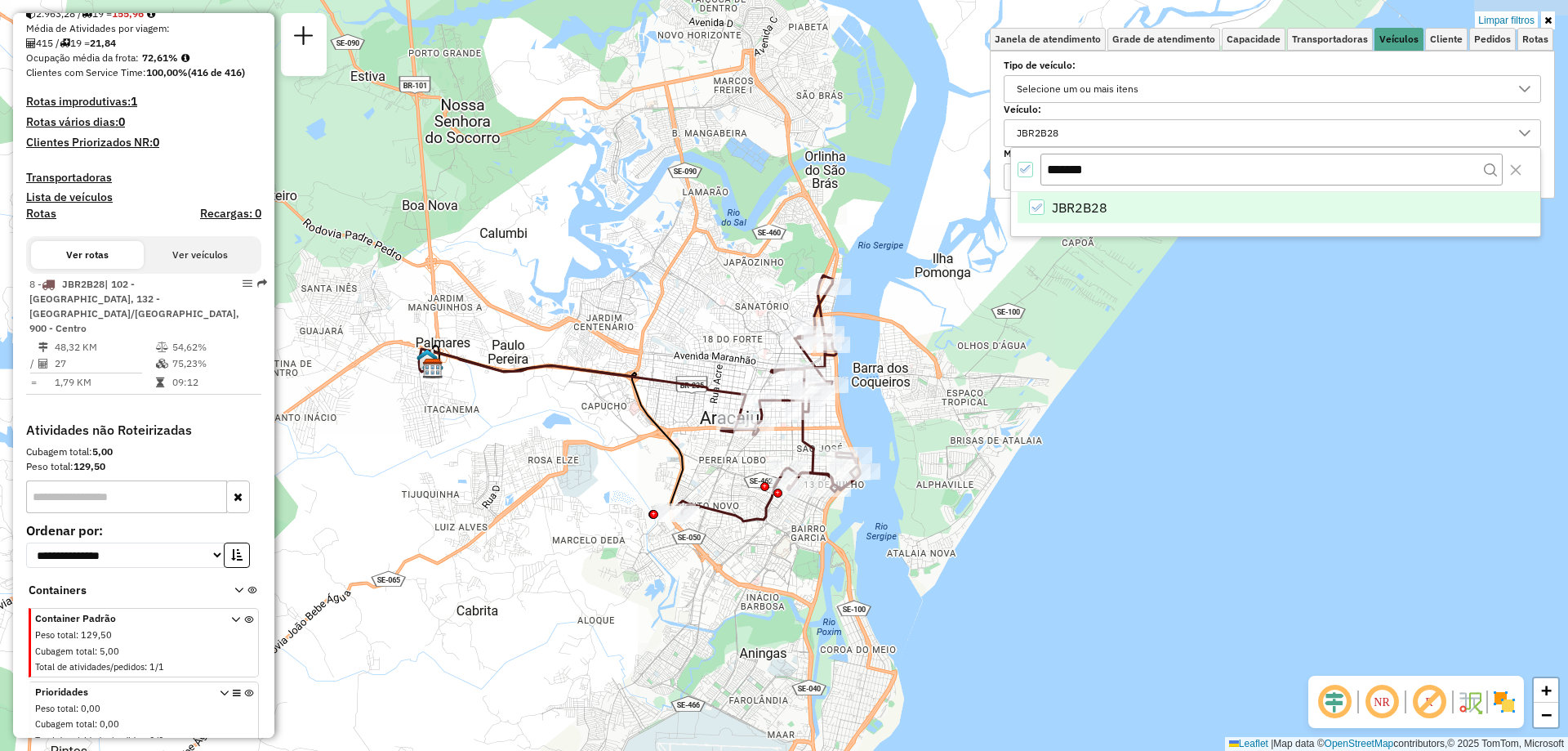
drag, startPoint x: 963, startPoint y: 422, endPoint x: 699, endPoint y: 342, distance: 275.9
click at [699, 342] on div "Limpar filtros Janela de atendimento Grade de atendimento Capacidade Transporta…" at bounding box center [784, 375] width 1568 height 751
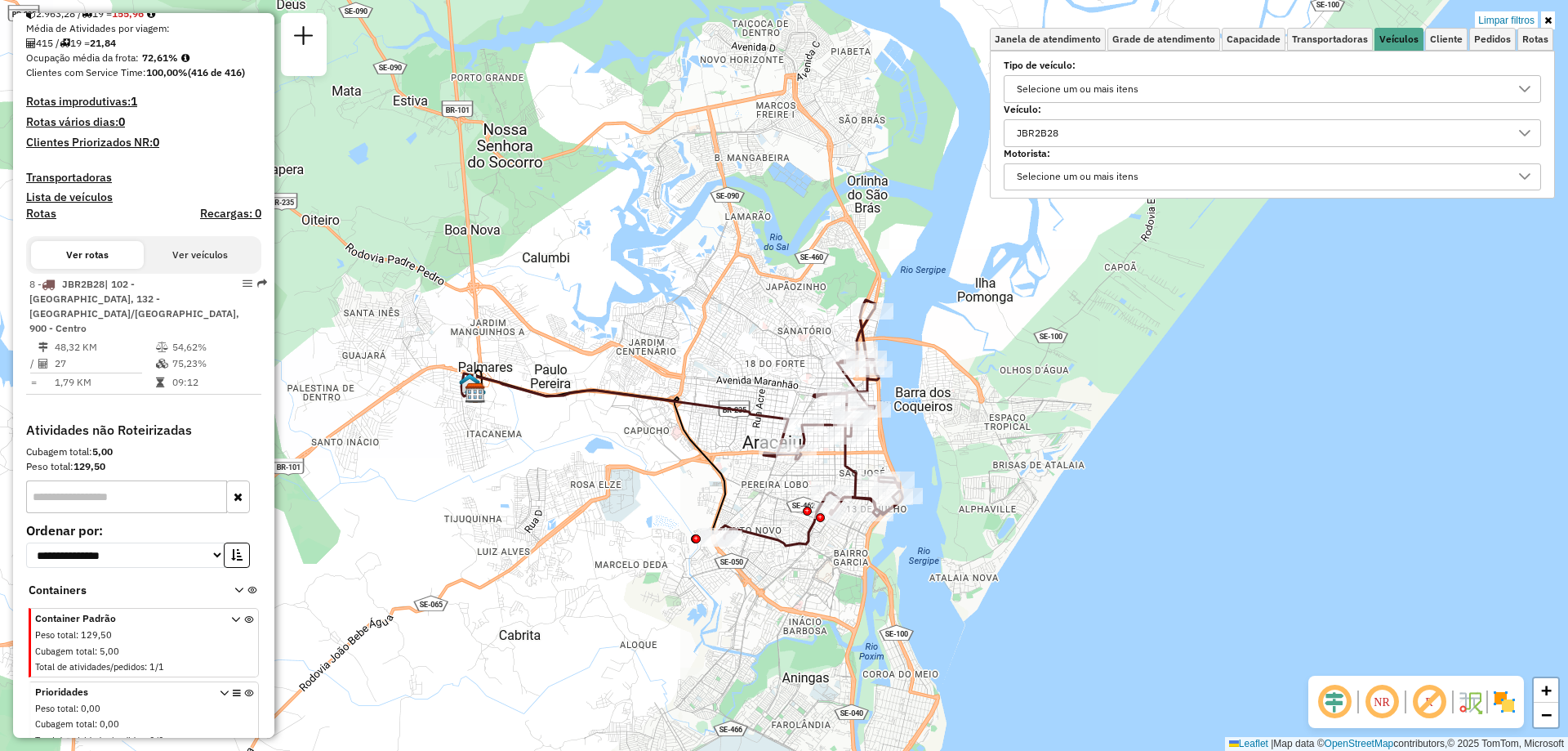
drag, startPoint x: 616, startPoint y: 421, endPoint x: 650, endPoint y: 442, distance: 40.0
click at [650, 442] on div "Limpar filtros Janela de atendimento Grade de atendimento Capacidade Transporta…" at bounding box center [784, 375] width 1568 height 751
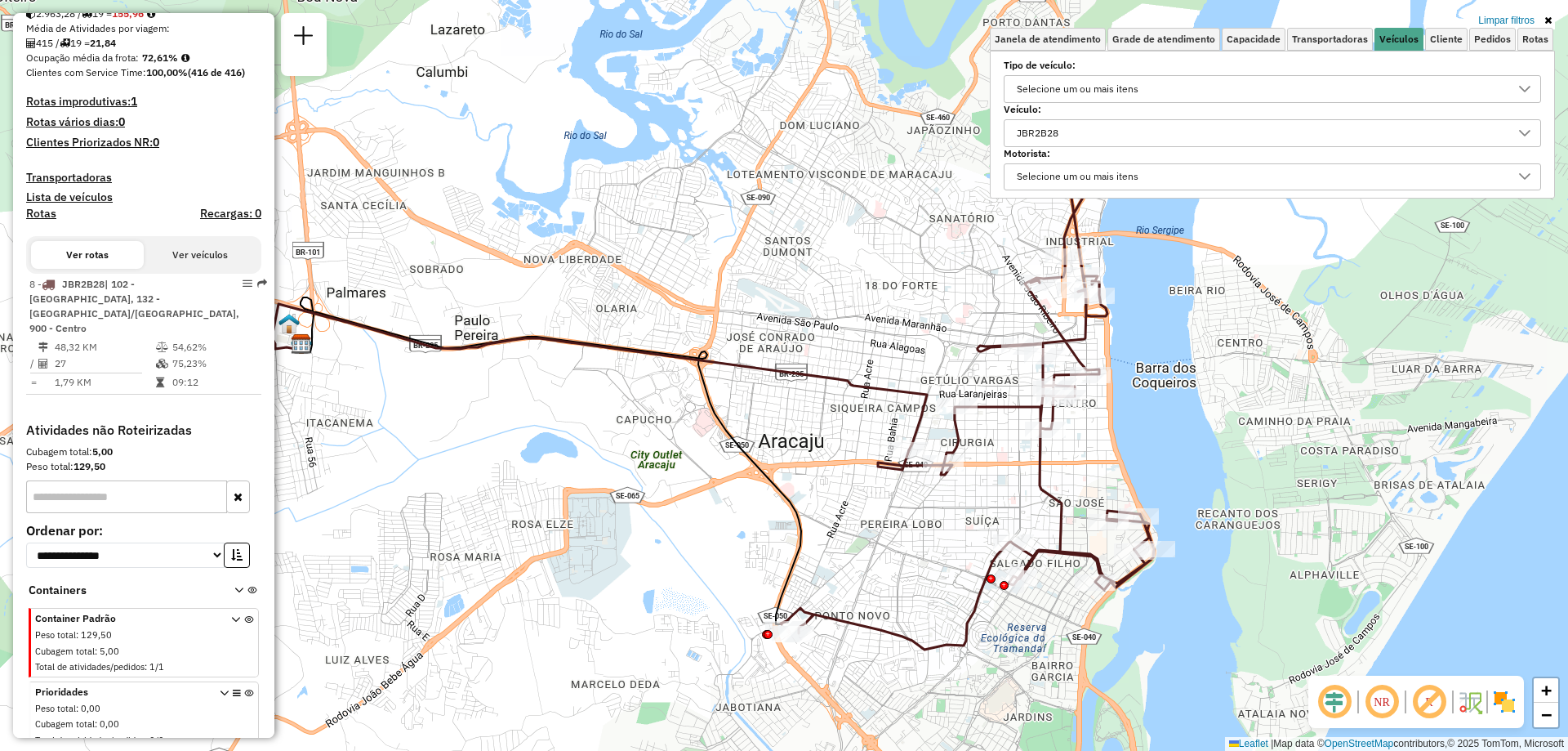
click at [1548, 20] on icon at bounding box center [1548, 21] width 7 height 10
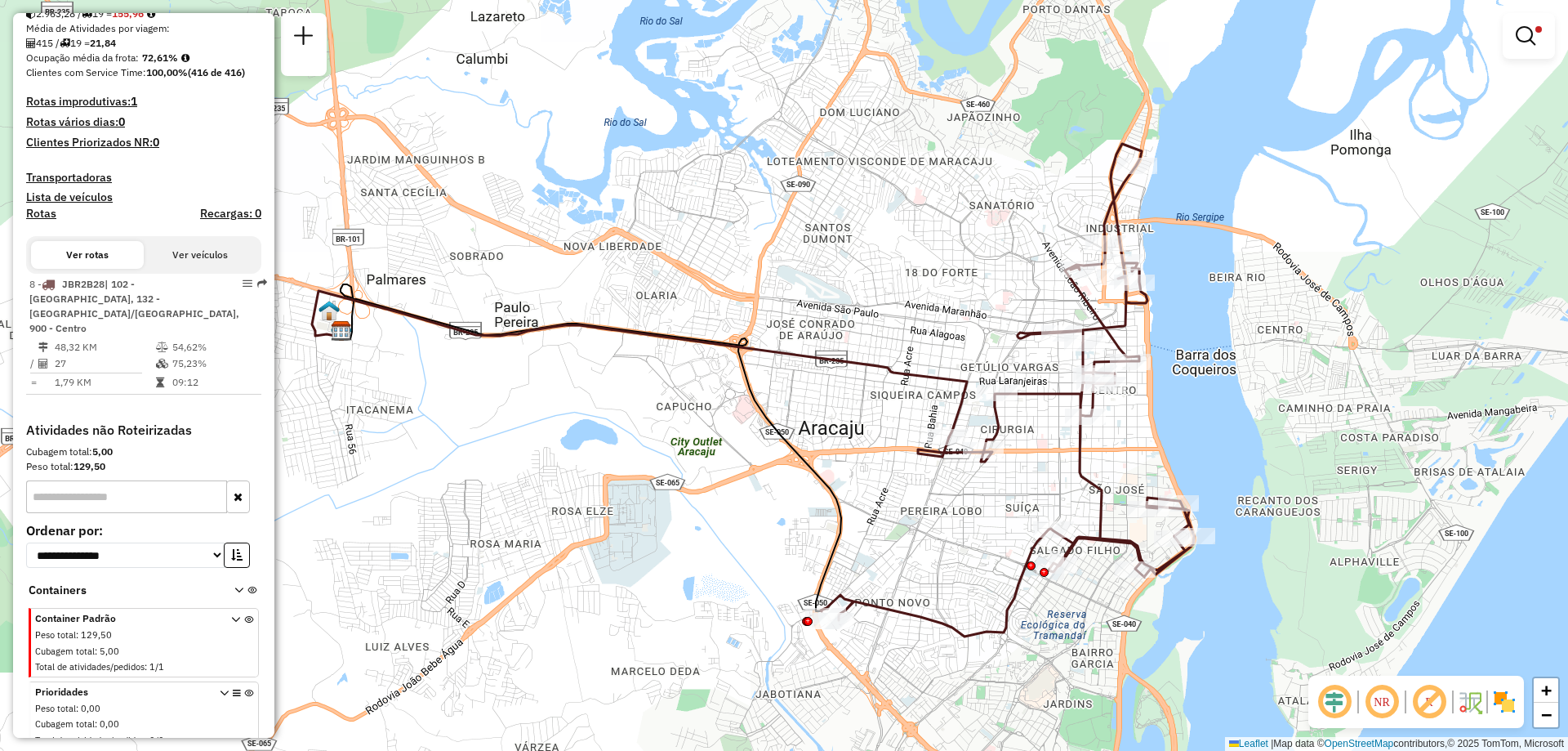
drag, startPoint x: 925, startPoint y: 317, endPoint x: 965, endPoint y: 304, distance: 42.1
click at [965, 304] on div "Limpar filtros Janela de atendimento Grade de atendimento Capacidade Transporta…" at bounding box center [784, 375] width 1568 height 751
click at [1522, 36] on em at bounding box center [1525, 35] width 20 height 20
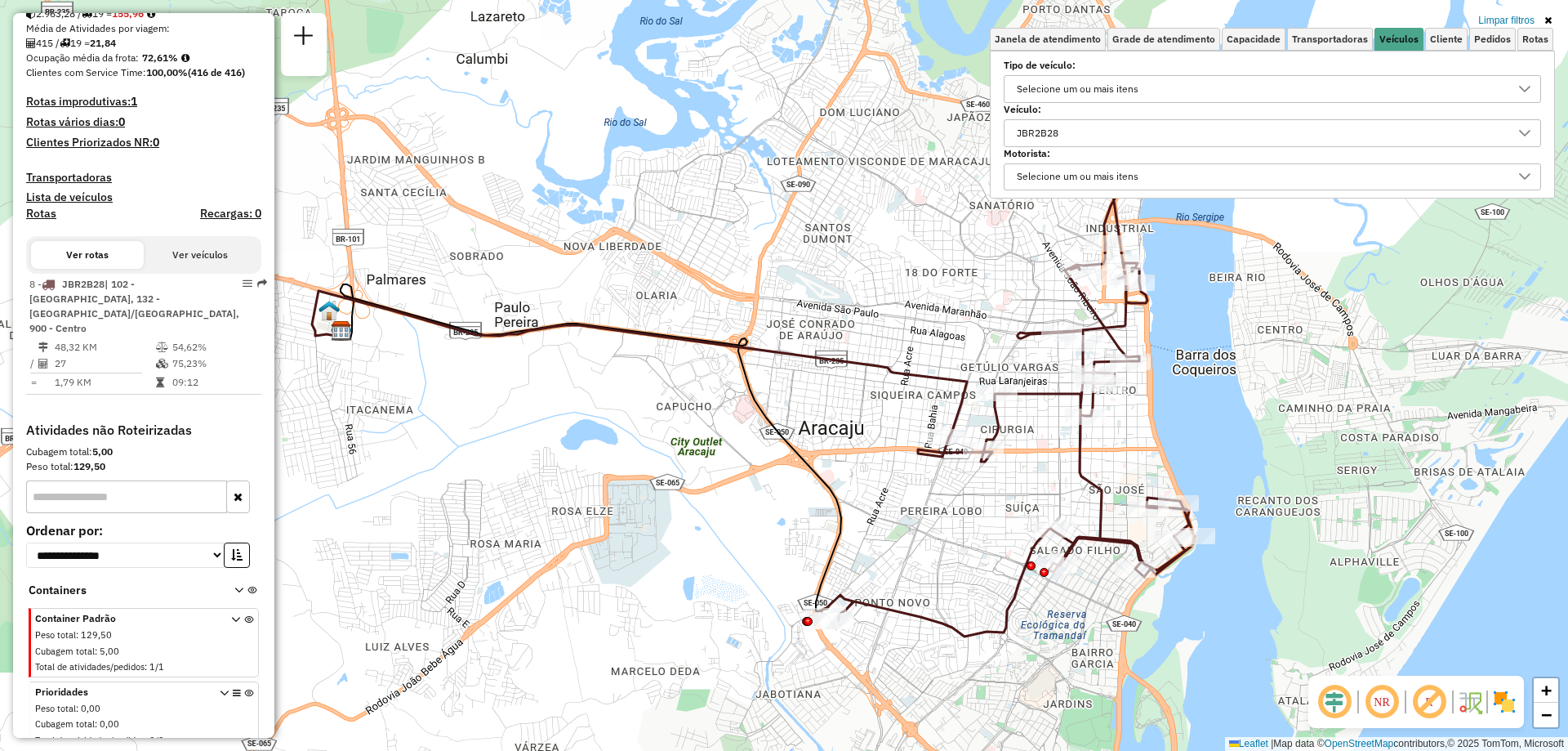
click at [1115, 135] on div "JBR2B28" at bounding box center [1260, 133] width 498 height 26
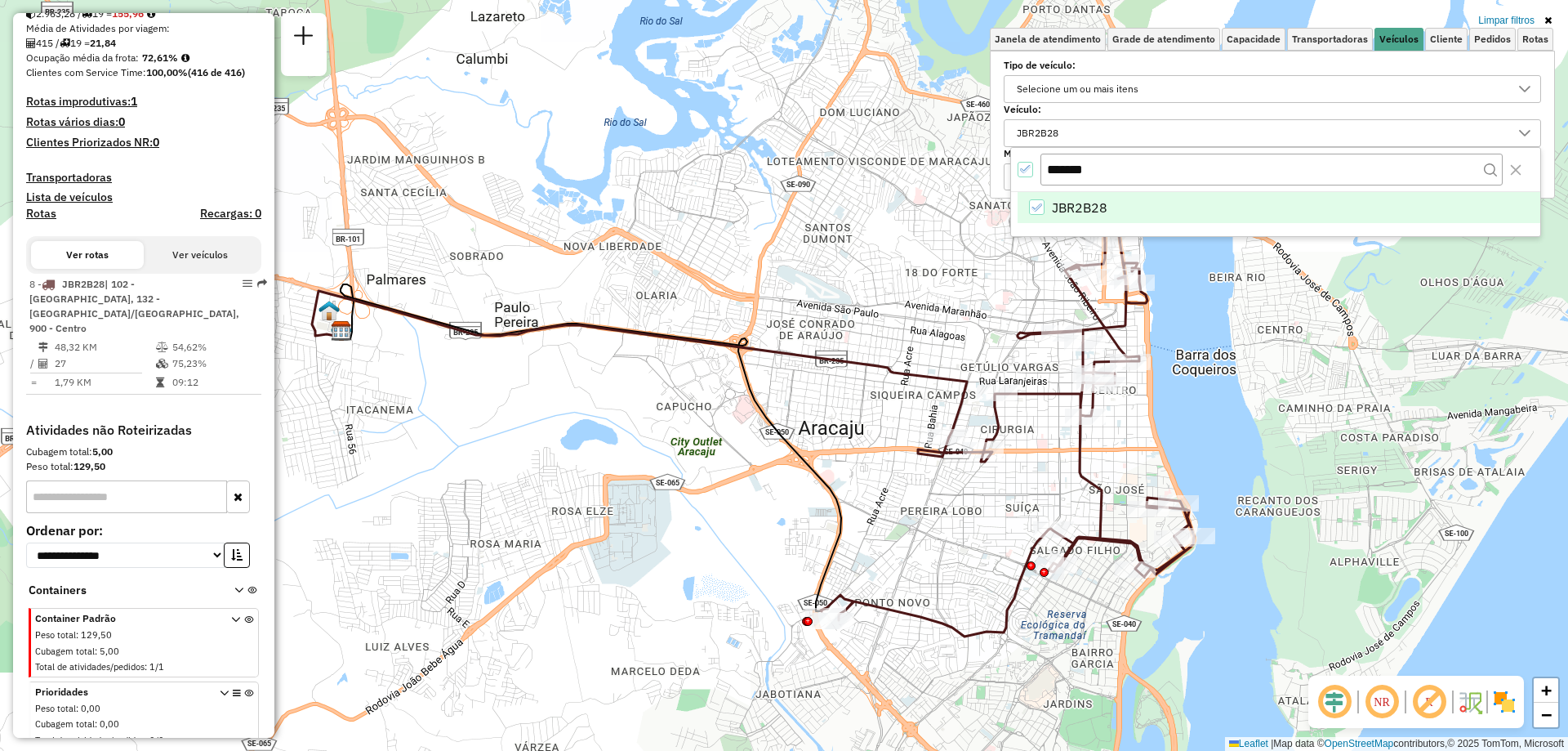
click at [1036, 200] on div "JBR2B28" at bounding box center [1036, 207] width 16 height 16
click at [1100, 166] on input "*******" at bounding box center [1272, 169] width 463 height 31
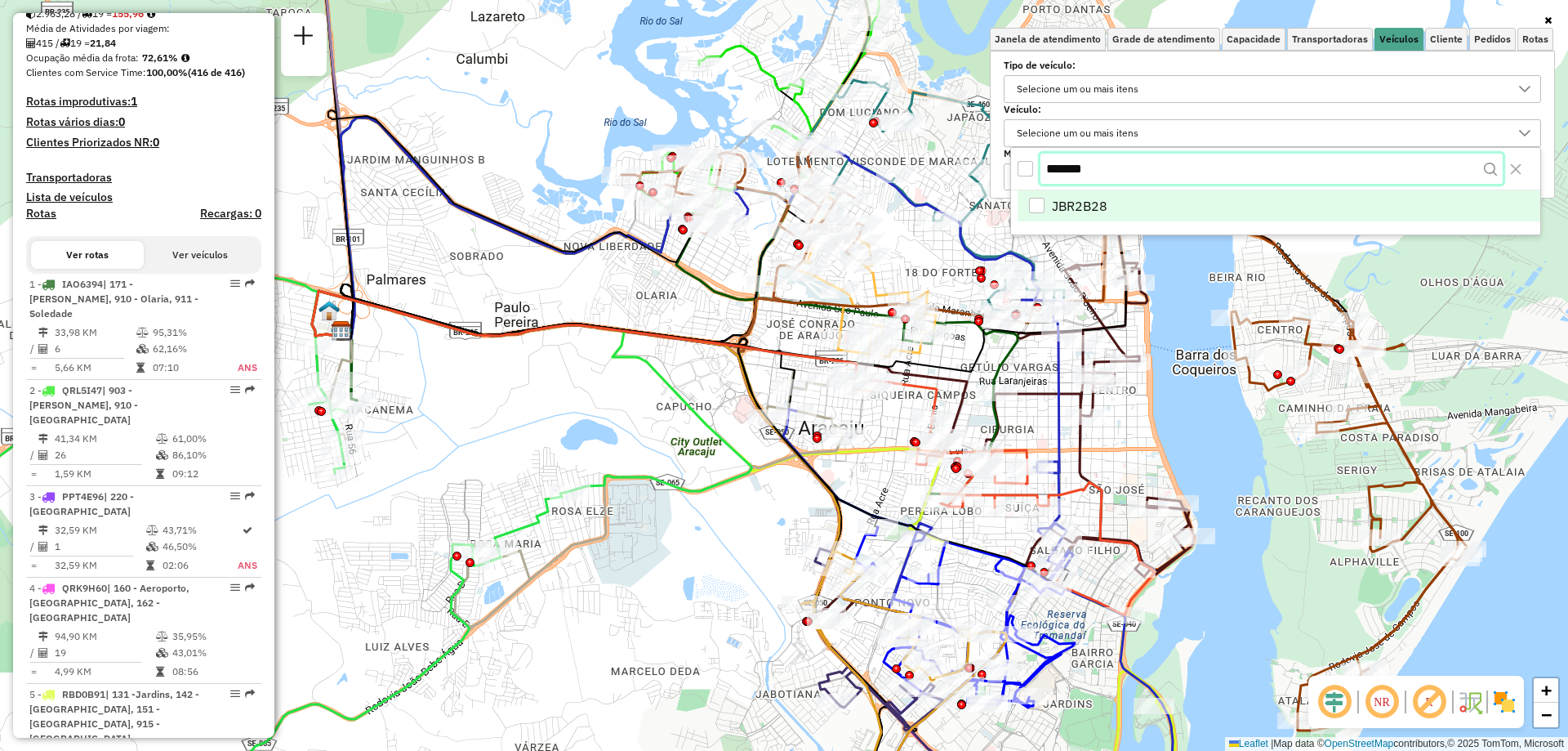
scroll to position [395, 0]
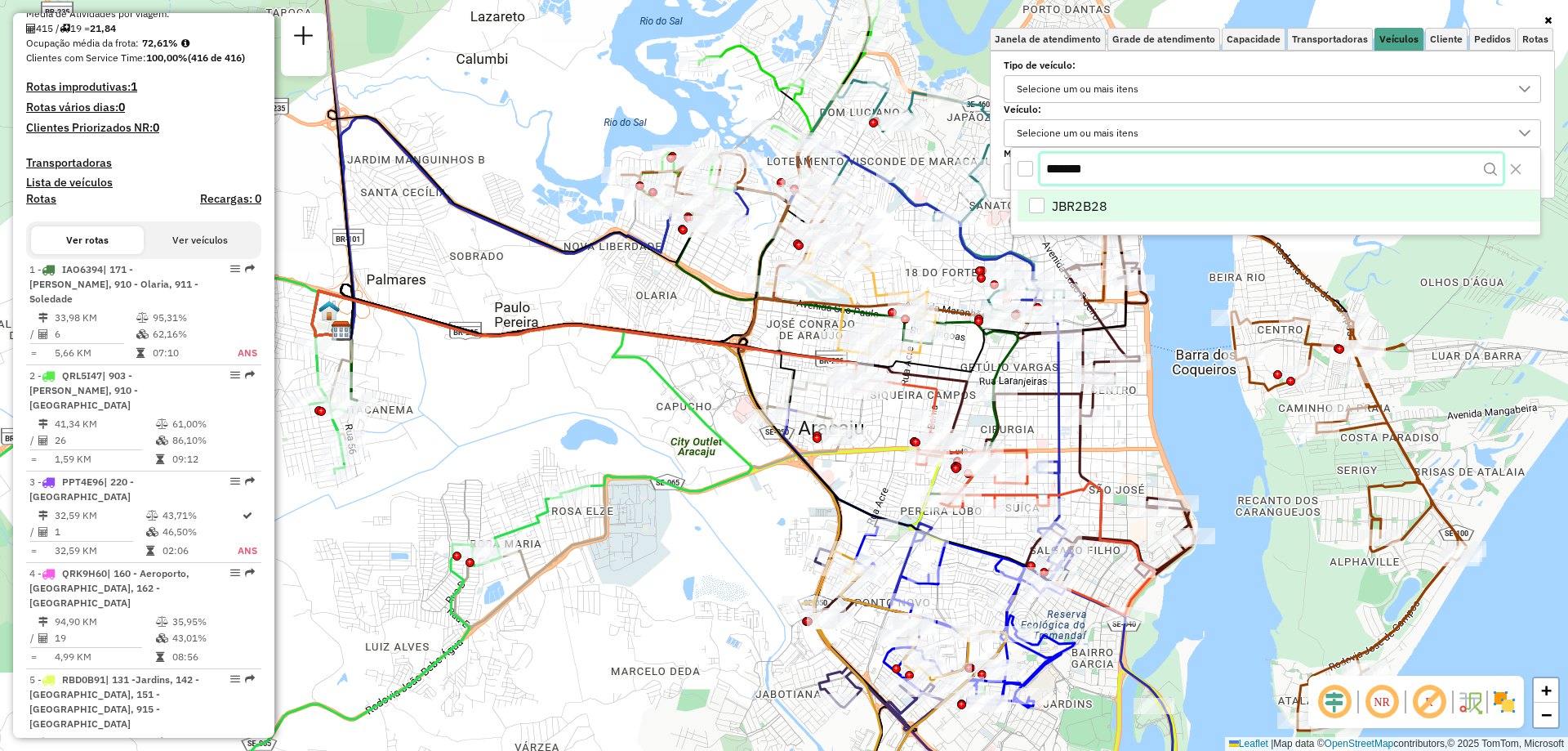
click at [1116, 166] on input "*******" at bounding box center [1272, 169] width 463 height 31
drag, startPoint x: 1116, startPoint y: 166, endPoint x: 1042, endPoint y: 168, distance: 74.0
click at [1042, 168] on input "*******" at bounding box center [1272, 169] width 463 height 31
paste input "text"
type input "*******"
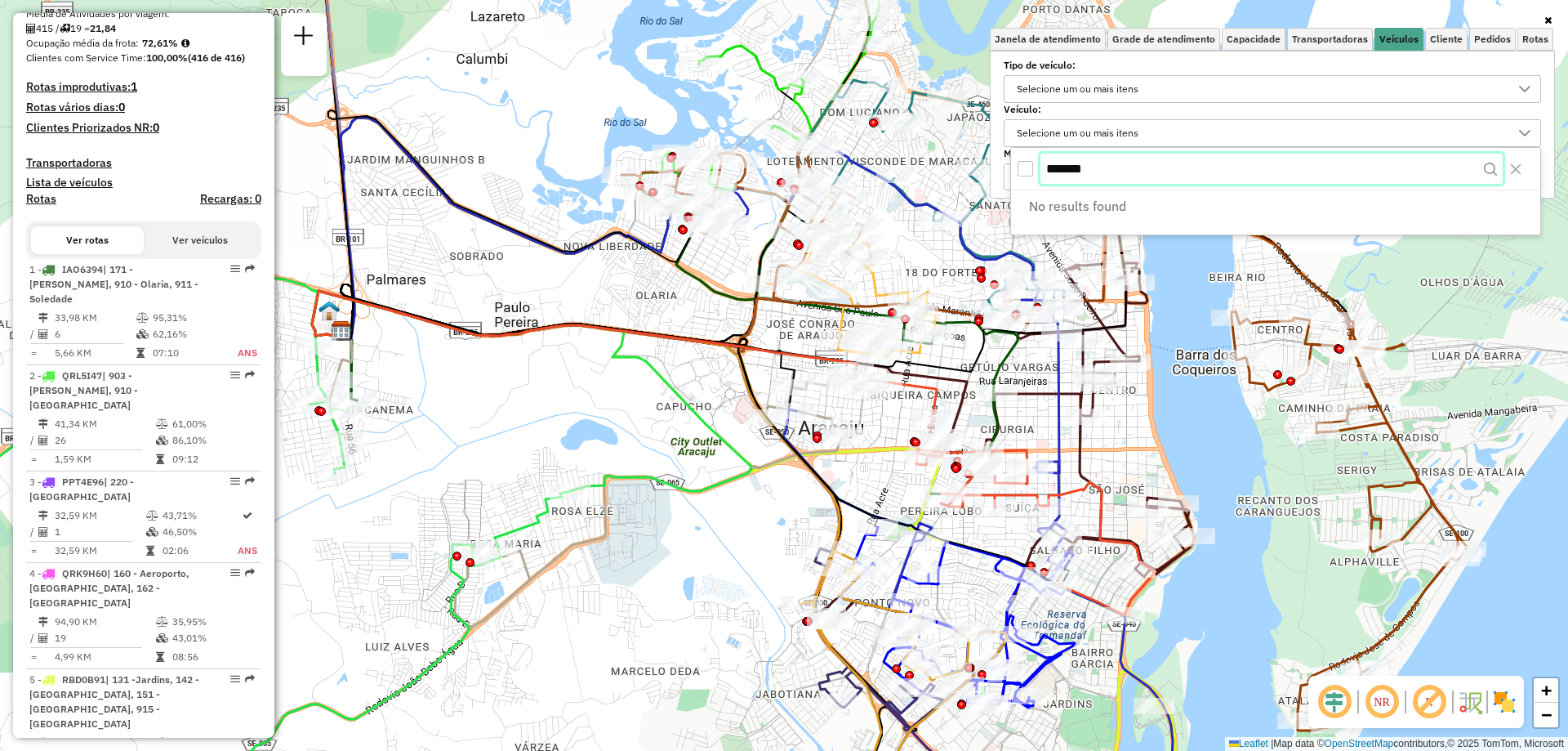
click at [1109, 175] on input "*******" at bounding box center [1272, 169] width 463 height 31
drag, startPoint x: 1128, startPoint y: 174, endPoint x: 1028, endPoint y: 174, distance: 100.0
click at [1028, 174] on div "*******" at bounding box center [1275, 170] width 529 height 43
type input "***"
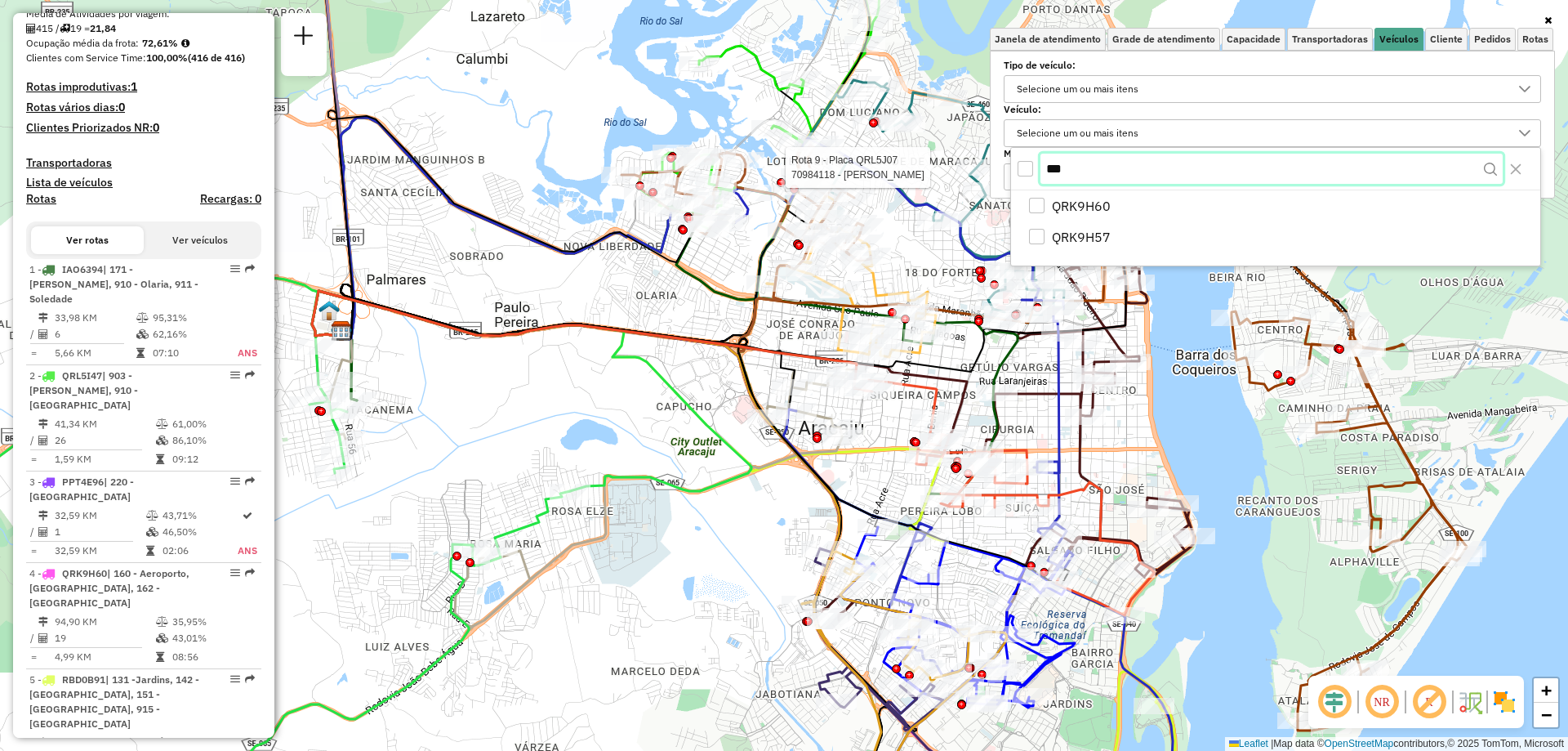
click at [978, 168] on body "Aplicando filtros Pop-up bloqueado! Seu navegador bloqueou automáticamente a ab…" at bounding box center [784, 375] width 1568 height 751
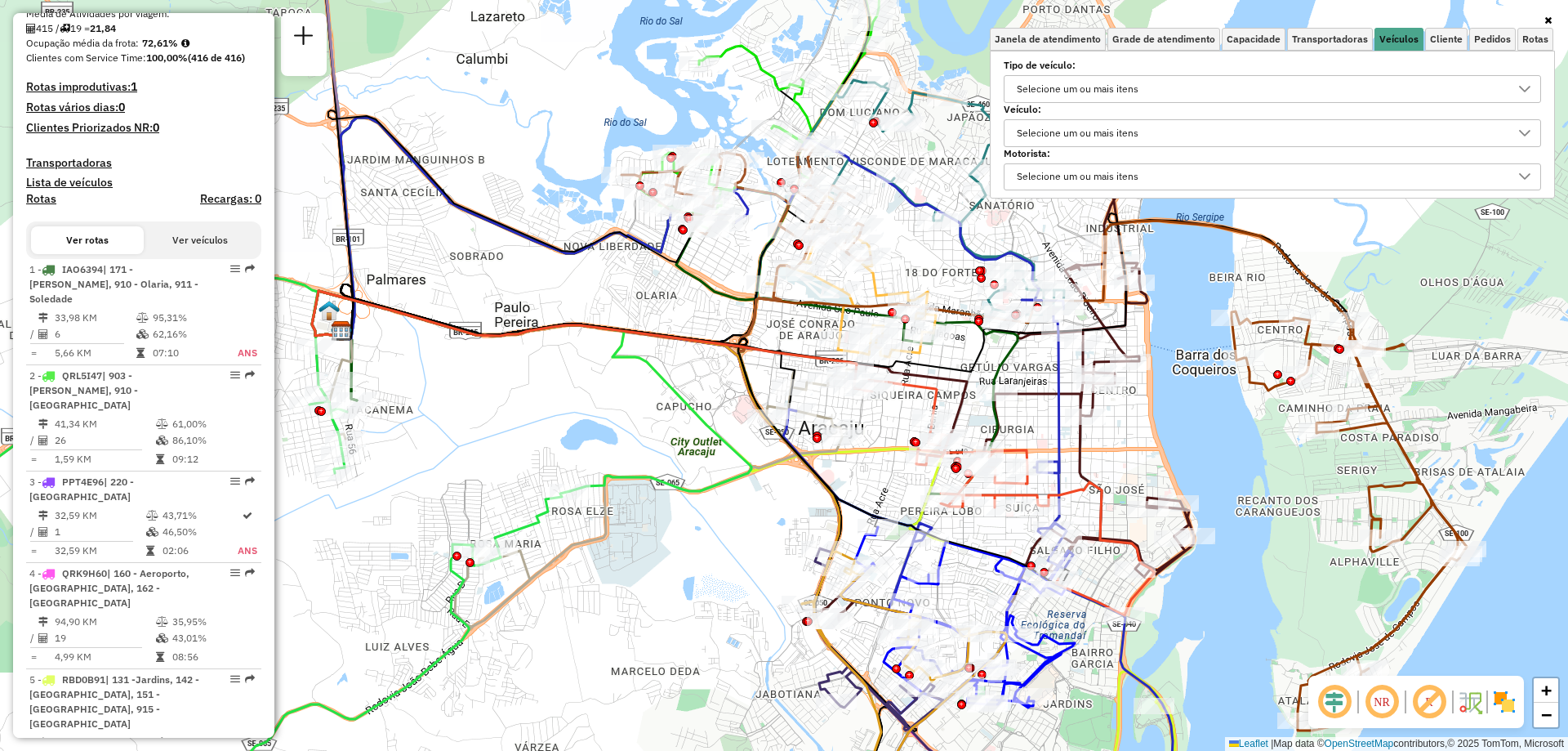
click at [1305, 104] on label "Veículo:" at bounding box center [1272, 109] width 537 height 15
click at [1289, 128] on div "Selecione um ou mais itens" at bounding box center [1260, 133] width 498 height 26
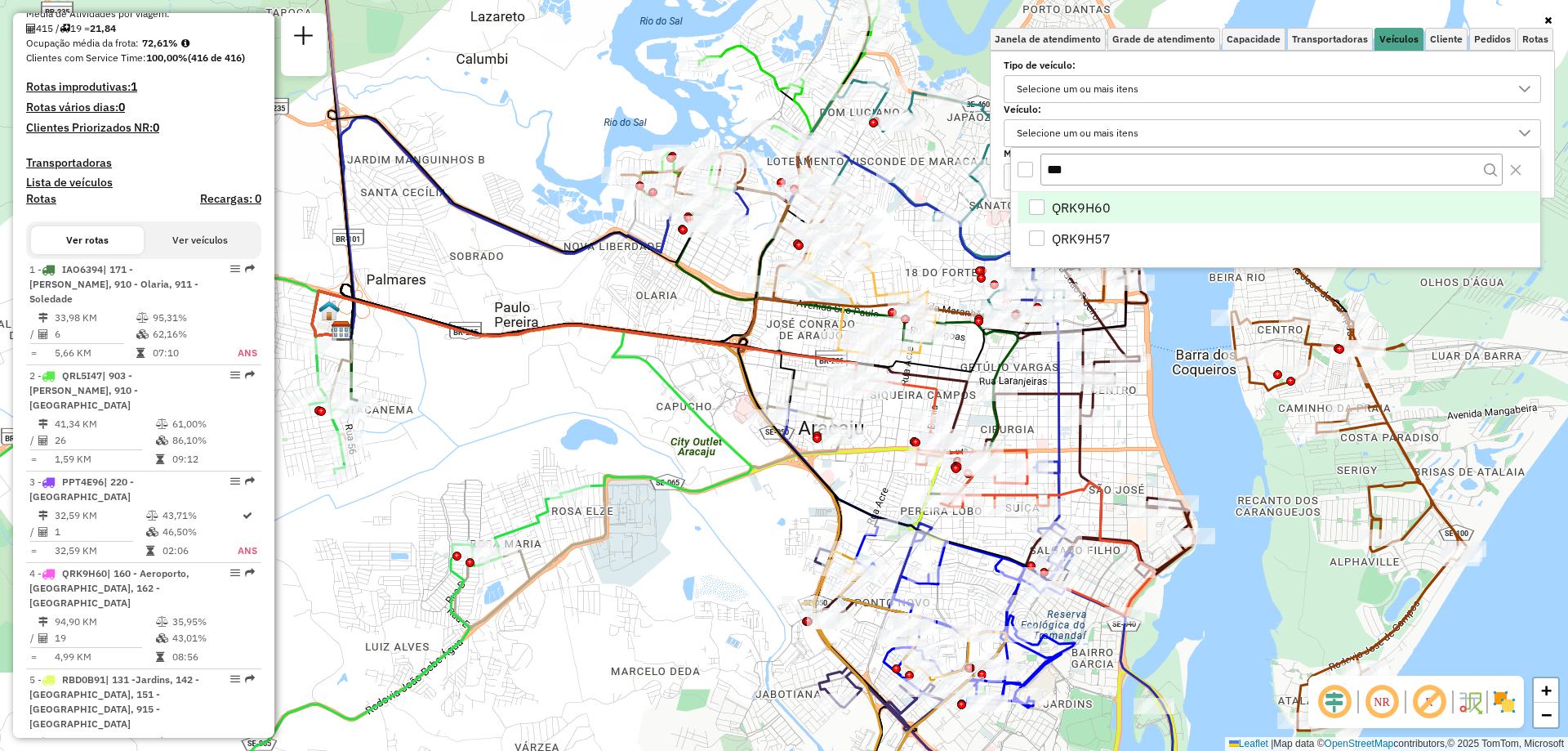
drag, startPoint x: 1091, startPoint y: 160, endPoint x: 996, endPoint y: 160, distance: 95.0
click at [996, 160] on body "Aplicando filtros Pop-up bloqueado! Seu navegador bloqueou automáticamente a ab…" at bounding box center [784, 375] width 1568 height 751
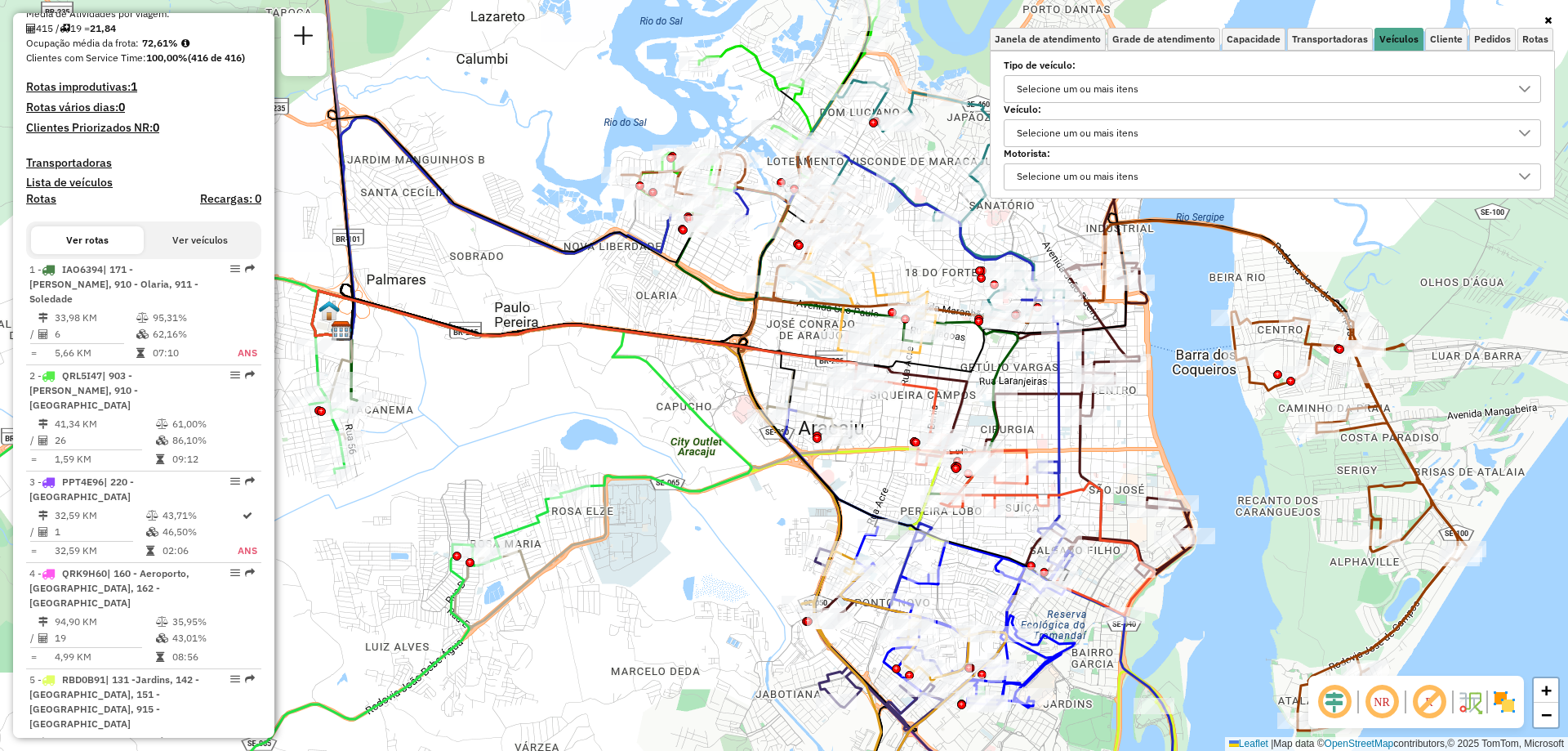
click at [1061, 138] on div "Selecione um ou mais itens" at bounding box center [1077, 133] width 133 height 26
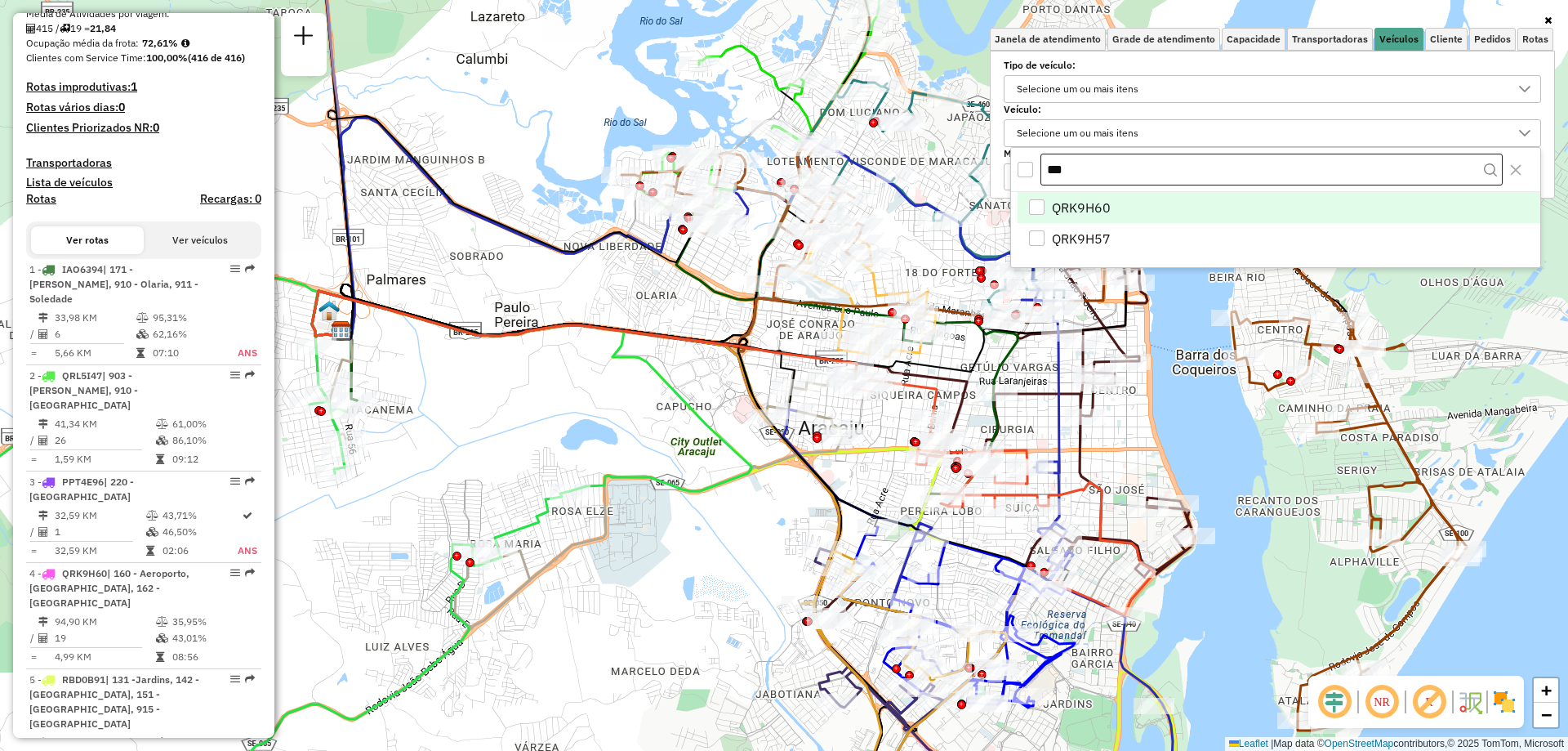
drag, startPoint x: 1081, startPoint y: 174, endPoint x: 1048, endPoint y: 174, distance: 33.0
click at [1048, 174] on input "***" at bounding box center [1272, 170] width 463 height 33
type input "***"
click at [1103, 202] on span "QRK9H60" at bounding box center [1081, 207] width 59 height 20
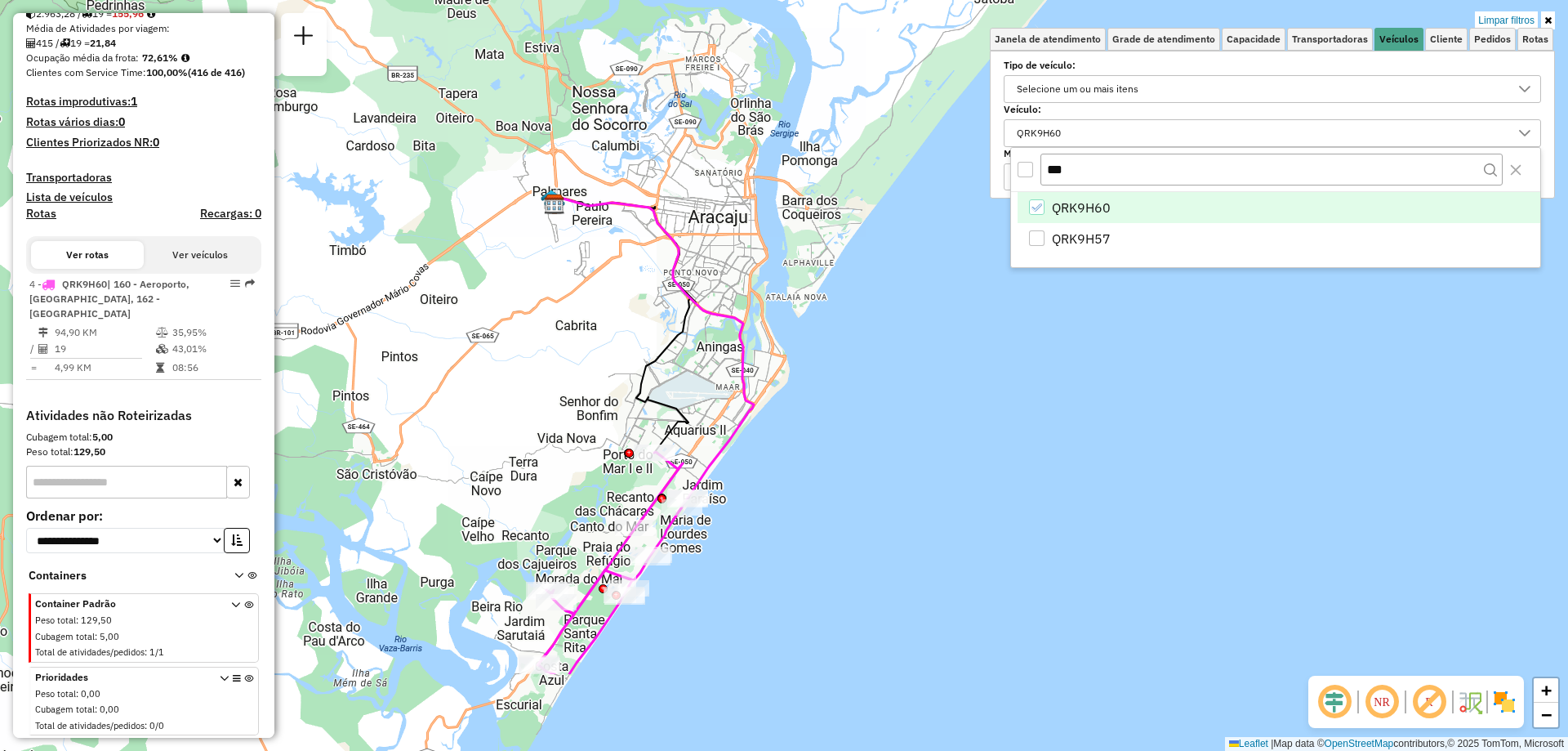
drag, startPoint x: 494, startPoint y: 495, endPoint x: 581, endPoint y: 339, distance: 178.6
click at [569, 342] on div "Limpar filtros Janela de atendimento Grade de atendimento Capacidade Transporta…" at bounding box center [784, 375] width 1568 height 751
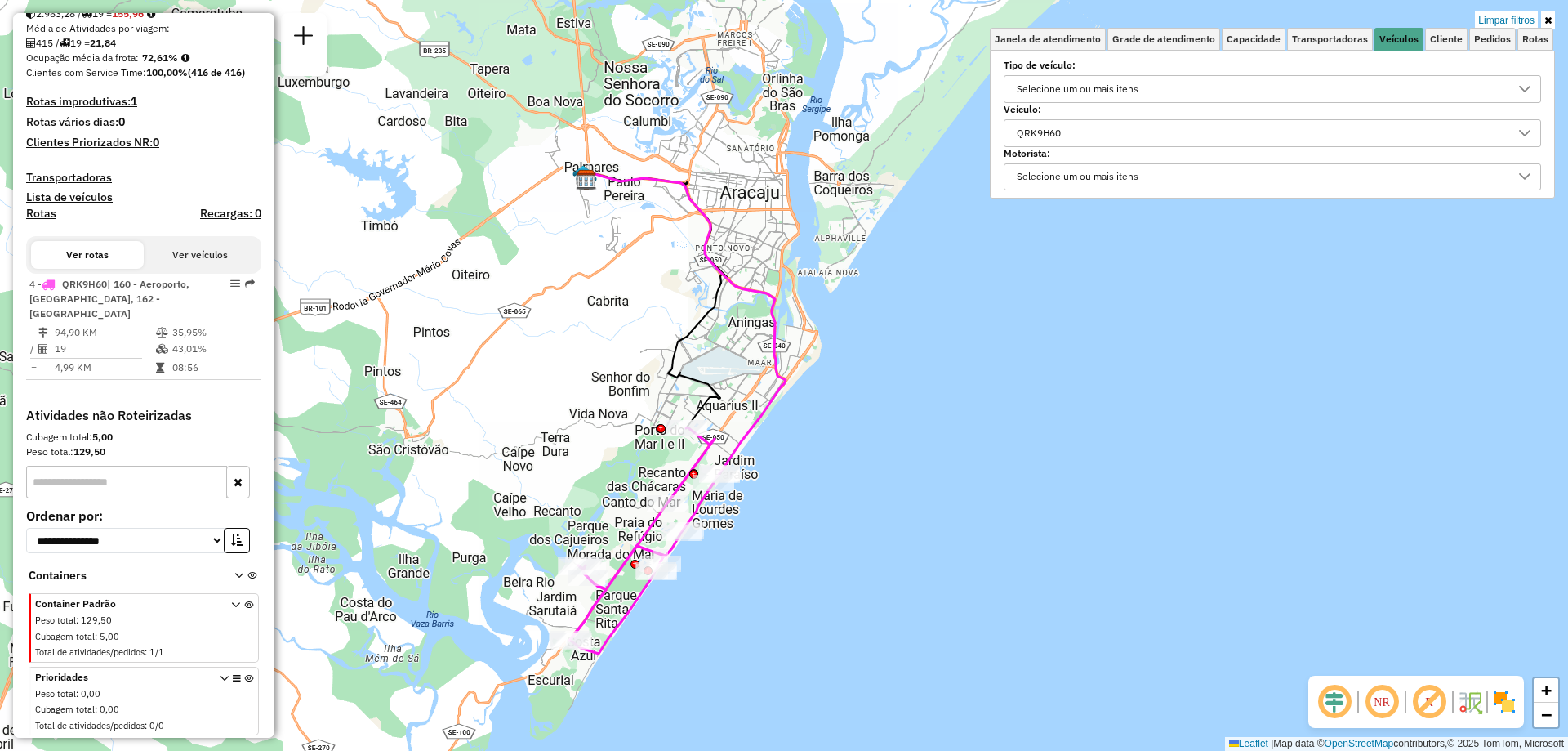
drag, startPoint x: 556, startPoint y: 386, endPoint x: 587, endPoint y: 363, distance: 38.6
click at [587, 363] on div "Limpar filtros Janela de atendimento Grade de atendimento Capacidade Transporta…" at bounding box center [784, 375] width 1568 height 751
click at [1094, 139] on div "QRK9H60" at bounding box center [1260, 133] width 498 height 26
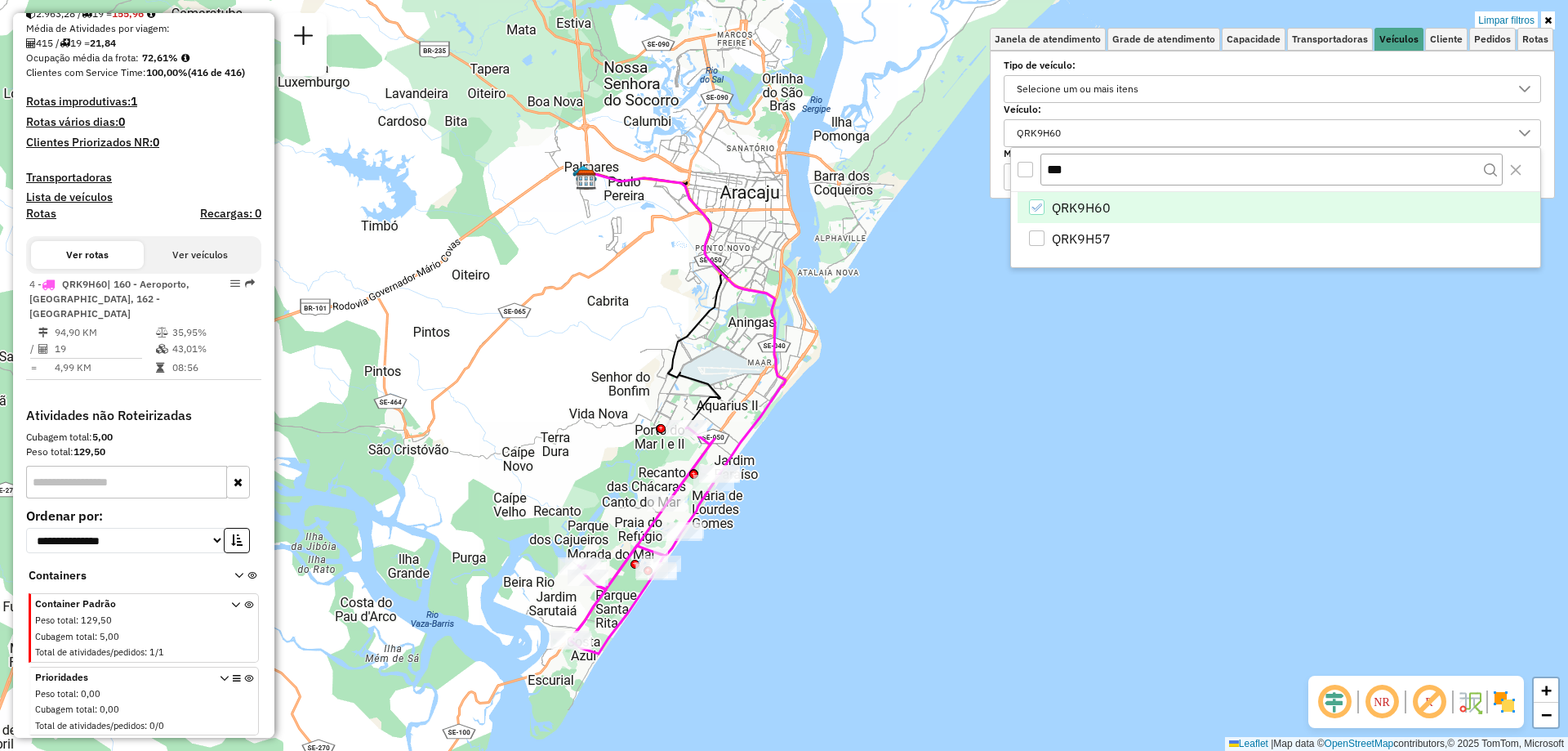
drag, startPoint x: 1081, startPoint y: 167, endPoint x: 1017, endPoint y: 175, distance: 64.5
click at [1017, 175] on div "***" at bounding box center [1275, 170] width 529 height 44
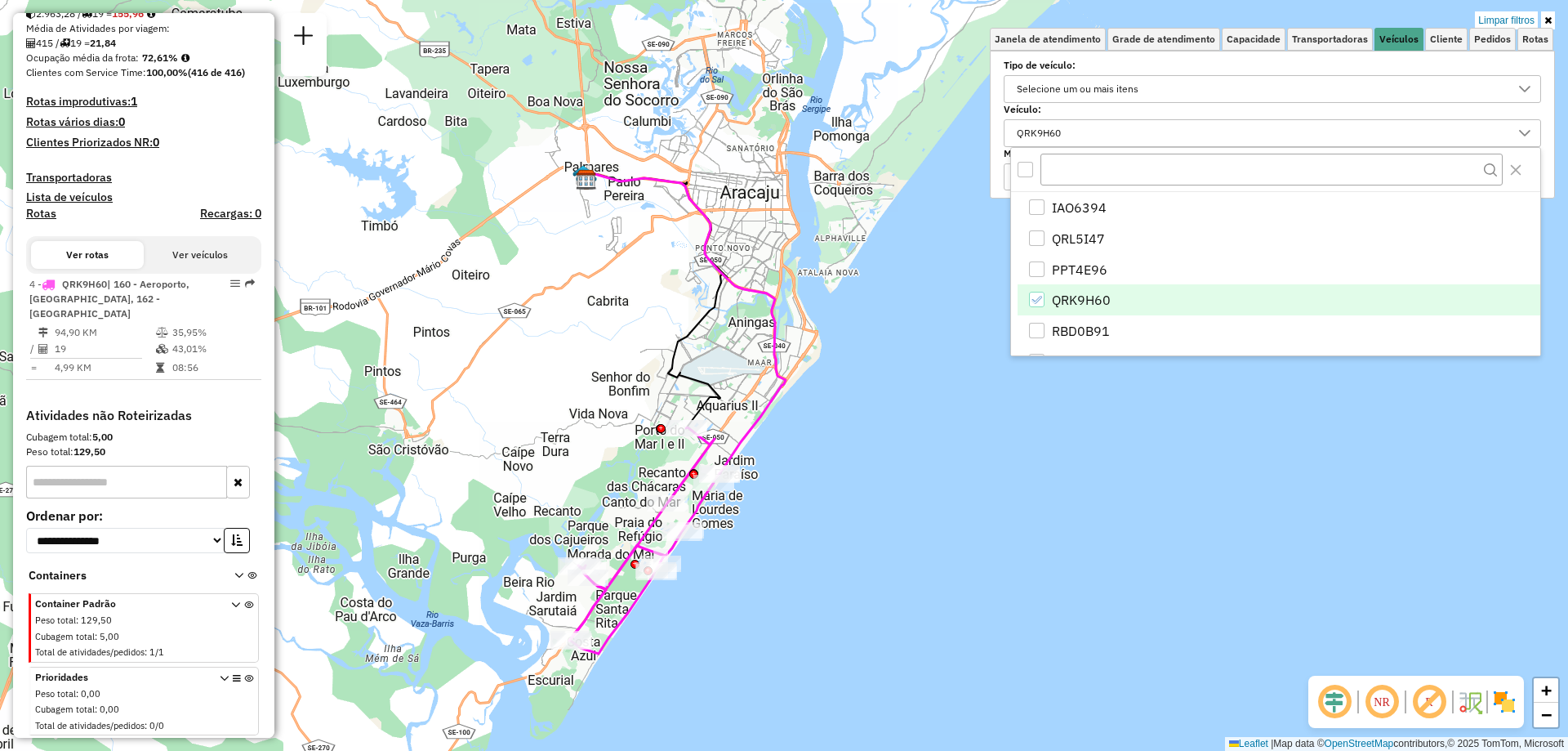
click at [1035, 295] on icon "QRK9H60" at bounding box center [1036, 299] width 11 height 11
click at [985, 311] on div "Limpar filtros Janela de atendimento Grade de atendimento Capacidade Transporta…" at bounding box center [784, 375] width 1568 height 751
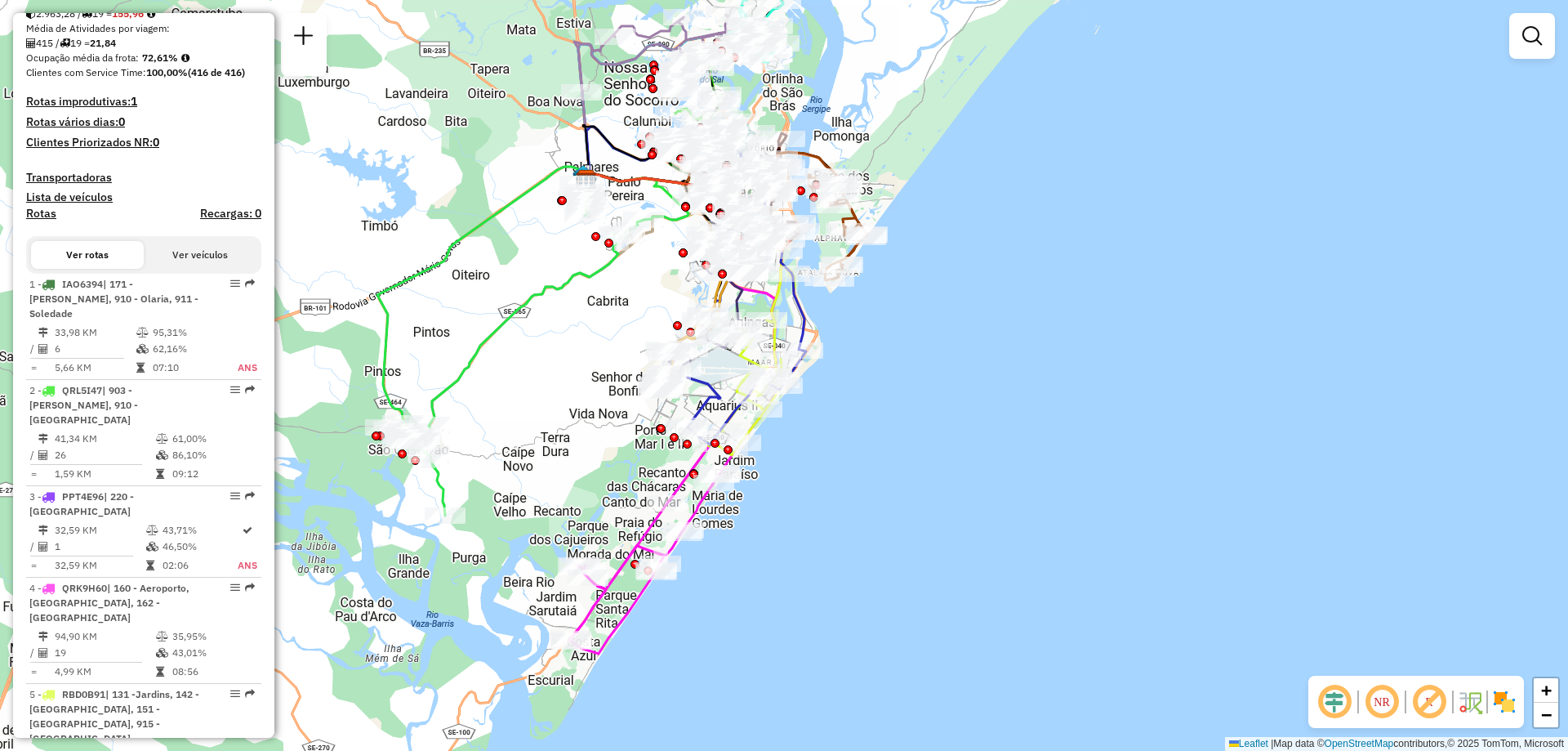
scroll to position [395, 0]
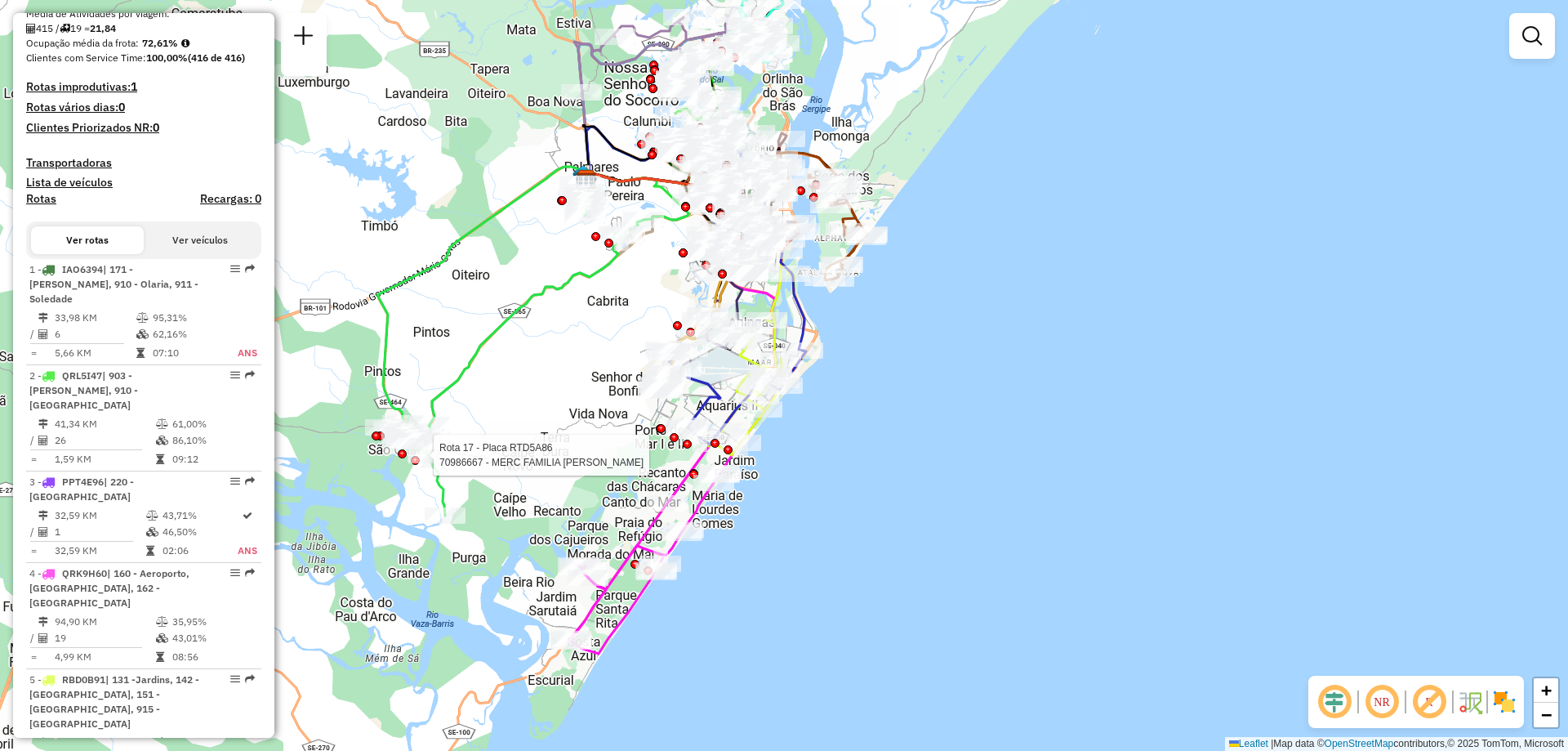
select select "**********"
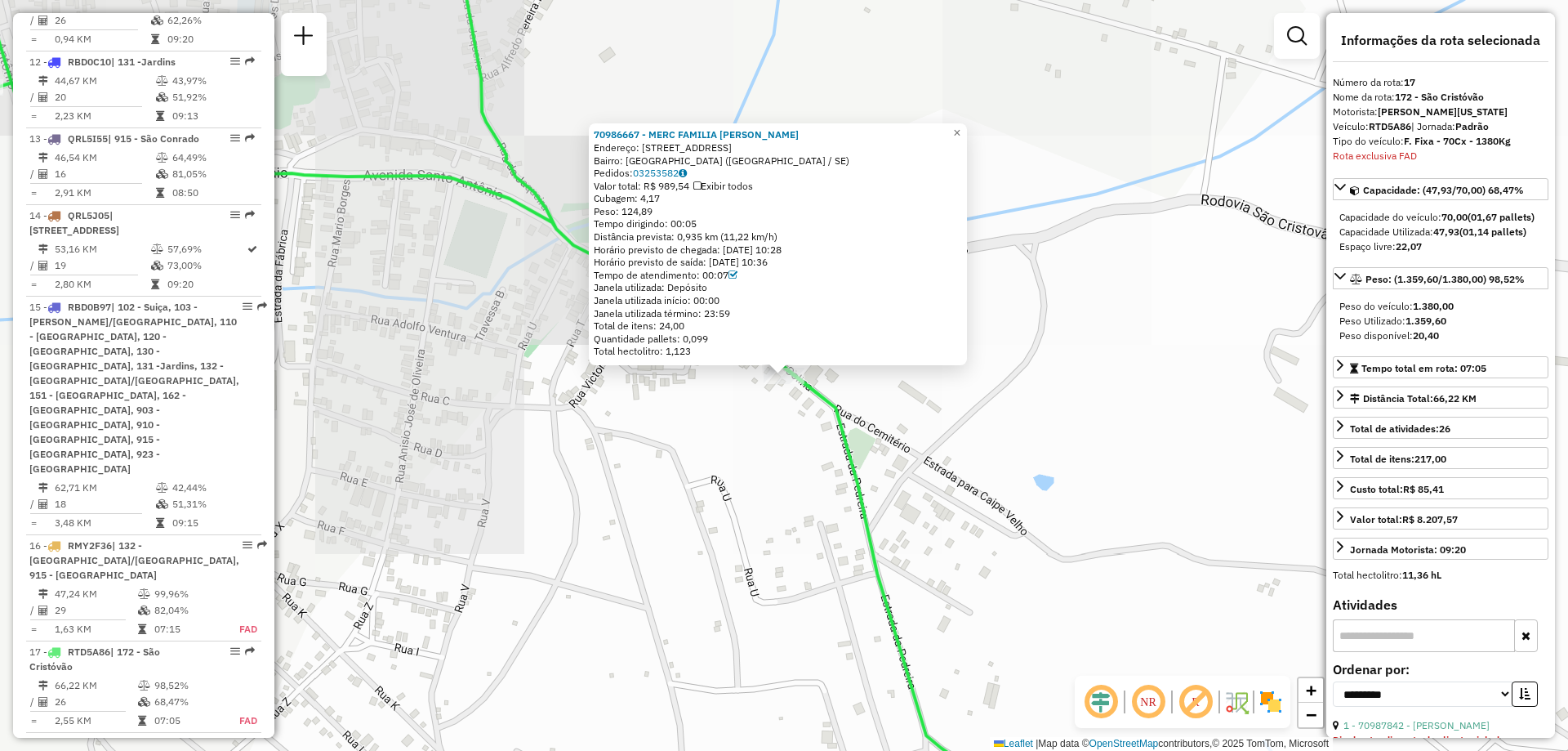
scroll to position [2115, 0]
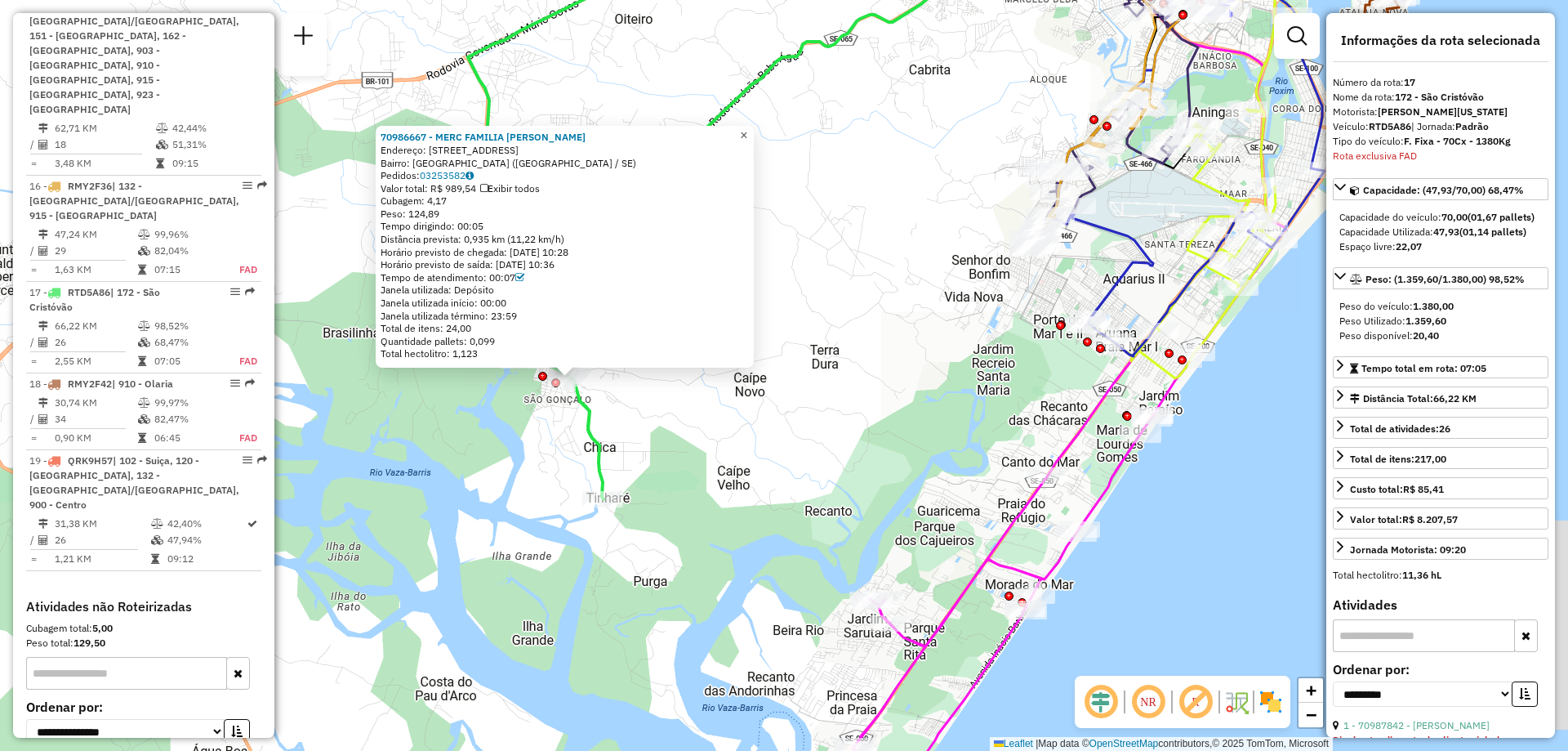
click at [747, 134] on span "×" at bounding box center [743, 134] width 7 height 14
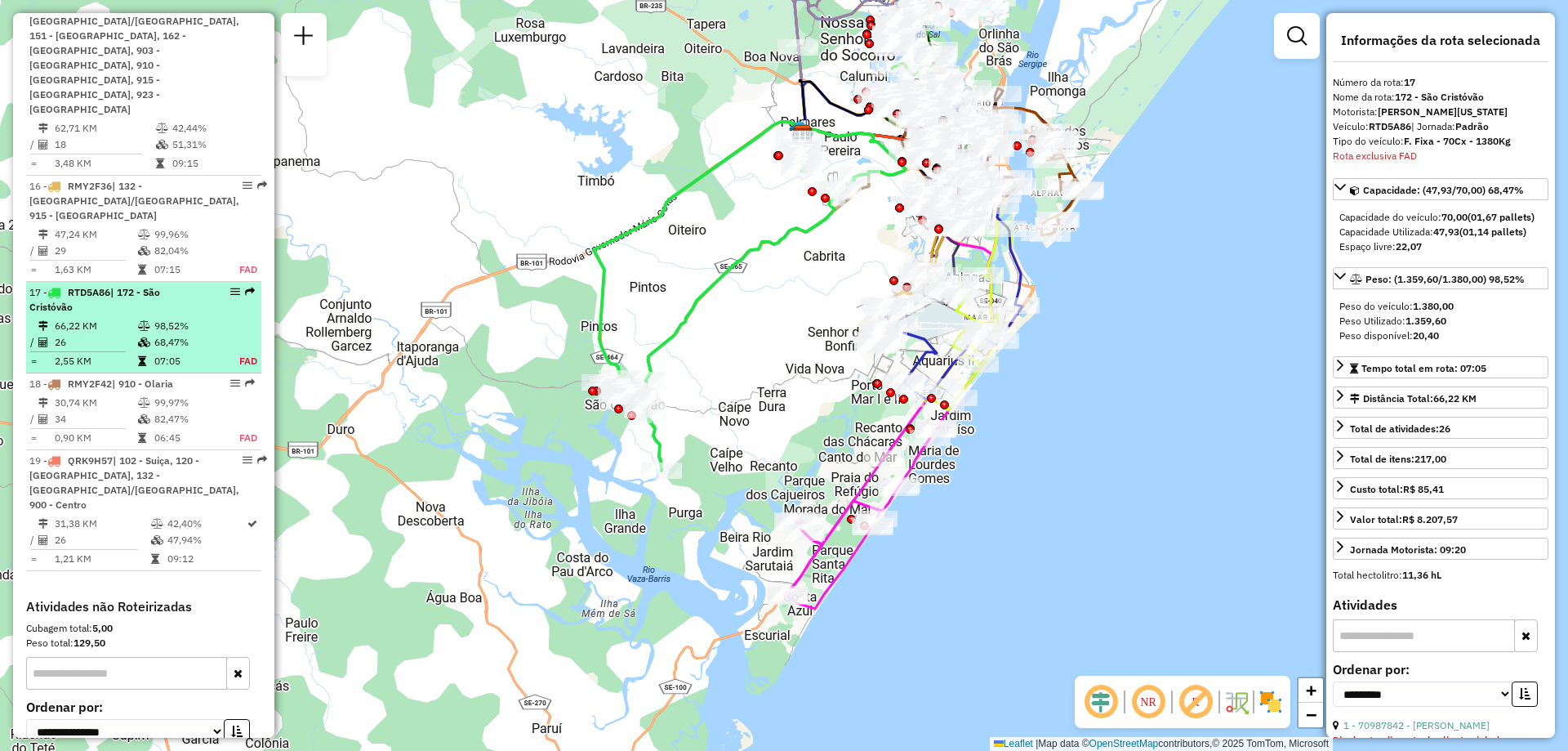
click at [105, 285] on div "17 - RTD5A86 | 172 - São Cristóvão" at bounding box center [117, 300] width 173 height 30
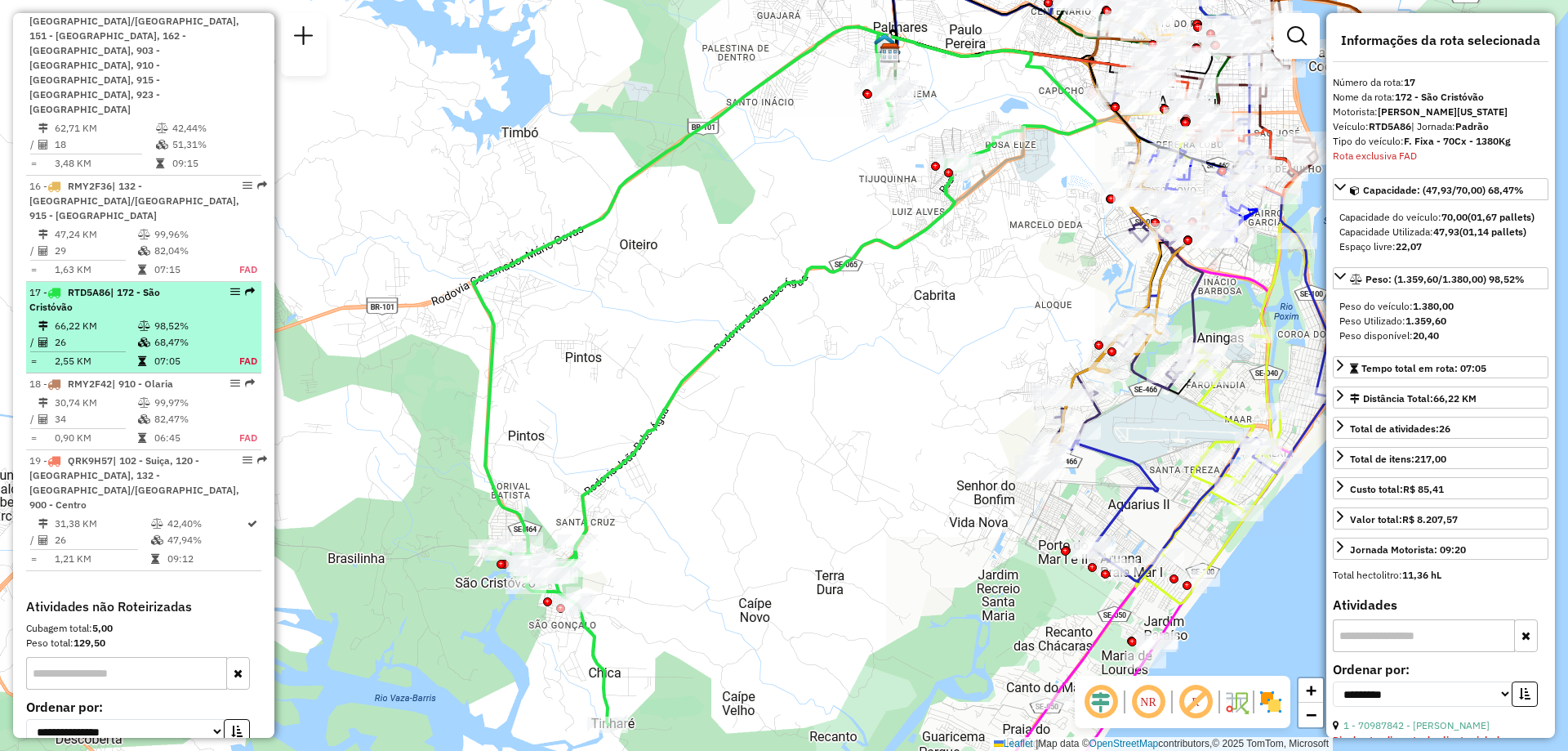
click at [230, 286] on em at bounding box center [235, 291] width 10 height 10
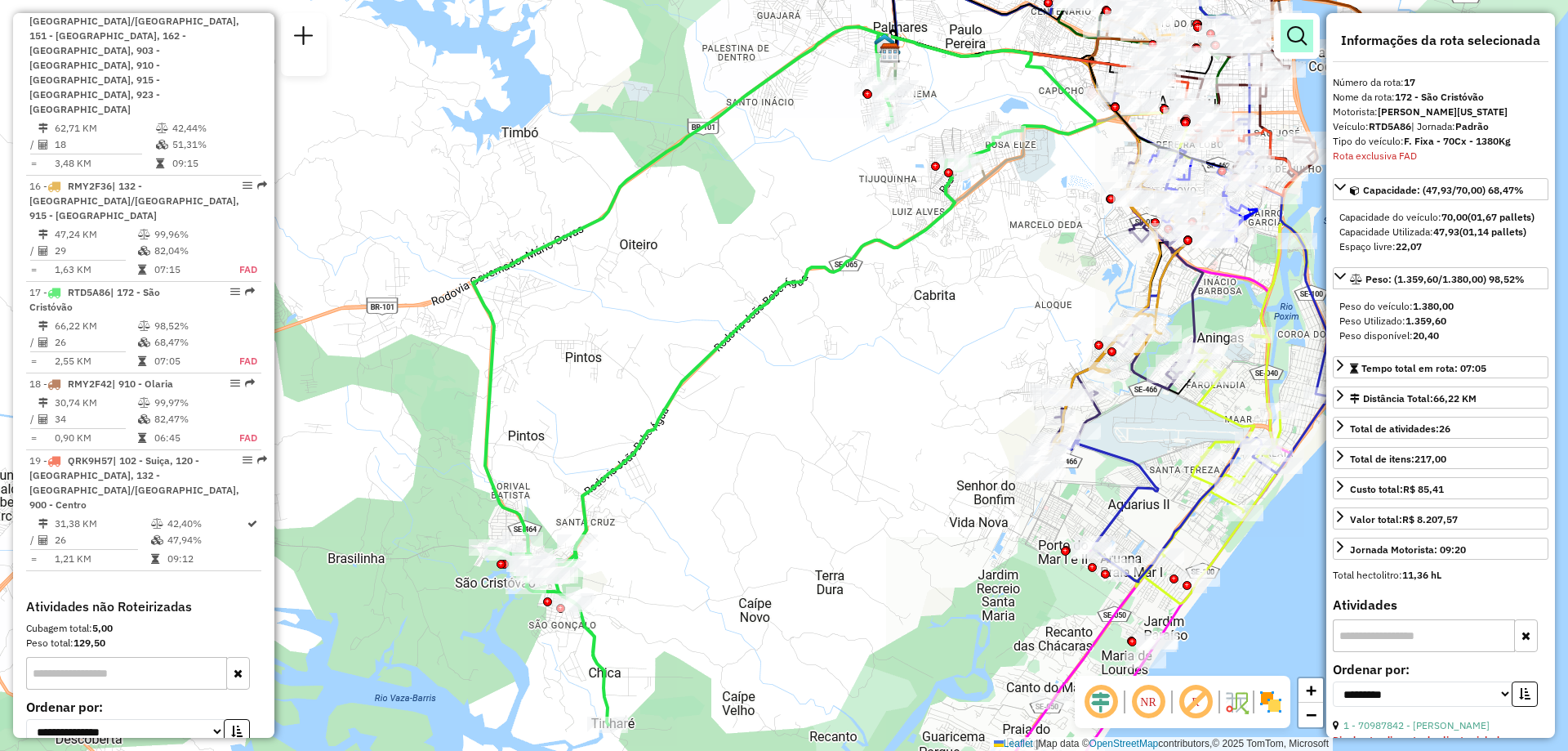
click at [1281, 43] on link at bounding box center [1297, 35] width 33 height 33
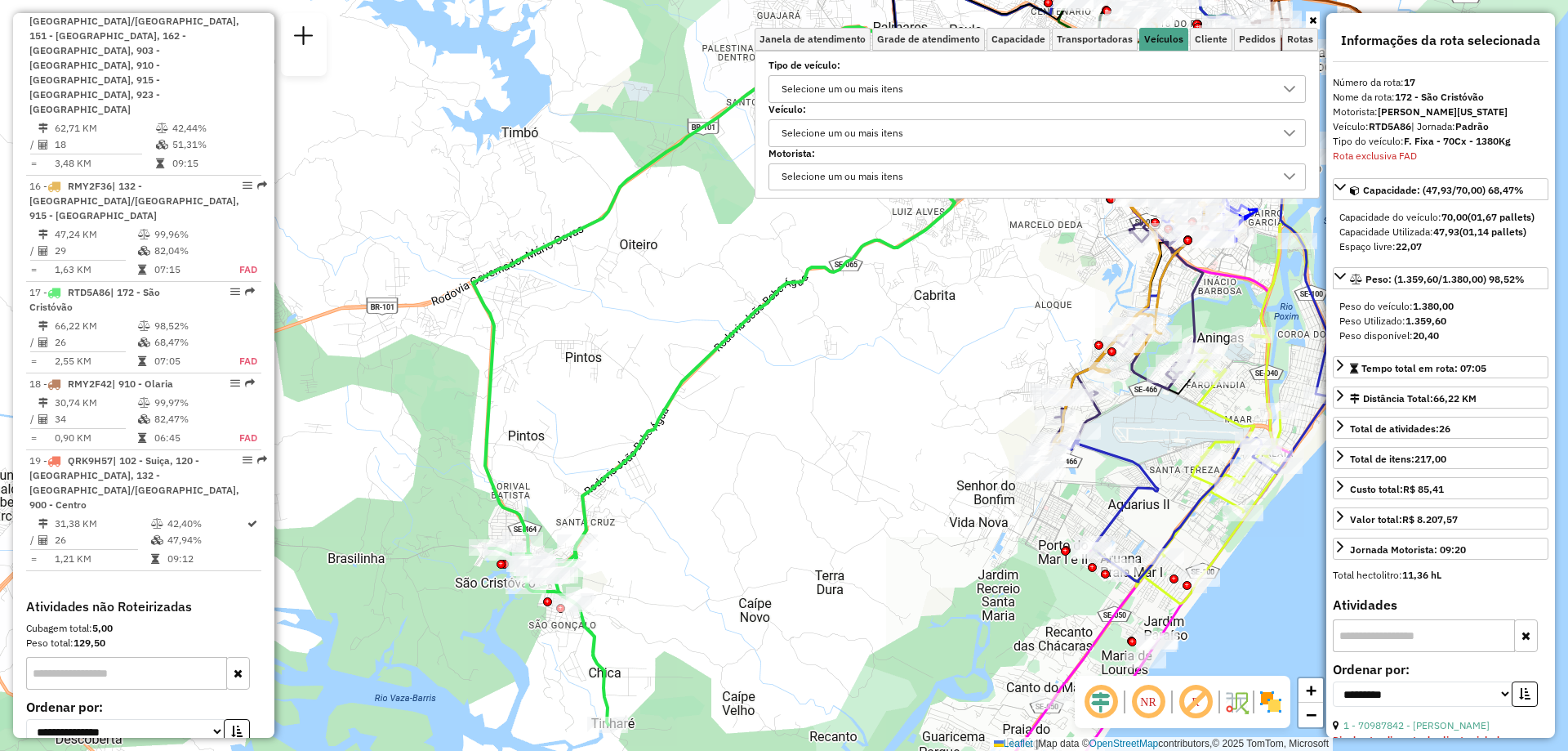
click at [965, 121] on div "Selecione um ou mais itens" at bounding box center [1025, 133] width 498 height 26
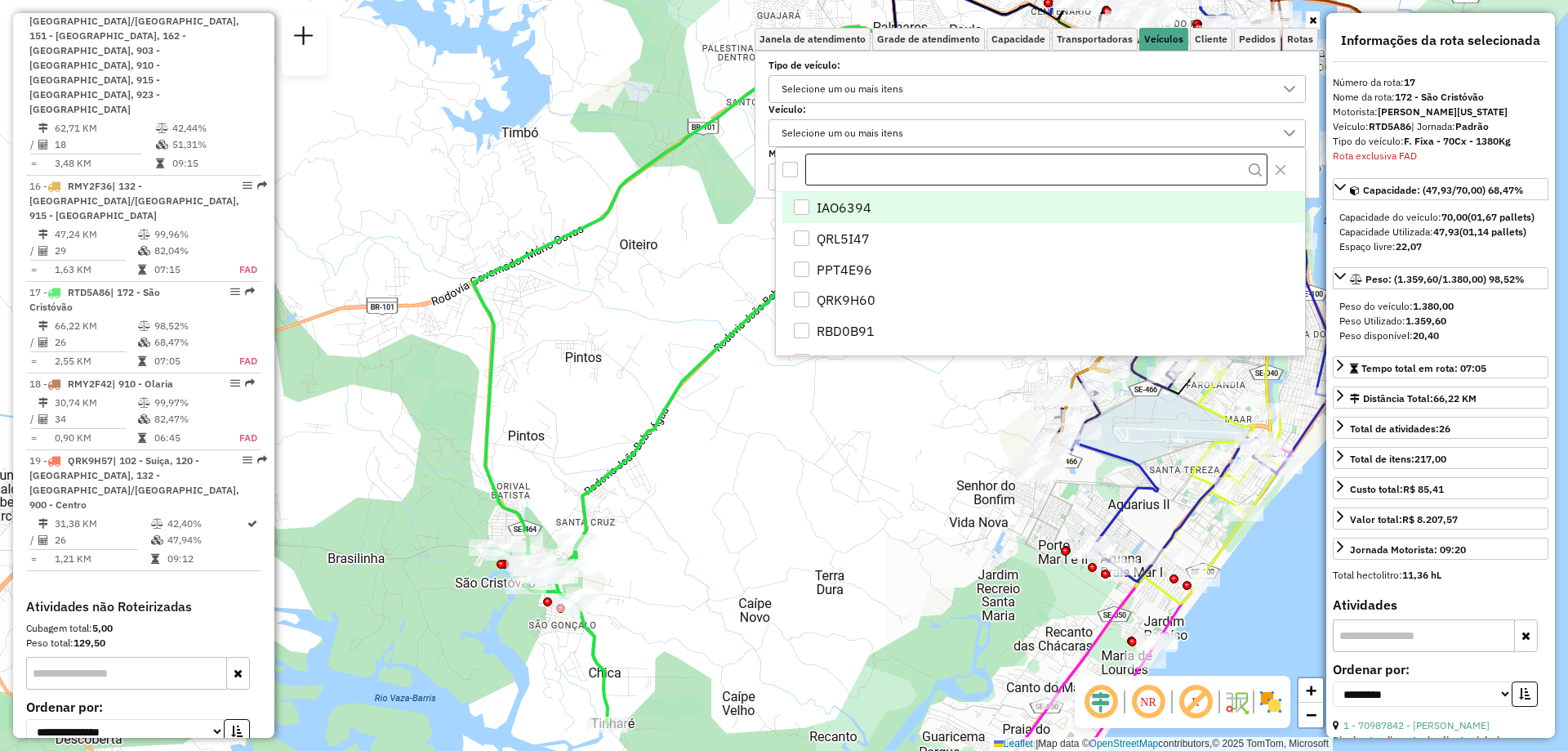
click at [937, 160] on input "text" at bounding box center [1036, 170] width 463 height 33
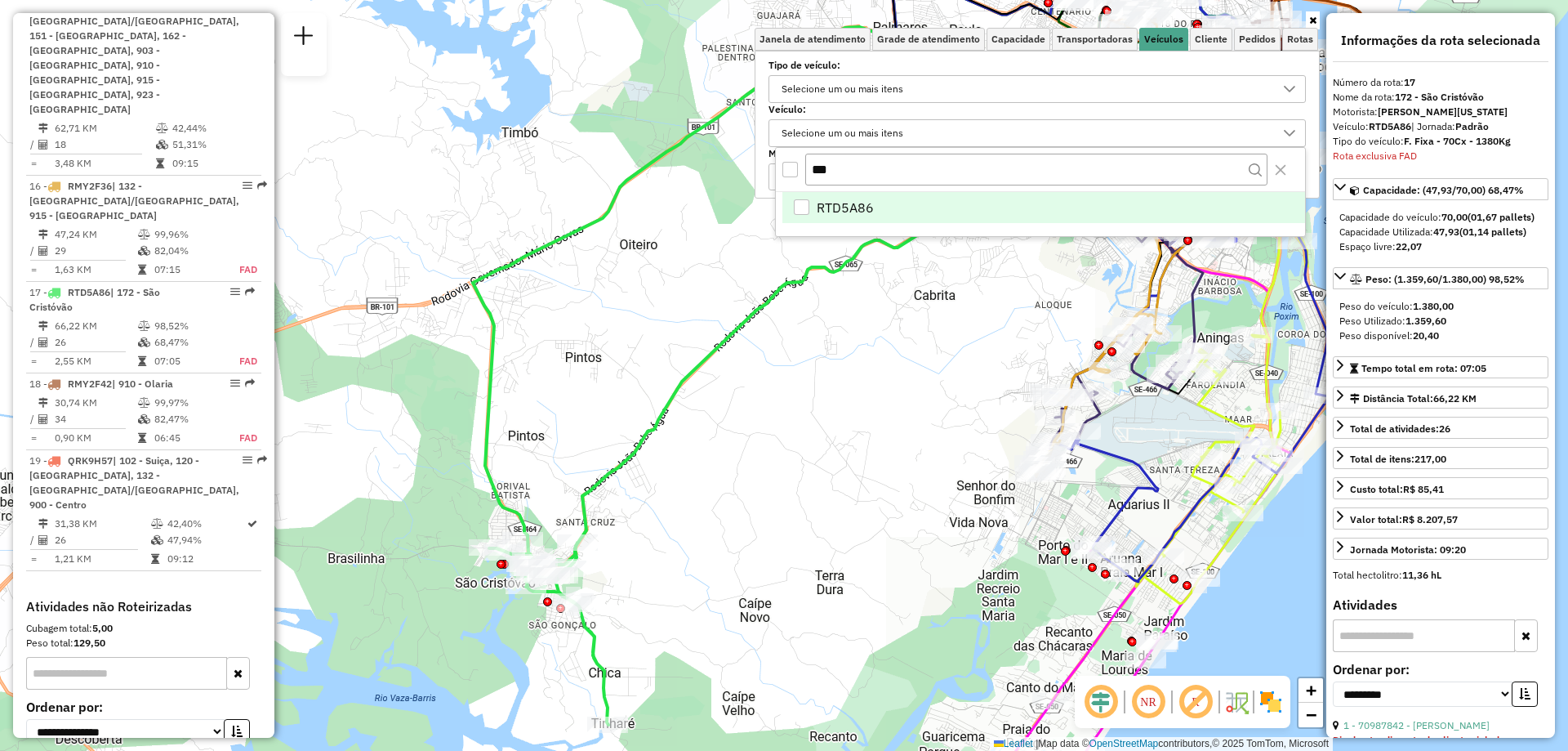
type input "***"
click at [922, 207] on li "RTD5A86" at bounding box center [1044, 207] width 522 height 31
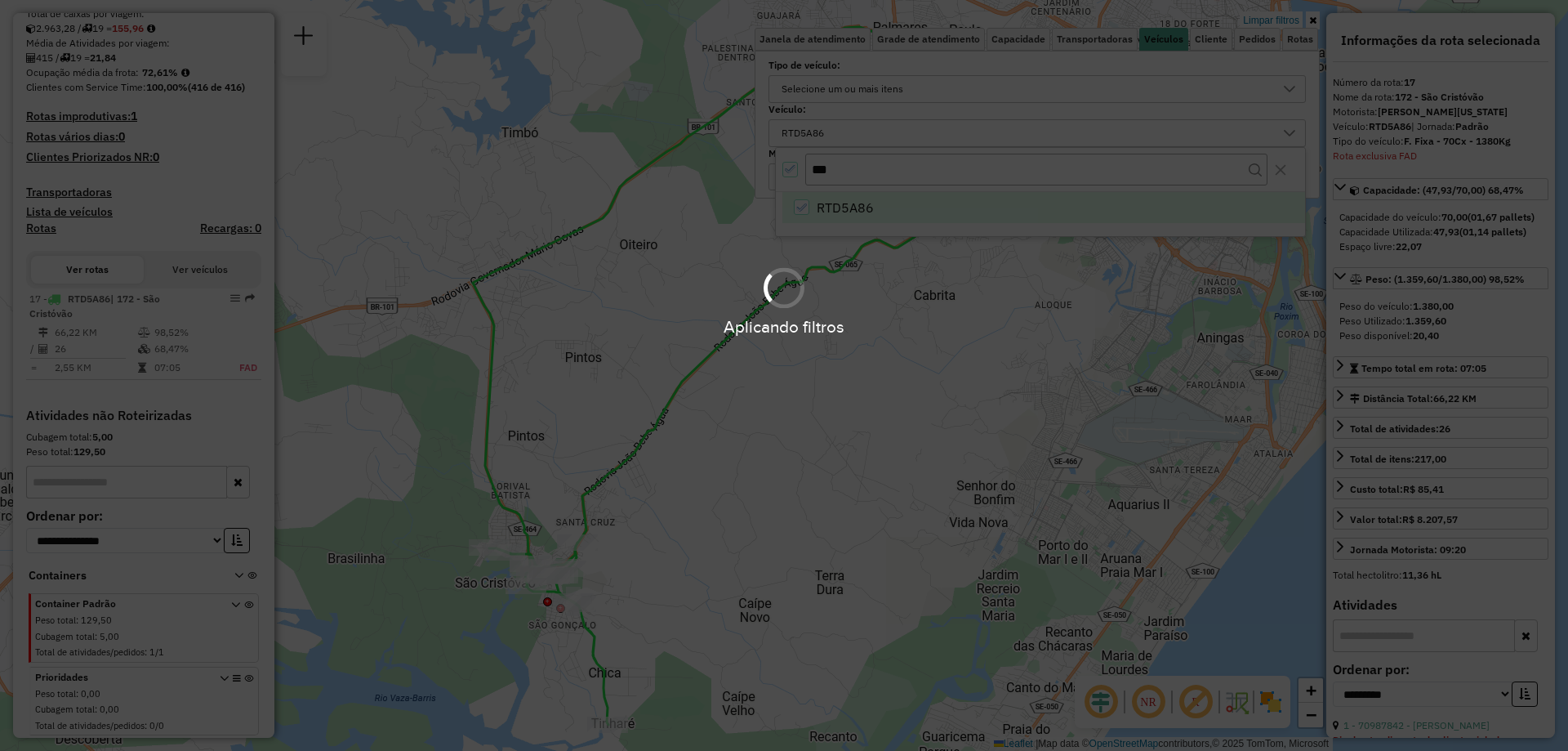
click at [922, 297] on div "Aplicando filtros" at bounding box center [784, 299] width 1568 height 77
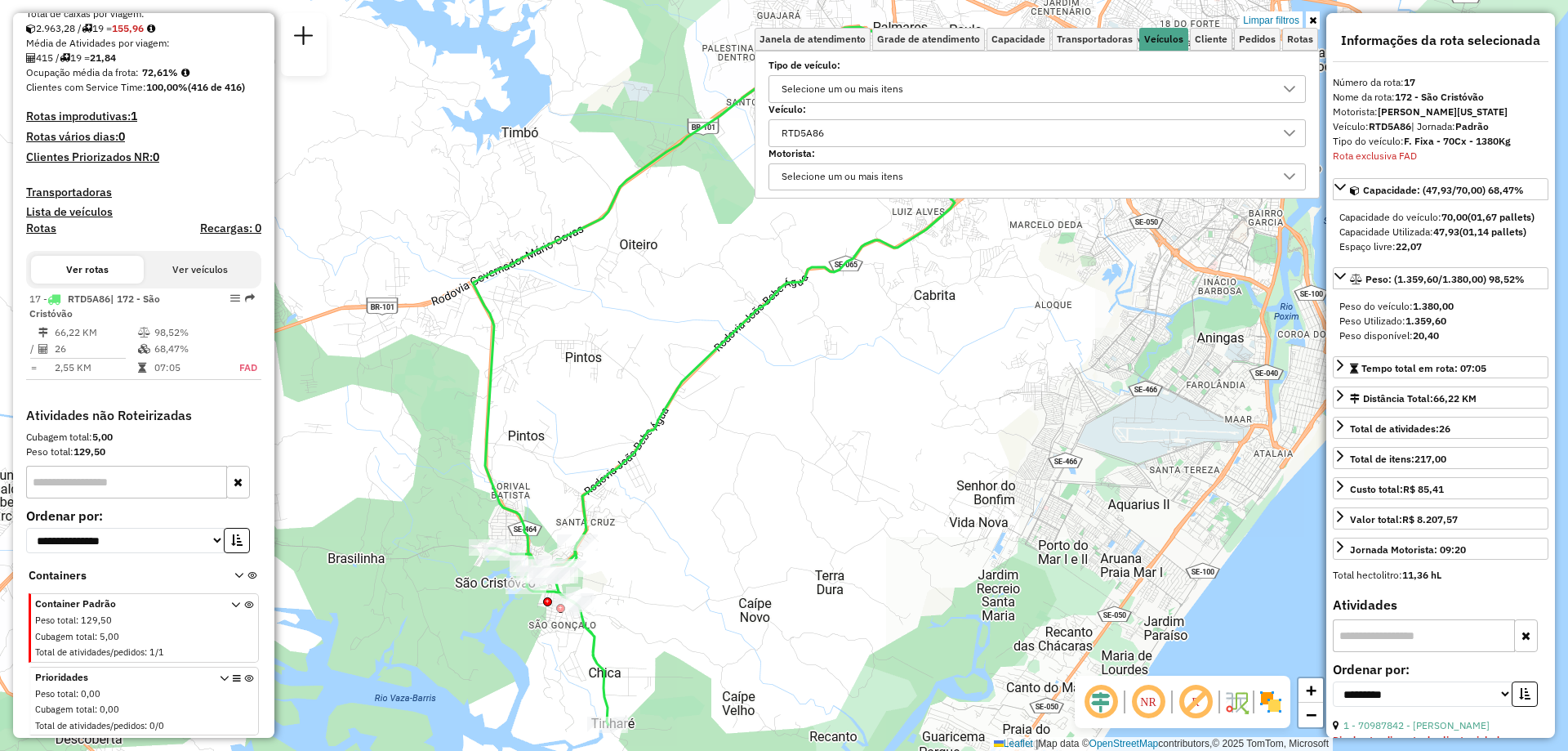
click at [1311, 21] on icon at bounding box center [1313, 21] width 7 height 10
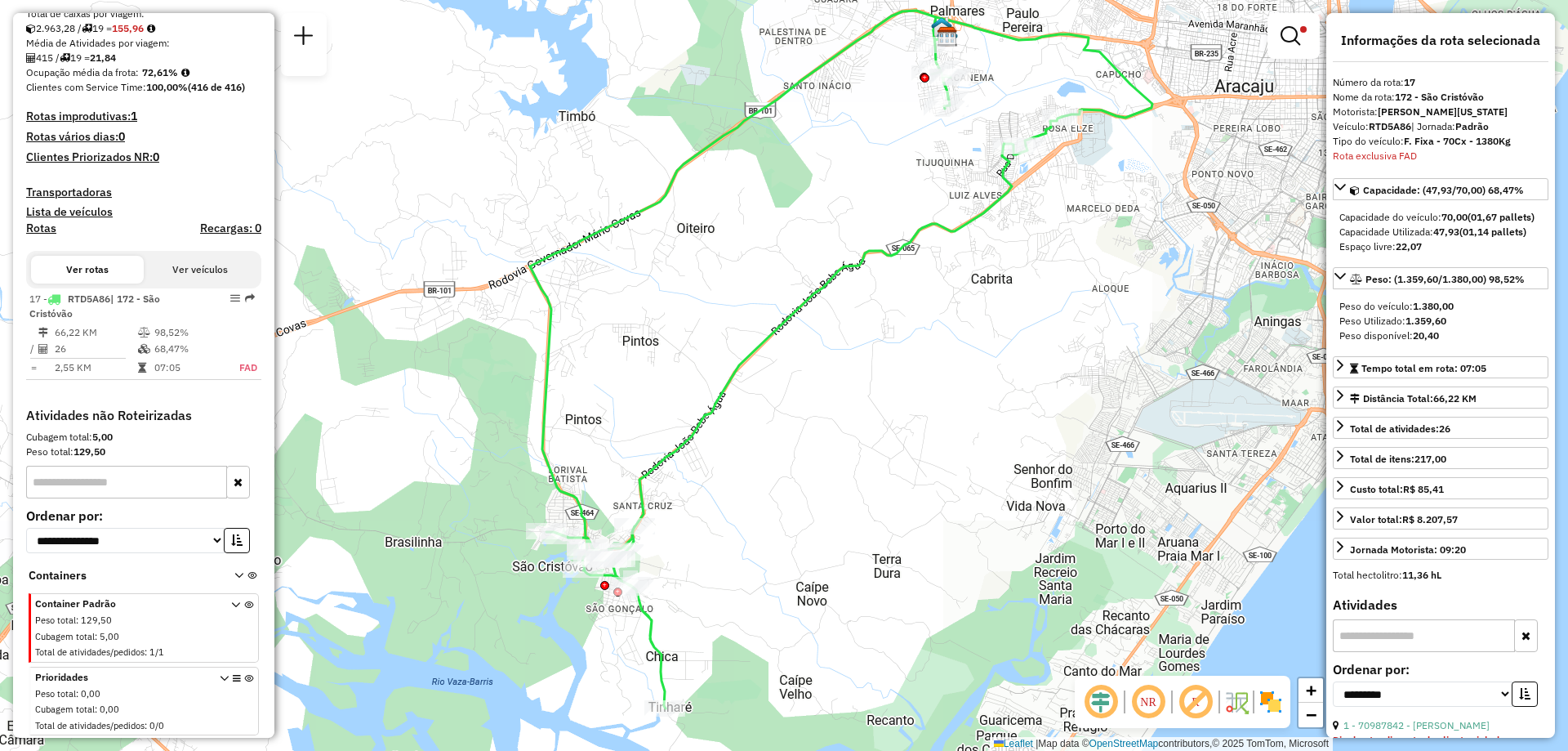
drag, startPoint x: 1027, startPoint y: 444, endPoint x: 873, endPoint y: 495, distance: 162.2
click at [873, 495] on div "Limpar filtros Janela de atendimento Grade de atendimento Capacidade Transporta…" at bounding box center [784, 375] width 1568 height 751
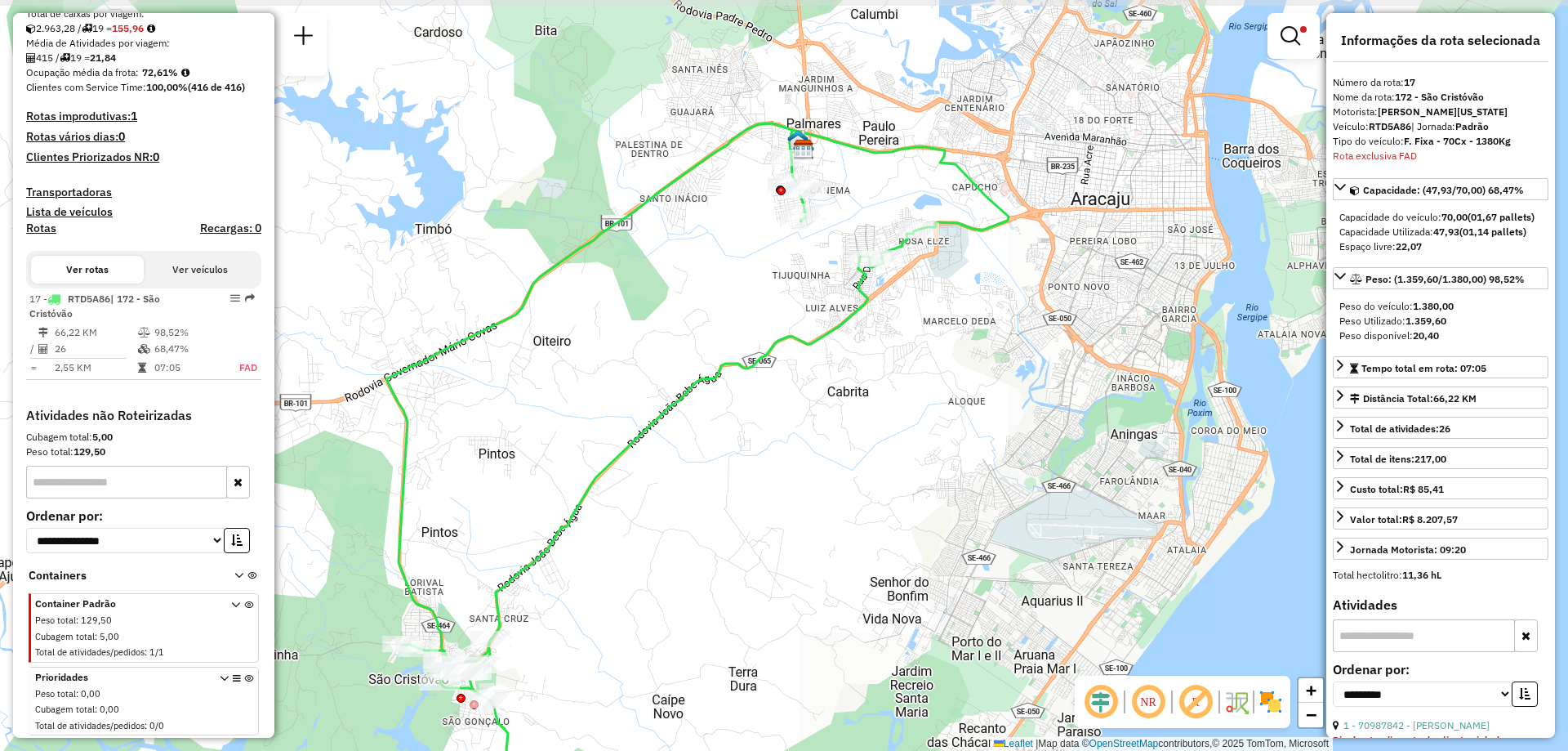
drag, startPoint x: 795, startPoint y: 322, endPoint x: 556, endPoint y: 478, distance: 285.4
click at [556, 478] on div "Limpar filtros Janela de atendimento Grade de atendimento Capacidade Transporta…" at bounding box center [784, 375] width 1568 height 751
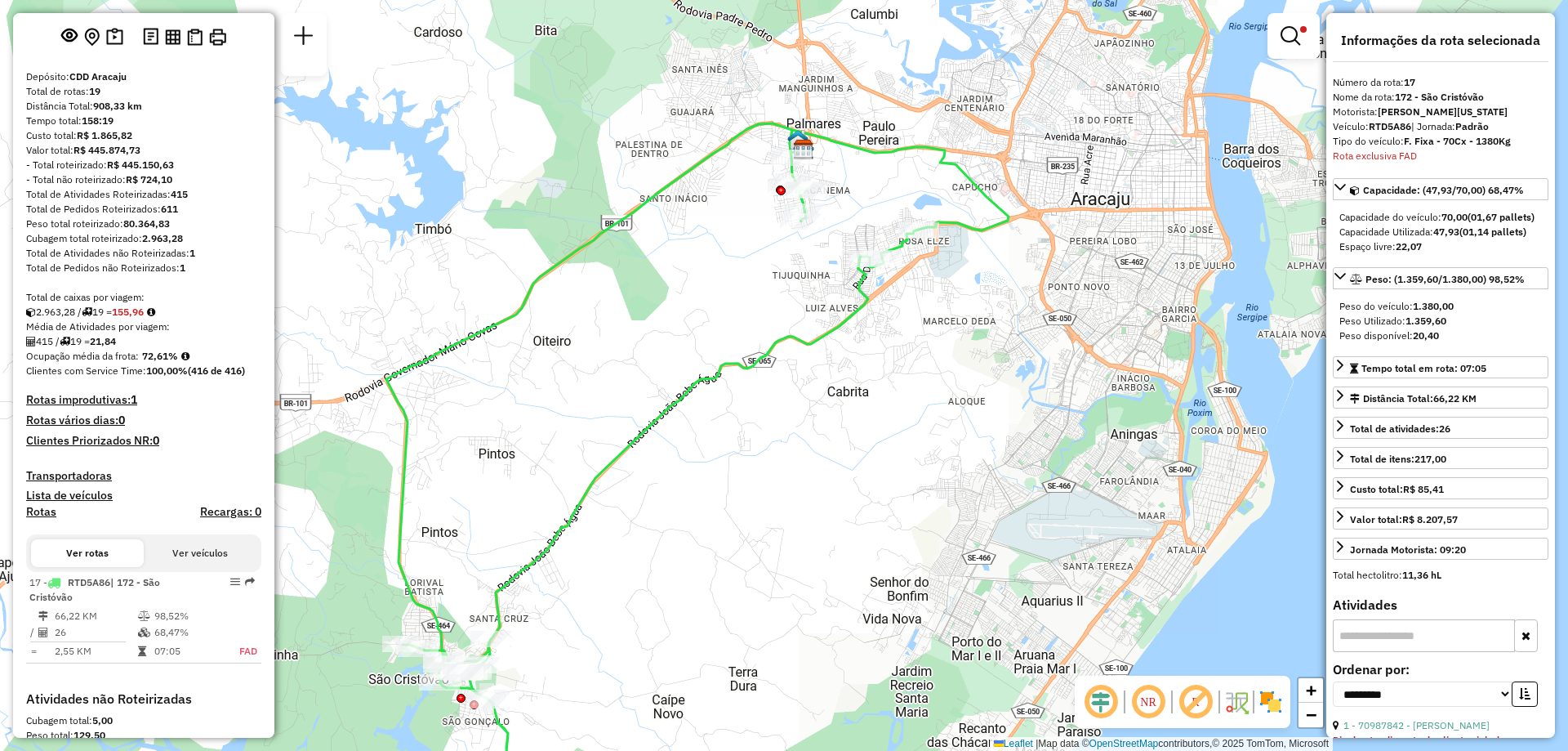
scroll to position [163, 0]
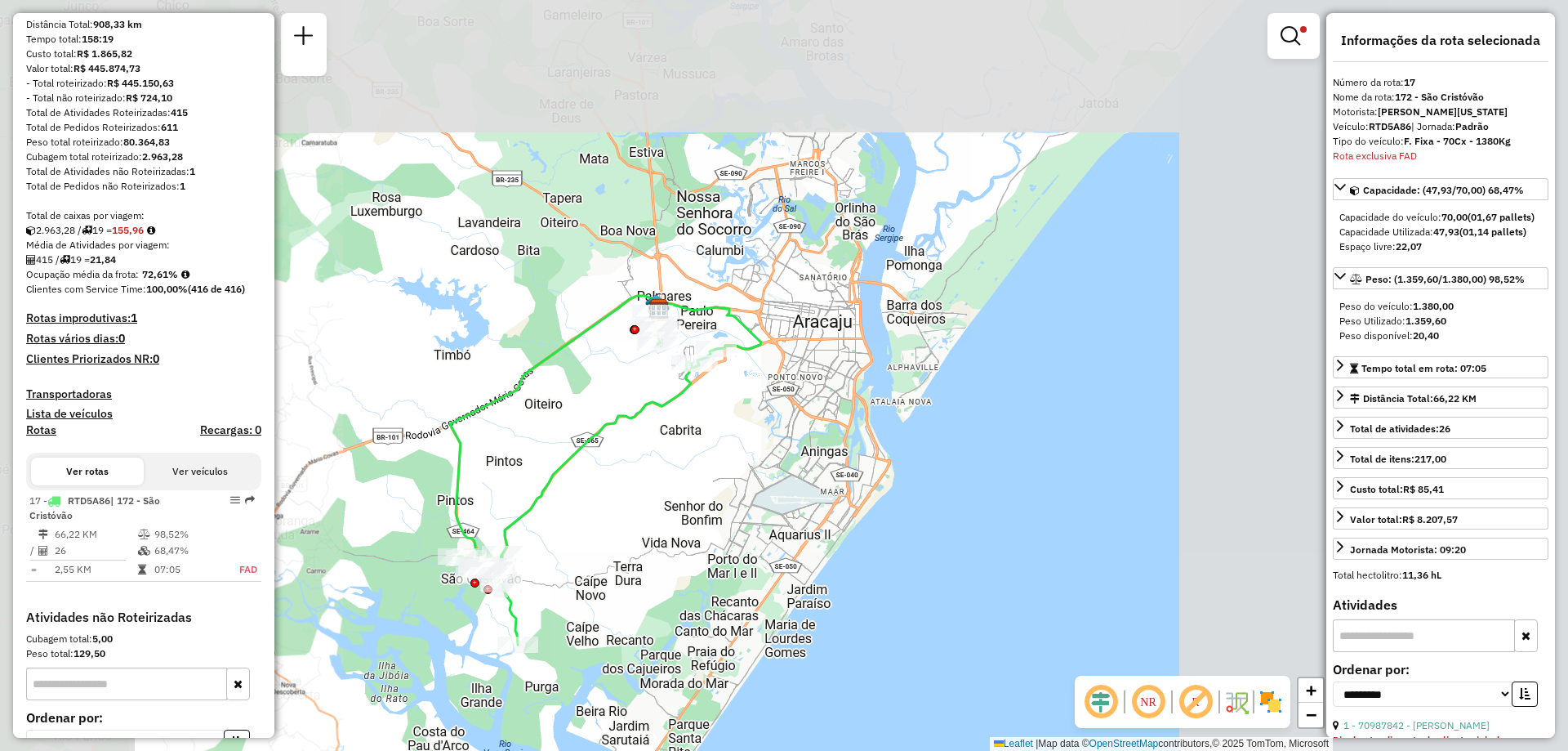
click at [515, 469] on div "Limpar filtros Janela de atendimento Grade de atendimento Capacidade Transporta…" at bounding box center [784, 375] width 1568 height 751
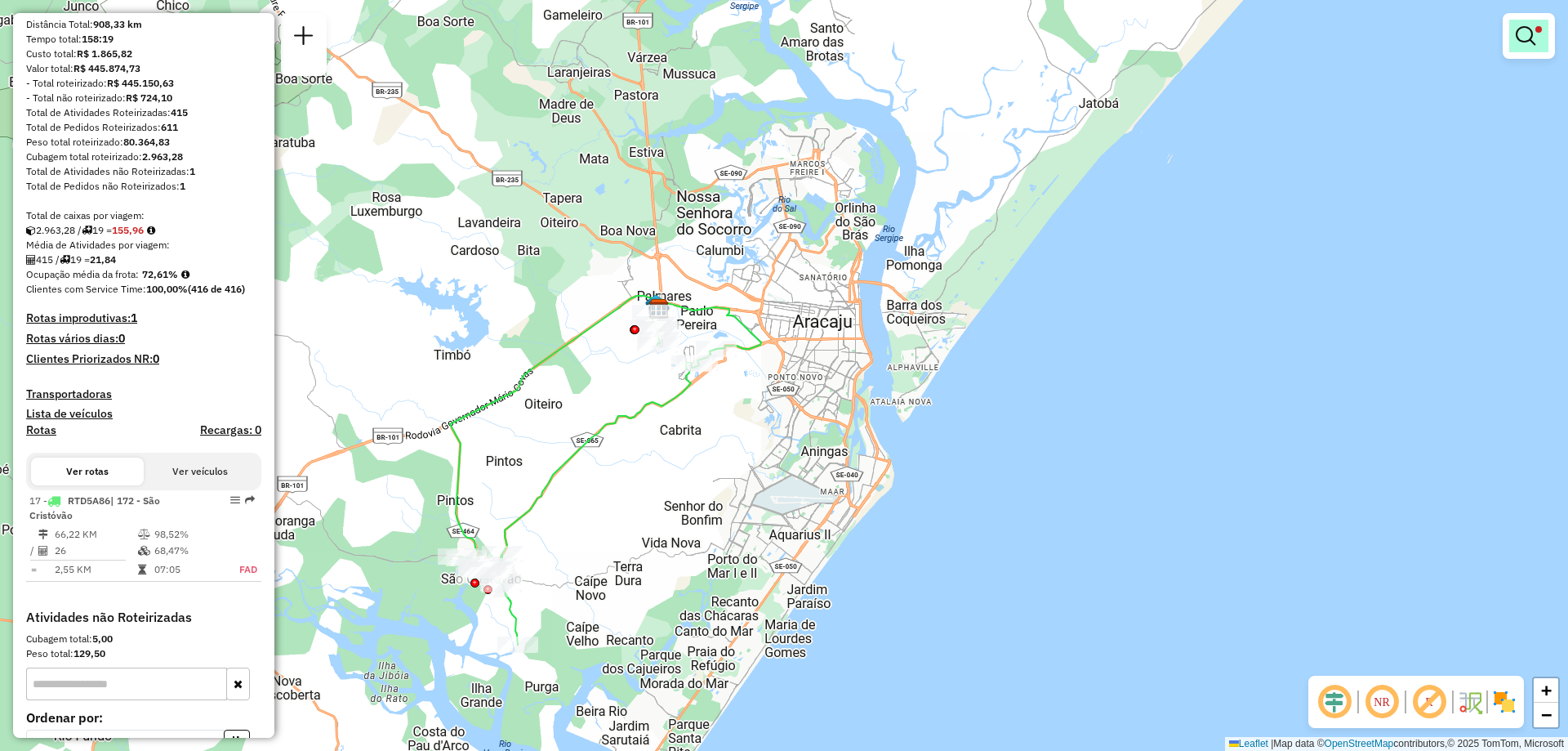
click at [1517, 39] on link at bounding box center [1529, 35] width 39 height 33
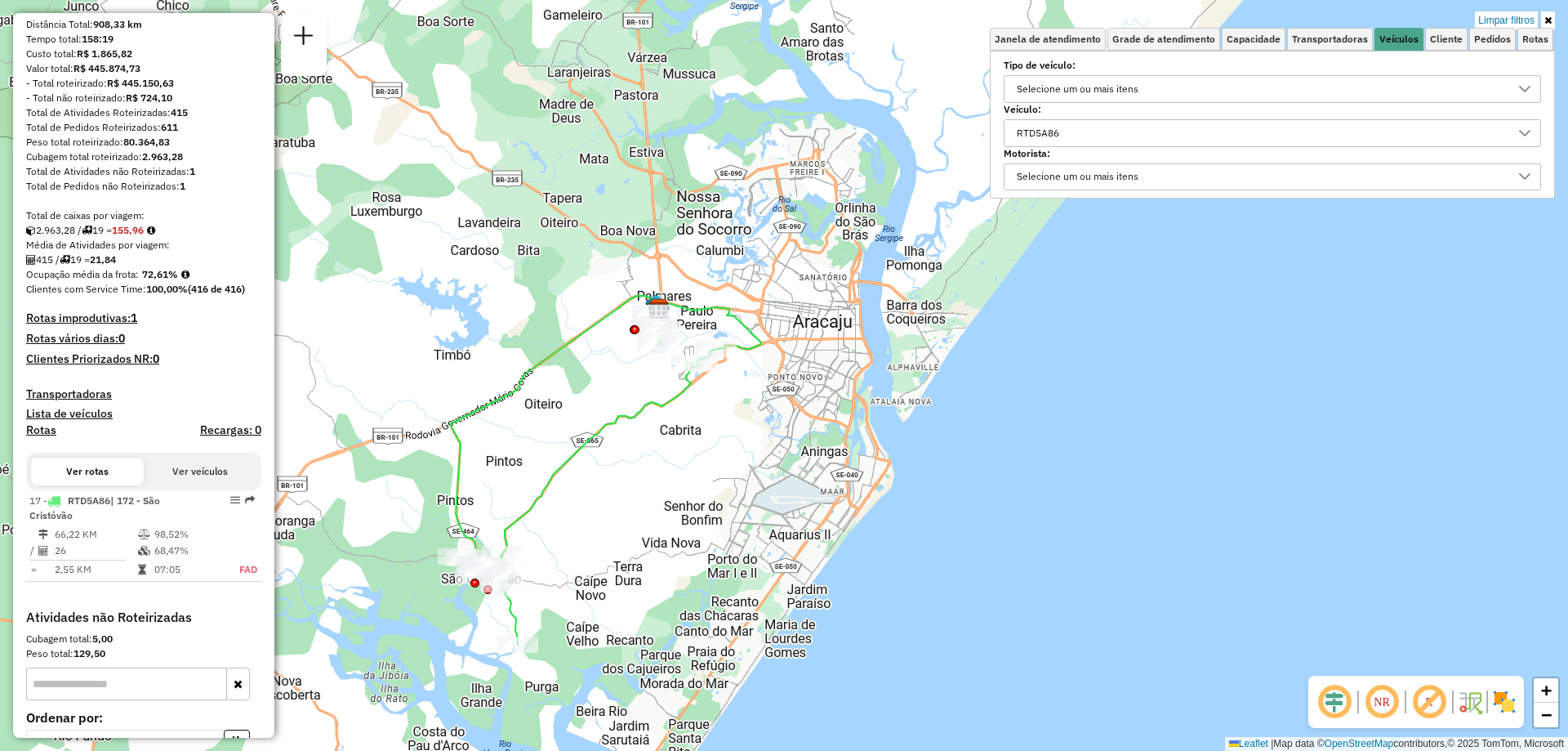
click at [1113, 121] on div "RTD5A86" at bounding box center [1260, 133] width 498 height 26
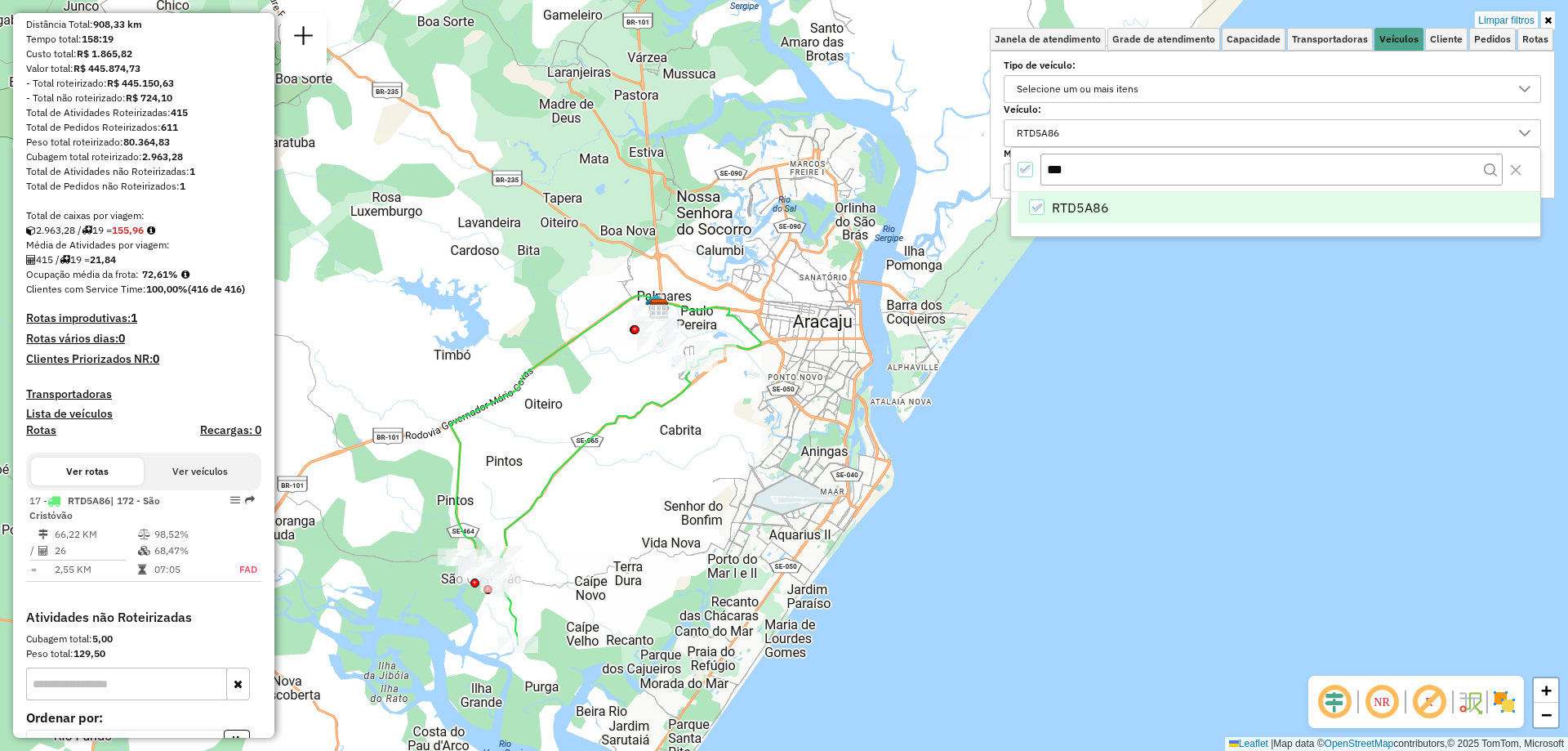
click at [1029, 167] on icon "All items selected" at bounding box center [1026, 169] width 11 height 11
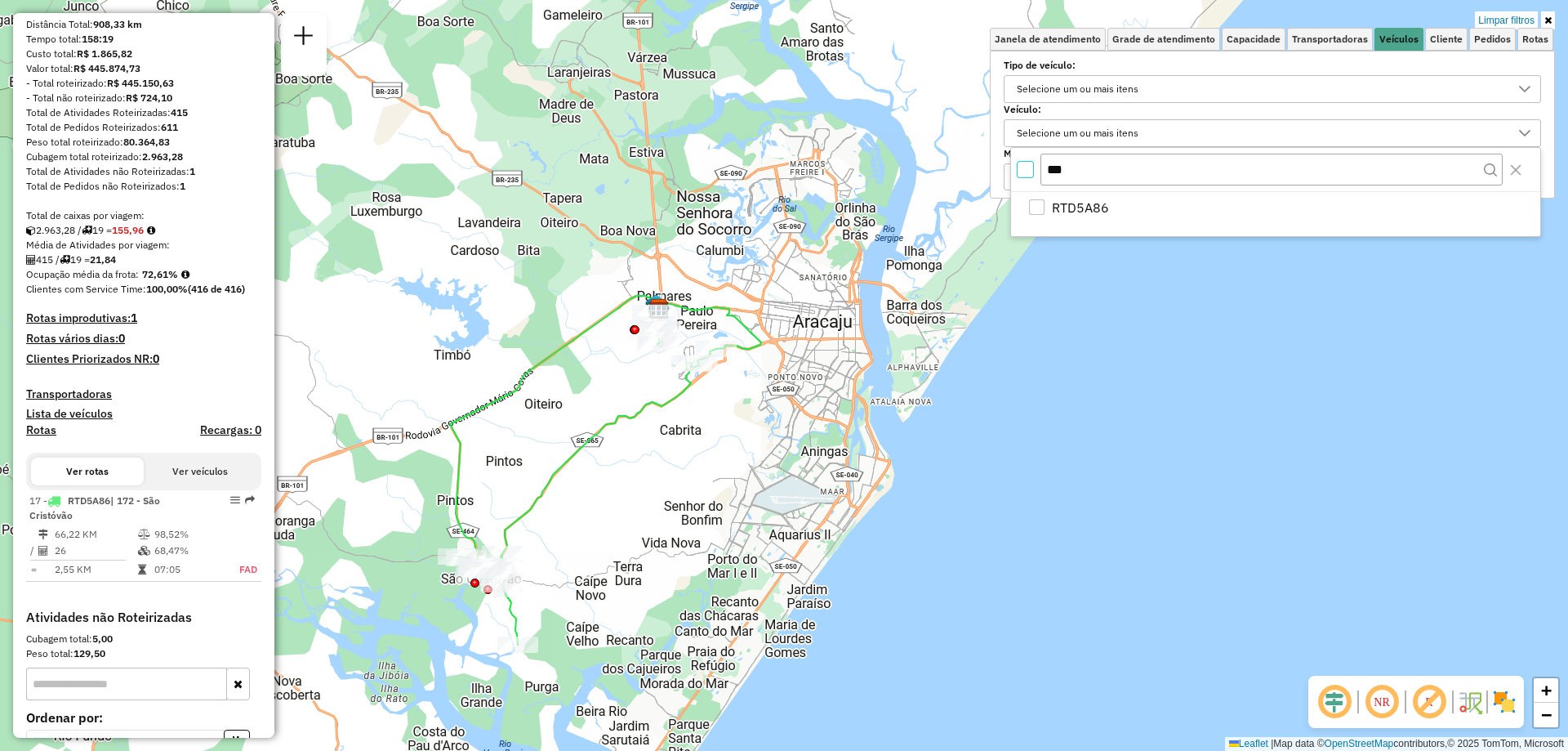
scroll to position [10, 6]
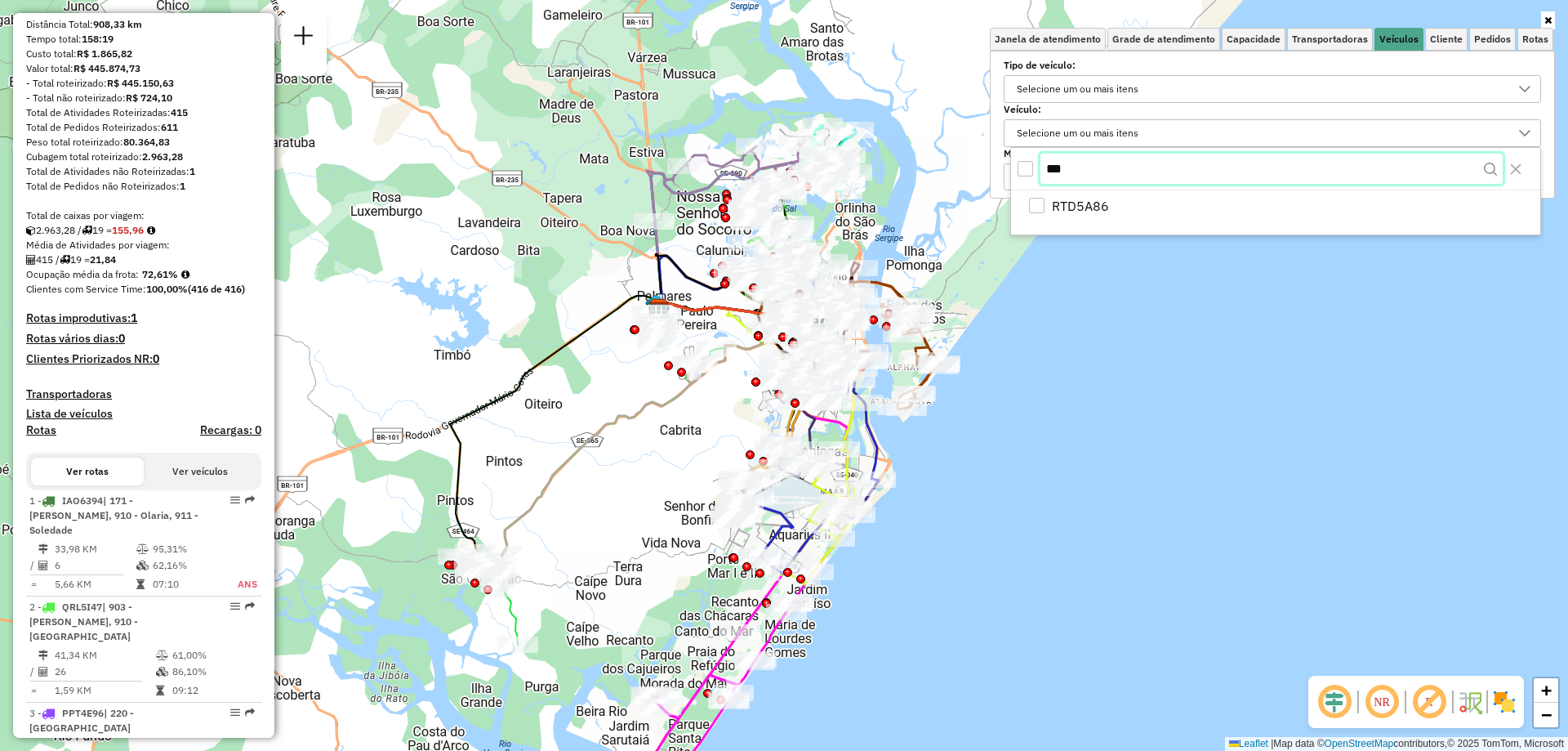
drag, startPoint x: 1099, startPoint y: 168, endPoint x: 1028, endPoint y: 178, distance: 71.7
click at [1028, 178] on div "***" at bounding box center [1275, 170] width 529 height 43
click at [555, 266] on div "Janela de atendimento Grade de atendimento Capacidade Transportadoras Veículos …" at bounding box center [784, 375] width 1568 height 751
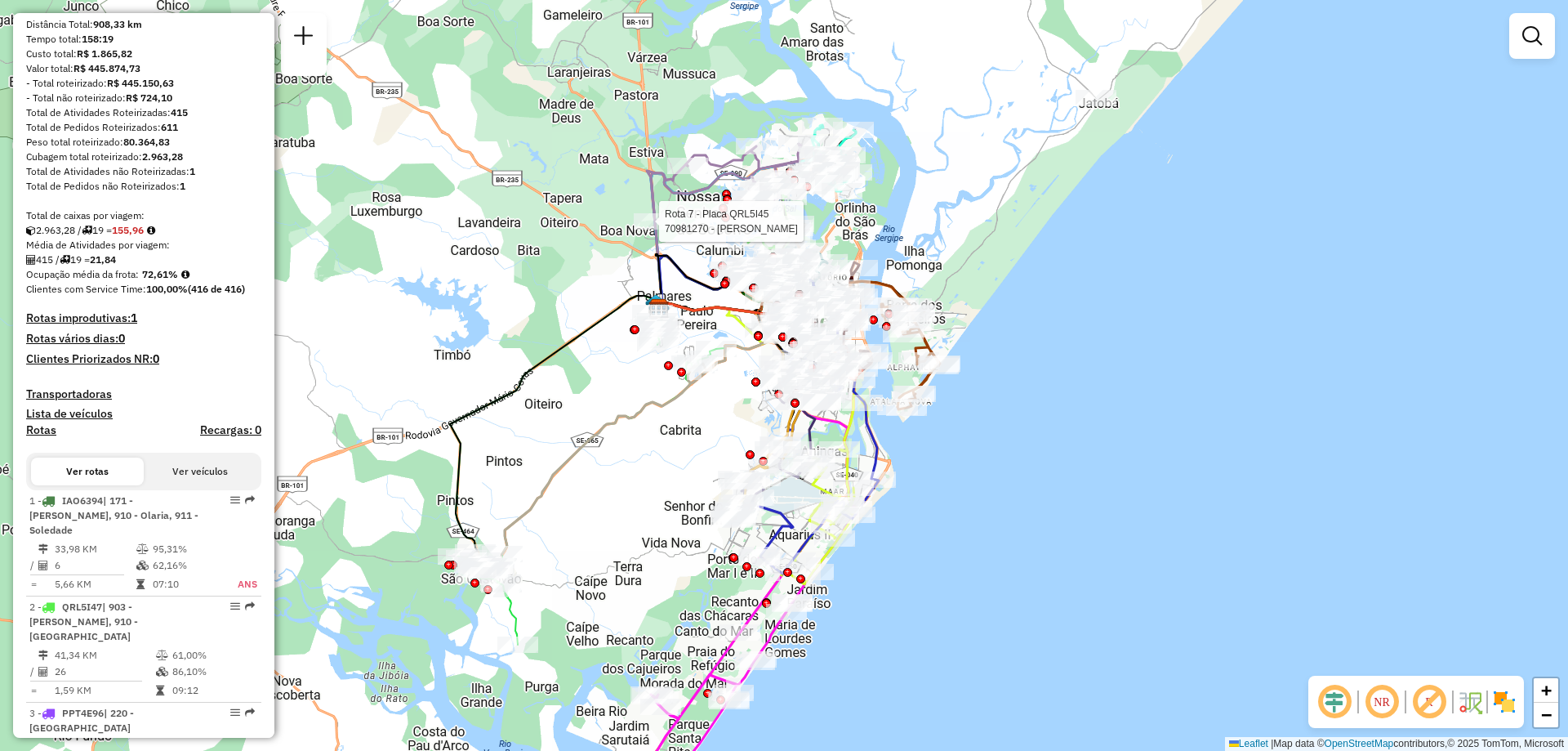
select select "**********"
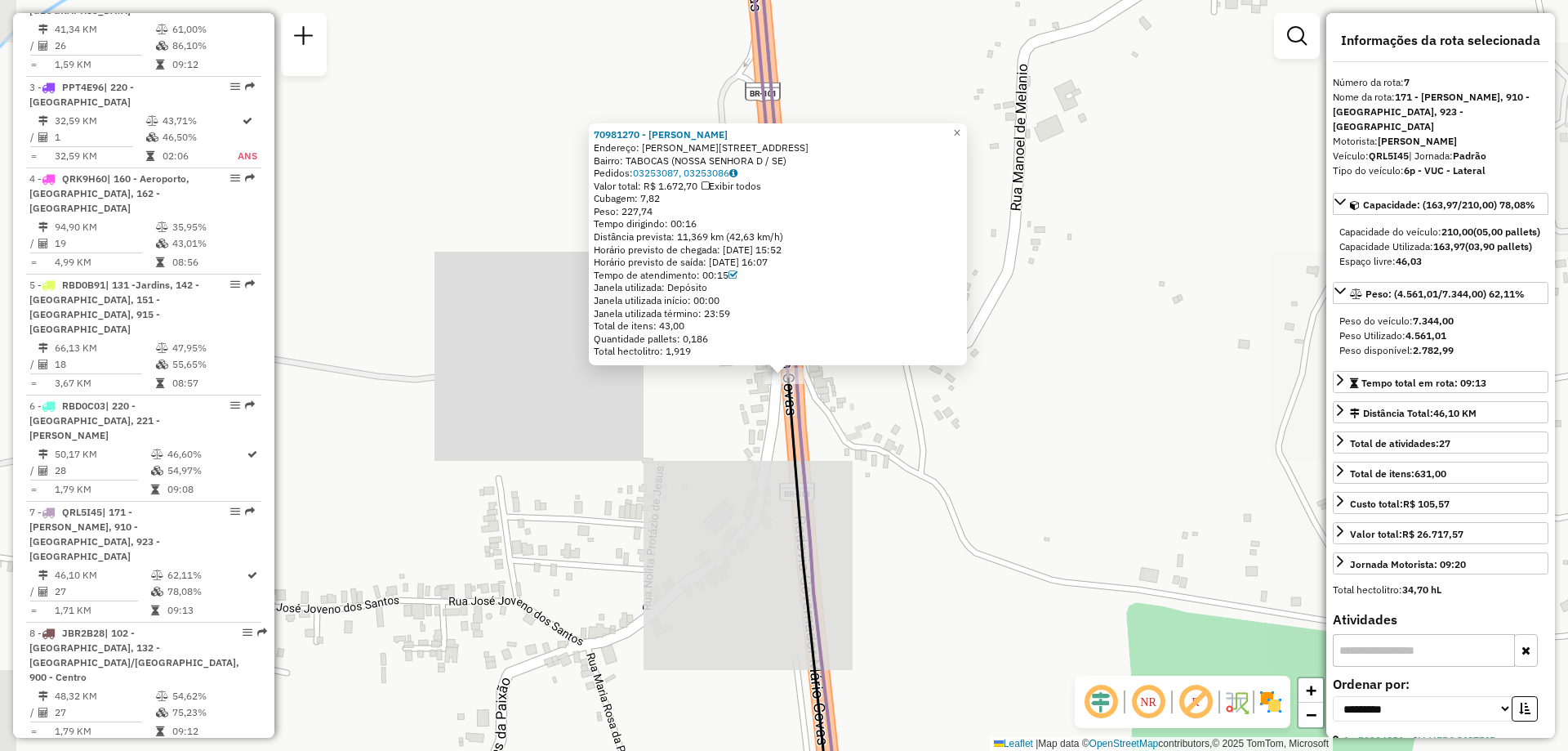
scroll to position [1204, 0]
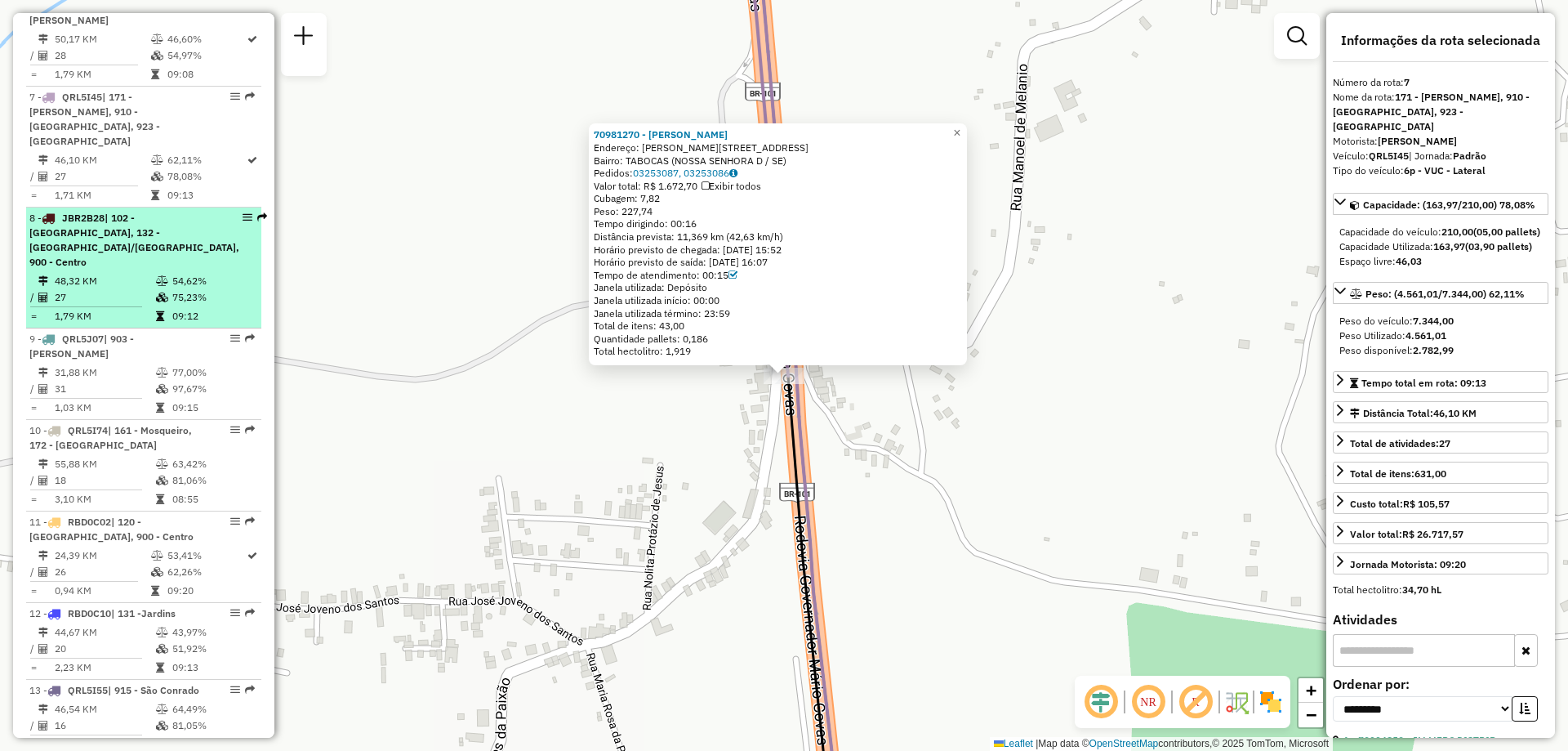
click at [130, 212] on span "| 102 - Suiça, 132 - América/Ponto Novo, 900 - Centro" at bounding box center [134, 240] width 210 height 56
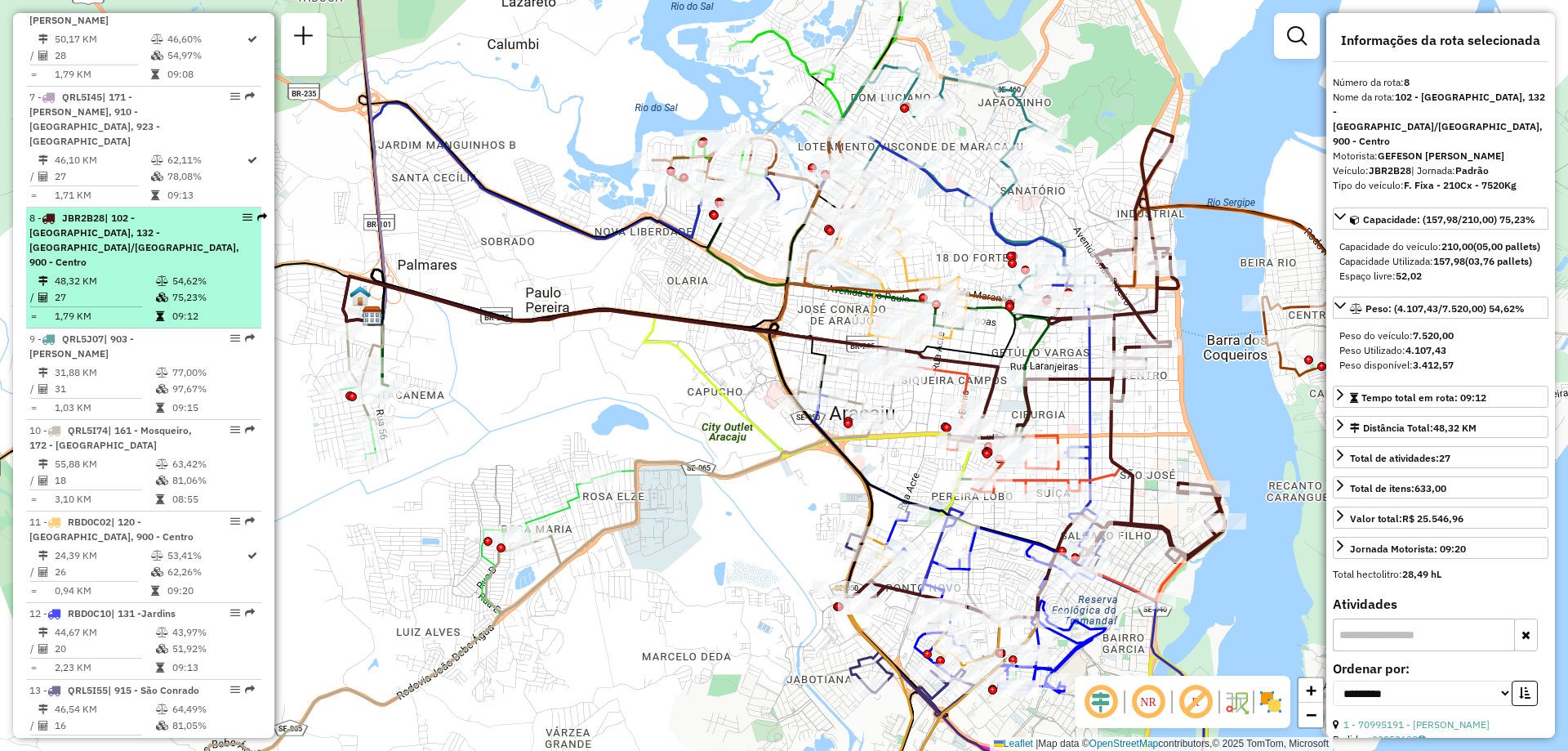
drag, startPoint x: 171, startPoint y: 121, endPoint x: 160, endPoint y: 132, distance: 15.6
click at [132, 273] on td "48,32 KM" at bounding box center [104, 282] width 102 height 17
click at [243, 213] on em at bounding box center [247, 217] width 10 height 10
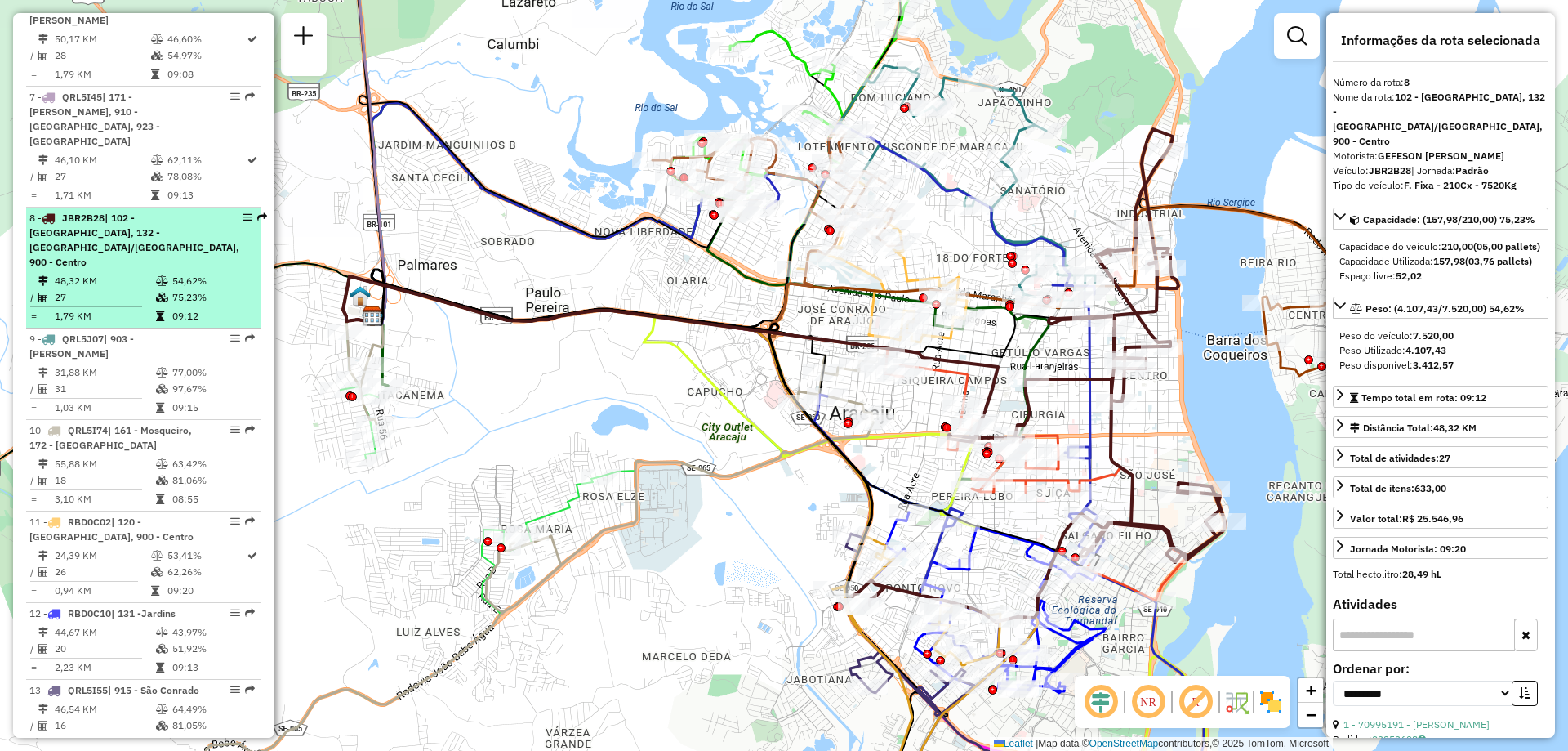
click at [243, 213] on em at bounding box center [247, 217] width 10 height 10
click at [257, 213] on em at bounding box center [262, 217] width 10 height 10
click at [243, 213] on em at bounding box center [247, 217] width 10 height 10
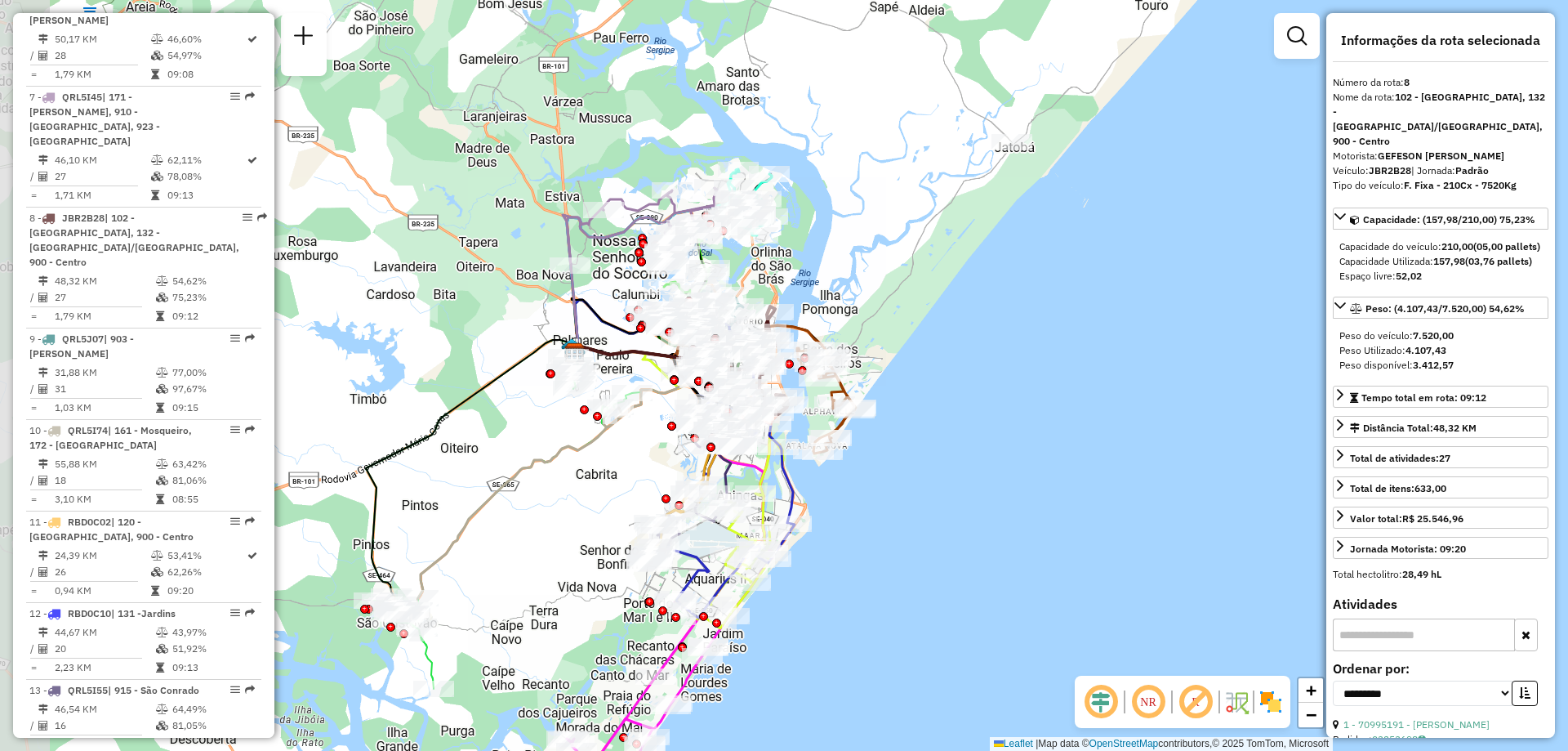
drag, startPoint x: 389, startPoint y: 391, endPoint x: 576, endPoint y: 420, distance: 189.2
click at [576, 420] on div "Rota 10 - Placa QRL5I74 70986825 - LEANDRO OLIVEIRA DE Janela de atendimento Gr…" at bounding box center [784, 375] width 1568 height 751
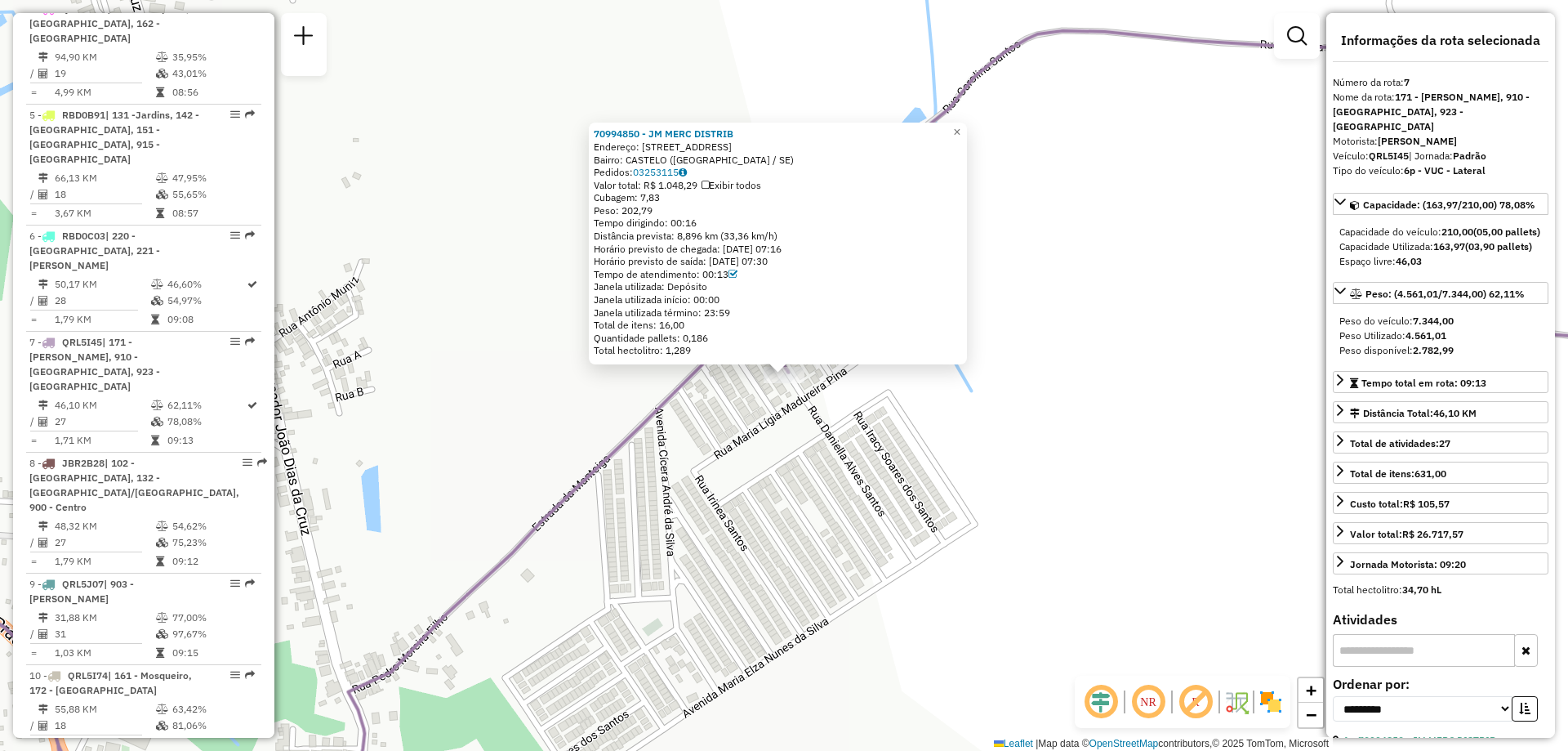
scroll to position [714, 0]
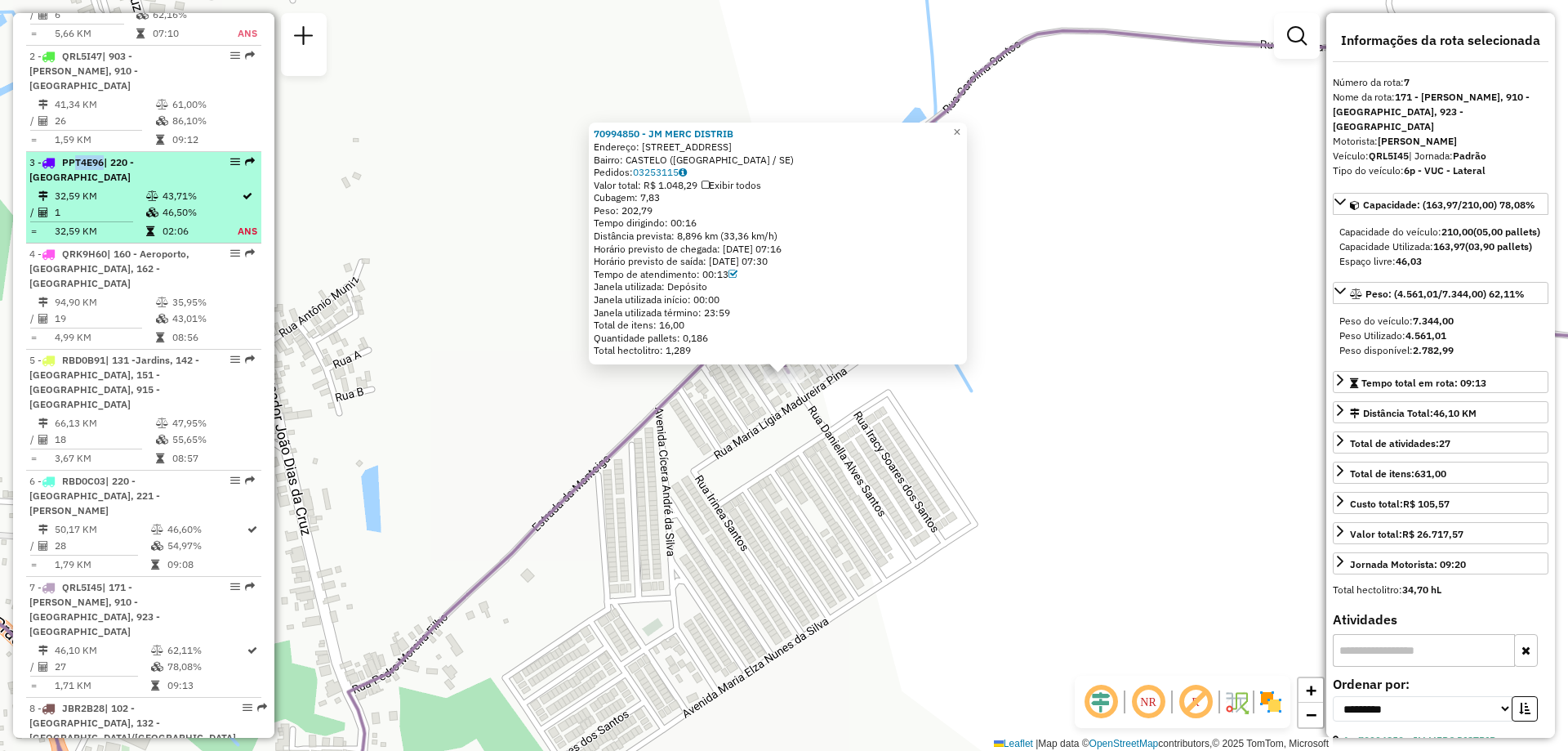
drag, startPoint x: 102, startPoint y: 147, endPoint x: 69, endPoint y: 146, distance: 33.0
click at [69, 156] on span "PPT4E96" at bounding box center [83, 161] width 42 height 12
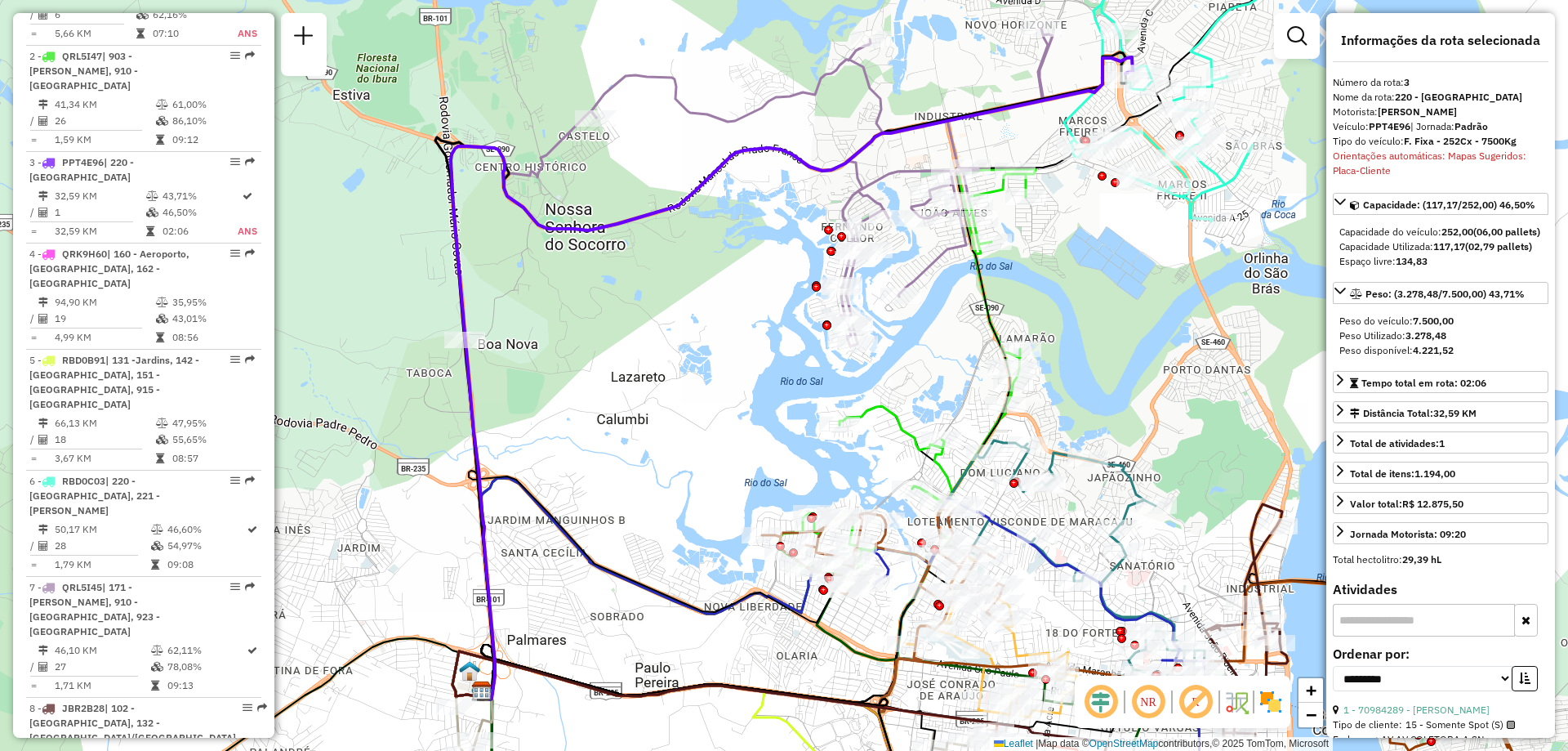
click at [1275, 25] on div at bounding box center [1297, 35] width 46 height 46
click at [1309, 35] on link at bounding box center [1297, 35] width 33 height 33
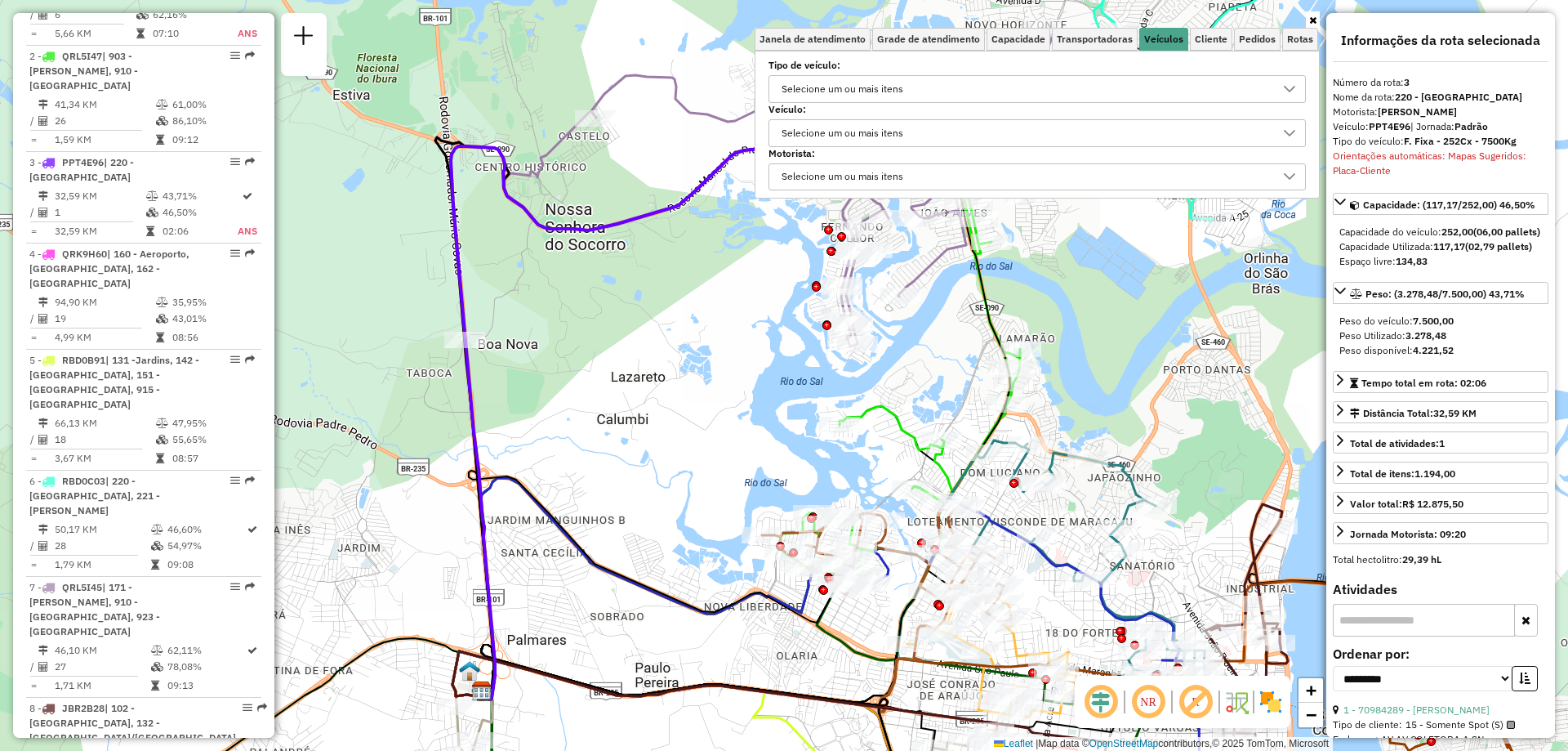
click at [930, 134] on div "Selecione um ou mais itens" at bounding box center [1025, 133] width 498 height 26
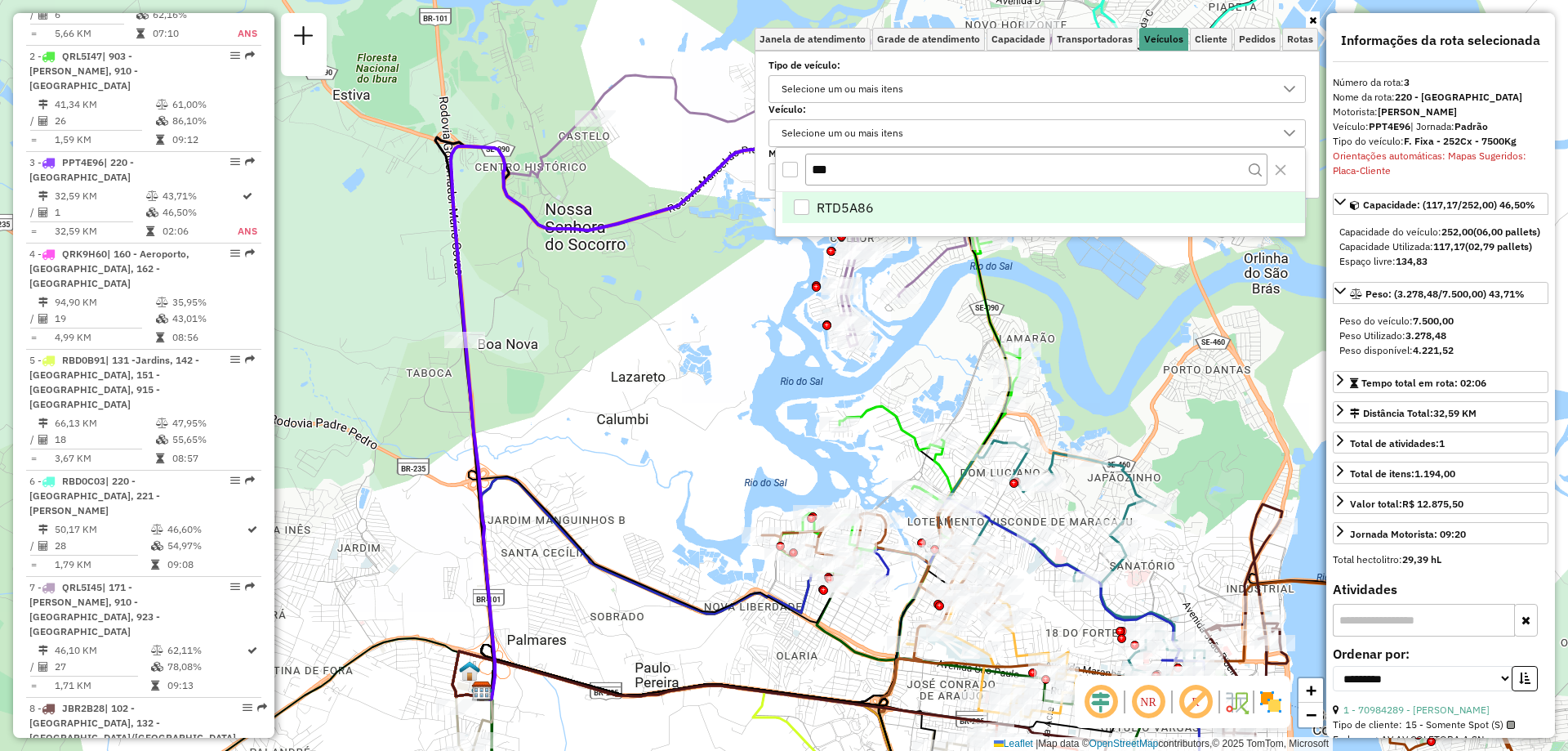
drag, startPoint x: 852, startPoint y: 170, endPoint x: 730, endPoint y: 171, distance: 122.0
click at [730, 171] on body "Aplicando filtros Pop-up bloqueado! Seu navegador bloqueou automáticamente a ab…" at bounding box center [784, 375] width 1568 height 751
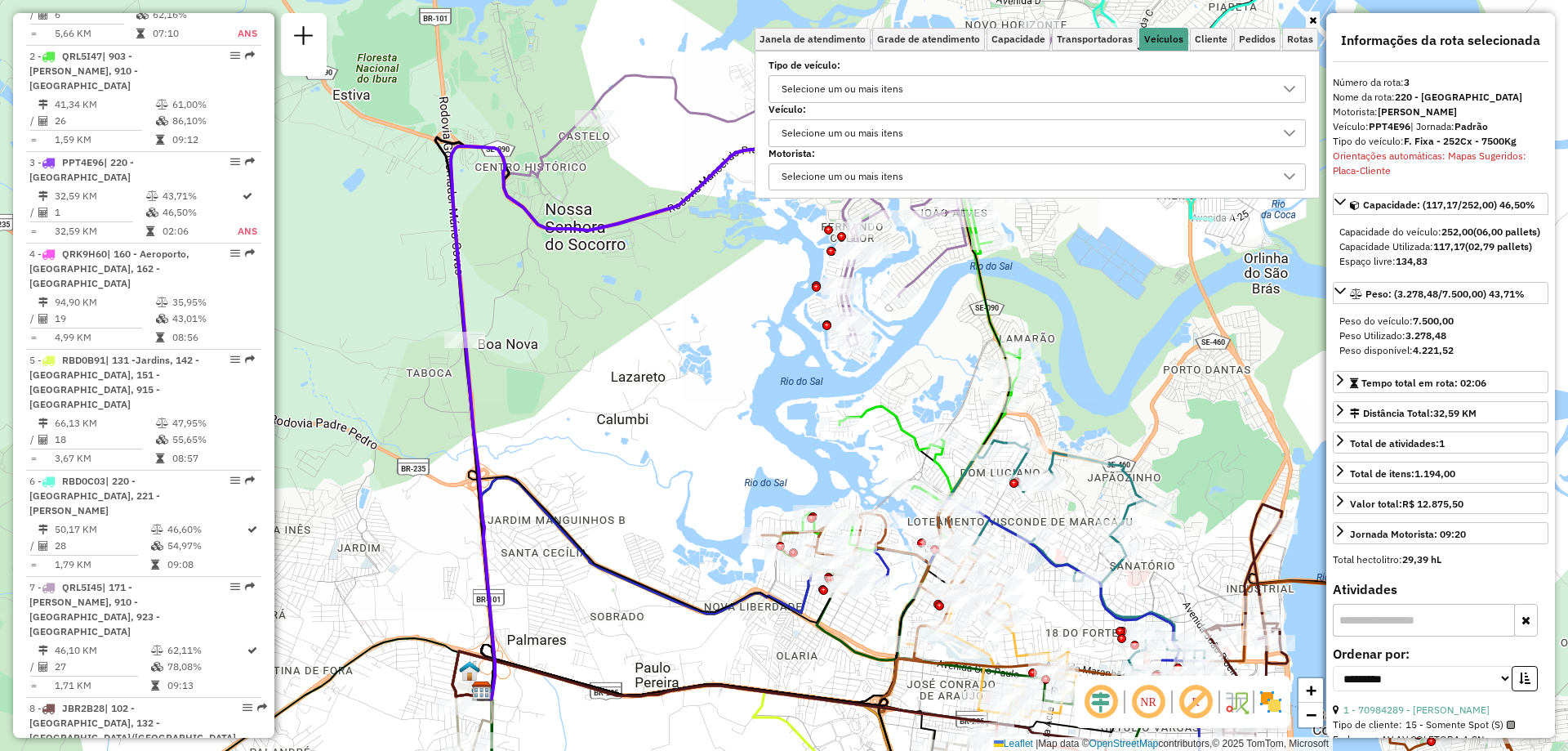
click at [841, 129] on div "Selecione um ou mais itens" at bounding box center [842, 133] width 133 height 26
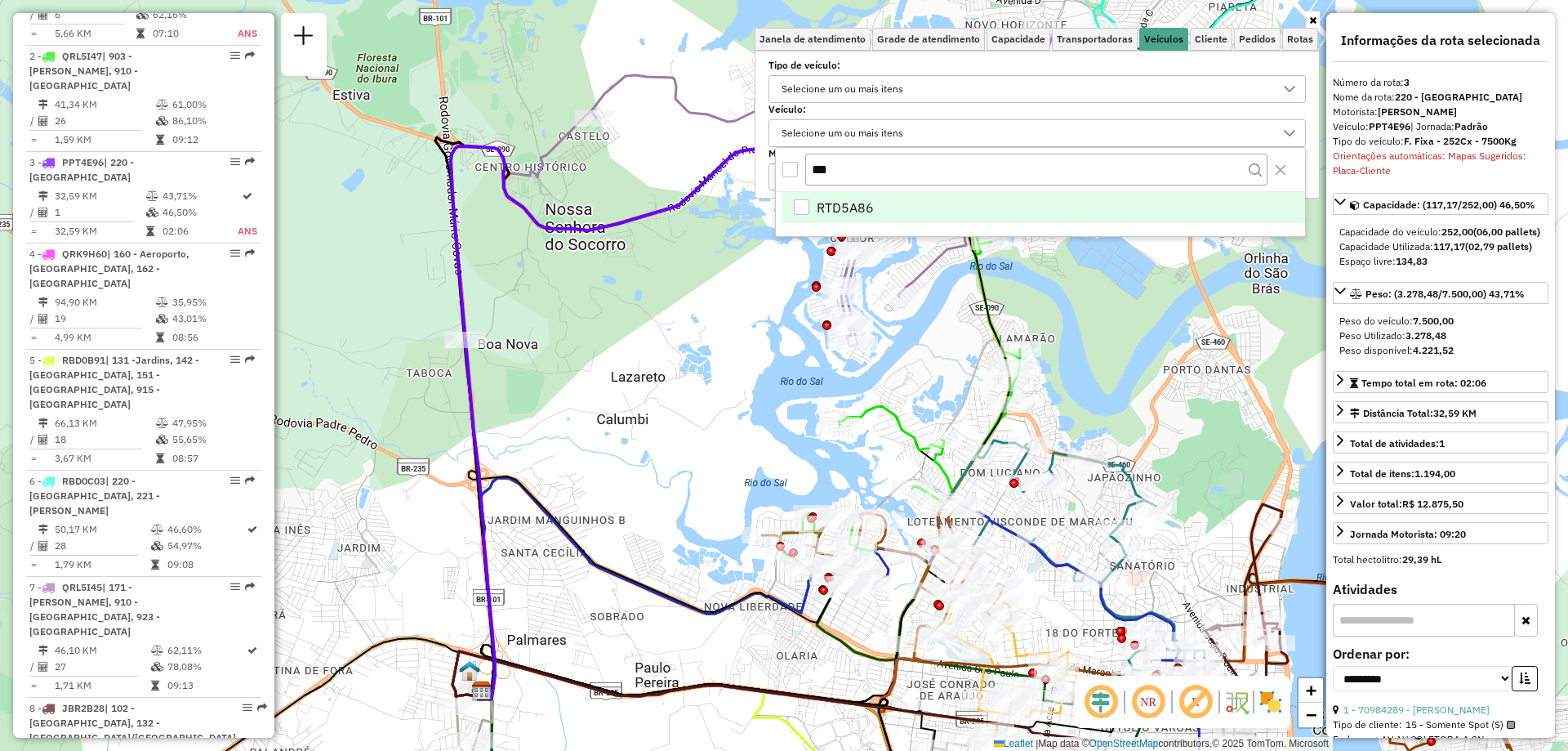
drag, startPoint x: 857, startPoint y: 170, endPoint x: 750, endPoint y: 184, distance: 107.9
click at [750, 184] on body "Aplicando filtros Pop-up bloqueado! Seu navegador bloqueou automáticamente a ab…" at bounding box center [784, 375] width 1568 height 751
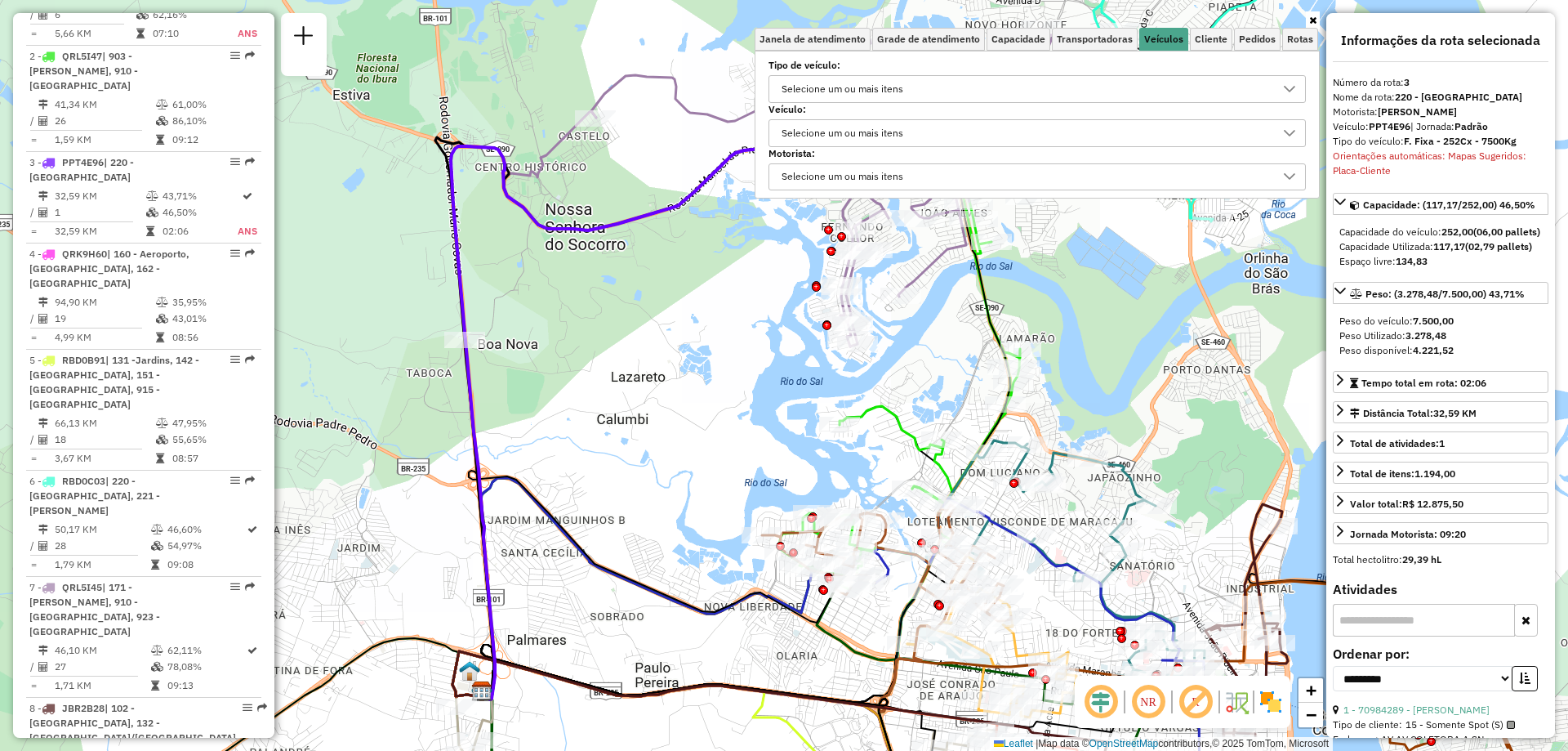
click at [819, 132] on div "Selecione um ou mais itens" at bounding box center [842, 133] width 133 height 26
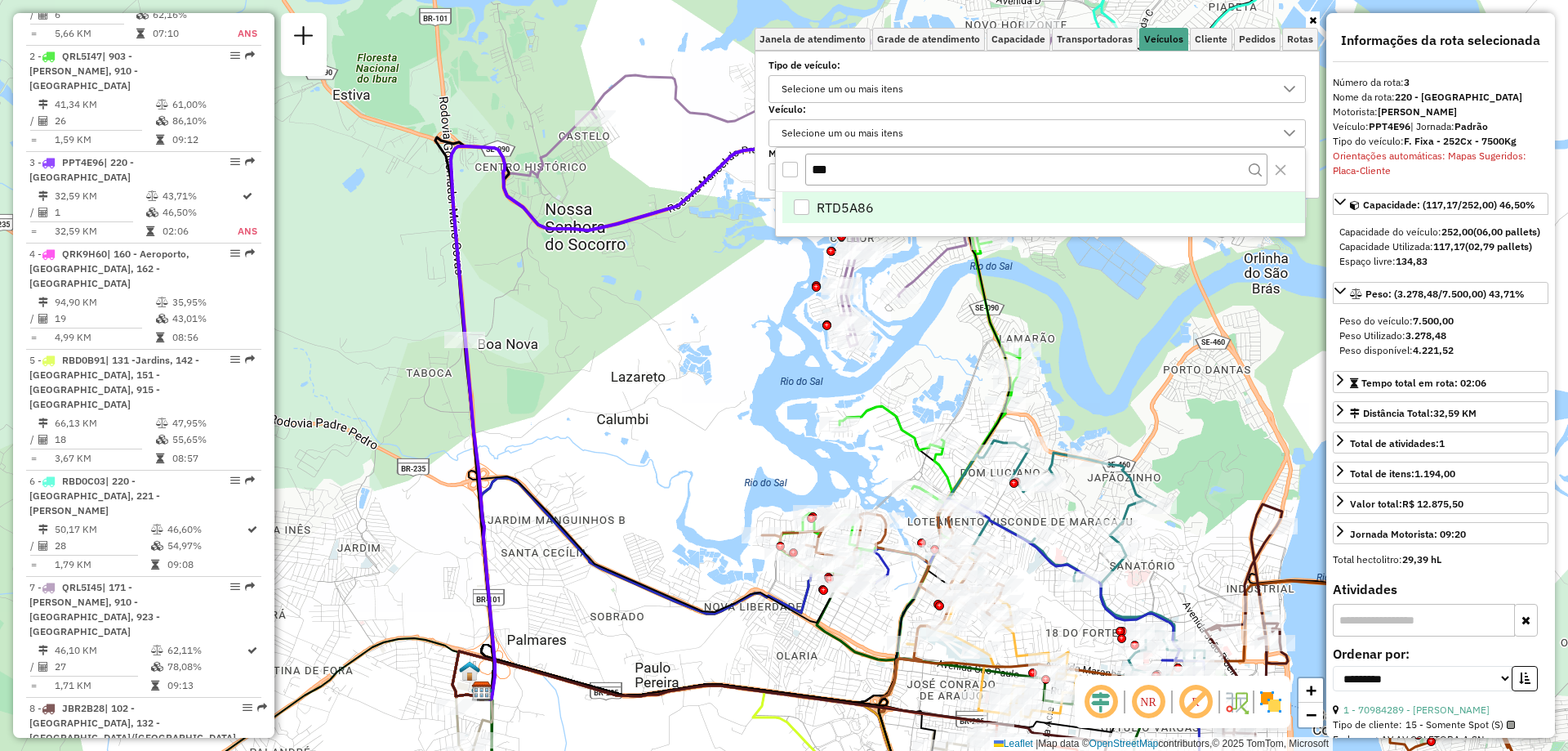
drag, startPoint x: 835, startPoint y: 169, endPoint x: 798, endPoint y: 173, distance: 37.2
click at [798, 173] on div "***" at bounding box center [1040, 170] width 529 height 44
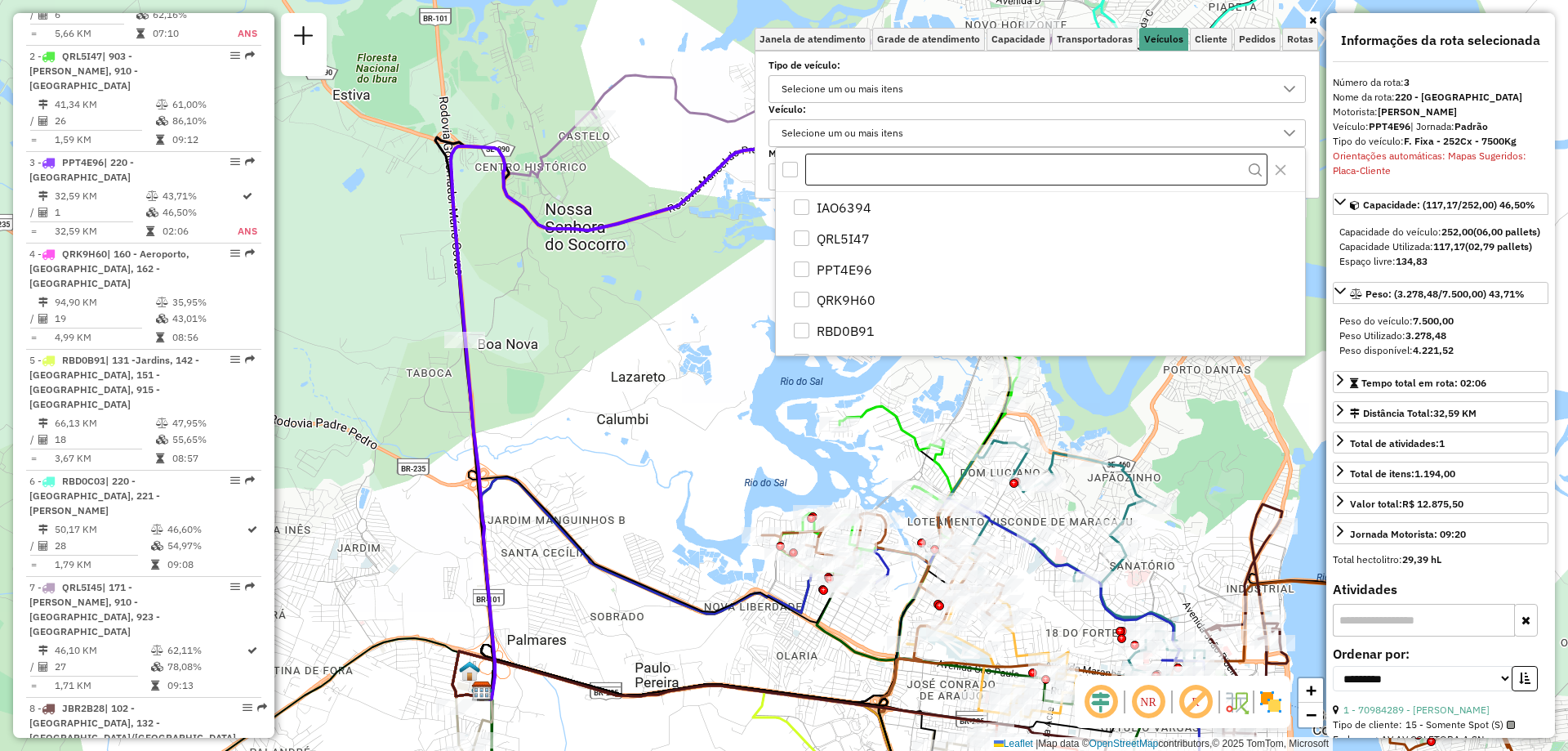
click at [828, 168] on input "text" at bounding box center [1036, 170] width 463 height 33
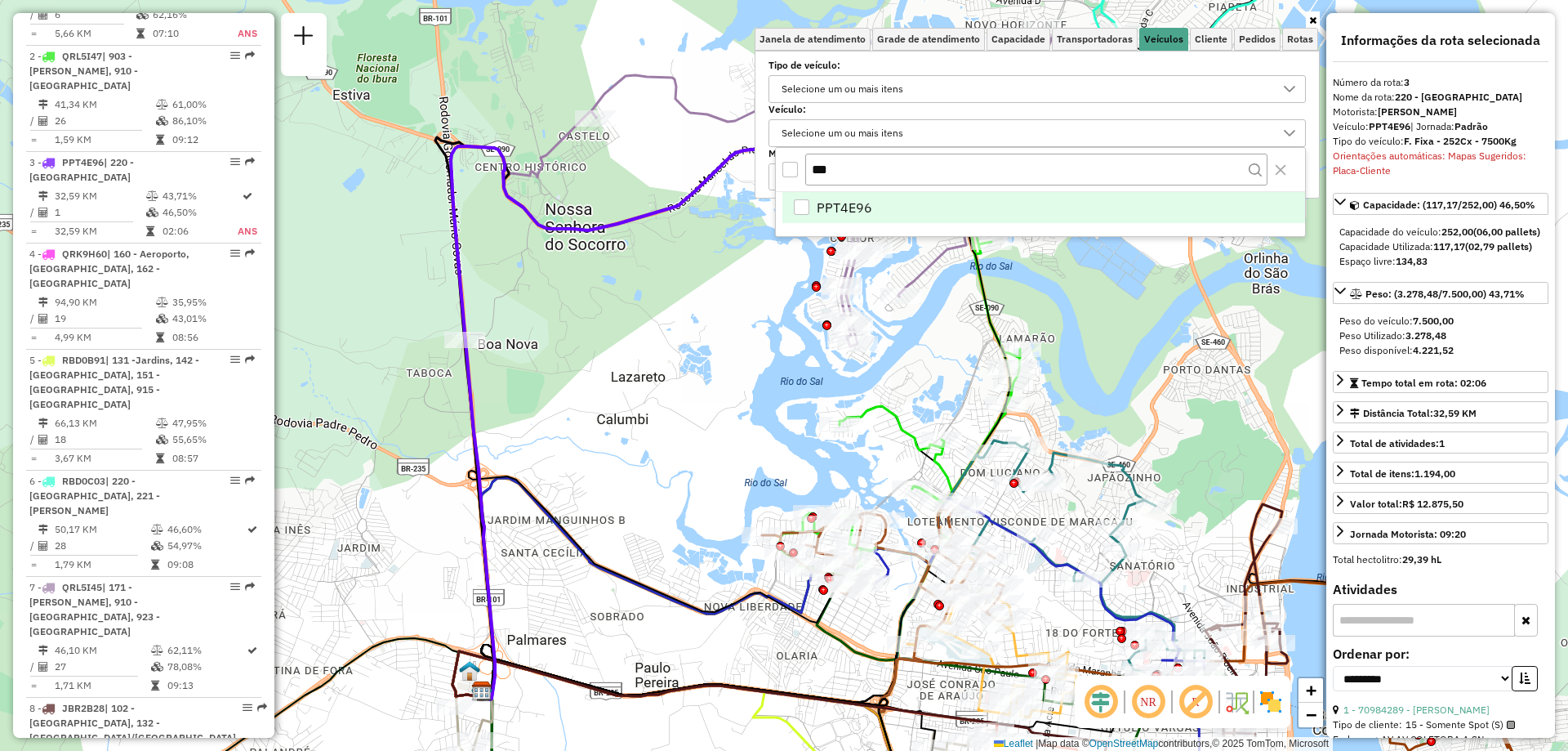
type input "***"
click at [803, 207] on div "PPT4E96" at bounding box center [801, 207] width 16 height 16
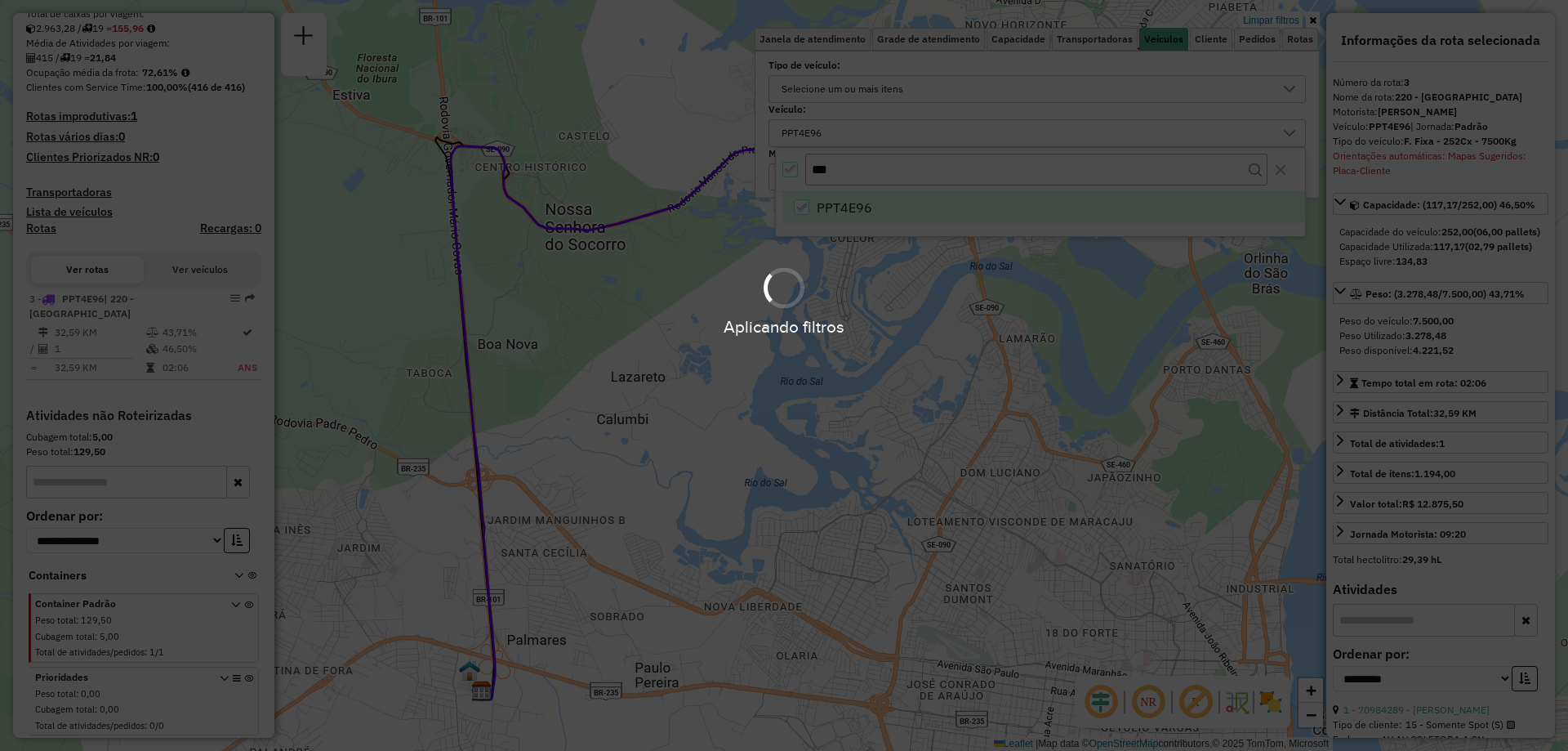
scroll to position [365, 0]
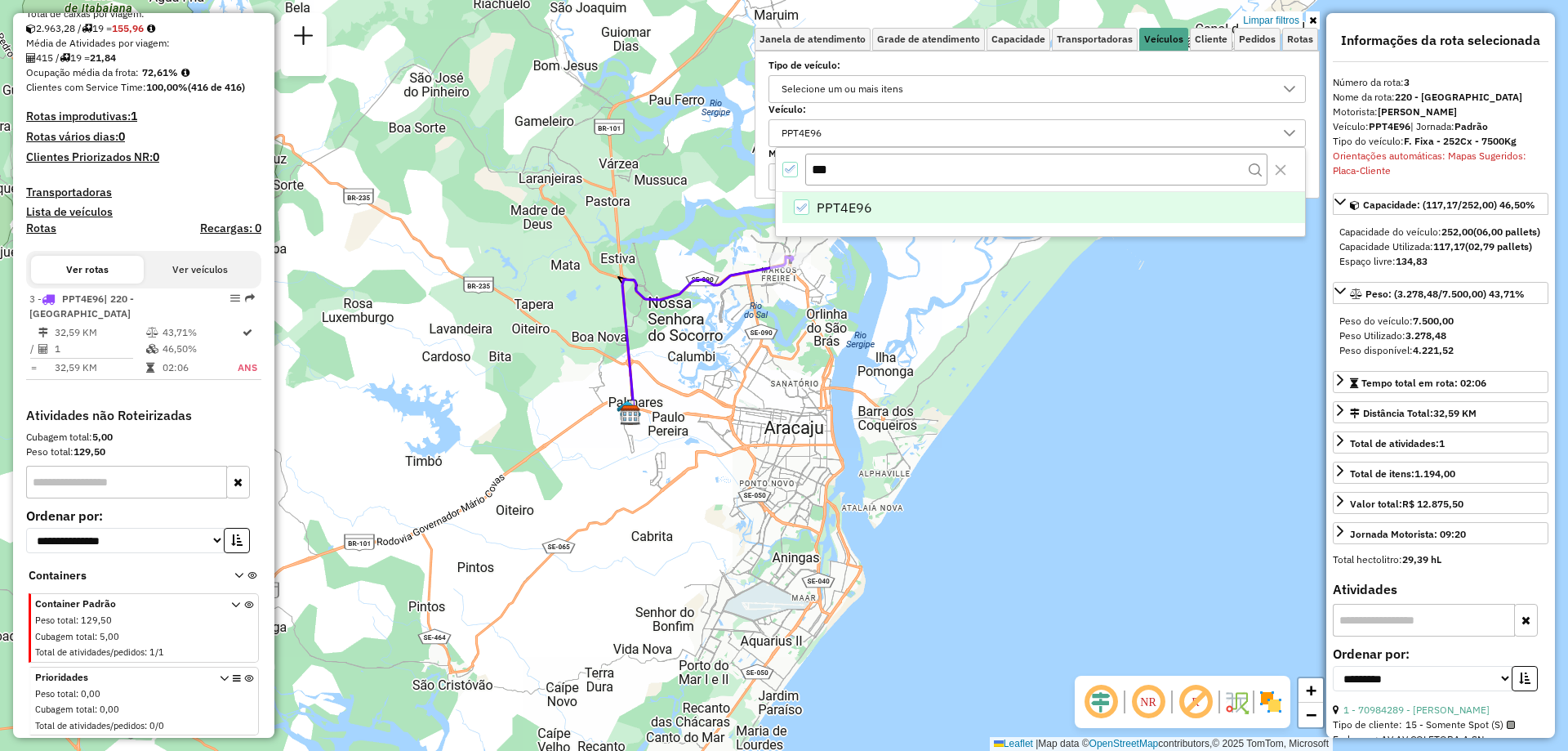
drag, startPoint x: 738, startPoint y: 356, endPoint x: 725, endPoint y: 359, distance: 13.3
click at [725, 359] on div "Limpar filtros Janela de atendimento Grade de atendimento Capacidade Transporta…" at bounding box center [784, 375] width 1568 height 751
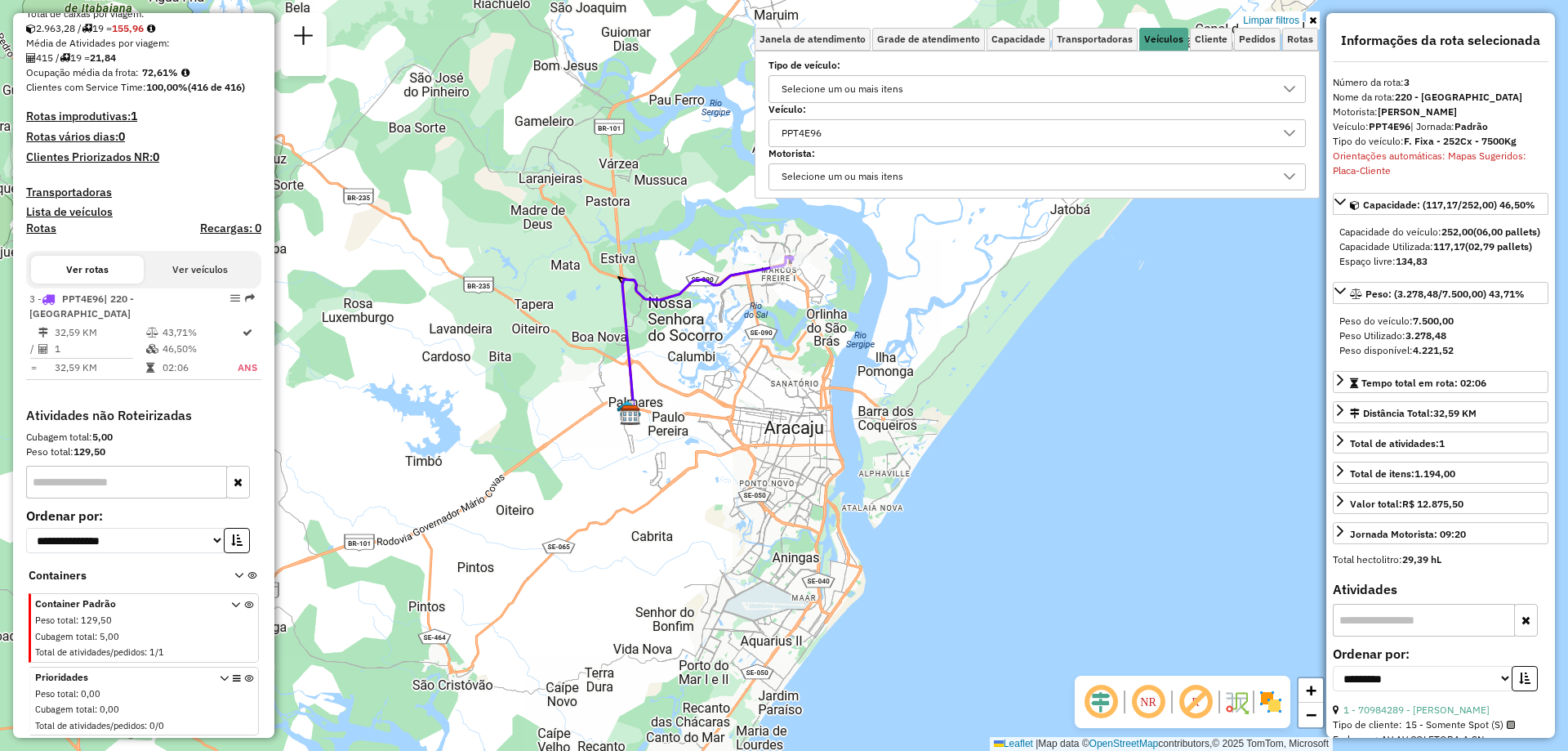
click at [725, 359] on div "Limpar filtros Janela de atendimento Grade de atendimento Capacidade Transporta…" at bounding box center [784, 375] width 1568 height 751
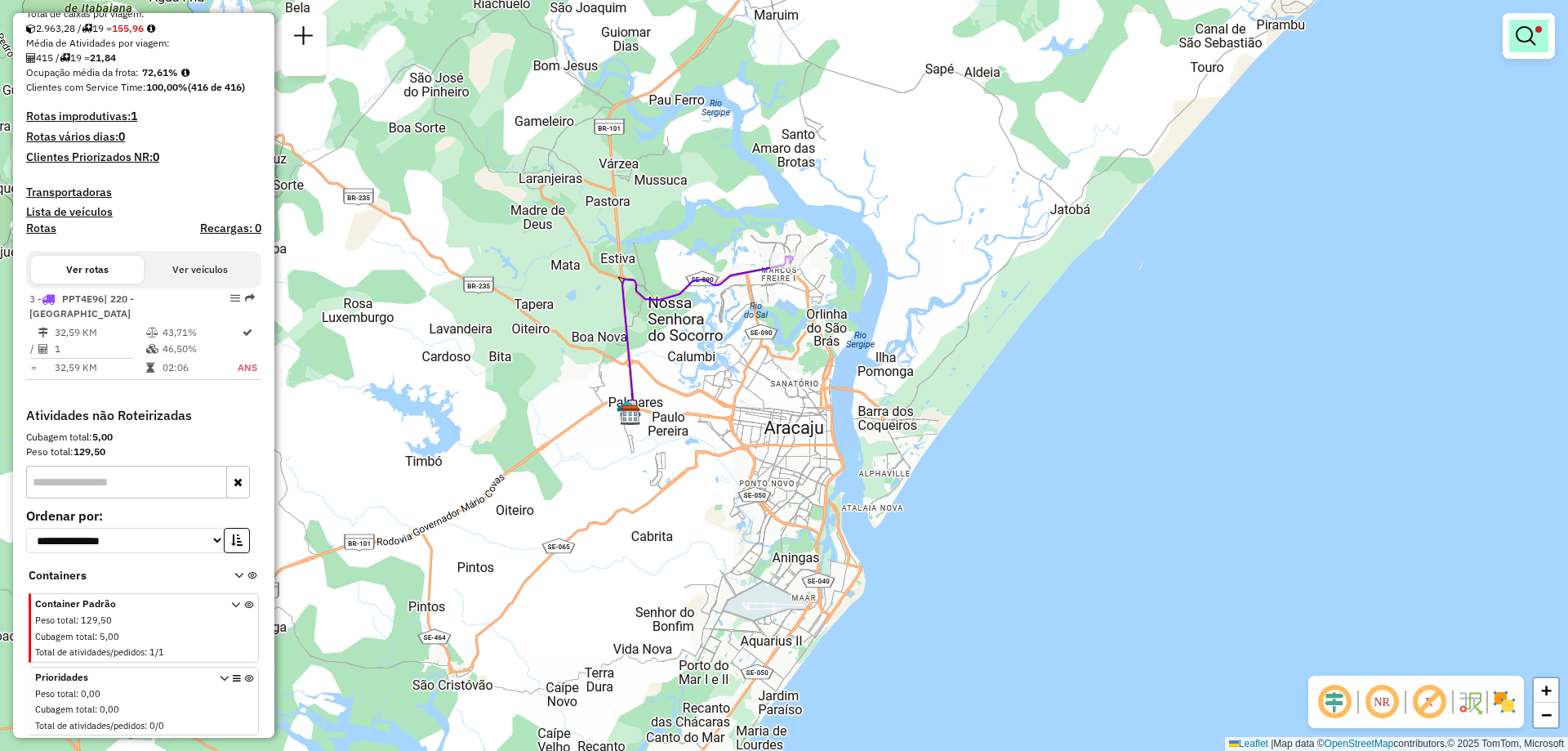
click at [1533, 30] on em at bounding box center [1525, 35] width 20 height 20
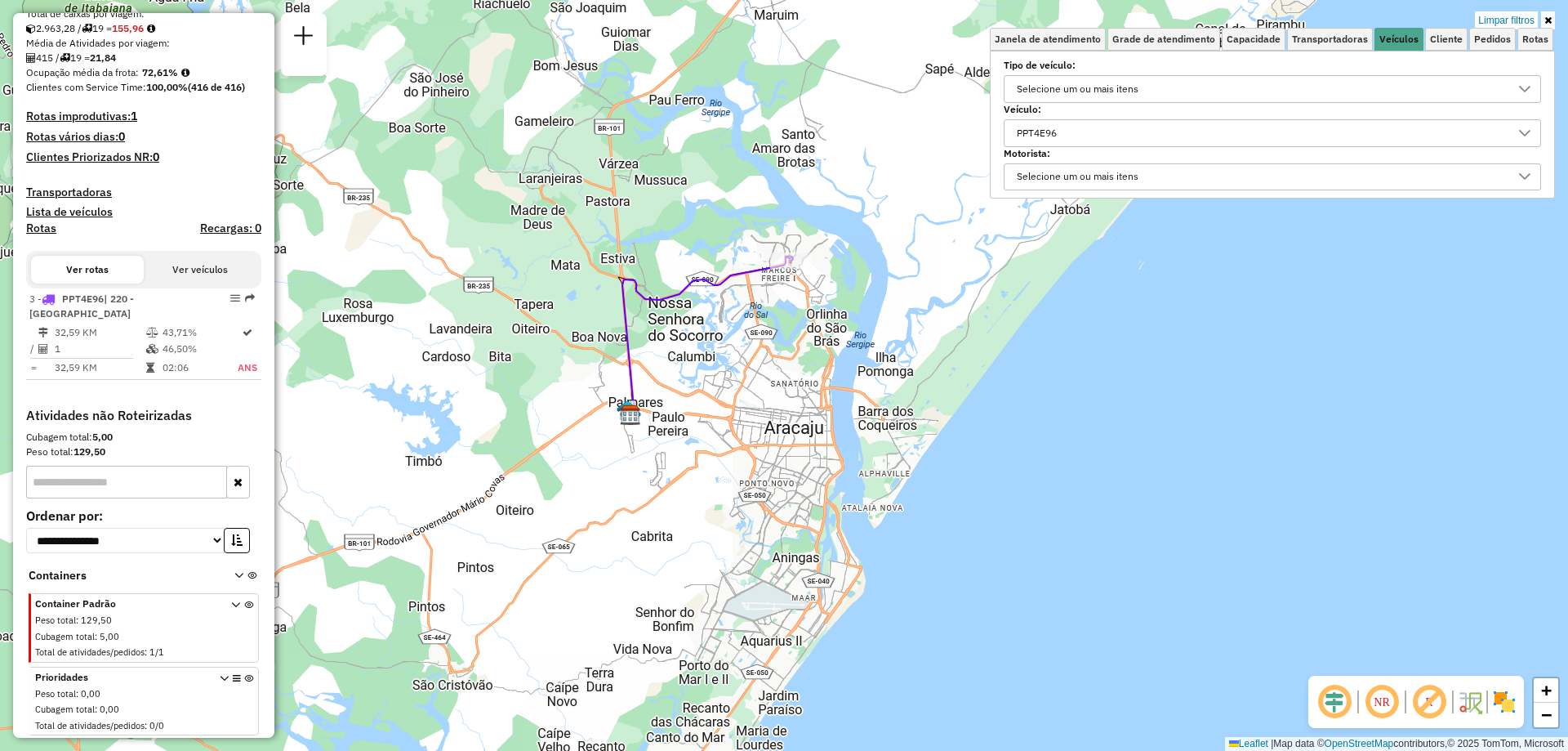
click at [1516, 124] on div at bounding box center [1524, 133] width 31 height 26
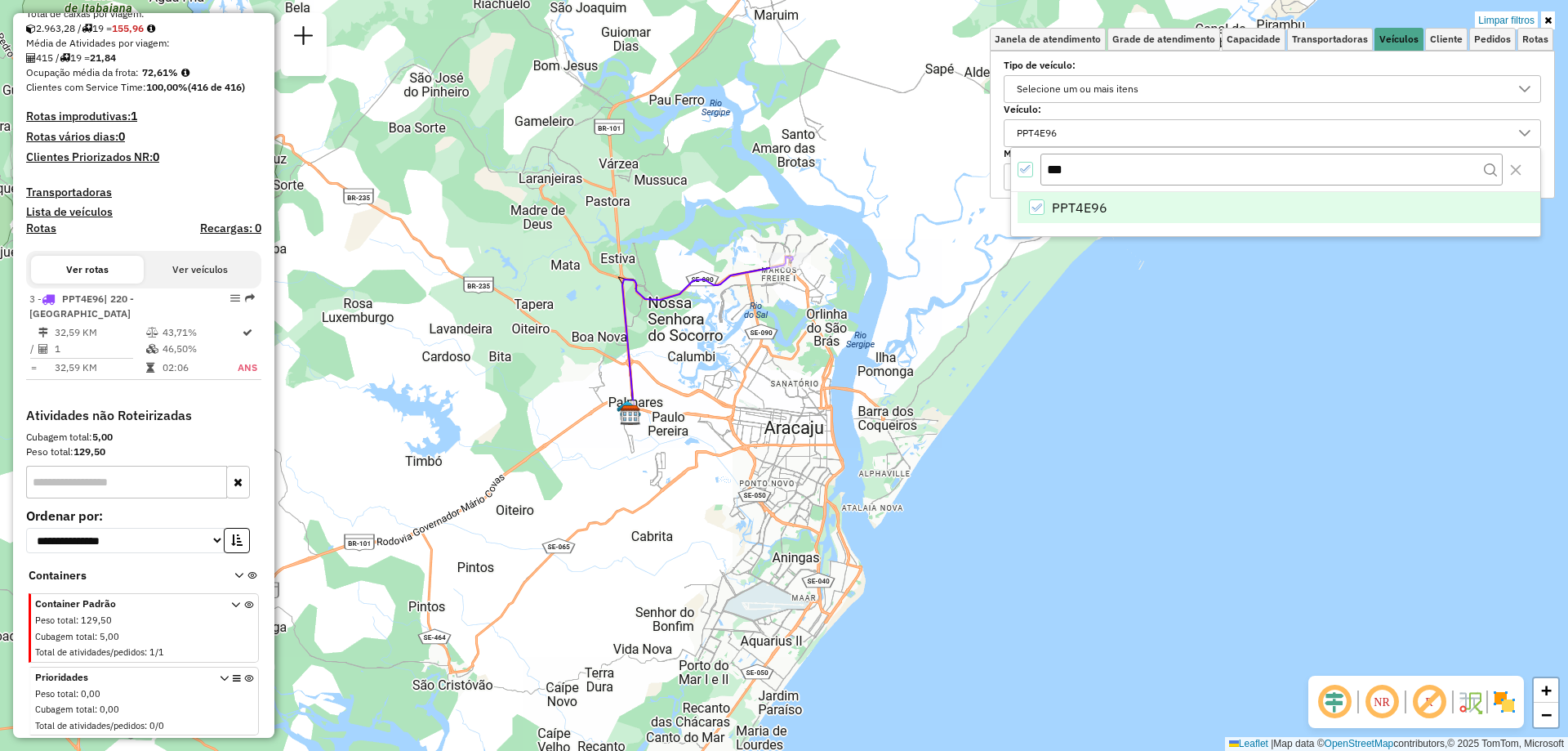
click at [1028, 169] on icon "All items selected" at bounding box center [1026, 169] width 11 height 11
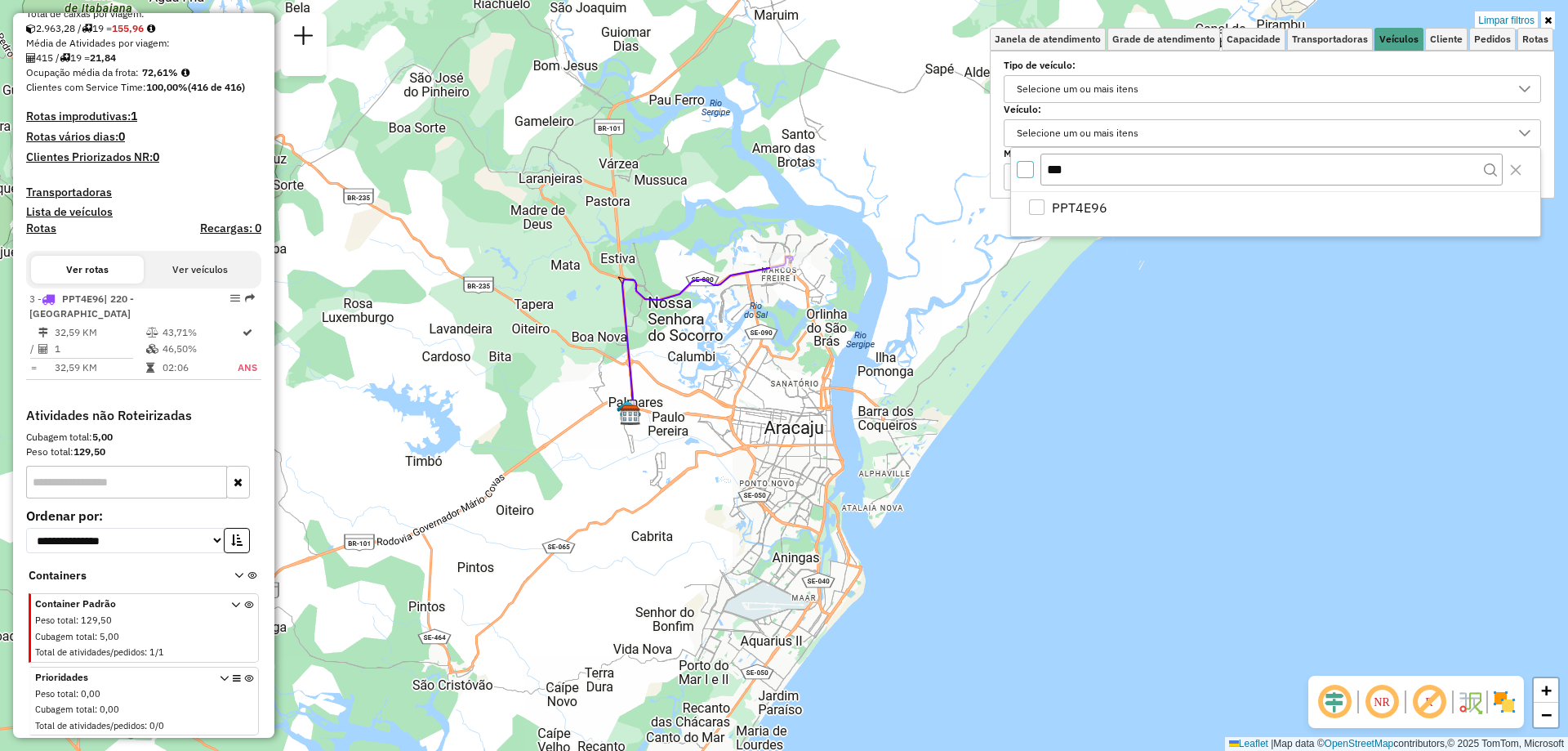
scroll to position [10, 6]
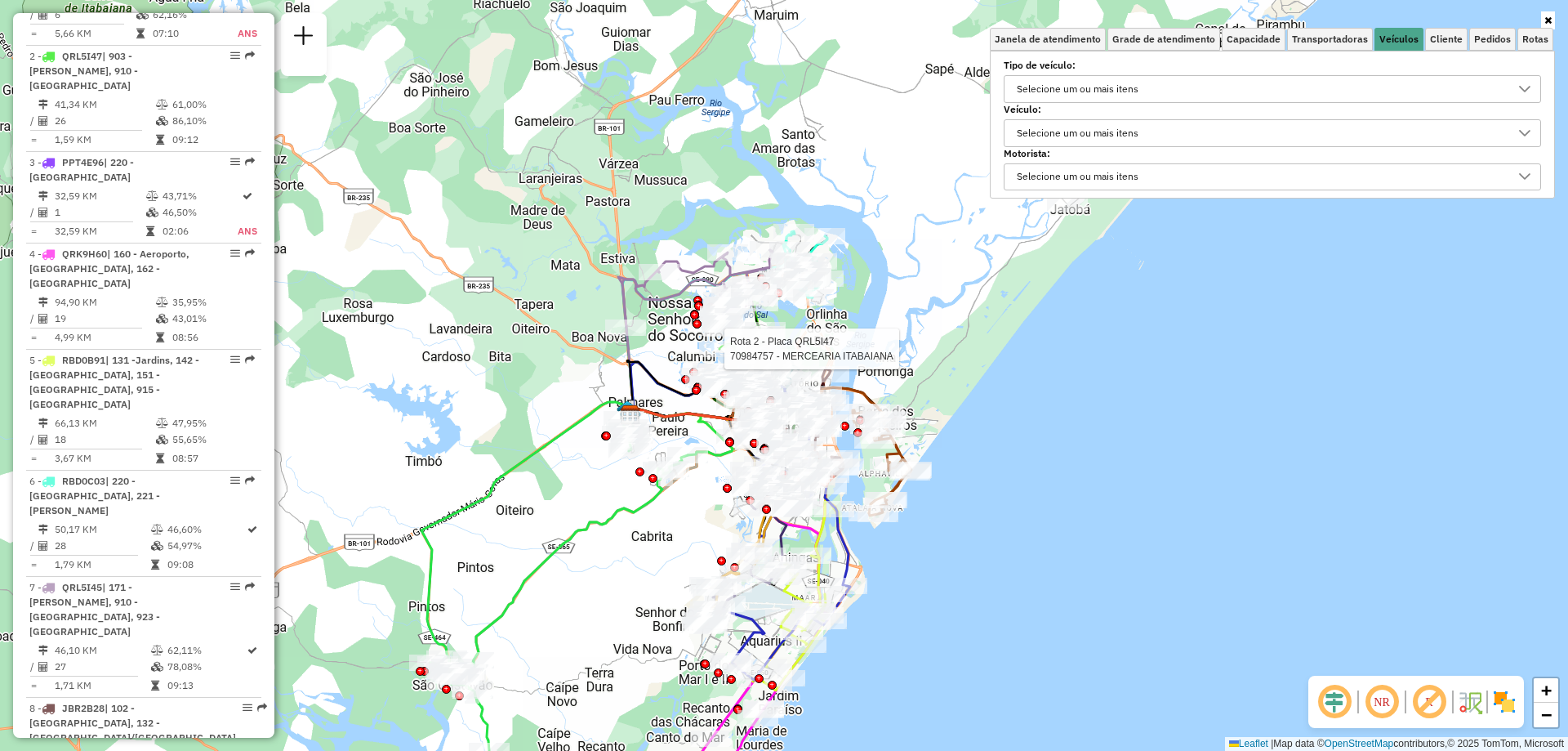
select select "**********"
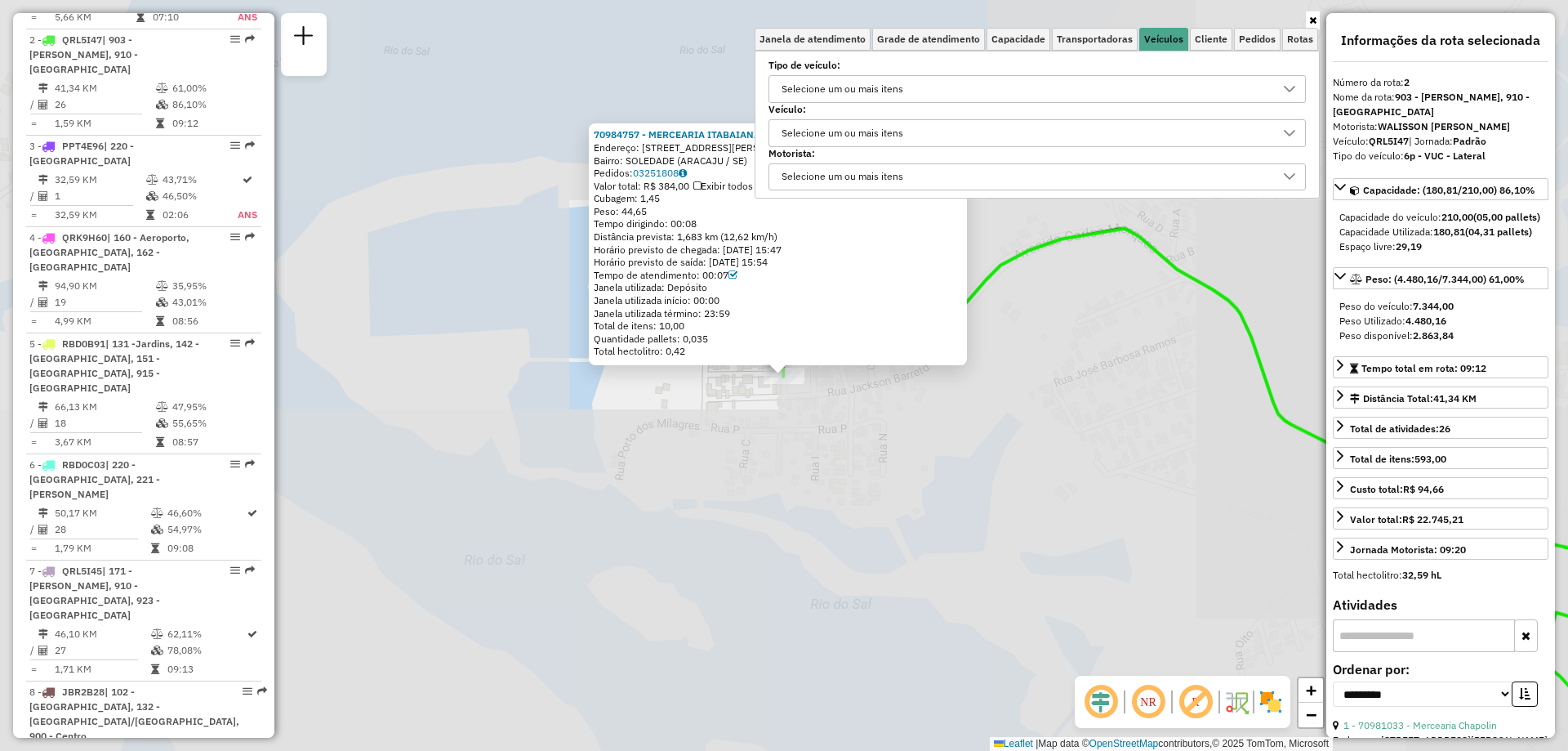
scroll to position [746, 0]
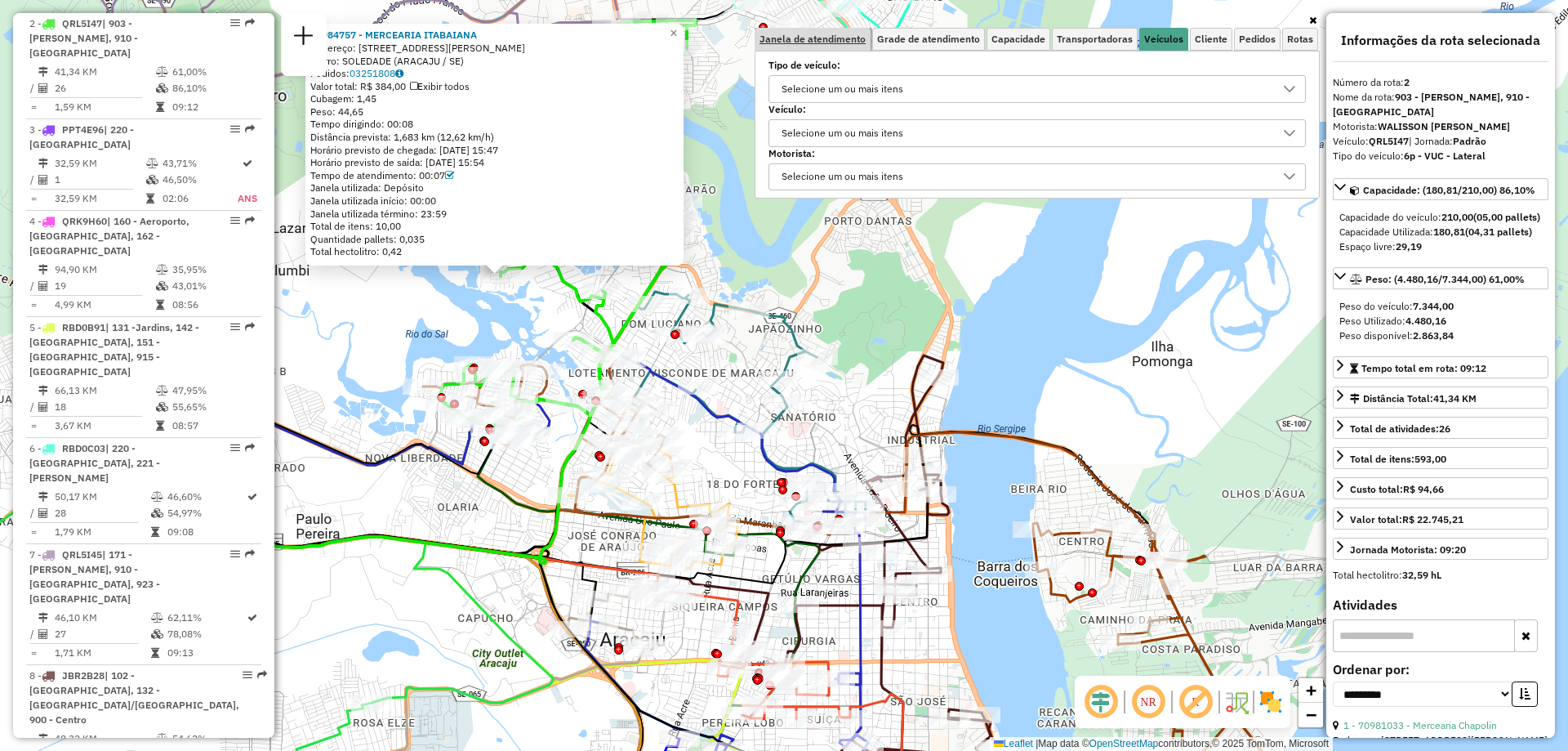
click at [852, 41] on span "Janela de atendimento" at bounding box center [812, 39] width 106 height 10
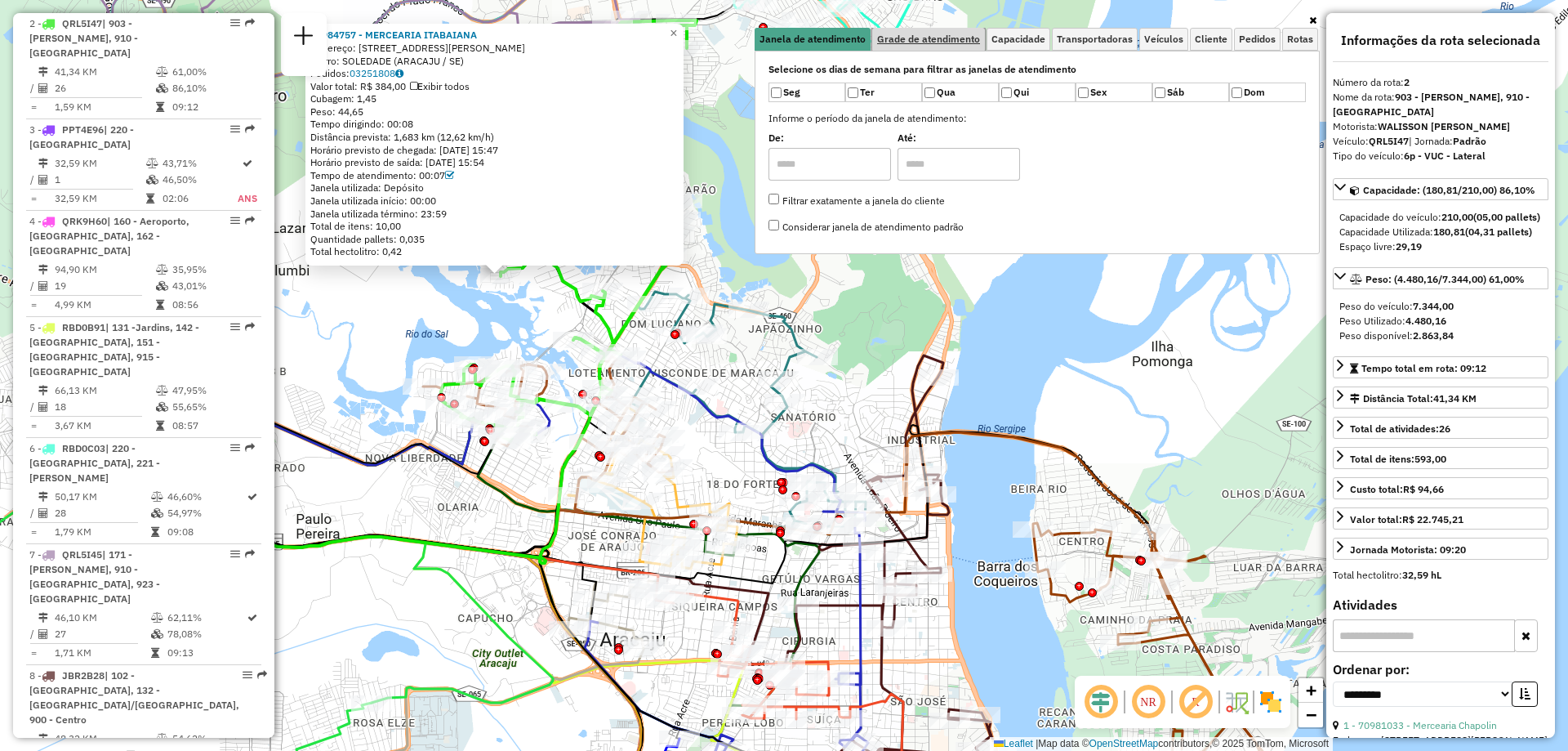
click at [923, 36] on span "Grade de atendimento" at bounding box center [929, 39] width 103 height 10
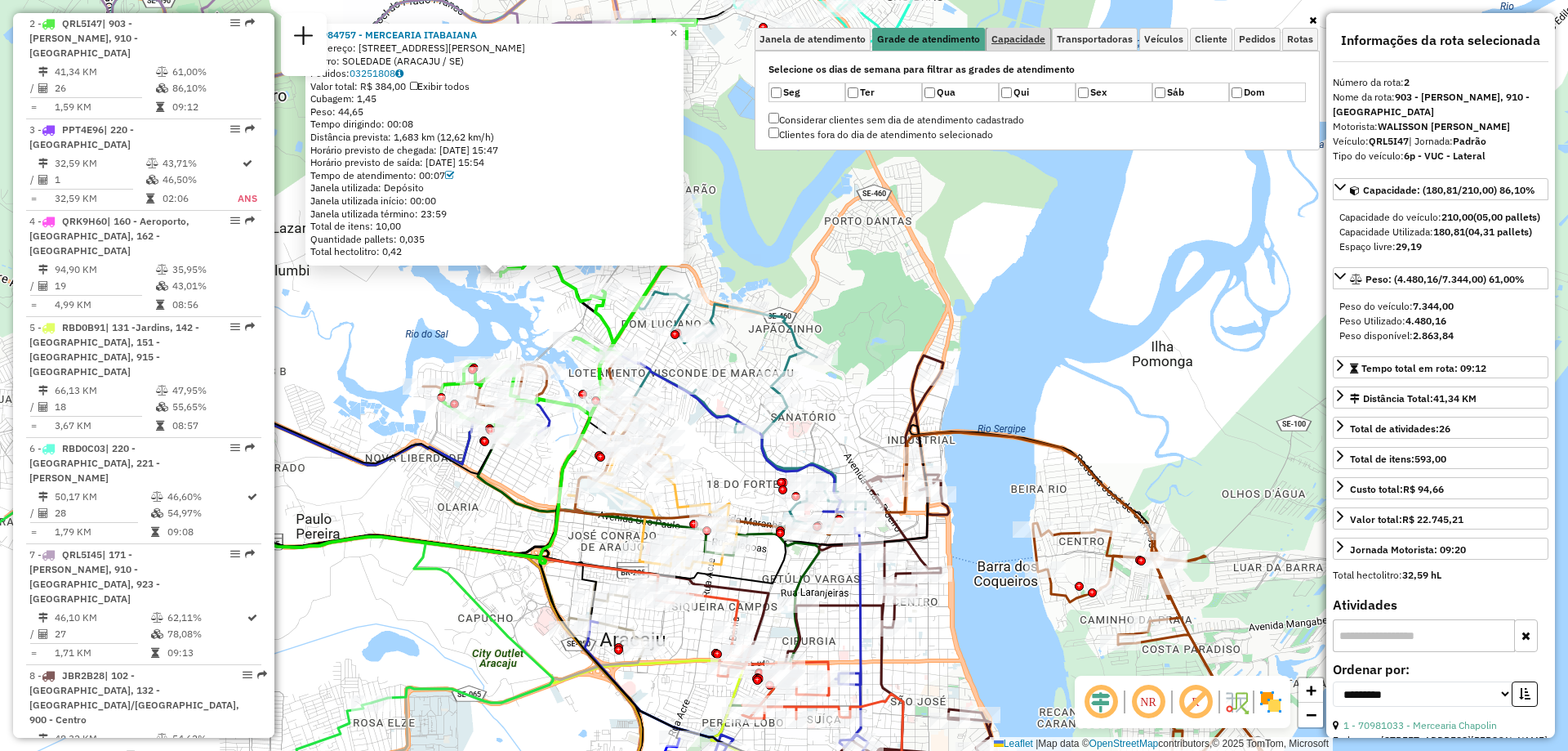
click at [1003, 36] on span "Capacidade" at bounding box center [1019, 39] width 54 height 10
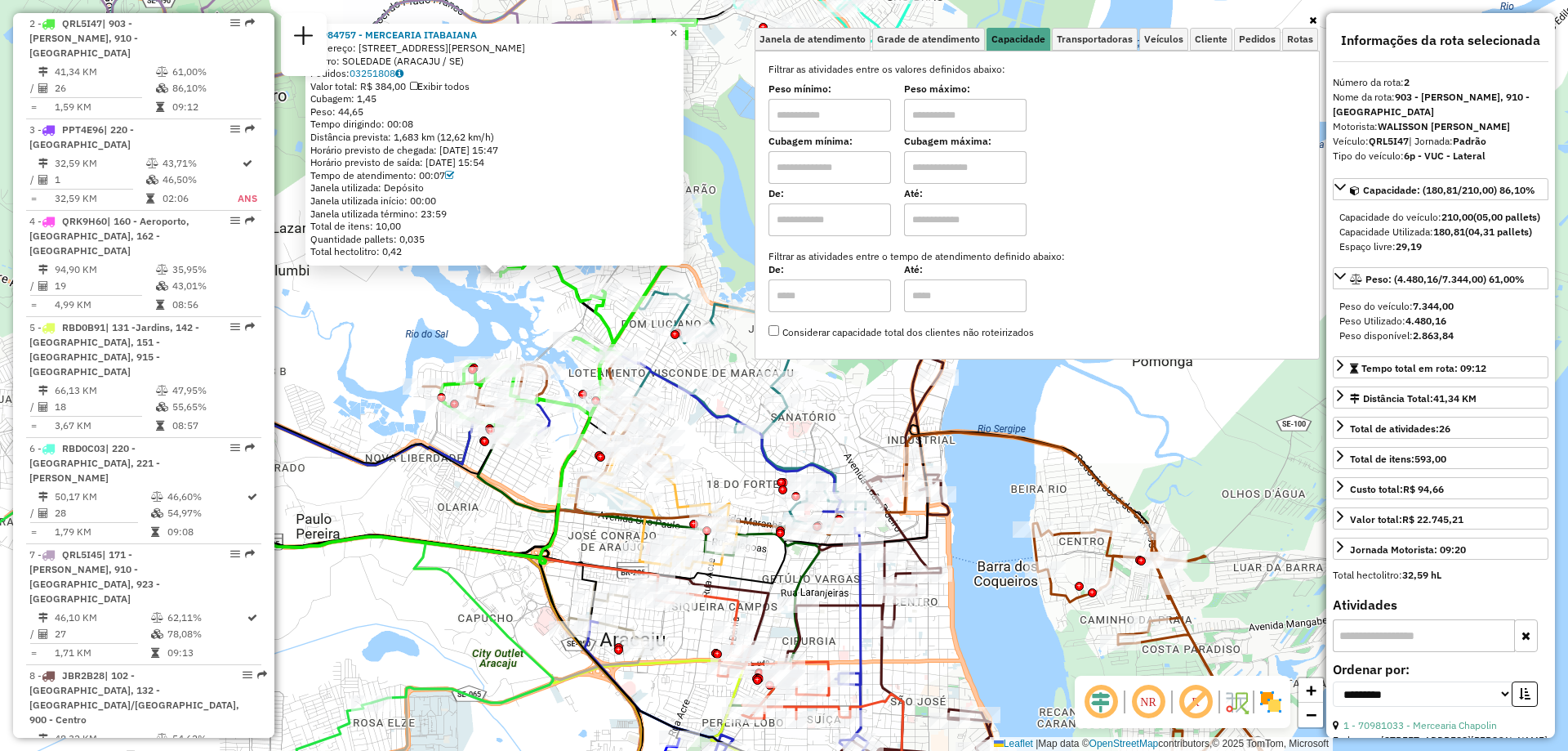
click at [679, 23] on link "×" at bounding box center [673, 33] width 20 height 20
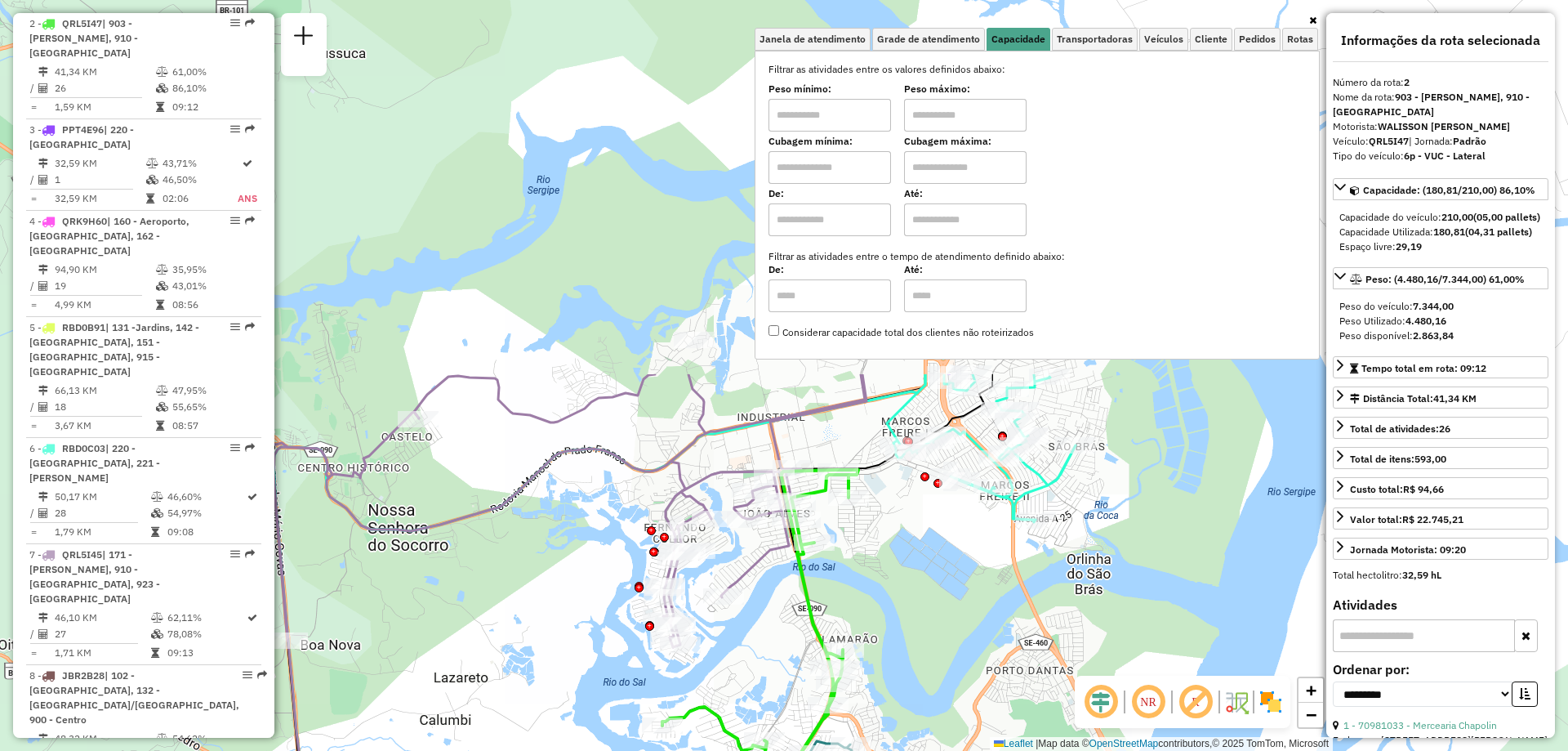
drag, startPoint x: 413, startPoint y: 237, endPoint x: 570, endPoint y: 684, distance: 473.8
click at [570, 684] on div "Janela de atendimento Grade de atendimento Capacidade Transportadoras Veículos …" at bounding box center [784, 375] width 1568 height 751
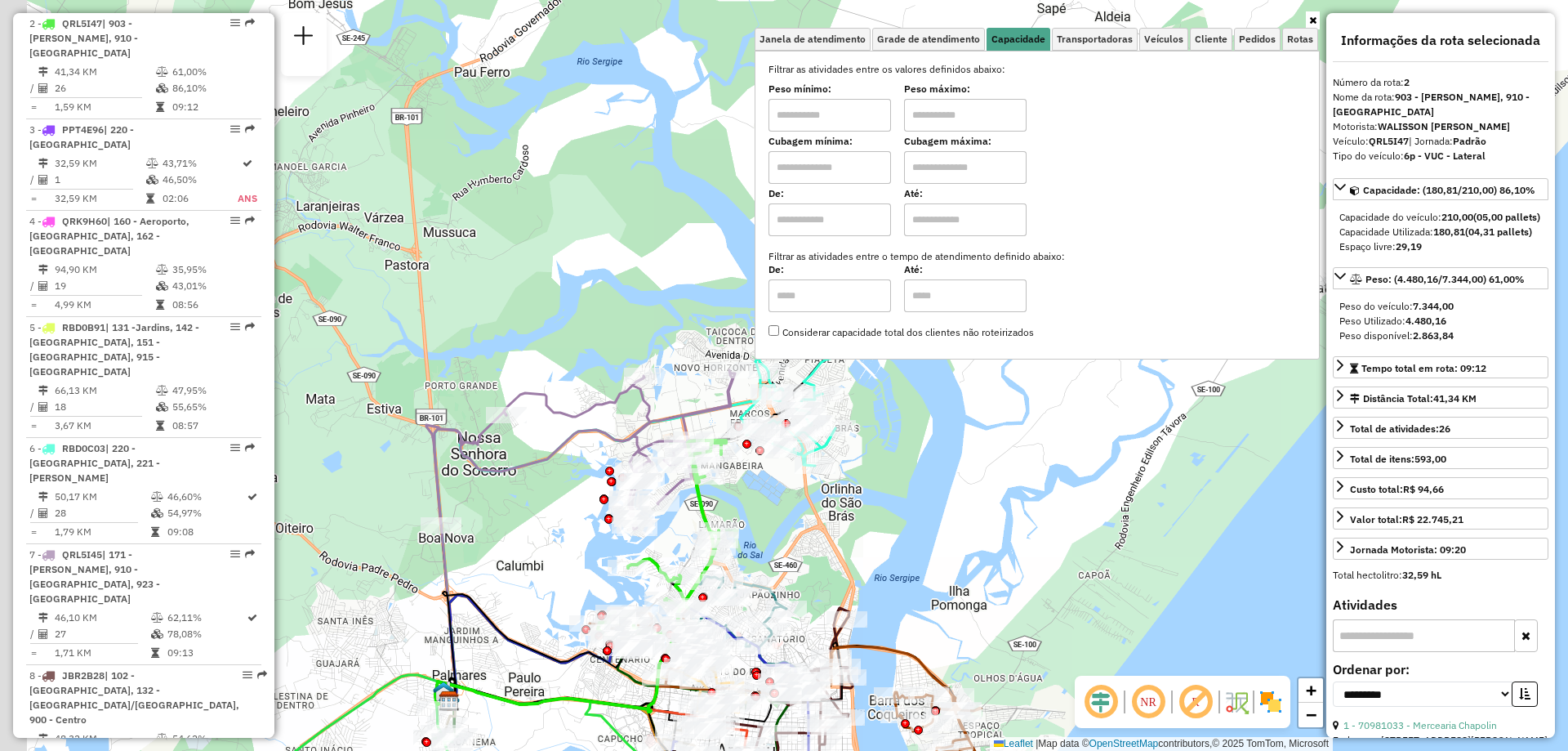
drag, startPoint x: 451, startPoint y: 554, endPoint x: 549, endPoint y: 486, distance: 119.3
click at [549, 486] on div "Janela de atendimento Grade de atendimento Capacidade Transportadoras Veículos …" at bounding box center [784, 375] width 1568 height 751
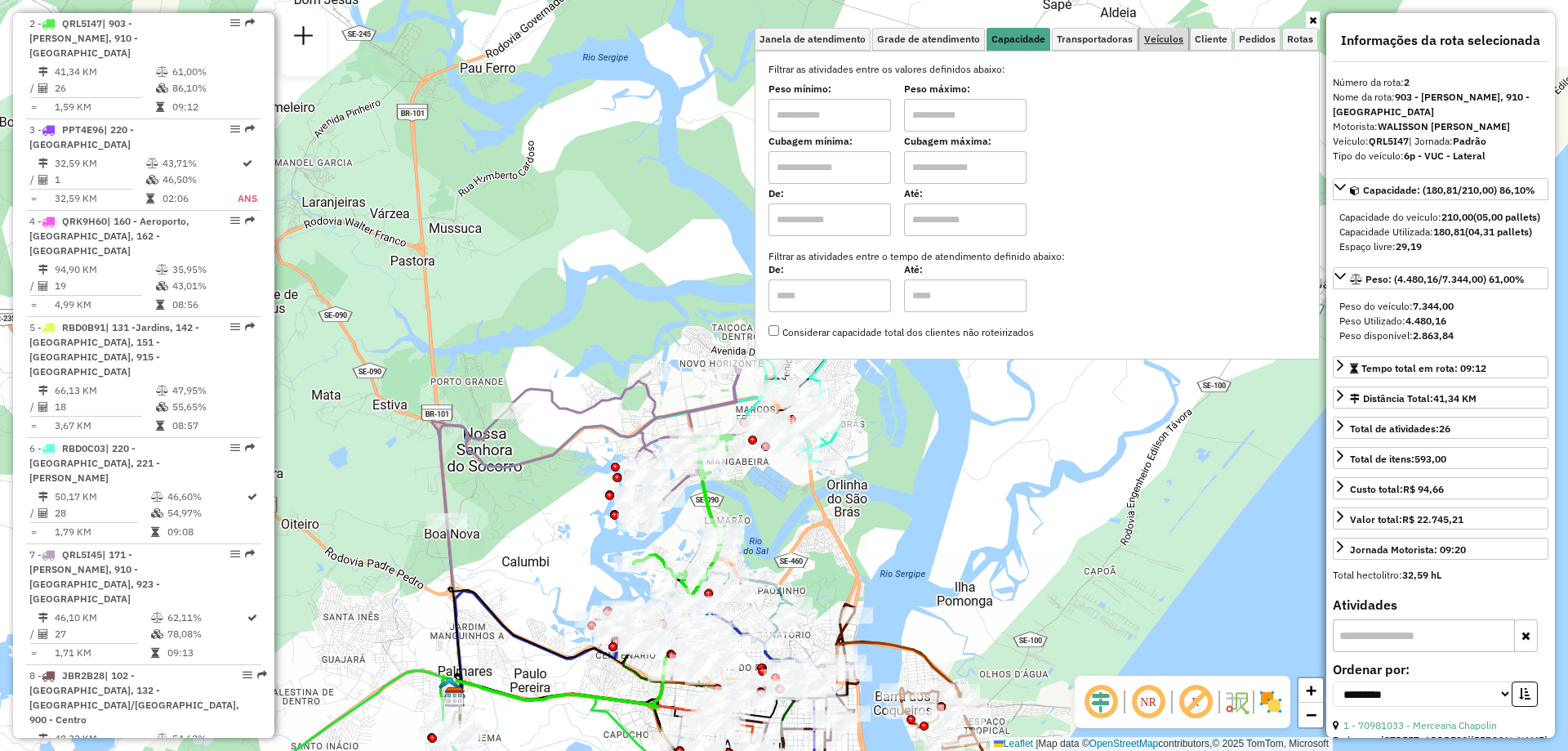
click at [1177, 32] on link "Veículos" at bounding box center [1164, 39] width 49 height 23
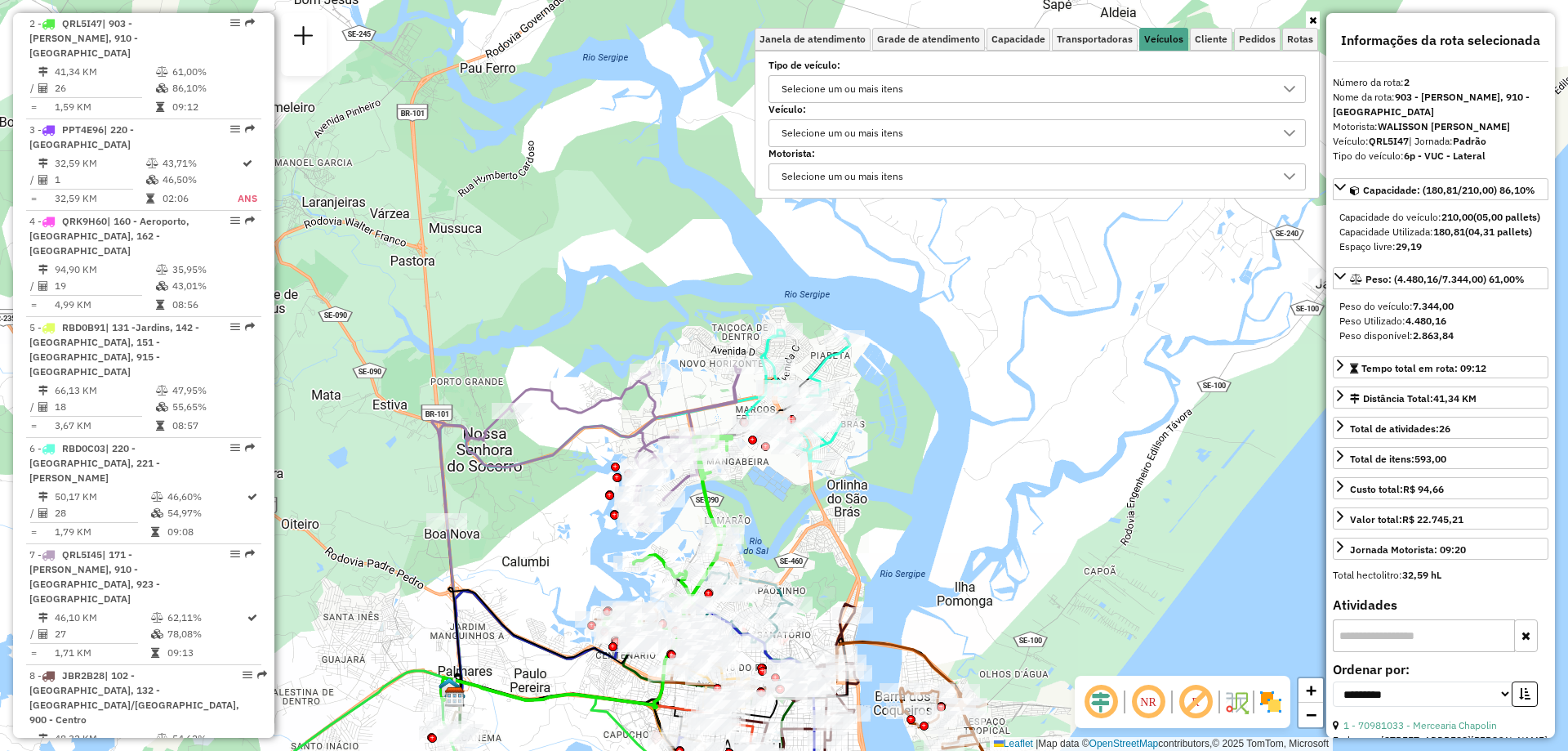
click at [849, 132] on div "Selecione um ou mais itens" at bounding box center [842, 133] width 133 height 26
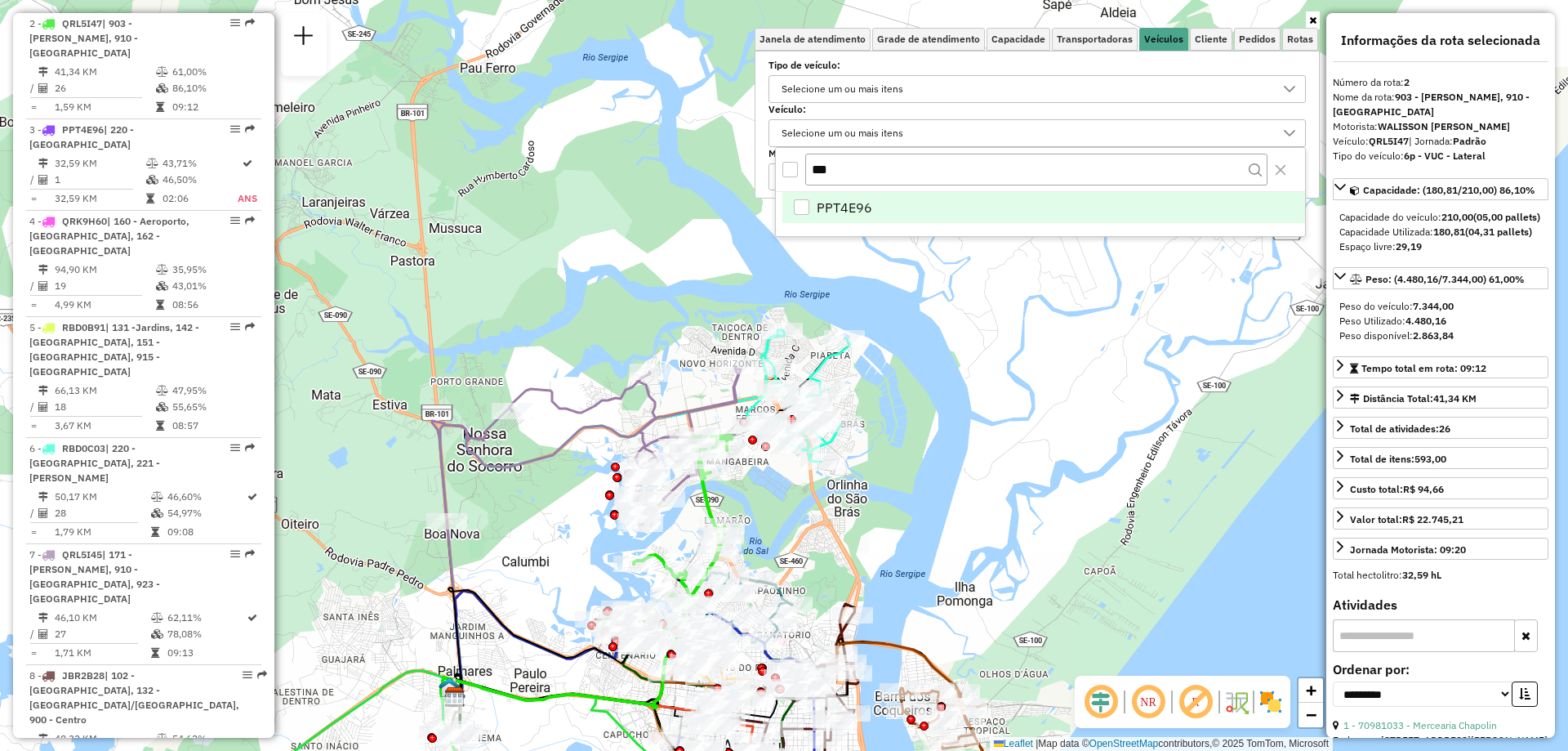
drag, startPoint x: 840, startPoint y: 165, endPoint x: 800, endPoint y: 170, distance: 40.3
click at [800, 170] on div "***" at bounding box center [1040, 170] width 529 height 44
type input "*******"
click at [797, 206] on div "QRL5I45" at bounding box center [801, 207] width 16 height 16
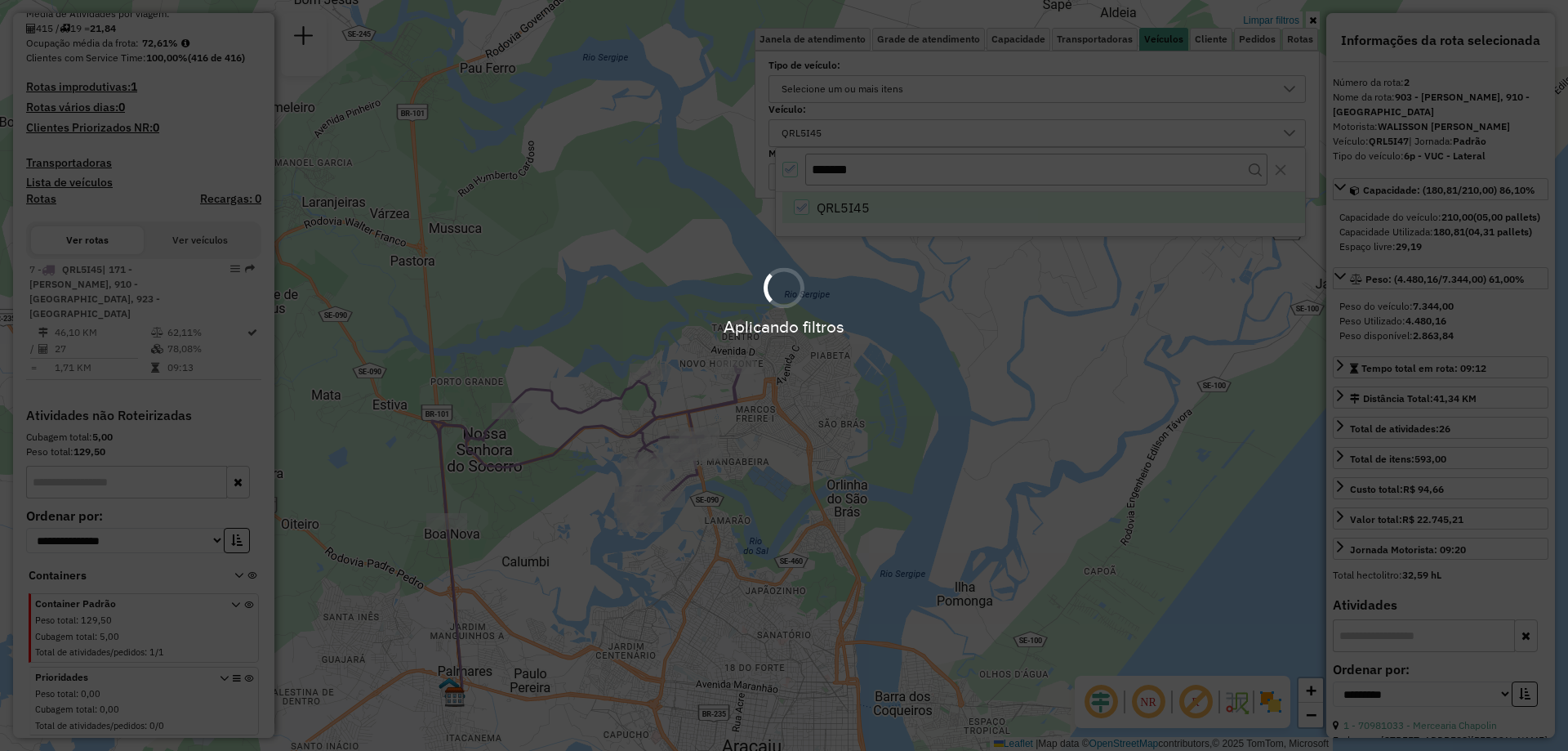
scroll to position [198, 0]
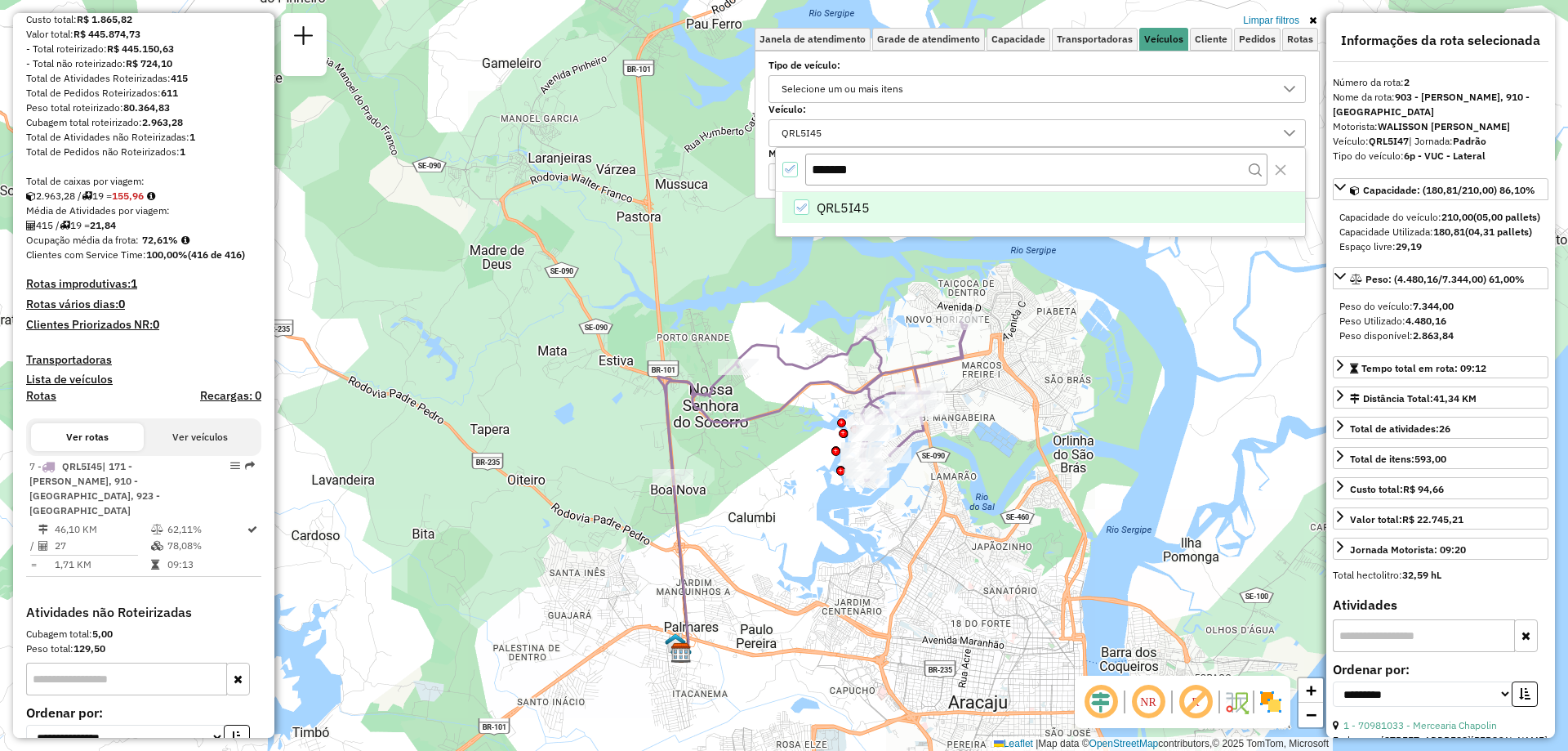
drag, startPoint x: 563, startPoint y: 522, endPoint x: 787, endPoint y: 479, distance: 228.1
click at [787, 479] on div "Limpar filtros Janela de atendimento Grade de atendimento Capacidade Transporta…" at bounding box center [784, 375] width 1568 height 751
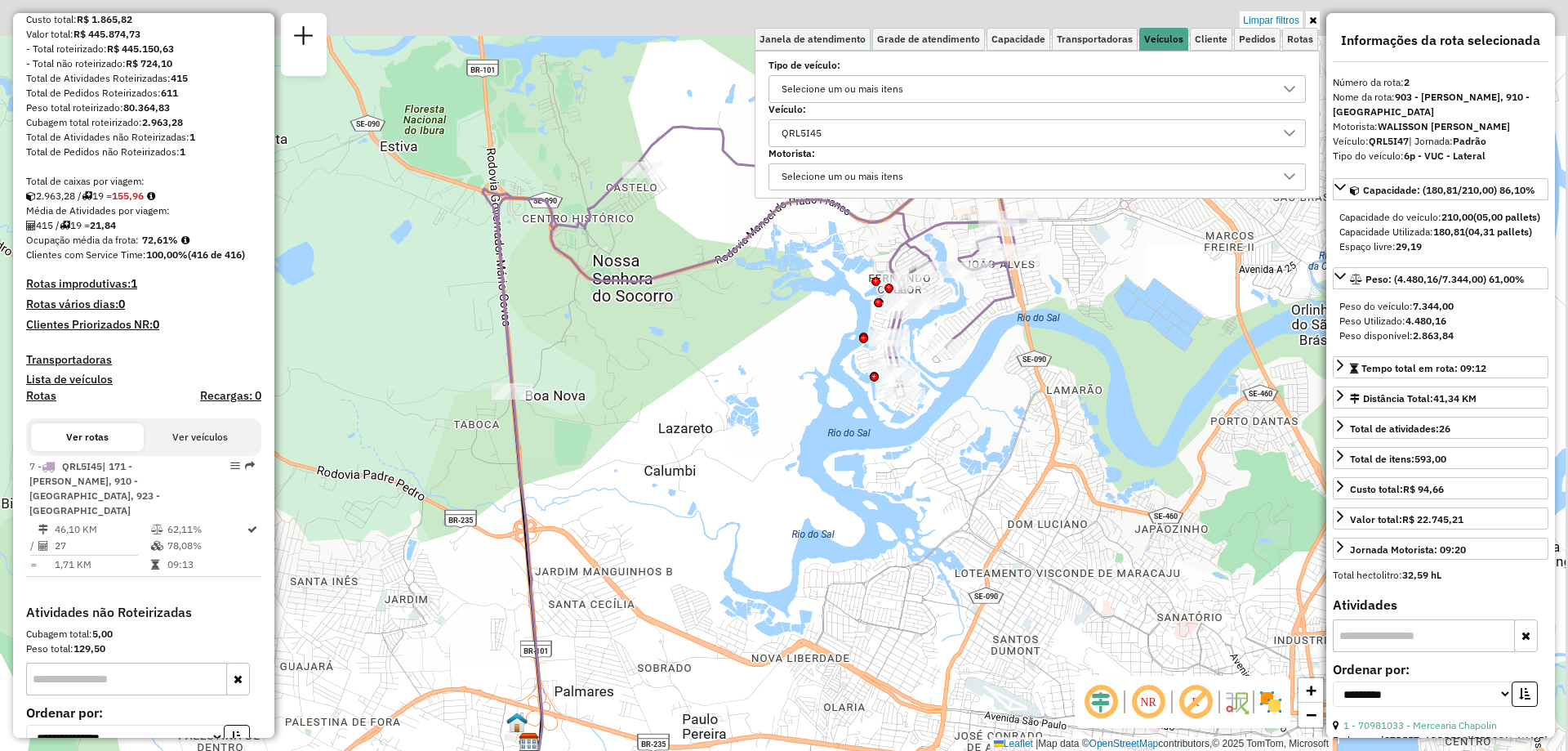
drag, startPoint x: 778, startPoint y: 485, endPoint x: 736, endPoint y: 607, distance: 129.0
click at [736, 607] on div "Limpar filtros Janela de atendimento Grade de atendimento Capacidade Transporta…" at bounding box center [784, 375] width 1568 height 751
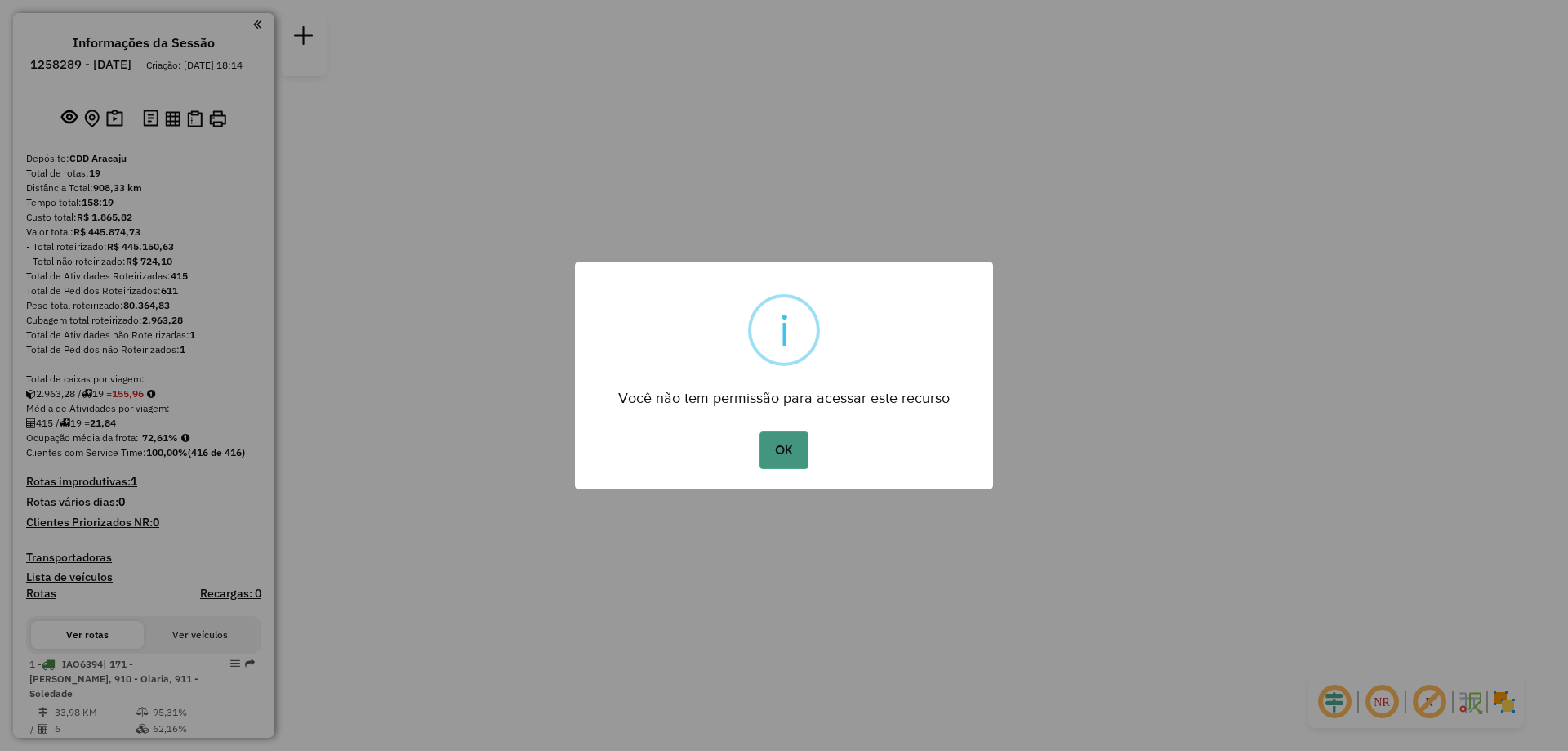
click at [793, 447] on button "OK" at bounding box center [784, 450] width 49 height 37
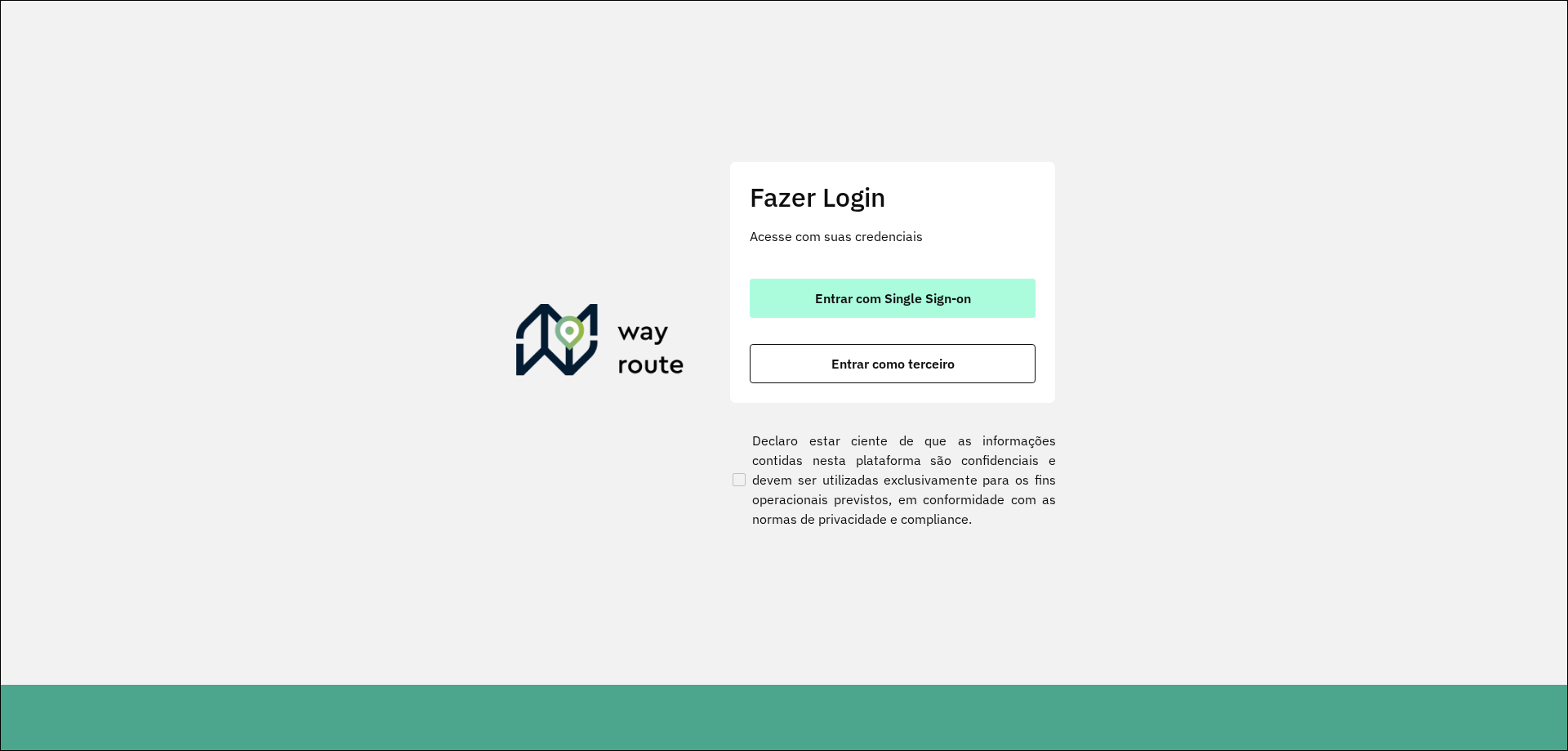
click at [982, 287] on button "Entrar com Single Sign-on" at bounding box center [893, 299] width 286 height 39
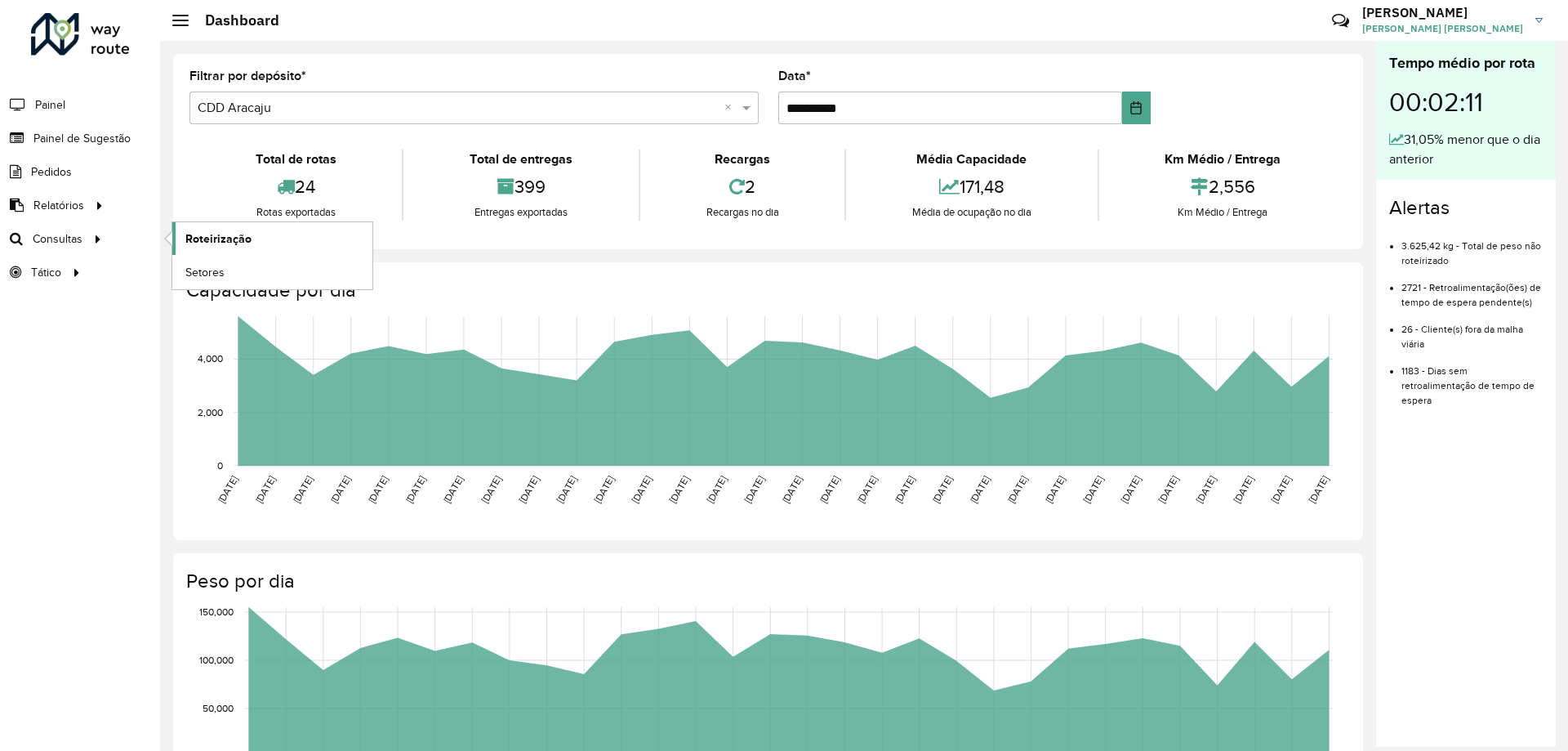
click at [216, 240] on span "Roteirização" at bounding box center [218, 239] width 66 height 17
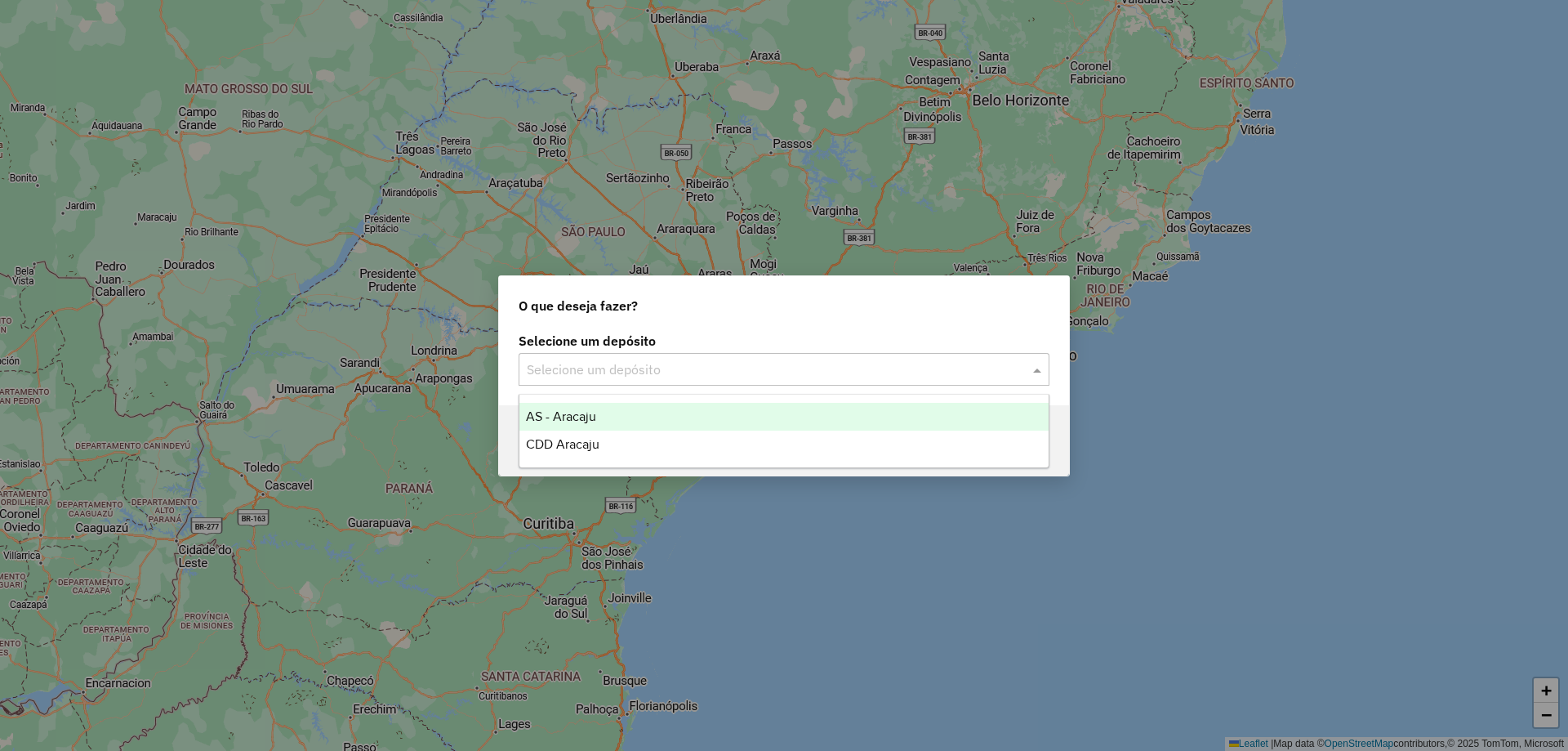
click at [594, 383] on div "Selecione um depósito" at bounding box center [784, 369] width 531 height 33
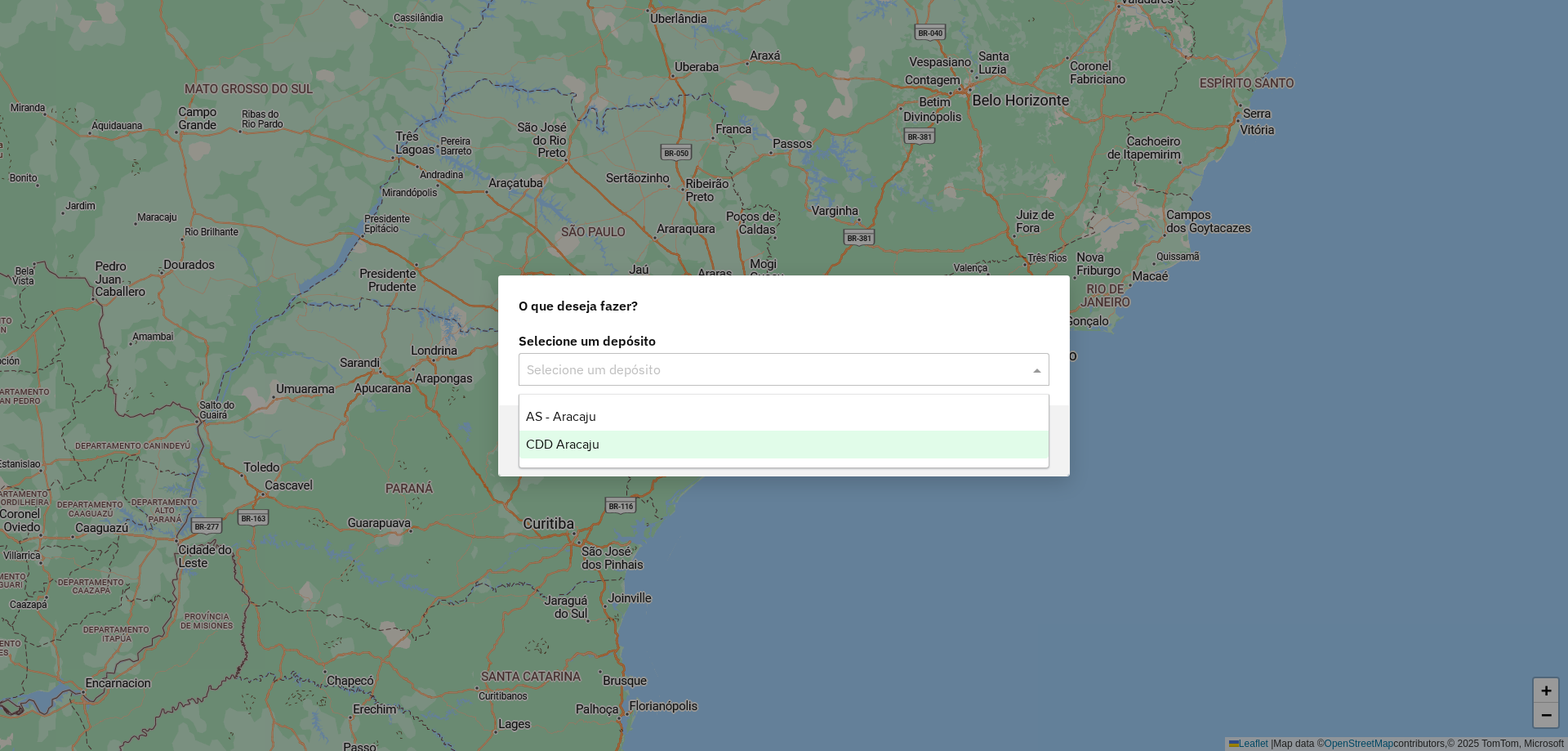
click at [574, 445] on span "CDD Aracaju" at bounding box center [562, 444] width 74 height 14
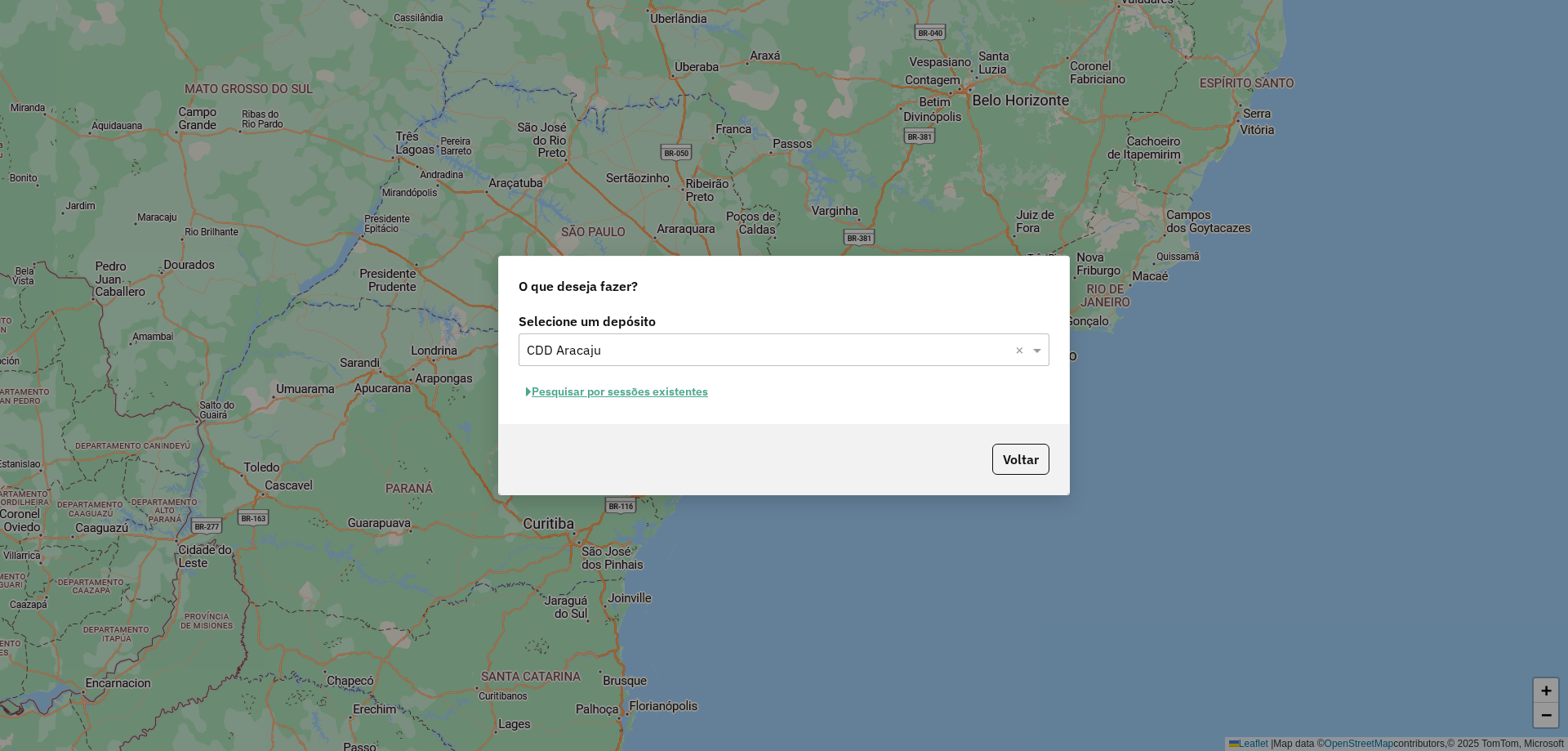
click at [642, 387] on button "Pesquisar por sessões existentes" at bounding box center [617, 391] width 197 height 25
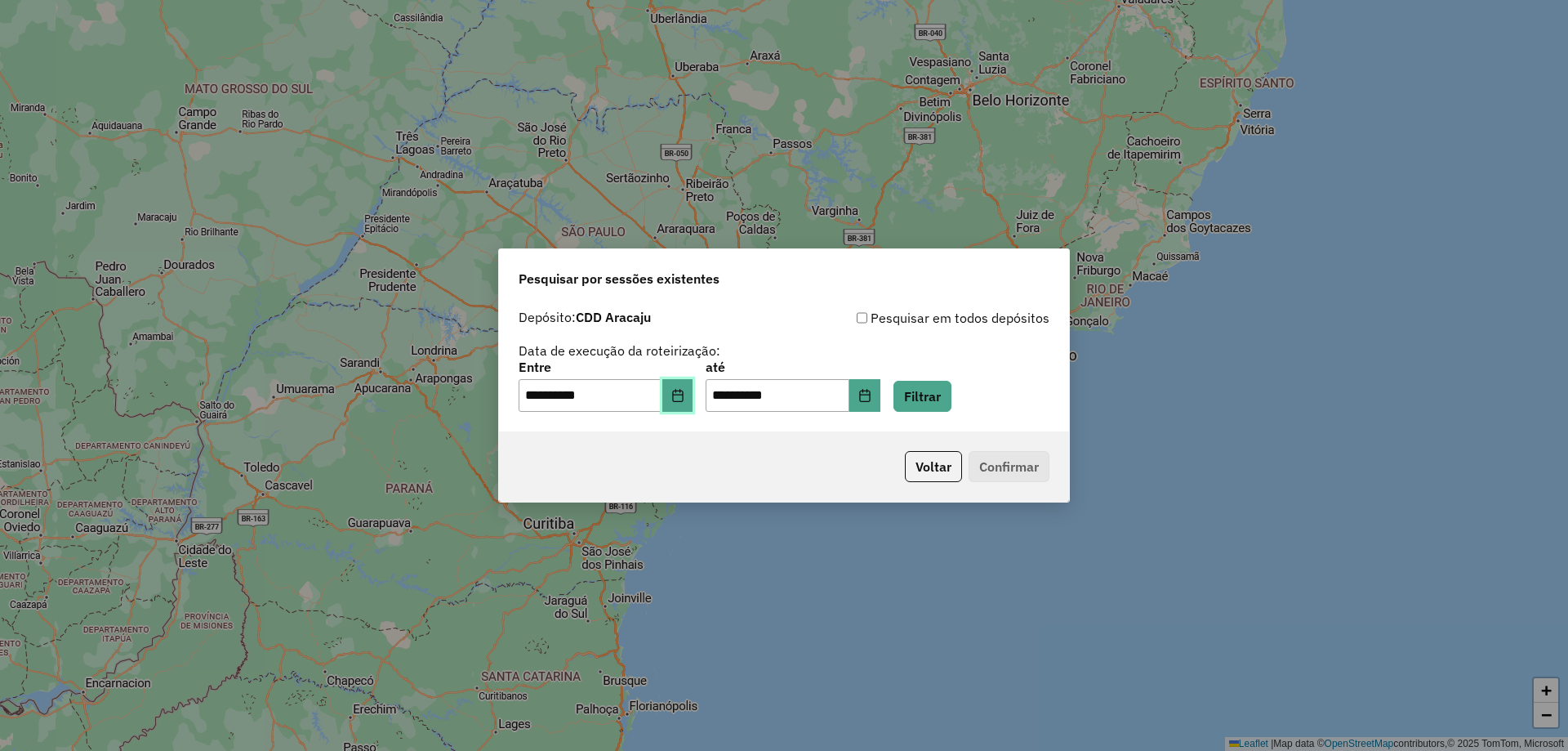
click at [681, 391] on button "Choose Date" at bounding box center [677, 395] width 31 height 33
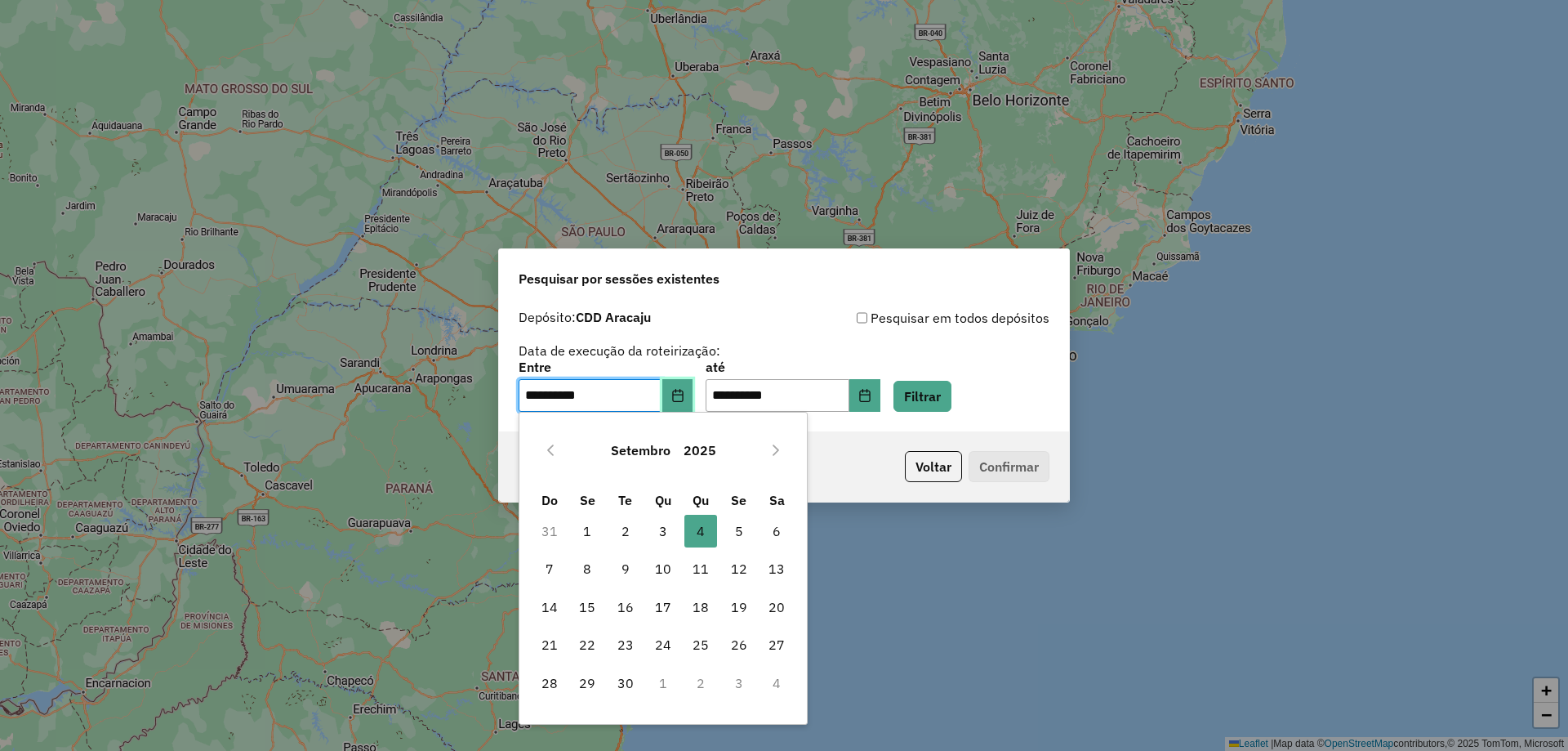
click at [681, 391] on button "Choose Date" at bounding box center [677, 395] width 31 height 33
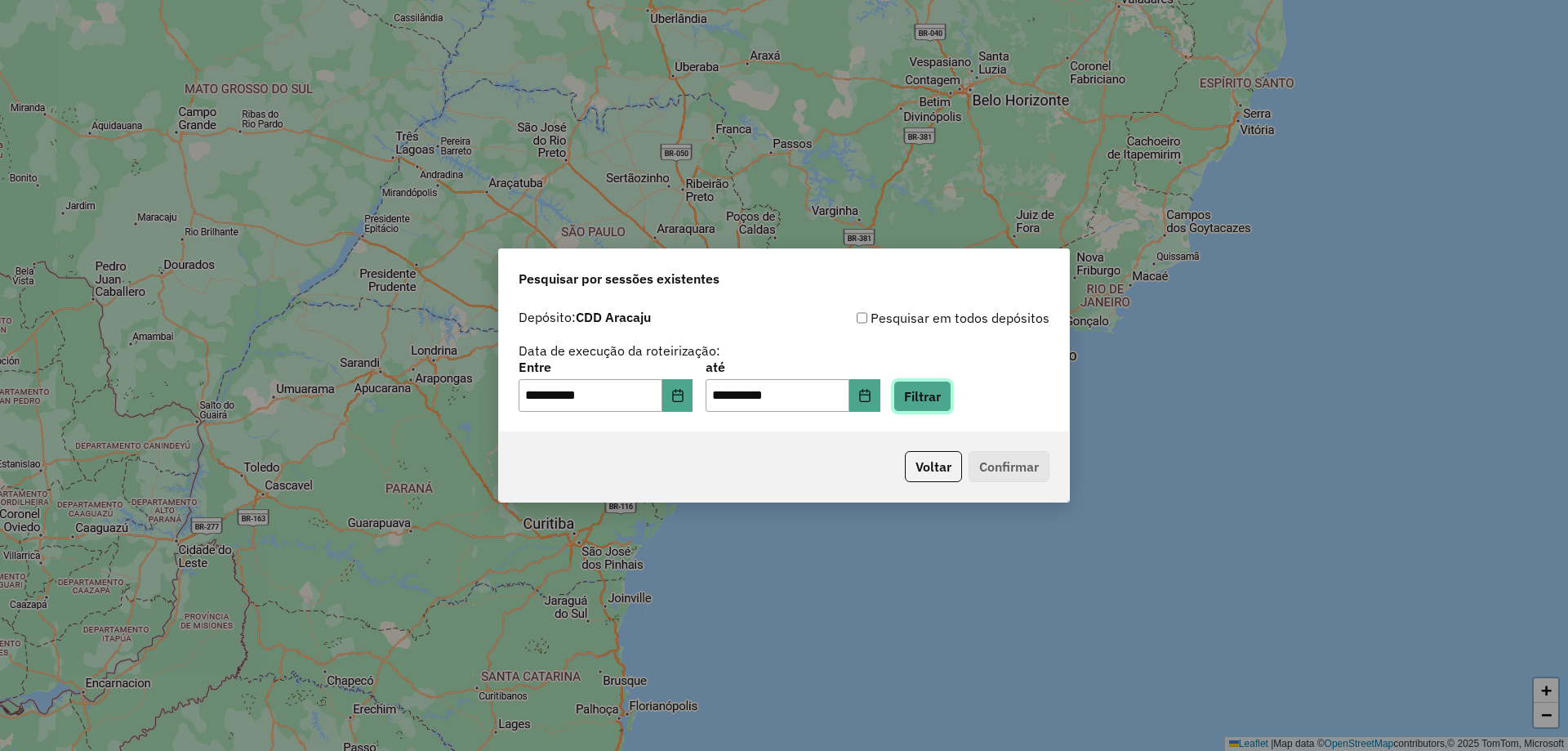
click at [951, 393] on button "Filtrar" at bounding box center [923, 396] width 58 height 31
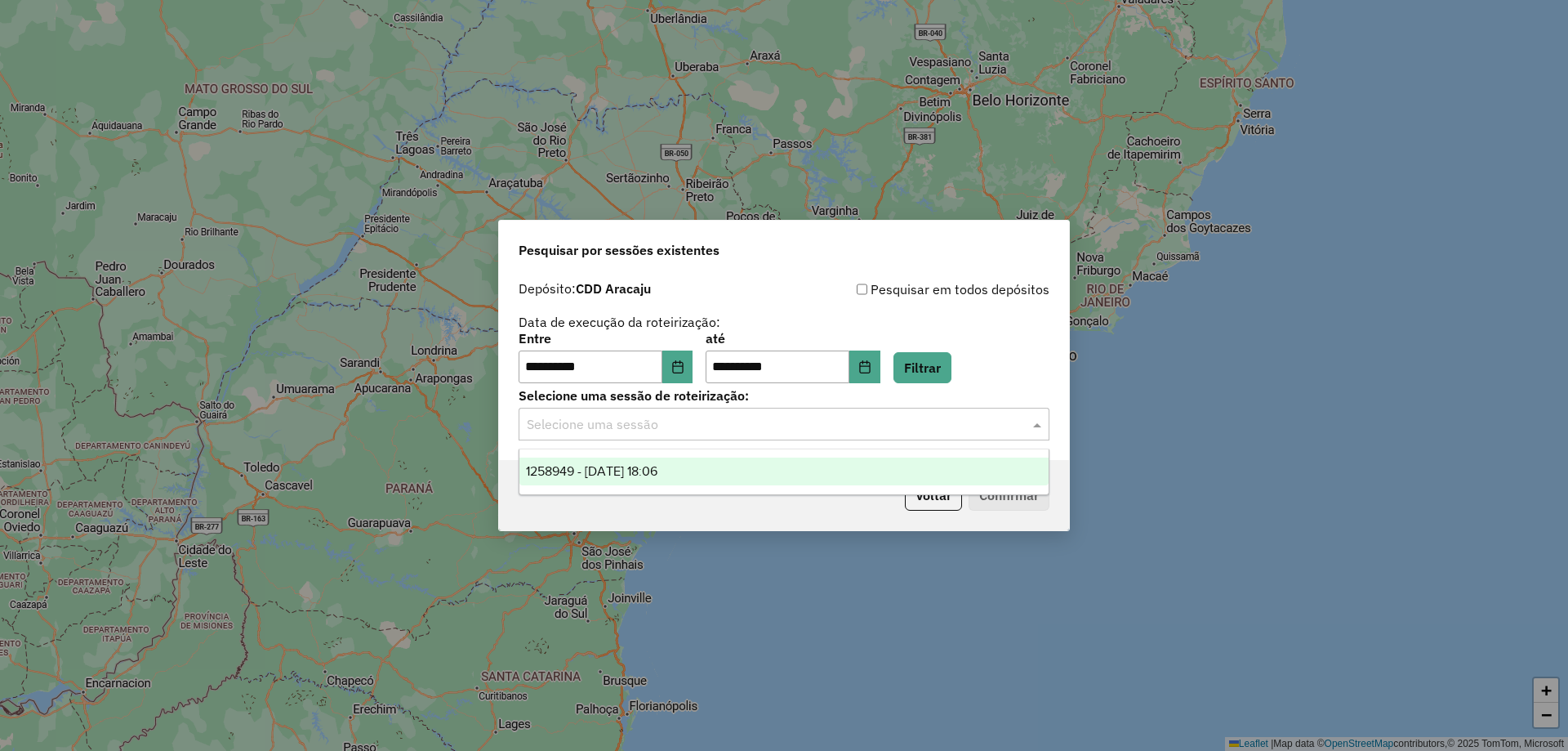
click at [770, 416] on input "text" at bounding box center [768, 424] width 482 height 20
click at [658, 464] on span "1258949 - [DATE] 18:06" at bounding box center [591, 470] width 132 height 14
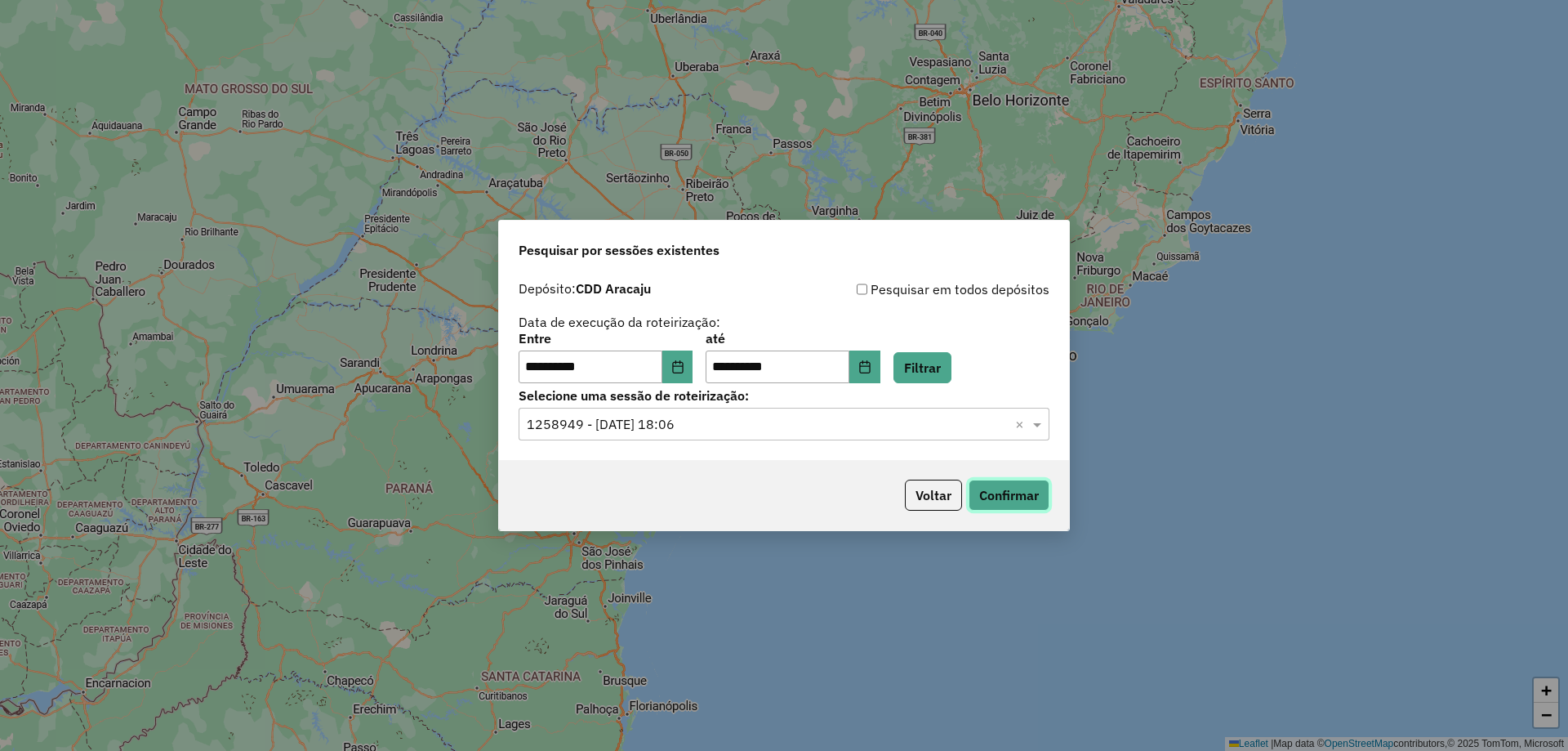
click at [1016, 496] on button "Confirmar" at bounding box center [1009, 494] width 81 height 31
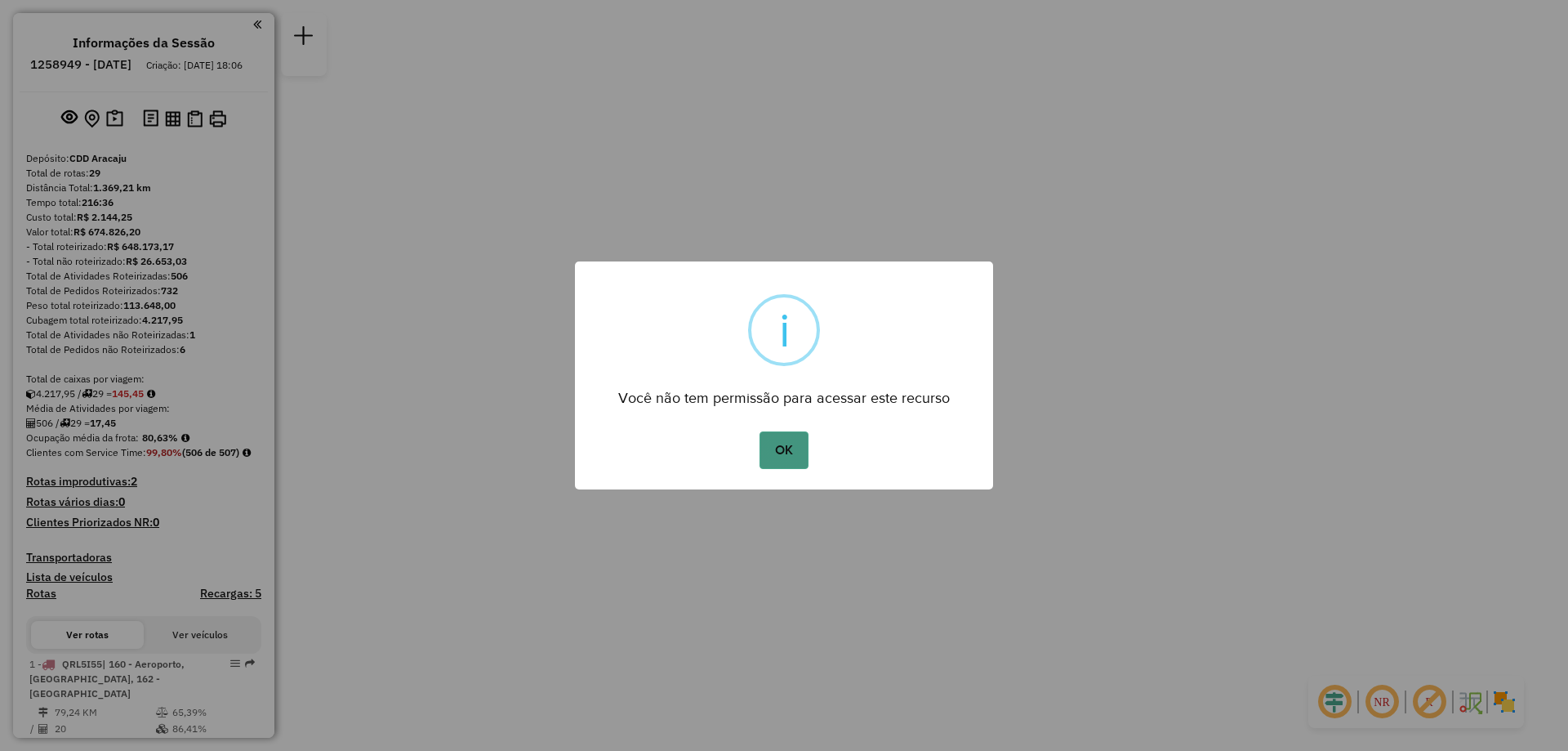
click at [787, 445] on button "OK" at bounding box center [784, 450] width 49 height 37
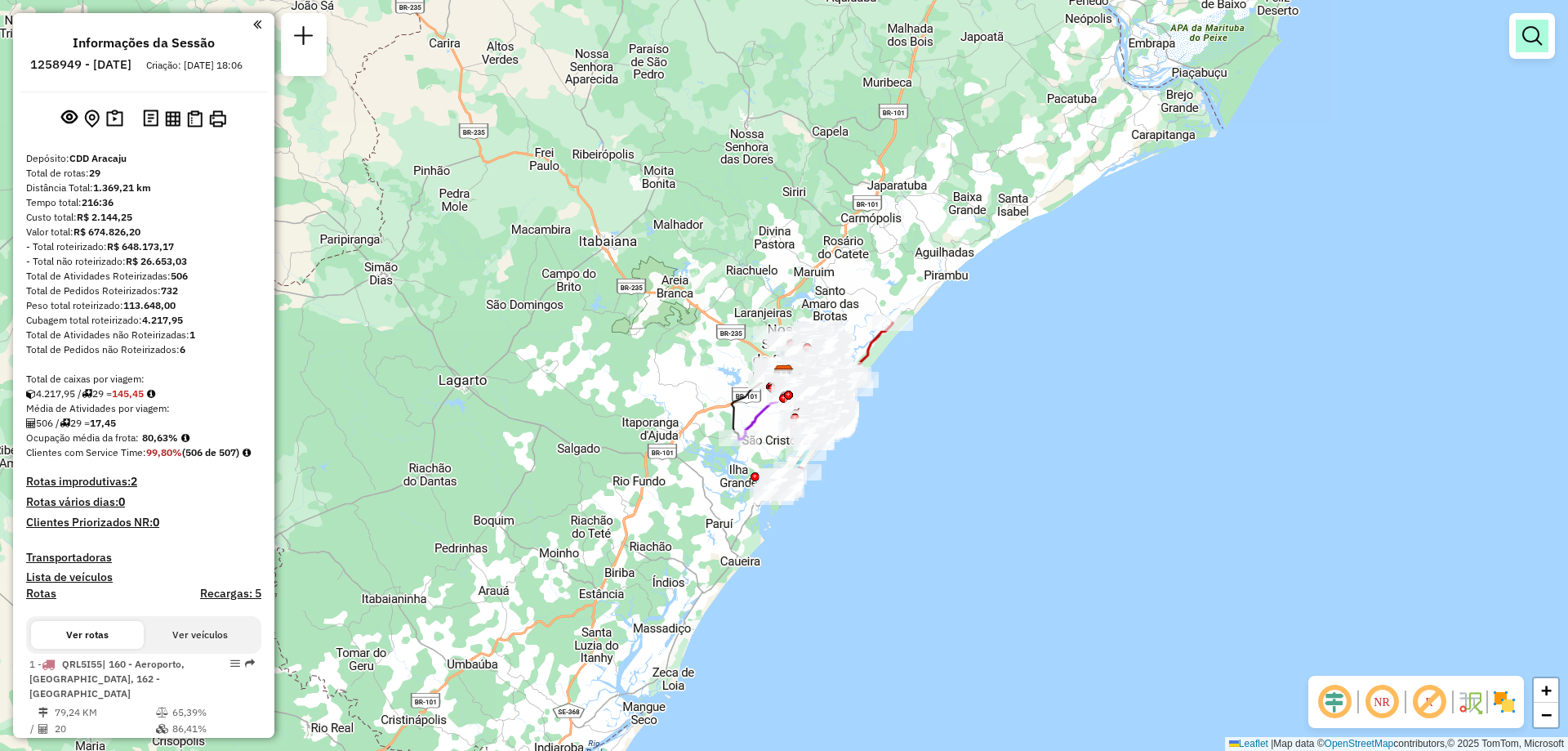
click at [1525, 42] on em at bounding box center [1532, 35] width 20 height 20
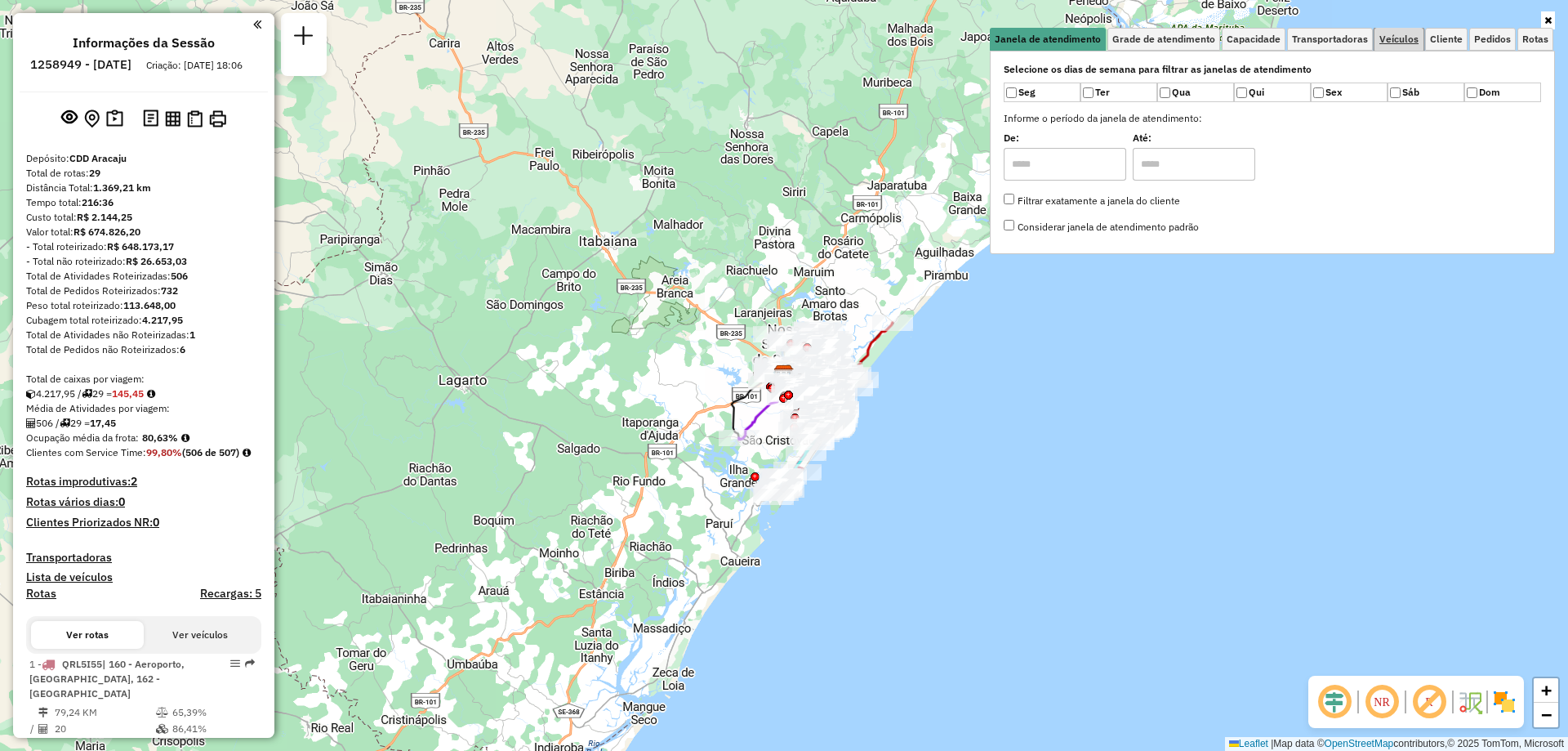
click at [1417, 30] on link "Veículos" at bounding box center [1399, 39] width 49 height 23
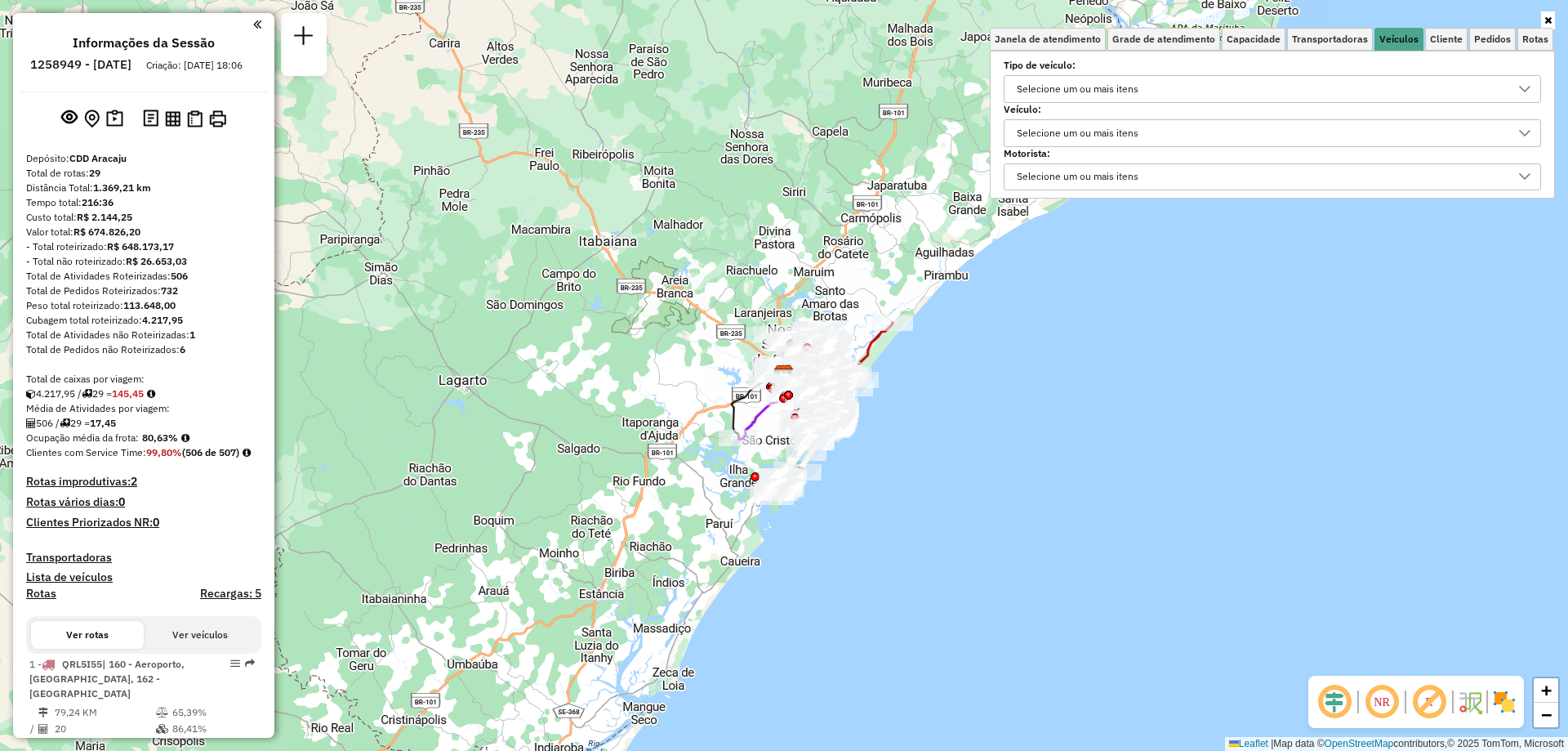
click at [1141, 120] on div "Selecione um ou mais itens" at bounding box center [1077, 133] width 133 height 26
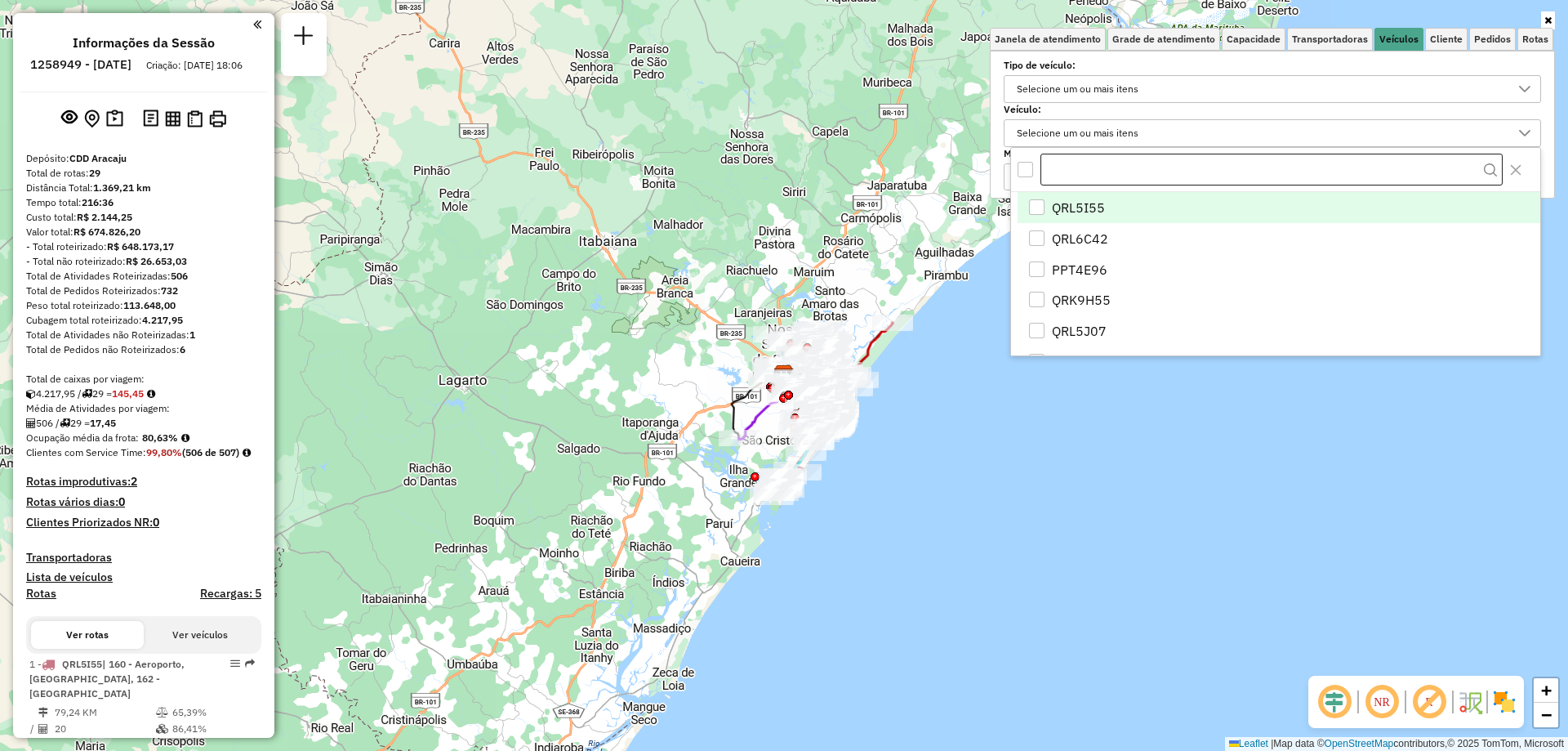
click at [1121, 163] on input "text" at bounding box center [1272, 170] width 463 height 33
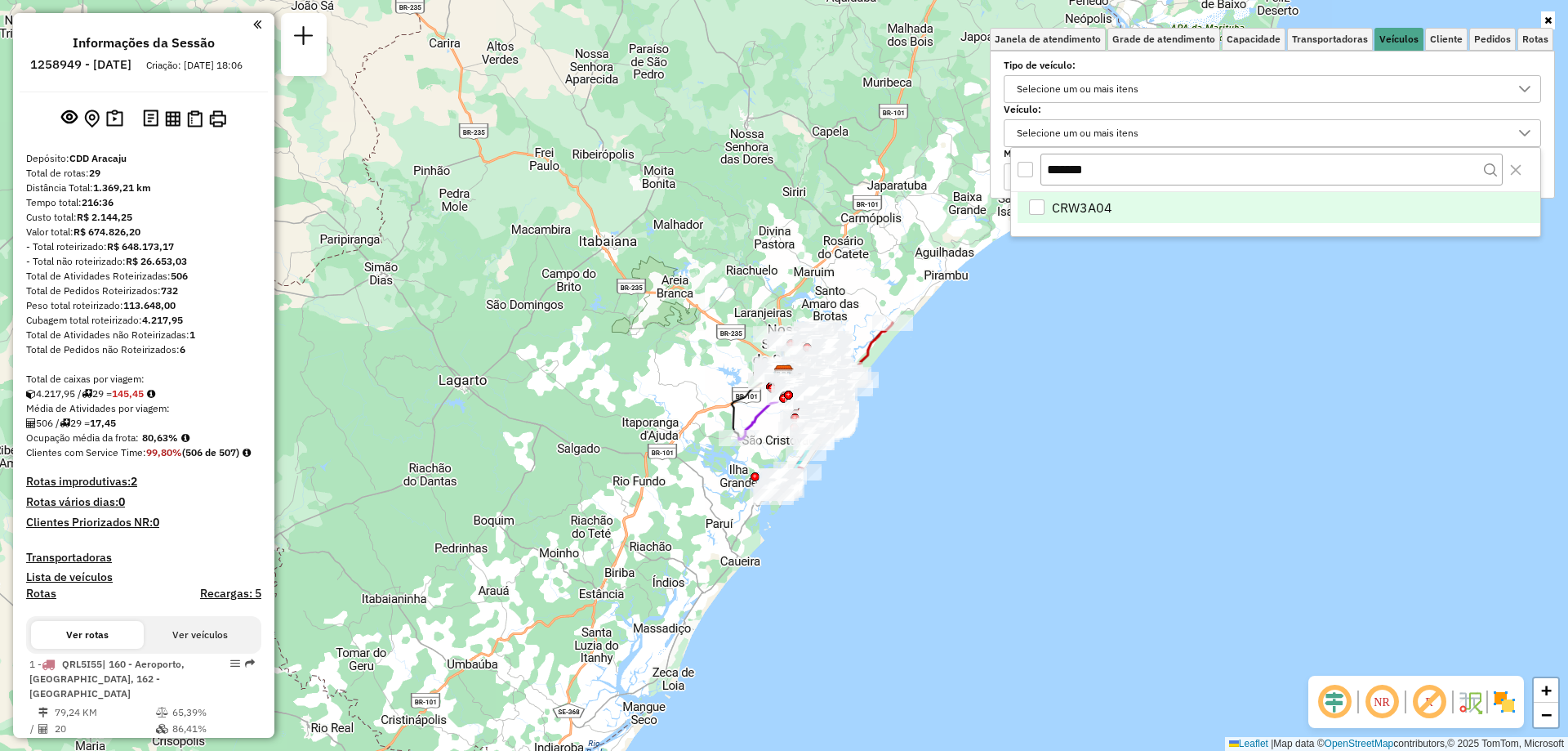
type input "*******"
click at [1090, 204] on span "CRW3A04" at bounding box center [1082, 207] width 61 height 20
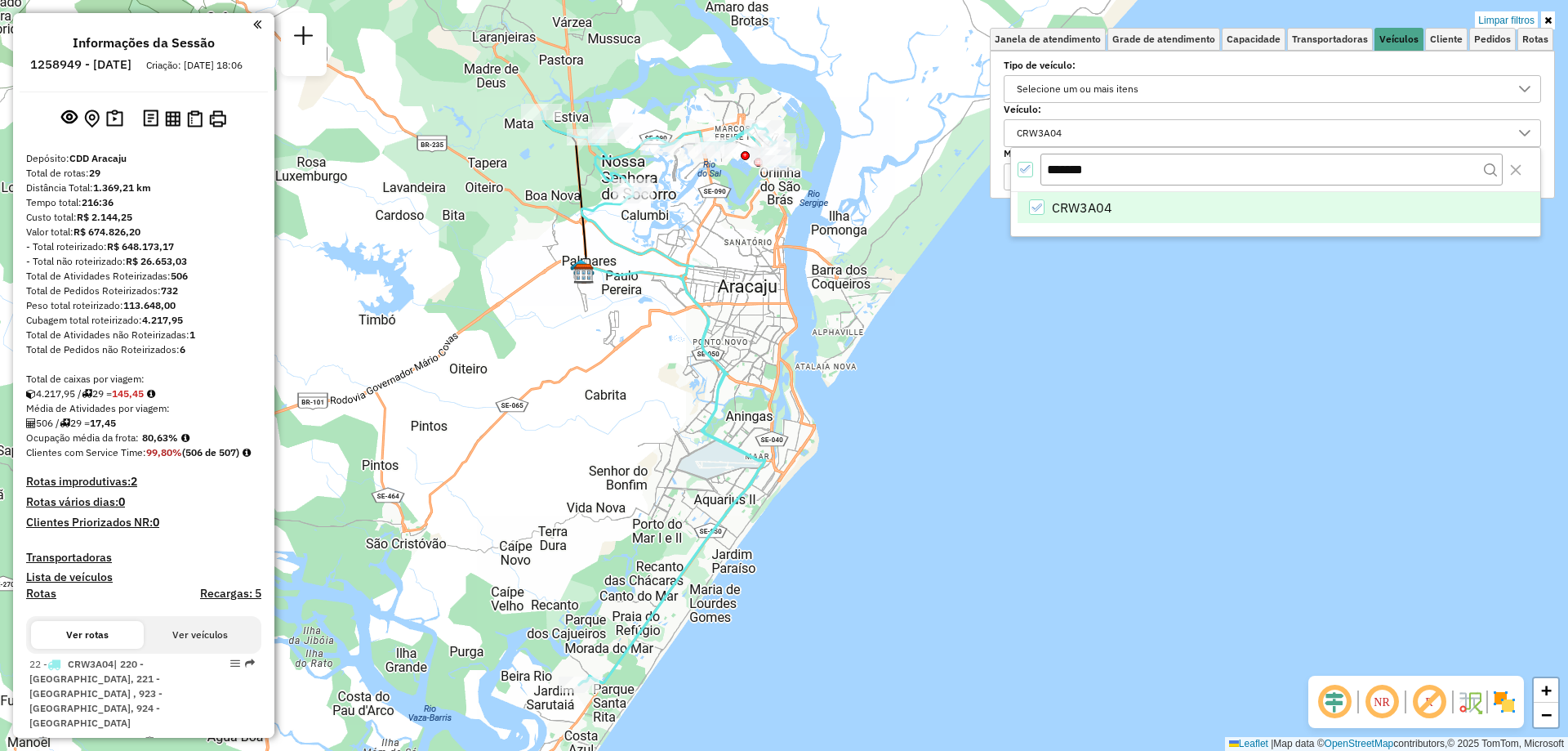
drag, startPoint x: 740, startPoint y: 402, endPoint x: 802, endPoint y: 496, distance: 112.6
click at [802, 496] on div "Limpar filtros Janela de atendimento Grade de atendimento Capacidade Transporta…" at bounding box center [784, 375] width 1568 height 751
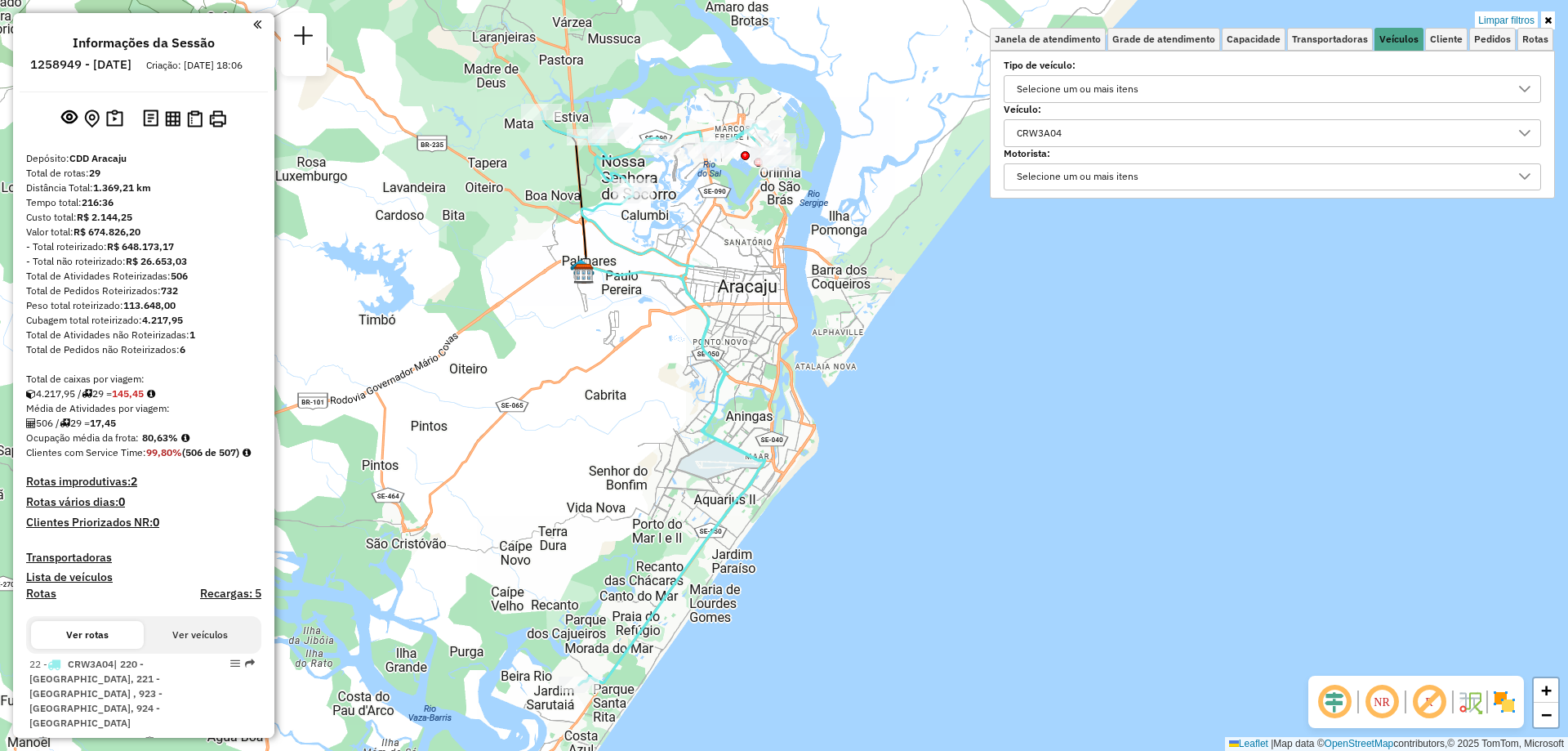
scroll to position [327, 0]
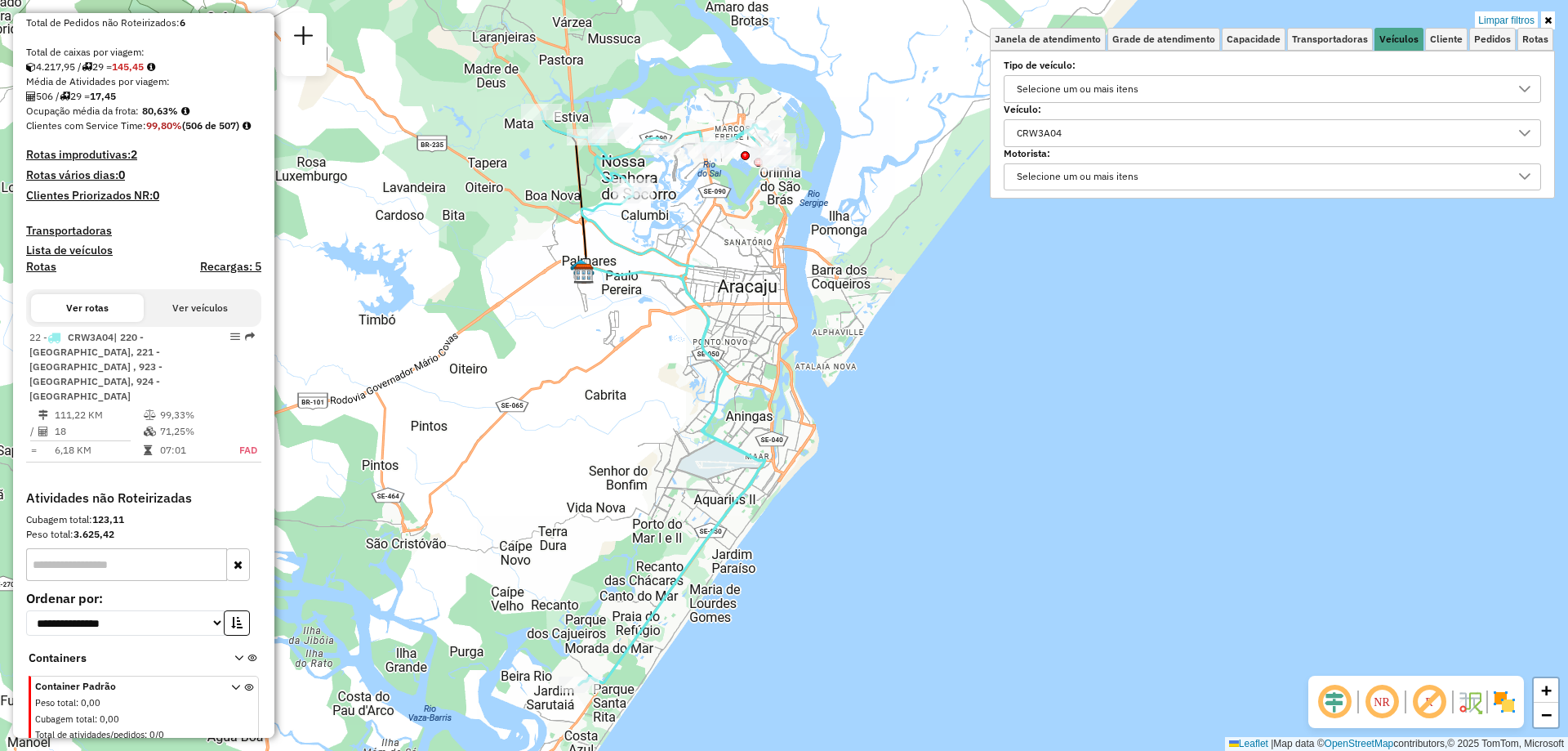
click at [1068, 132] on div "CRW3A04" at bounding box center [1039, 133] width 56 height 26
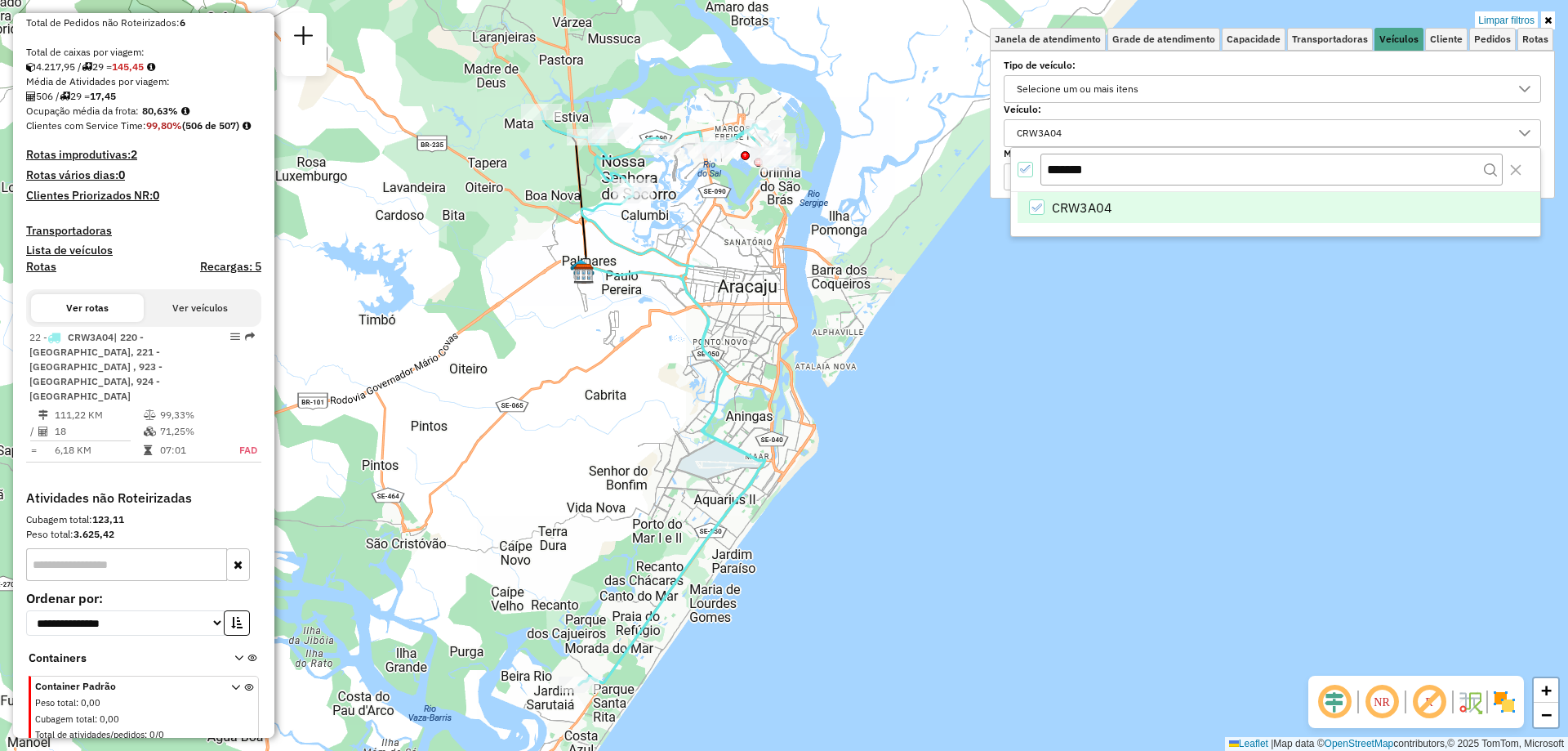
click at [1035, 208] on icon "CRW3A04" at bounding box center [1036, 207] width 11 height 11
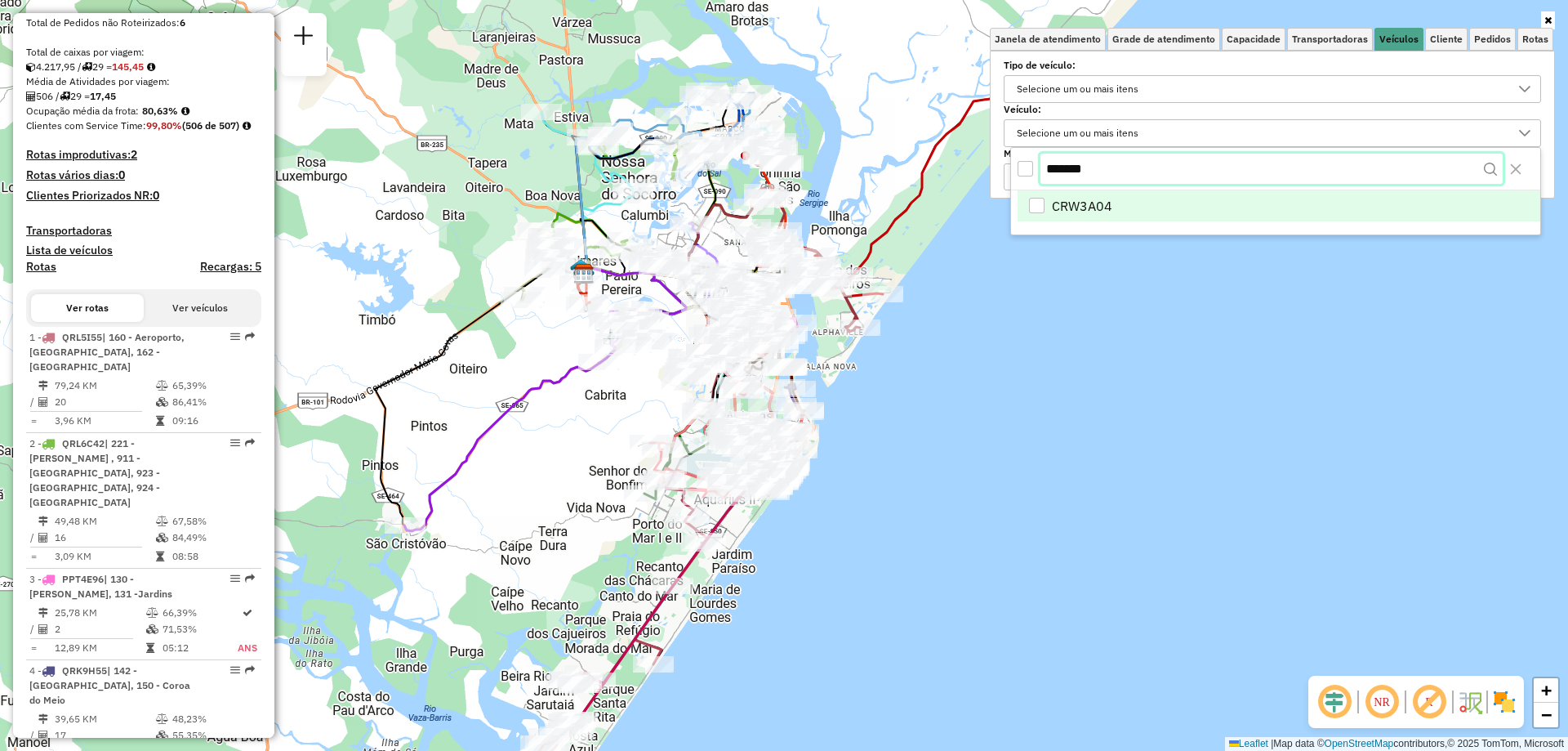
click at [1039, 174] on div "*******" at bounding box center [1275, 170] width 529 height 43
paste input "text"
type input "*******"
click at [1040, 210] on div "RBD0C02" at bounding box center [1036, 207] width 16 height 16
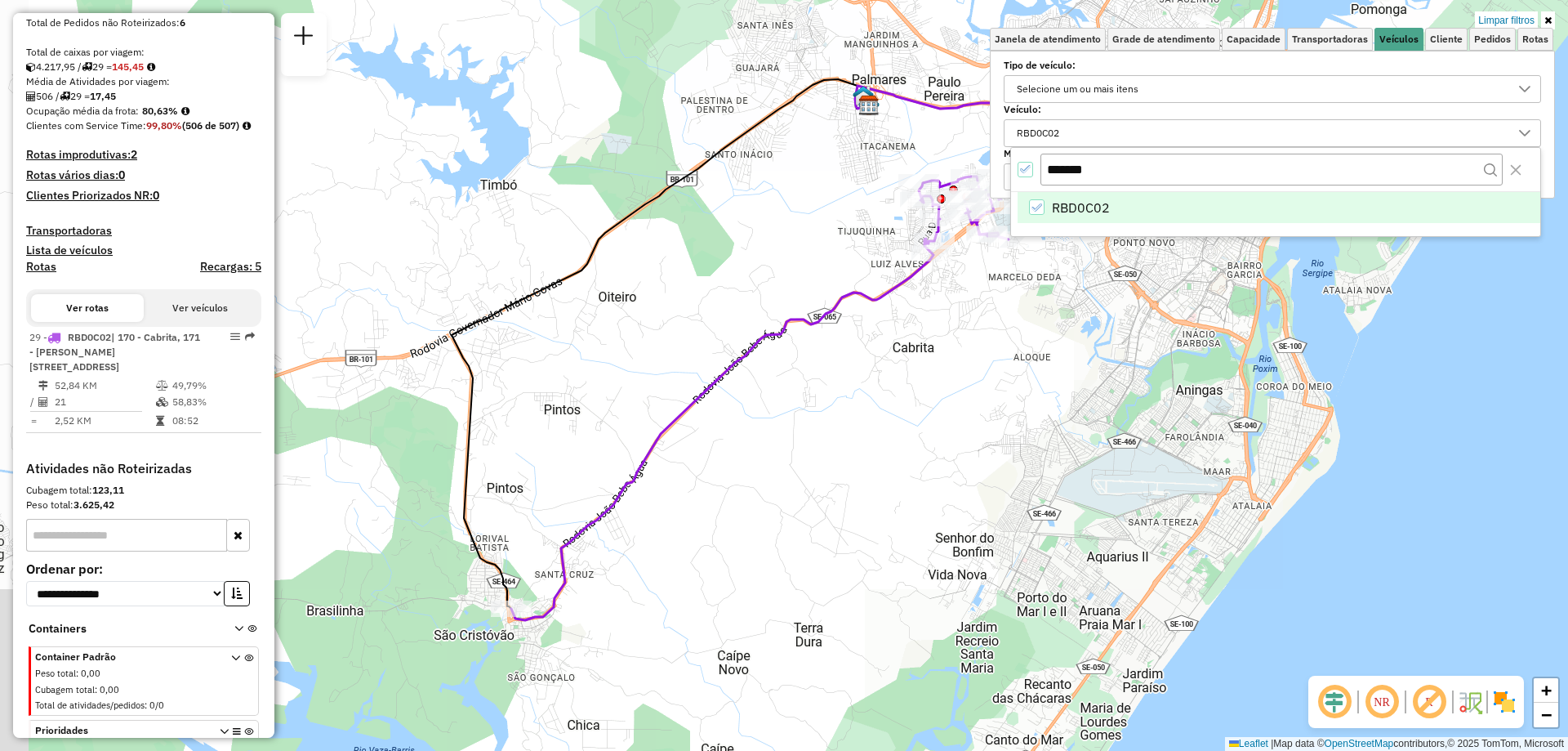
drag, startPoint x: 616, startPoint y: 463, endPoint x: 806, endPoint y: 508, distance: 195.3
click at [806, 508] on div "Limpar filtros Janela de atendimento Grade de atendimento Capacidade Transporta…" at bounding box center [784, 375] width 1568 height 751
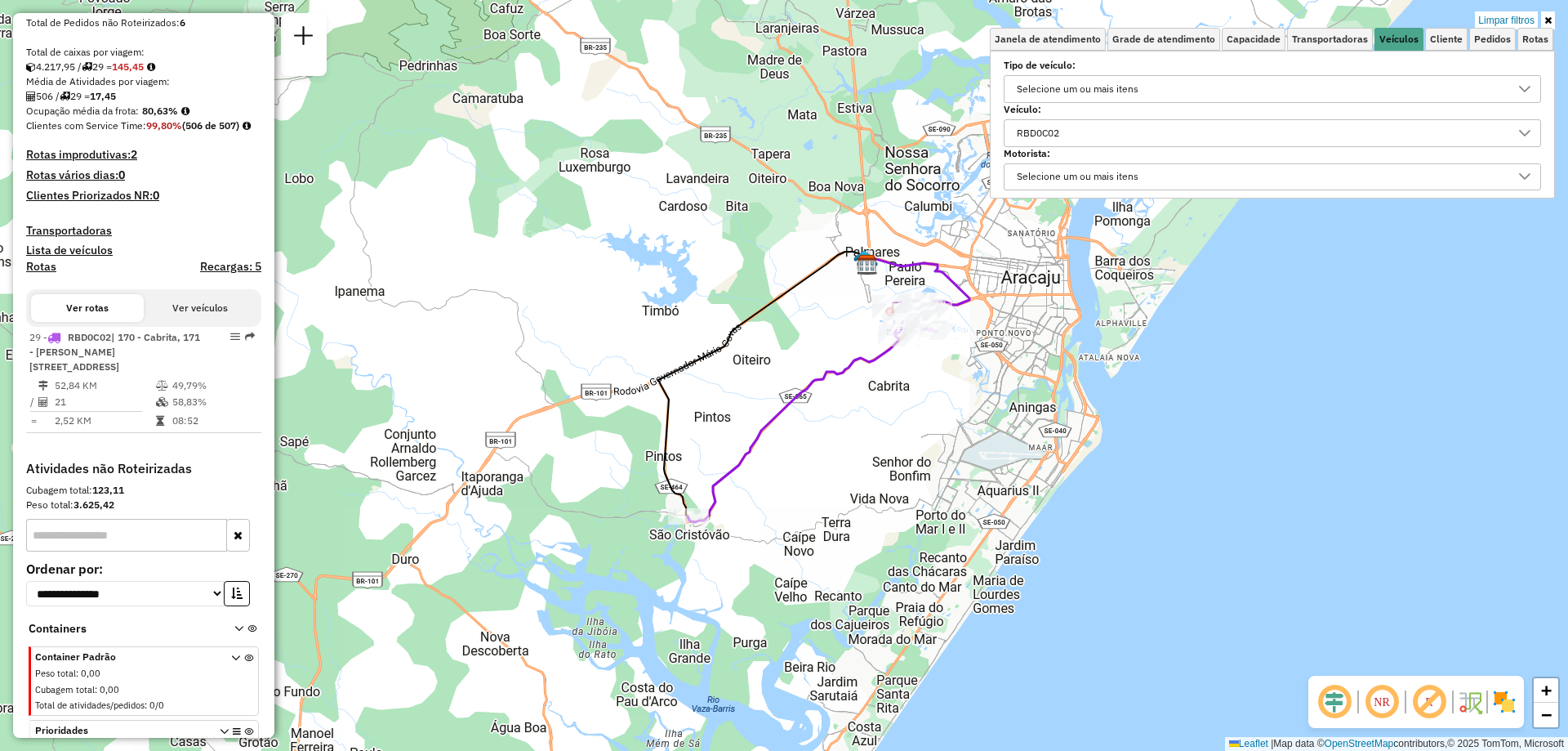
click at [1091, 129] on div "RBD0C02" at bounding box center [1260, 133] width 498 height 26
